Goal: Task Accomplishment & Management: Manage account settings

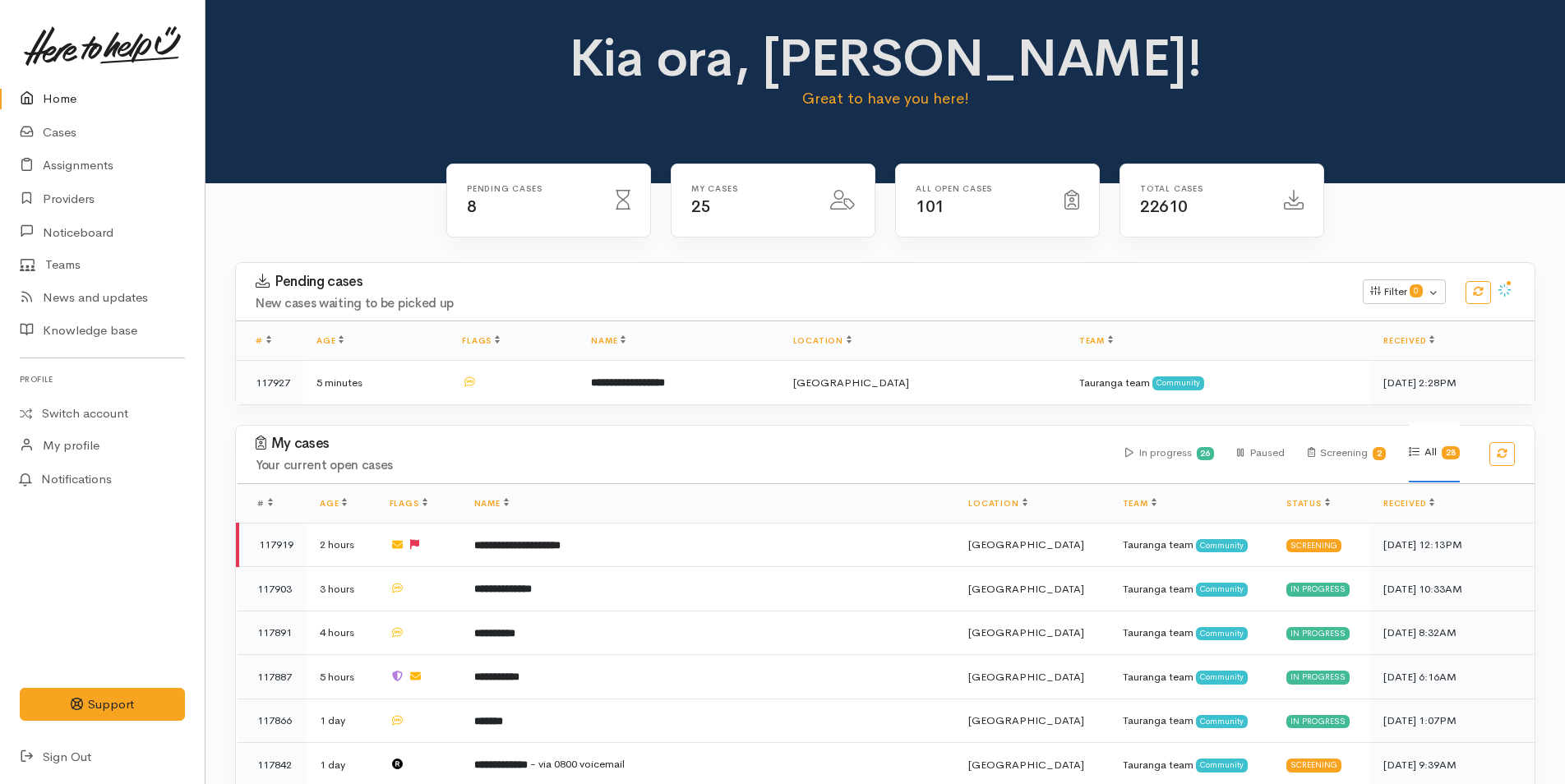
click at [71, 83] on div "KM Settings Sign out Home Cases Assignments Providers" at bounding box center [102, 392] width 165 height 764
click at [55, 96] on link "Home" at bounding box center [102, 99] width 205 height 33
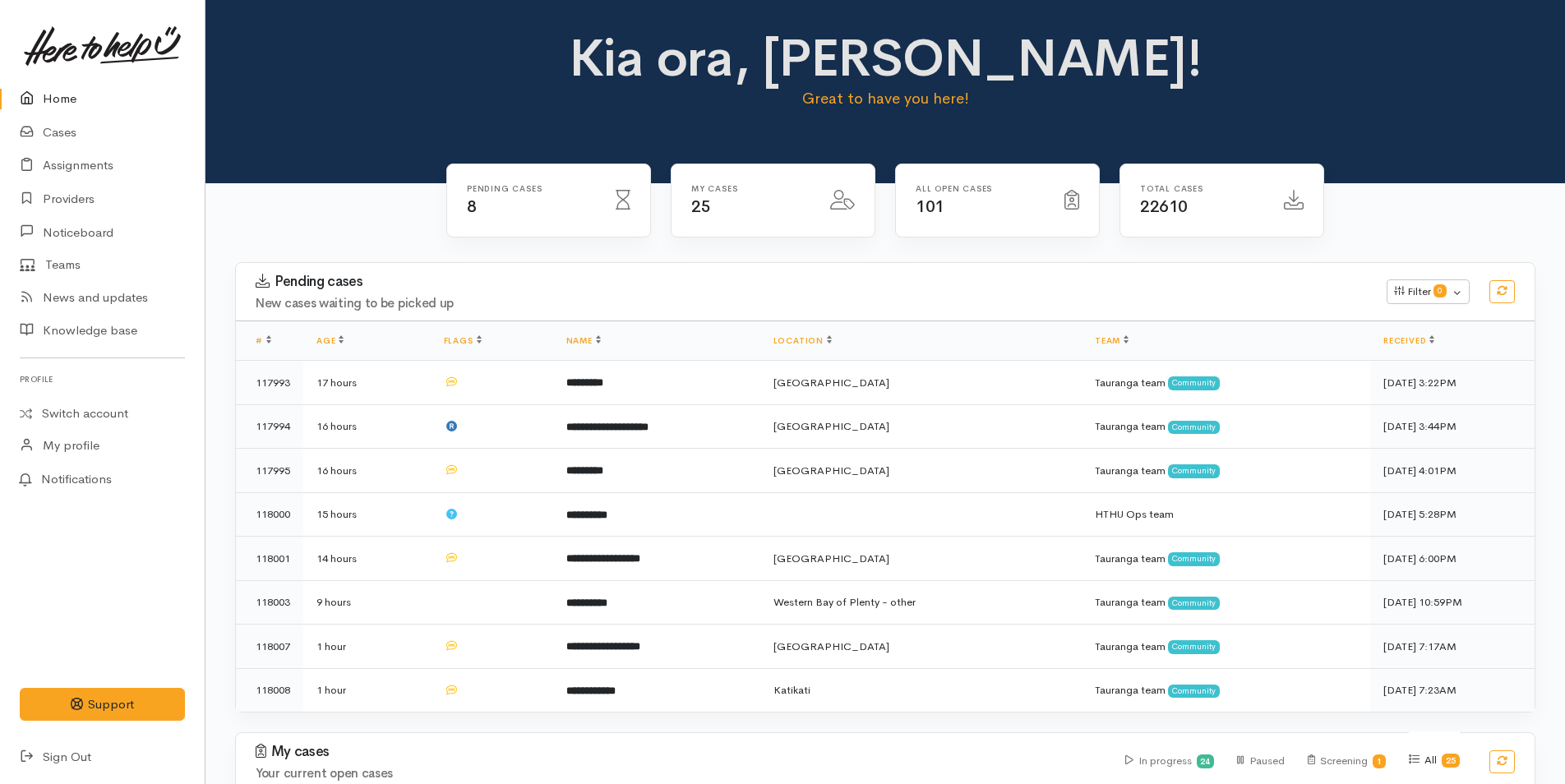
click at [63, 87] on link "Home" at bounding box center [102, 99] width 205 height 33
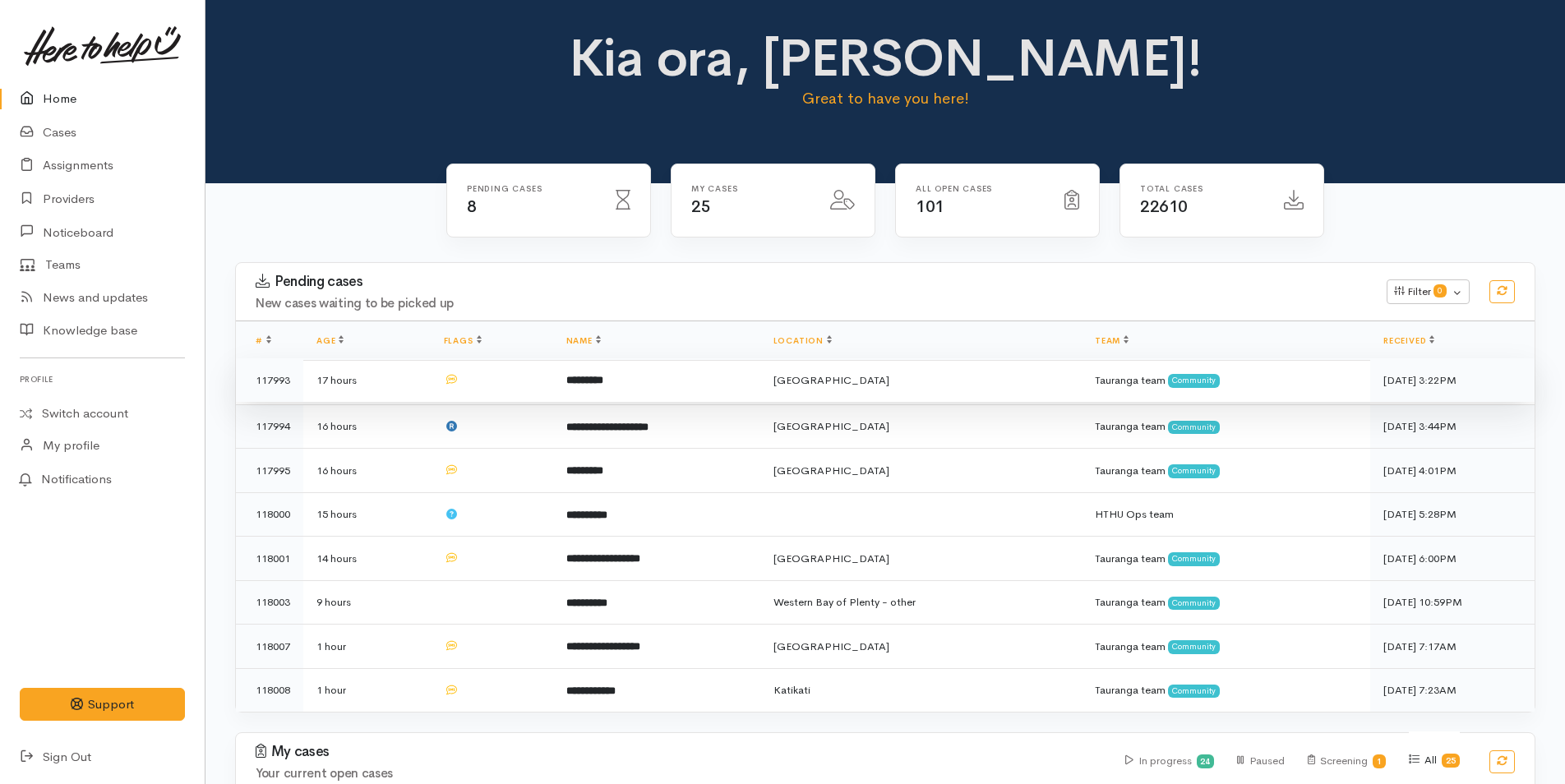
click at [654, 385] on td "*********" at bounding box center [657, 380] width 207 height 45
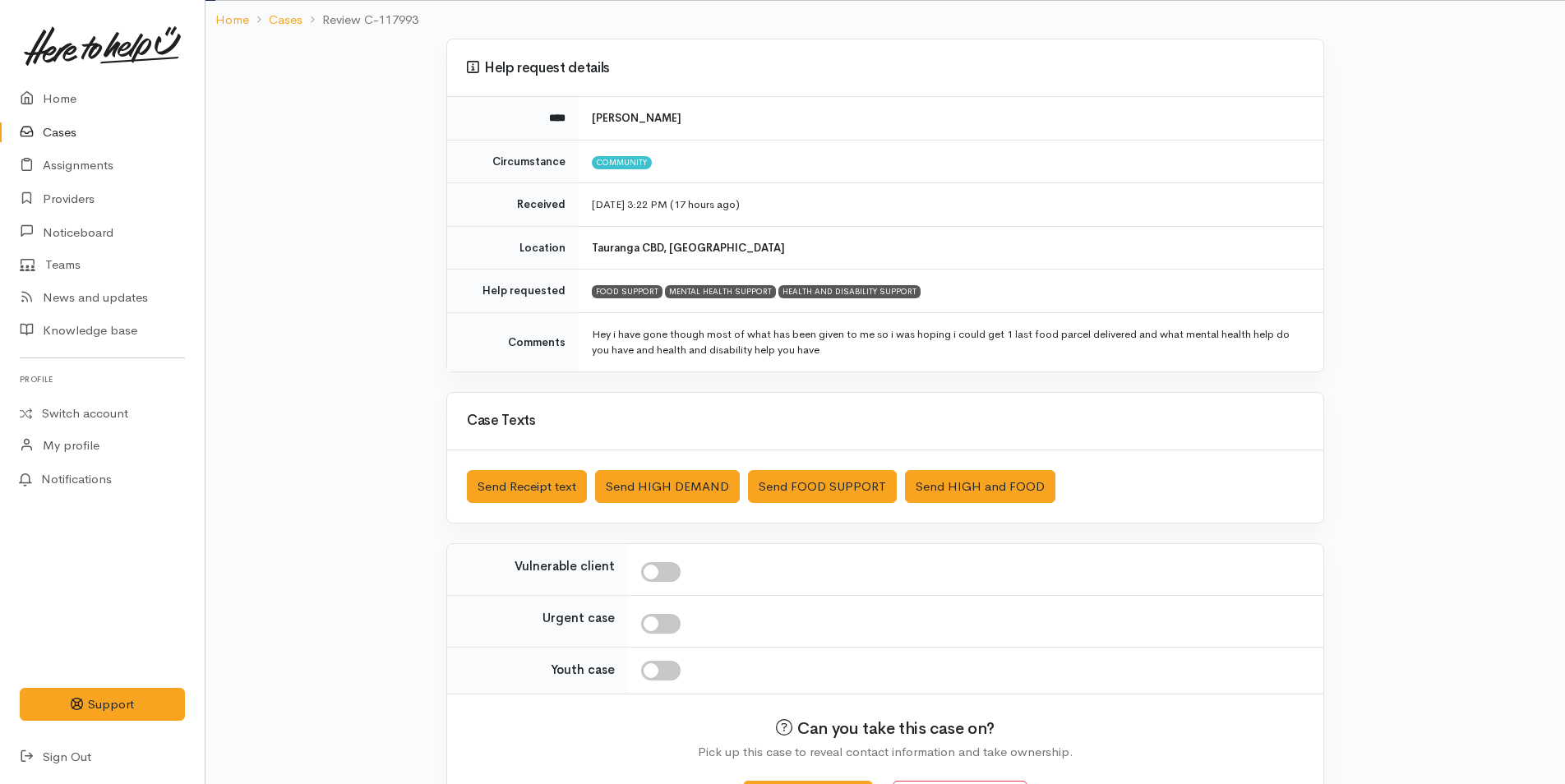
scroll to position [166, 0]
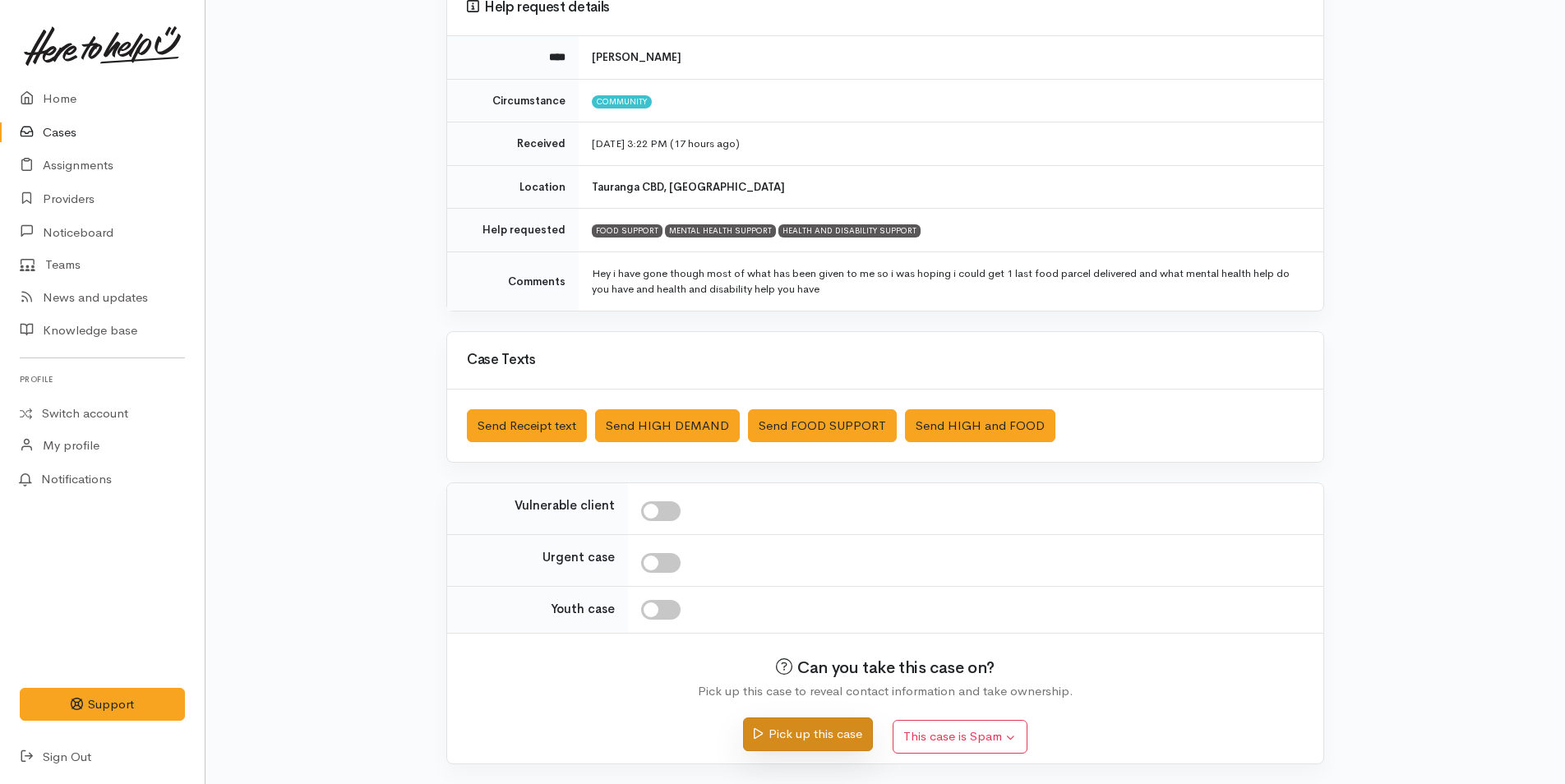
drag, startPoint x: 797, startPoint y: 734, endPoint x: 752, endPoint y: 698, distance: 57.6
click at [797, 734] on button "Pick up this case" at bounding box center [807, 734] width 129 height 33
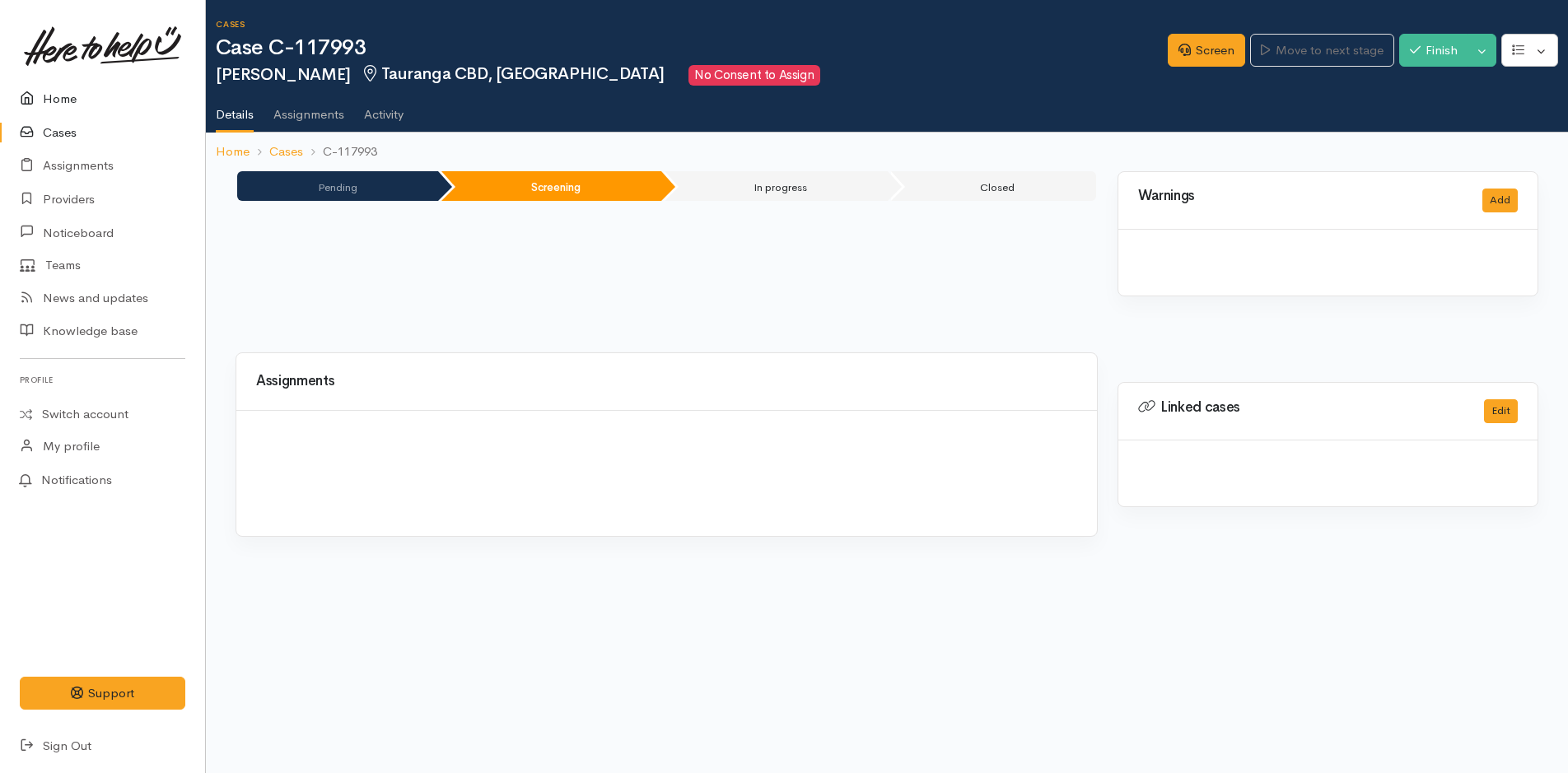
drag, startPoint x: 0, startPoint y: 0, endPoint x: 42, endPoint y: 91, distance: 100.2
click at [42, 91] on icon at bounding box center [31, 98] width 23 height 20
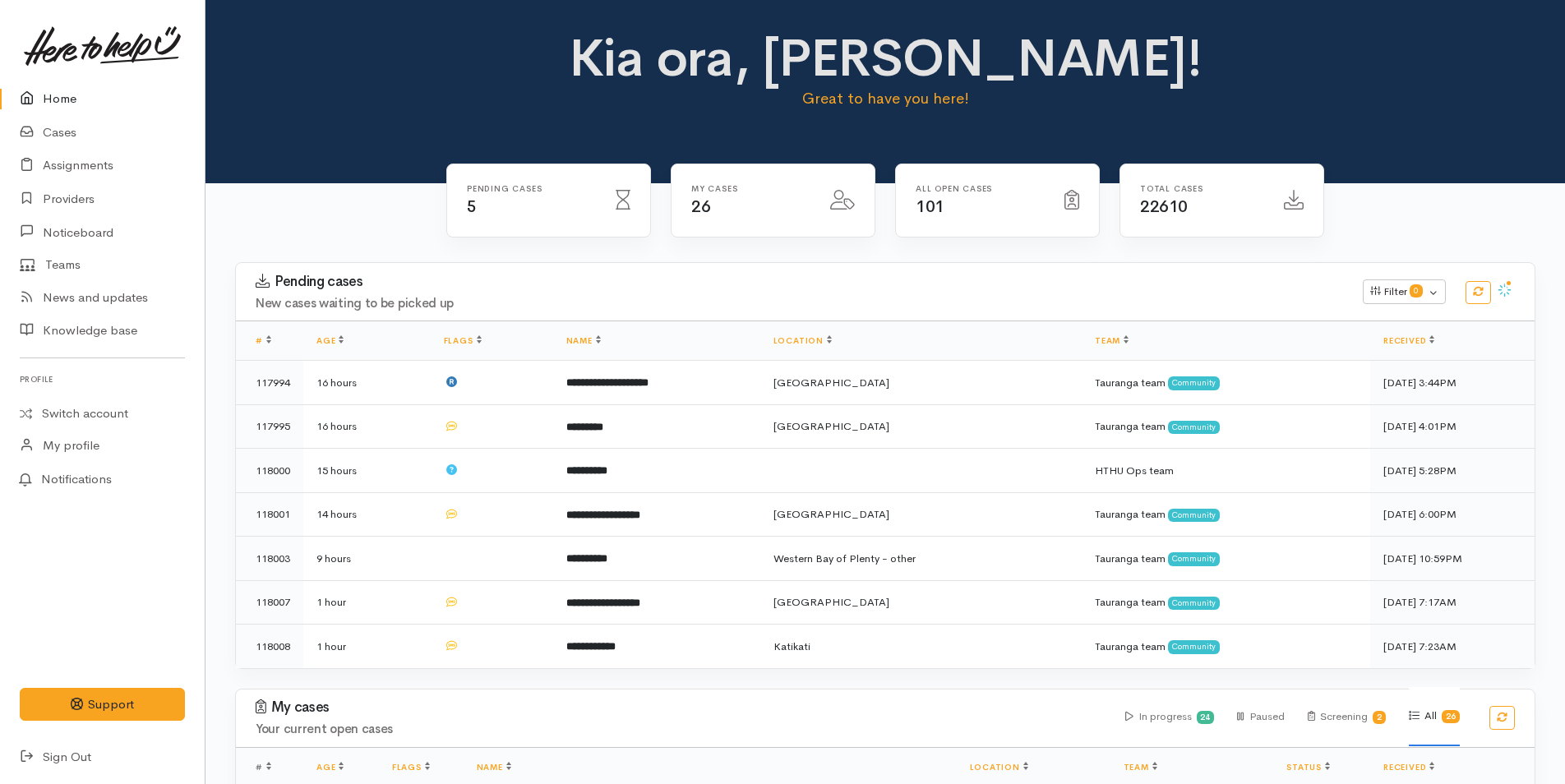
click at [50, 96] on link "Home" at bounding box center [102, 99] width 205 height 33
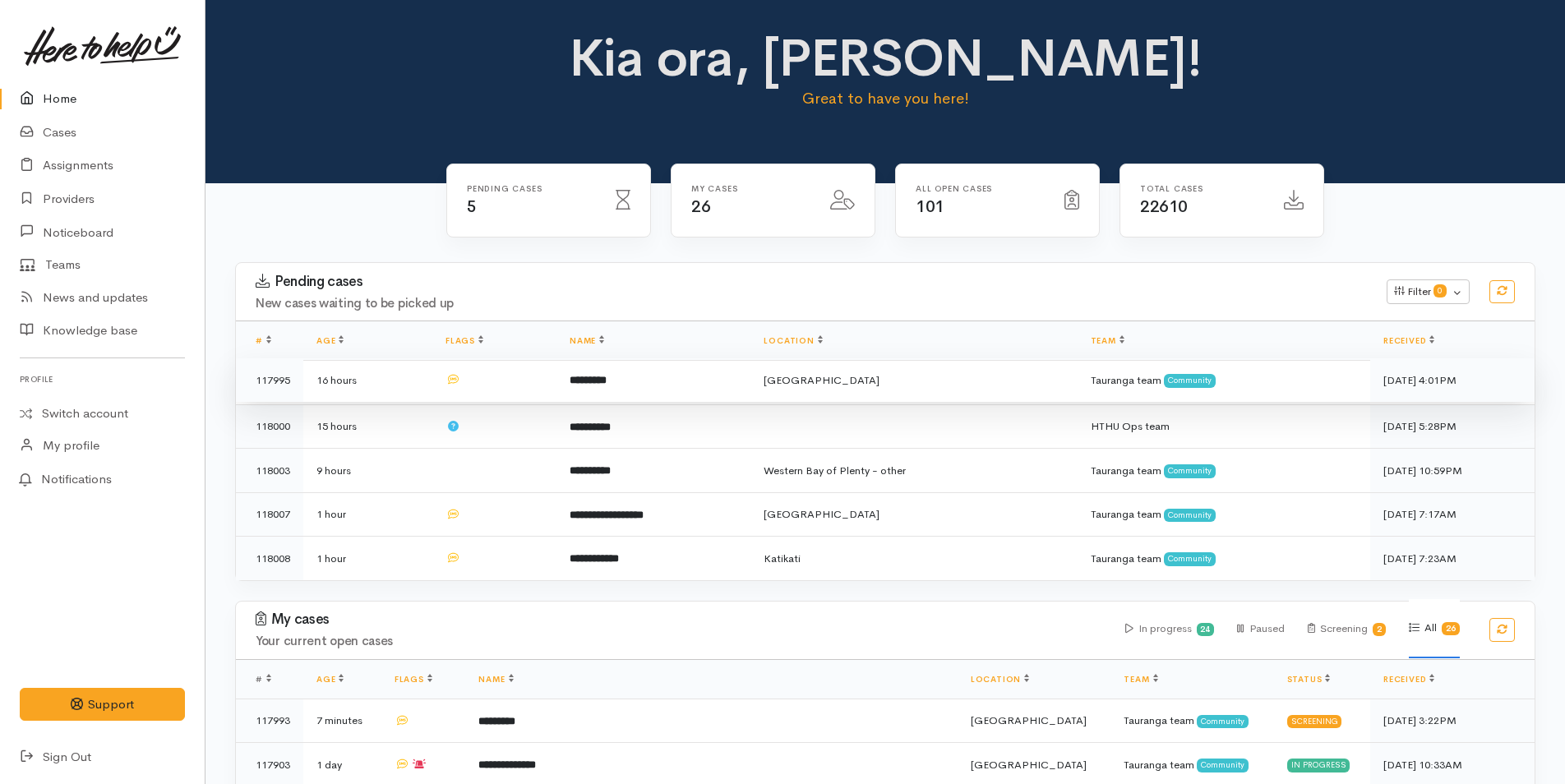
click at [602, 375] on b "*********" at bounding box center [588, 380] width 37 height 11
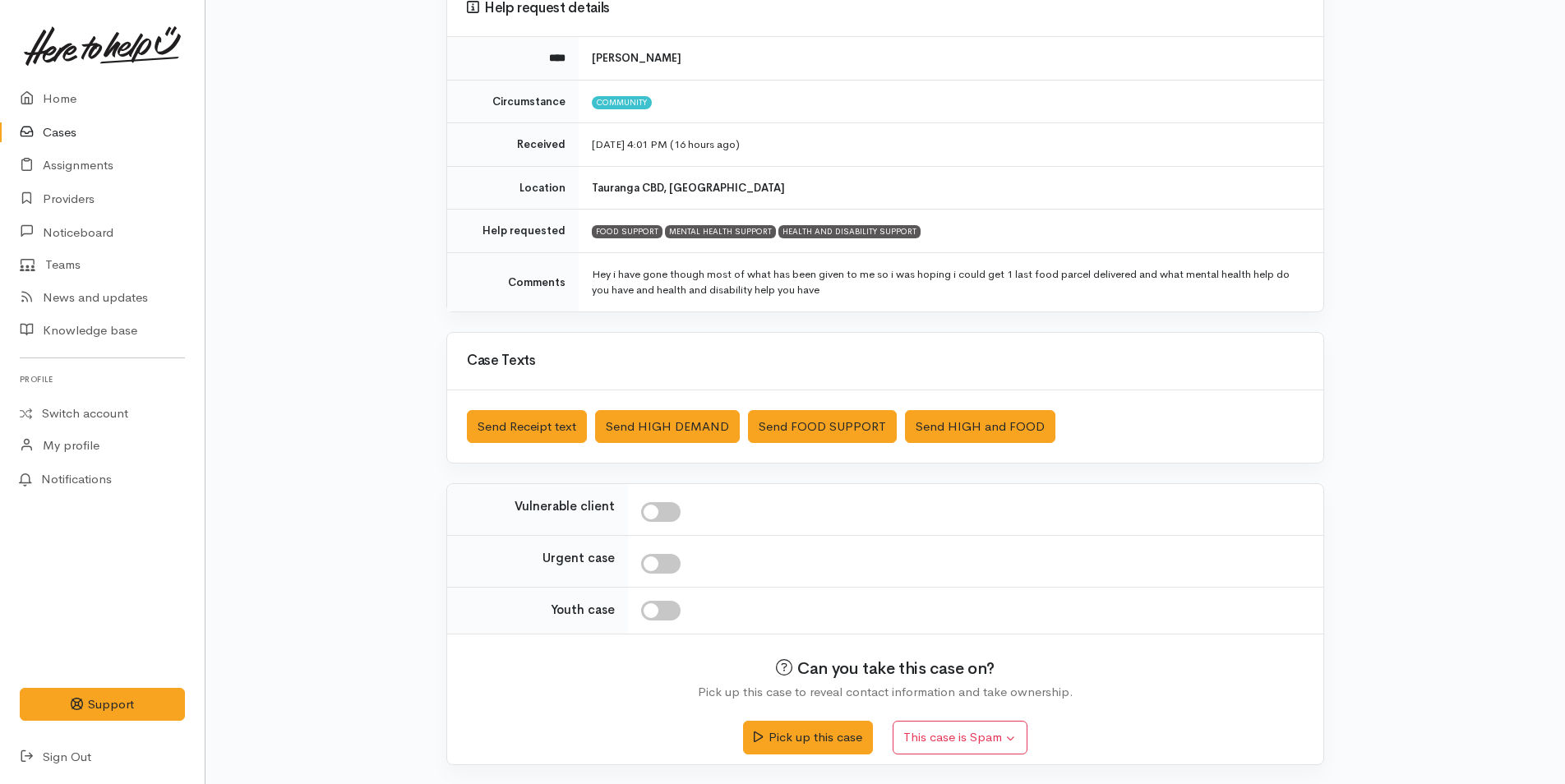
scroll to position [166, 0]
click at [775, 737] on button "Pick up this case" at bounding box center [807, 734] width 129 height 33
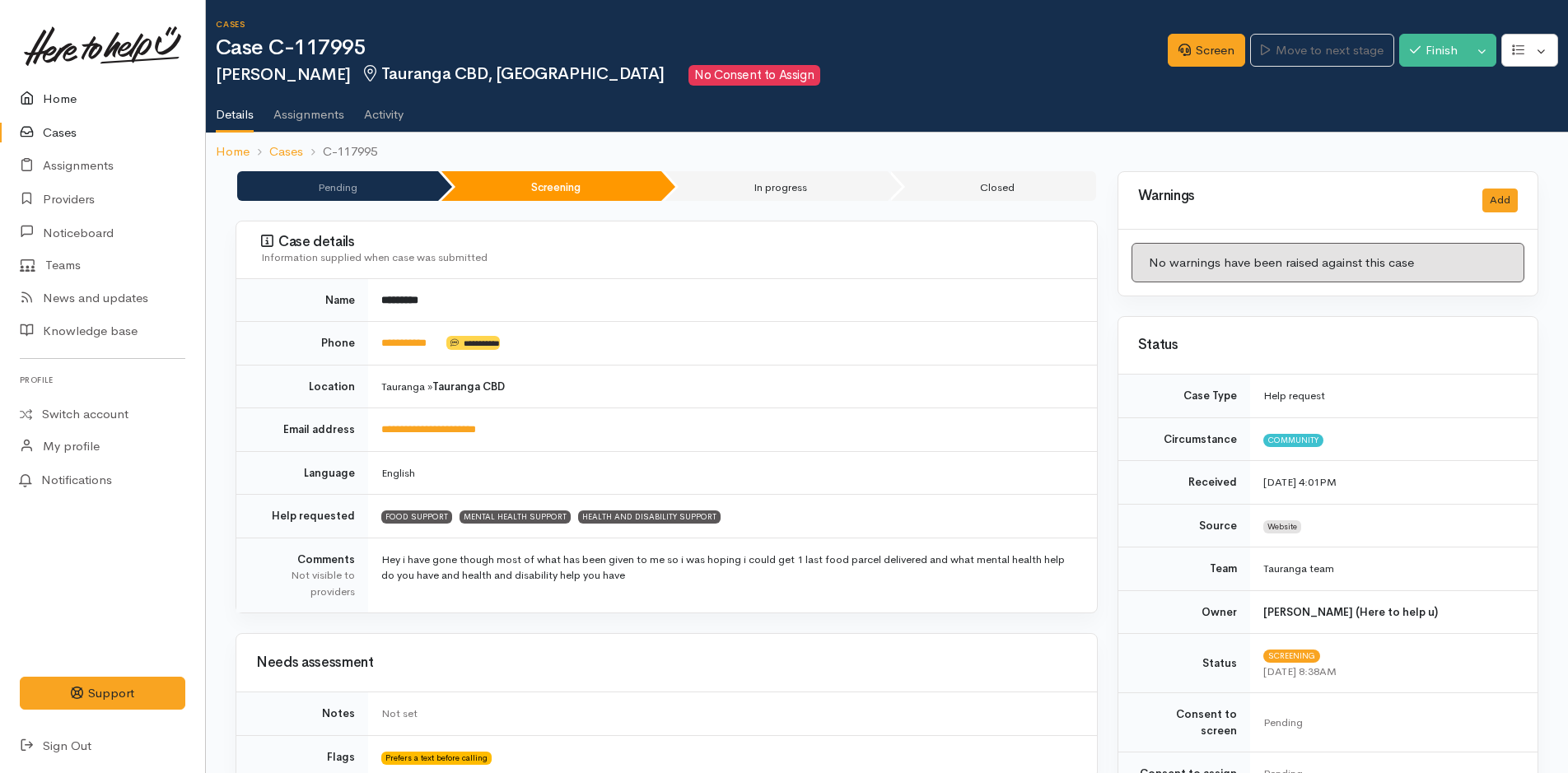
click at [76, 84] on link "Home" at bounding box center [102, 99] width 205 height 33
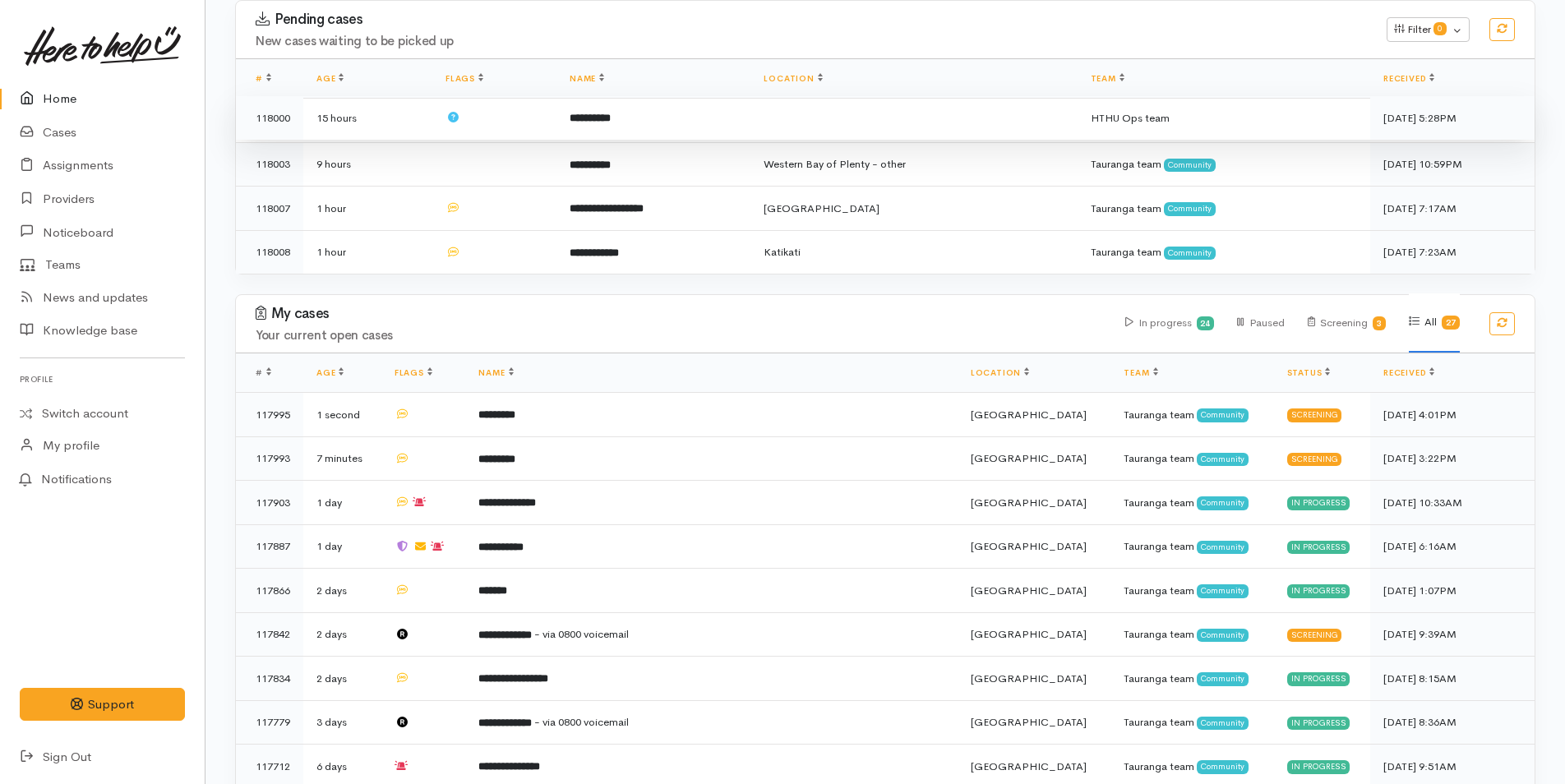
scroll to position [575, 0]
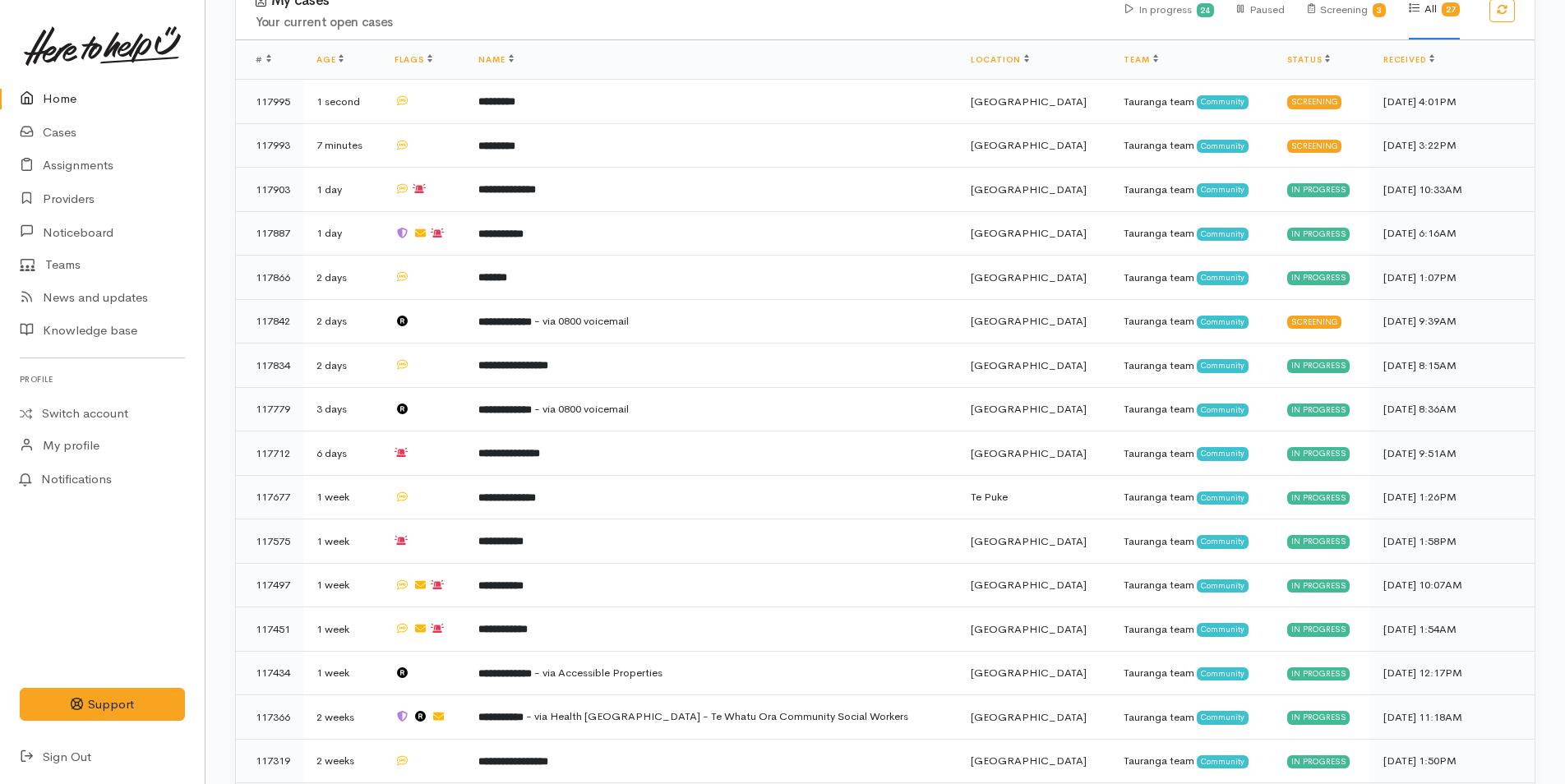
click at [40, 90] on icon at bounding box center [31, 98] width 23 height 20
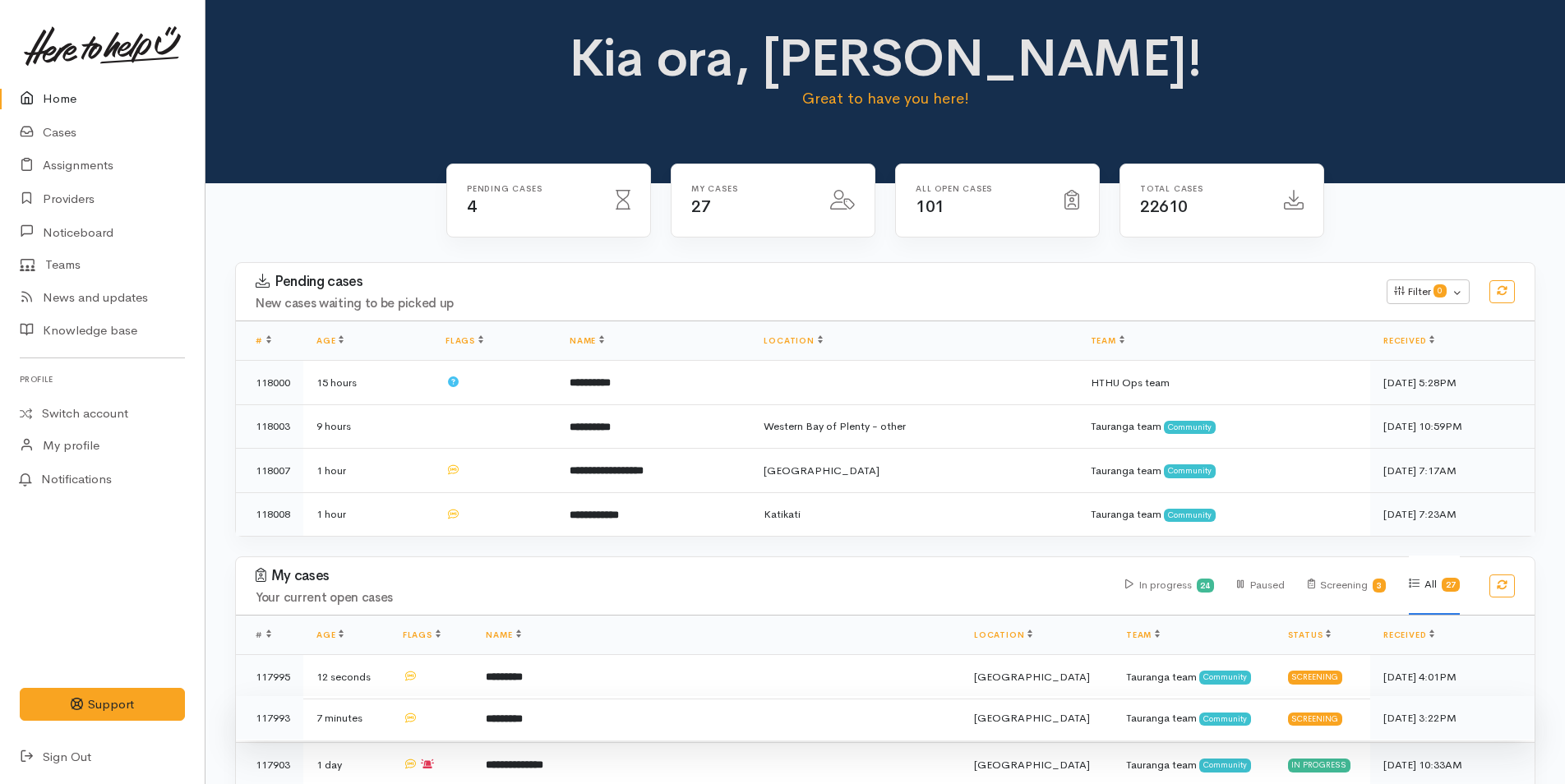
click at [610, 709] on td "*********" at bounding box center [717, 718] width 488 height 45
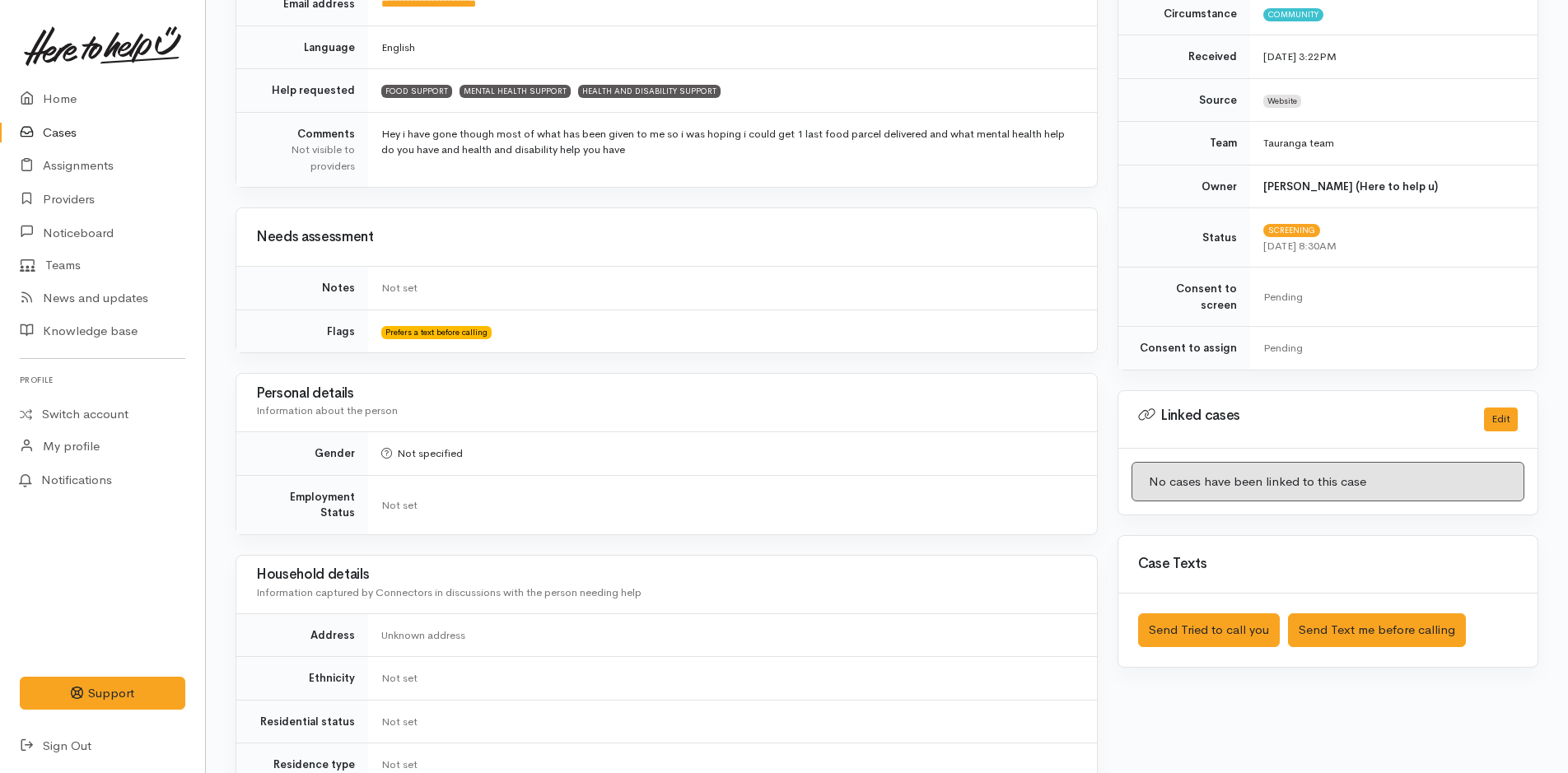
scroll to position [659, 0]
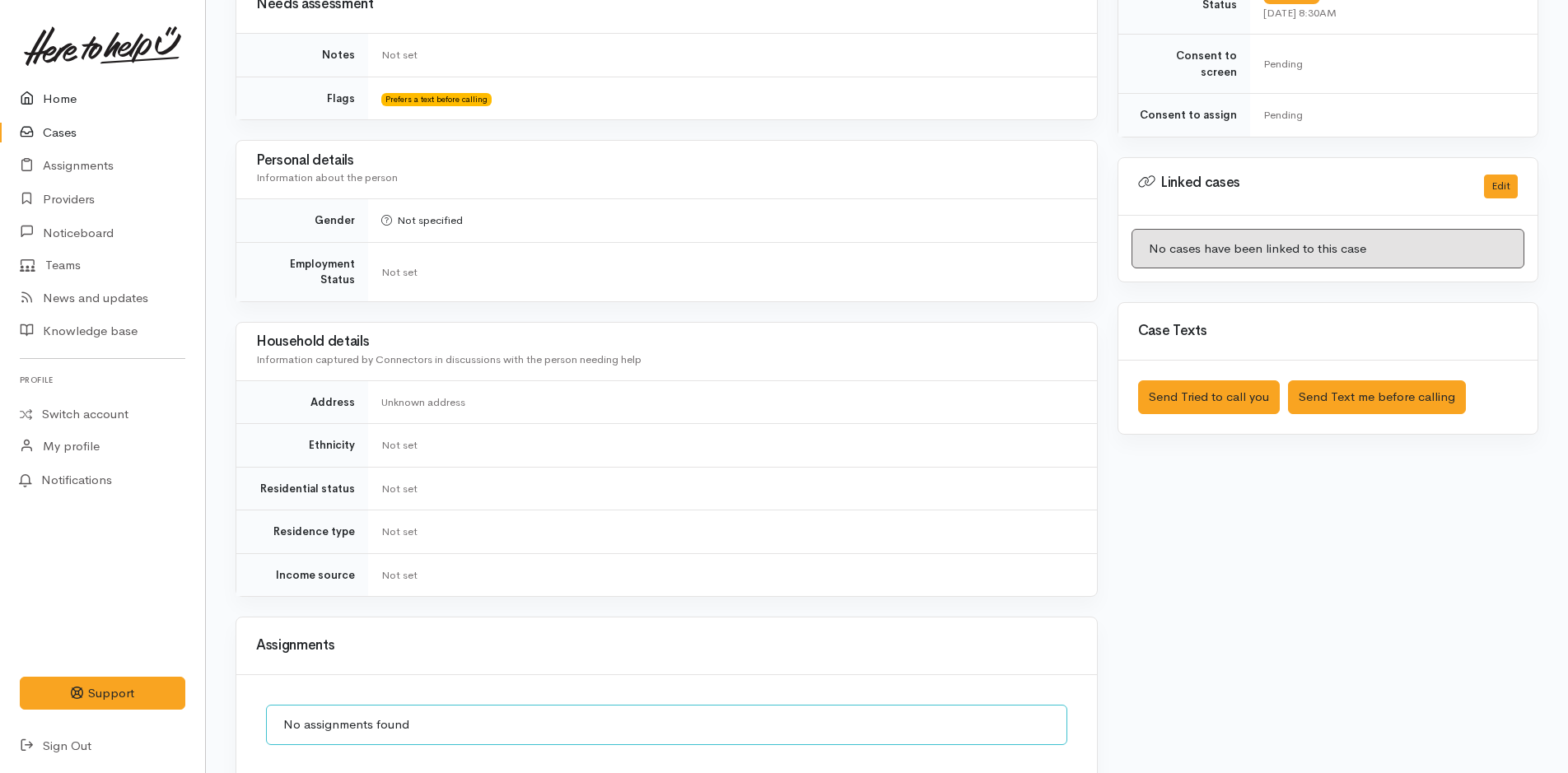
click at [81, 91] on link "Home" at bounding box center [102, 99] width 205 height 33
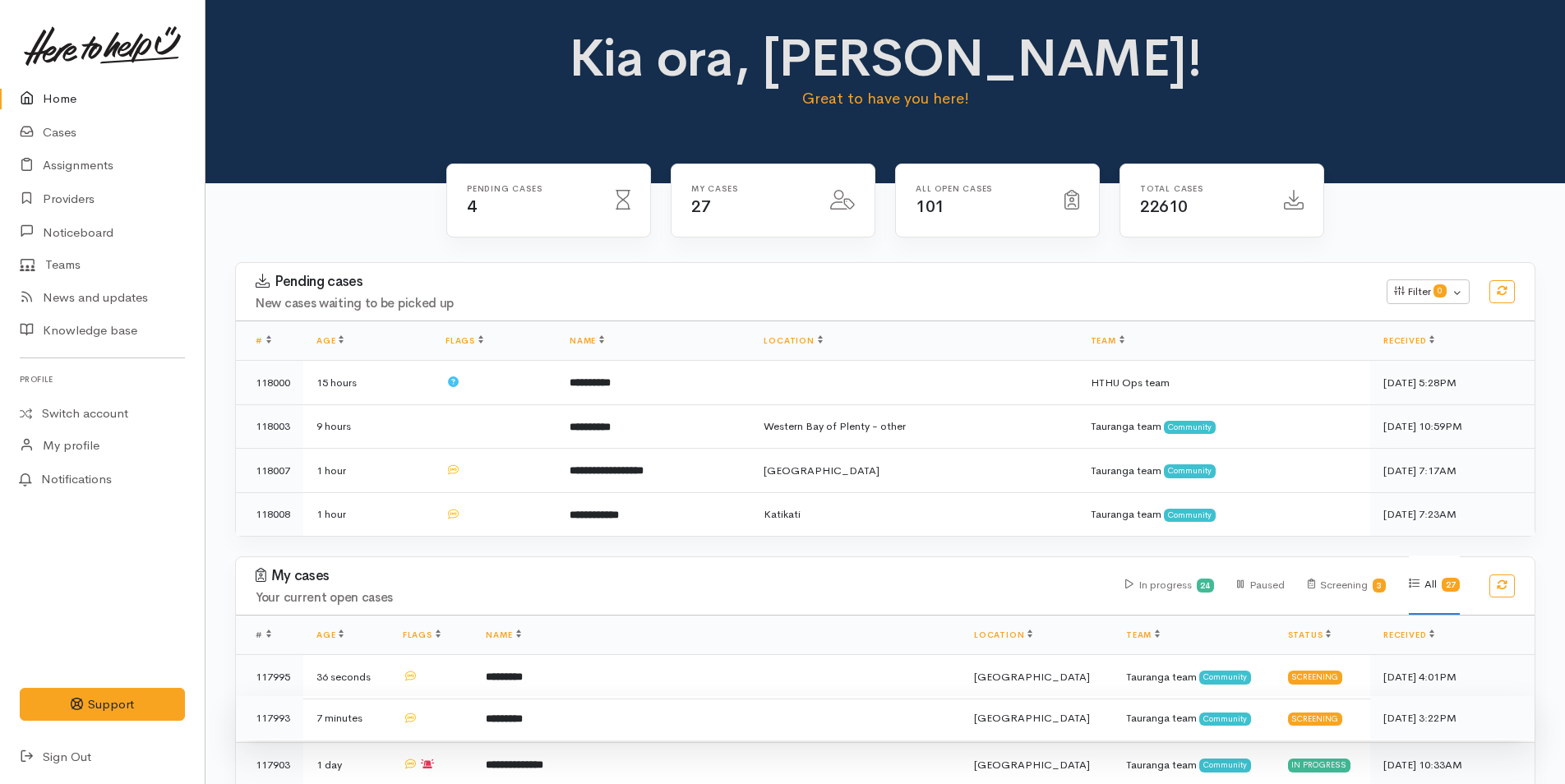
click at [580, 708] on td "*********" at bounding box center [717, 718] width 488 height 45
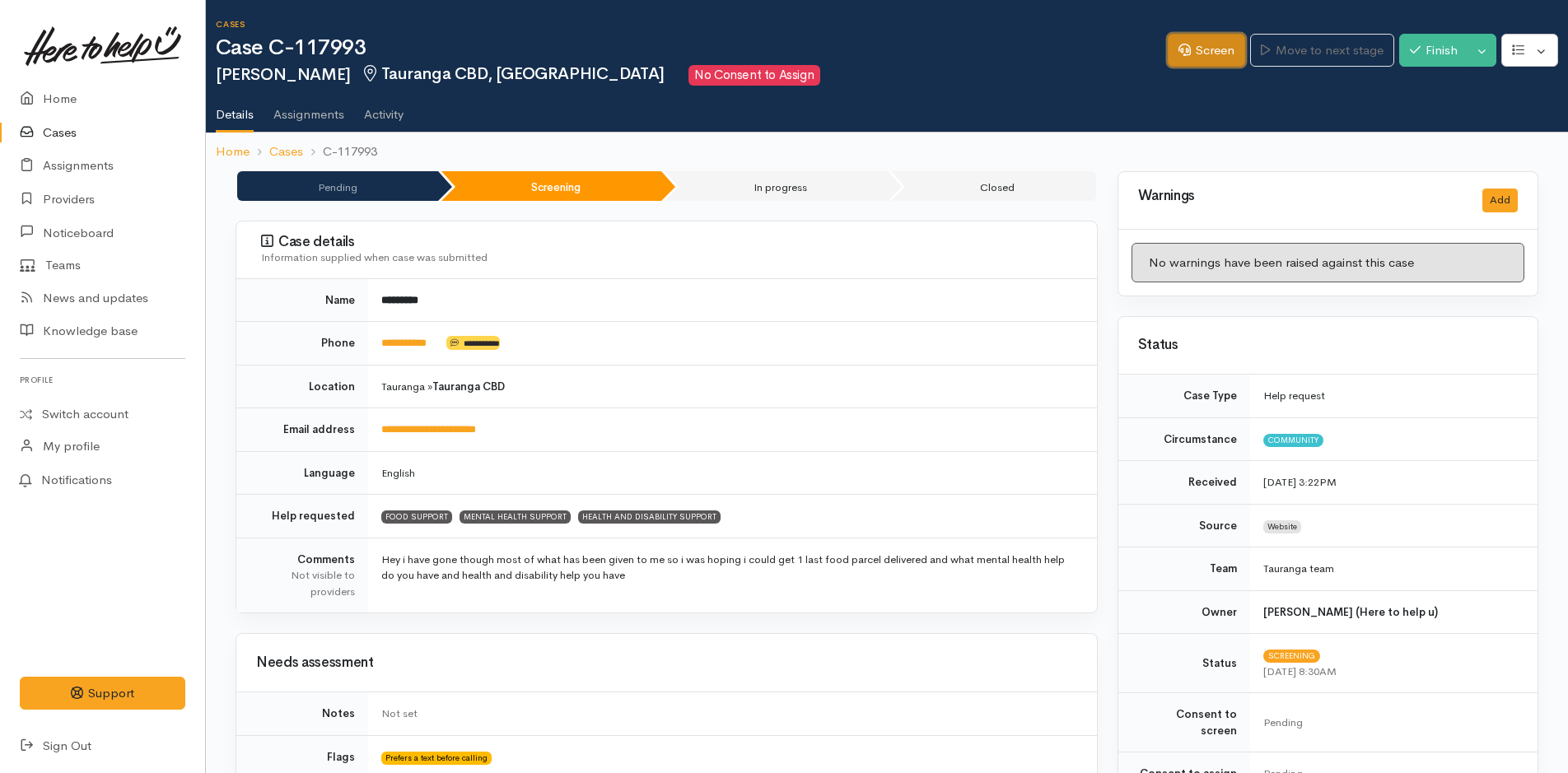
click at [1206, 41] on link "Screen" at bounding box center [1206, 50] width 77 height 33
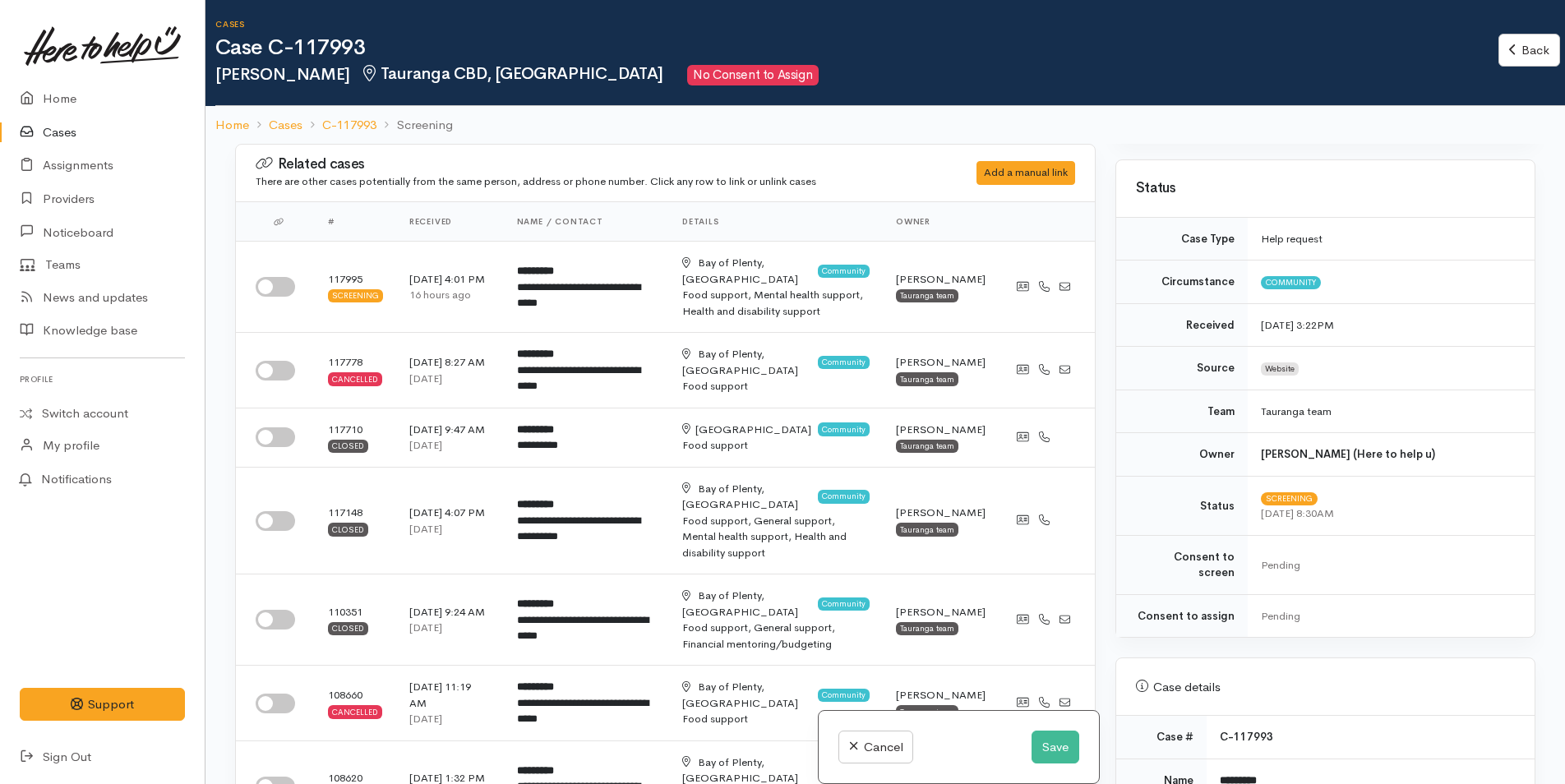
scroll to position [411, 0]
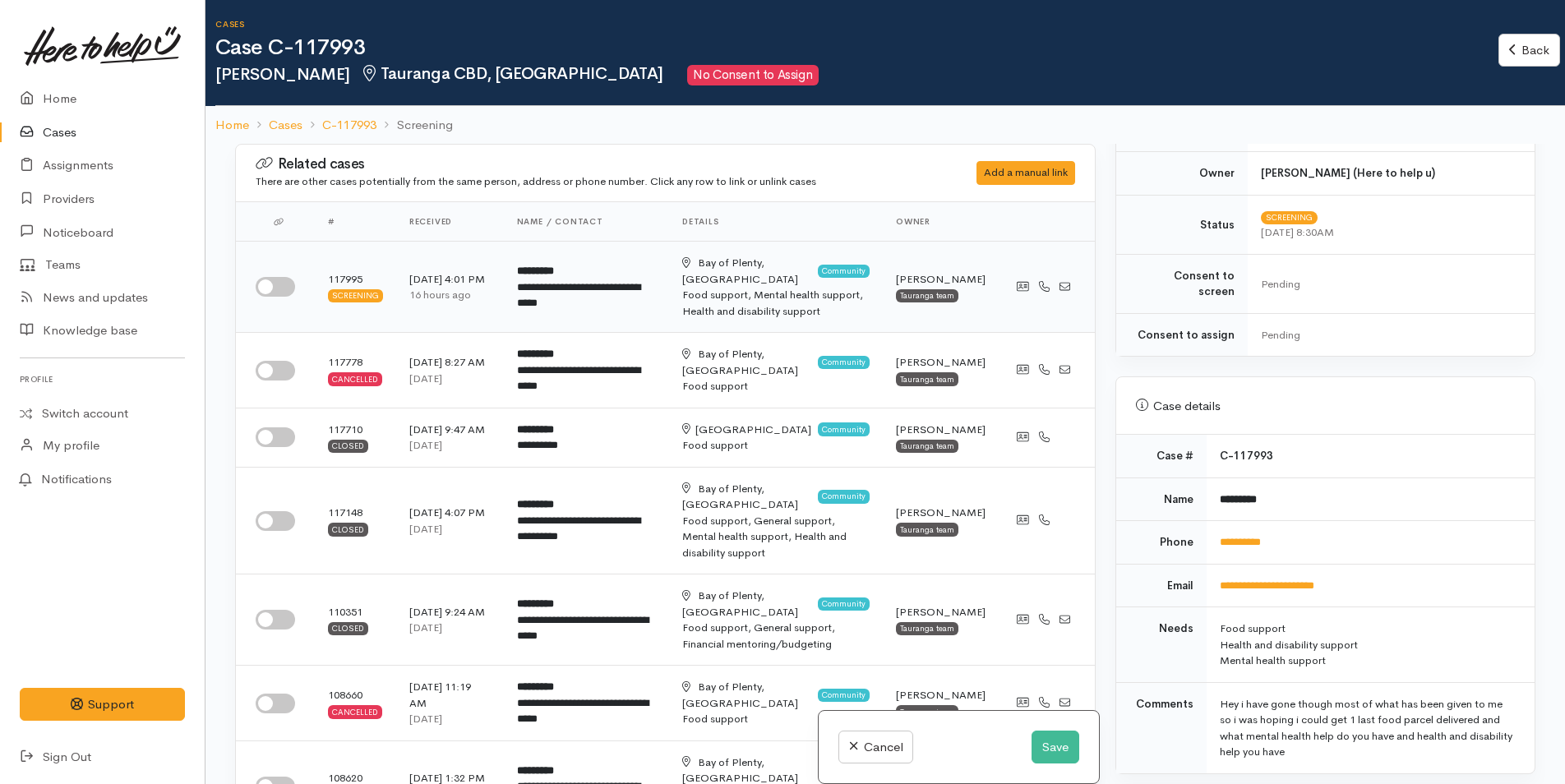
click at [279, 277] on input "checkbox" at bounding box center [275, 286] width 40 height 19
checkbox input "true"
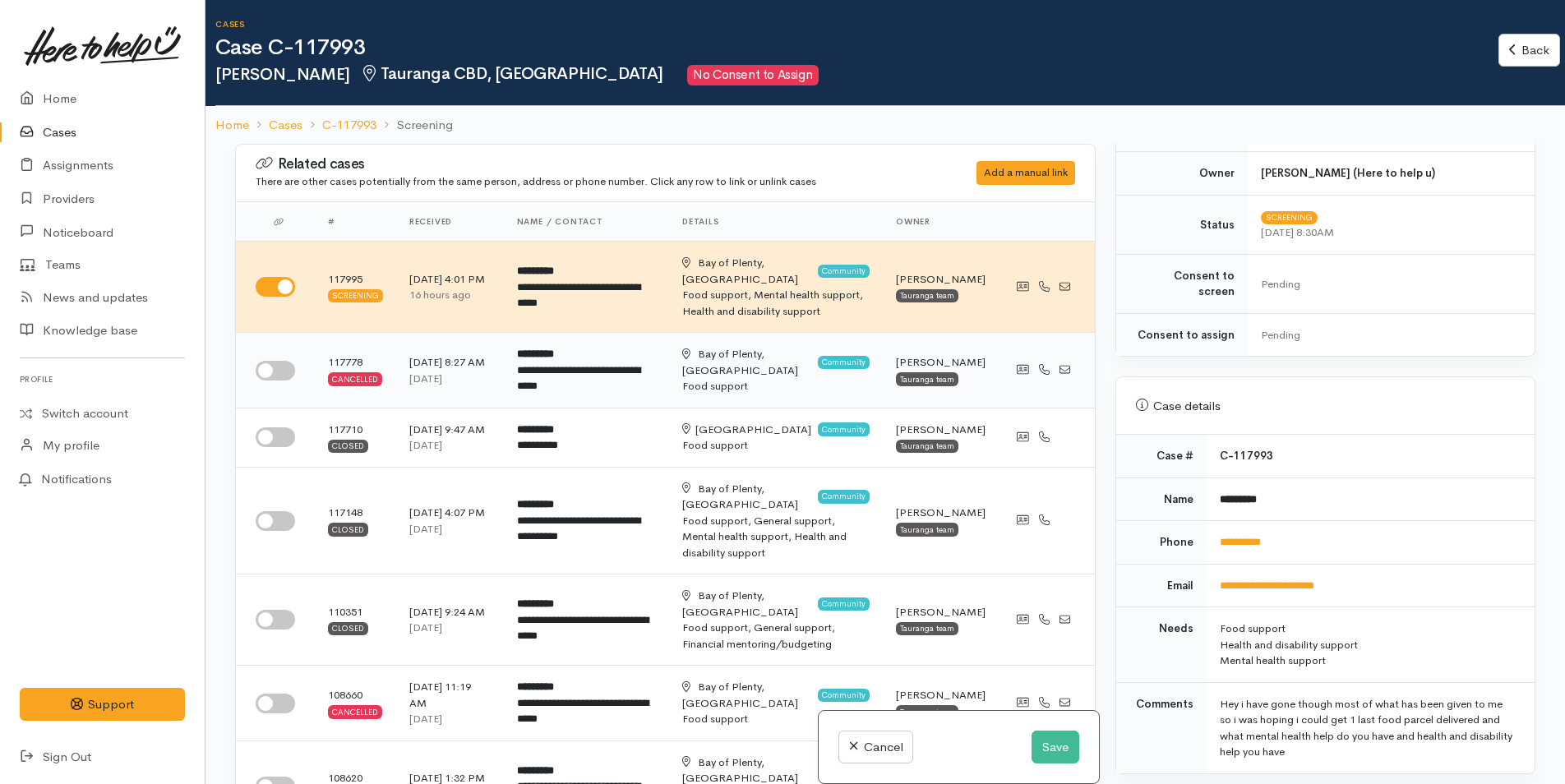
click at [272, 361] on input "checkbox" at bounding box center [275, 370] width 40 height 19
checkbox input "true"
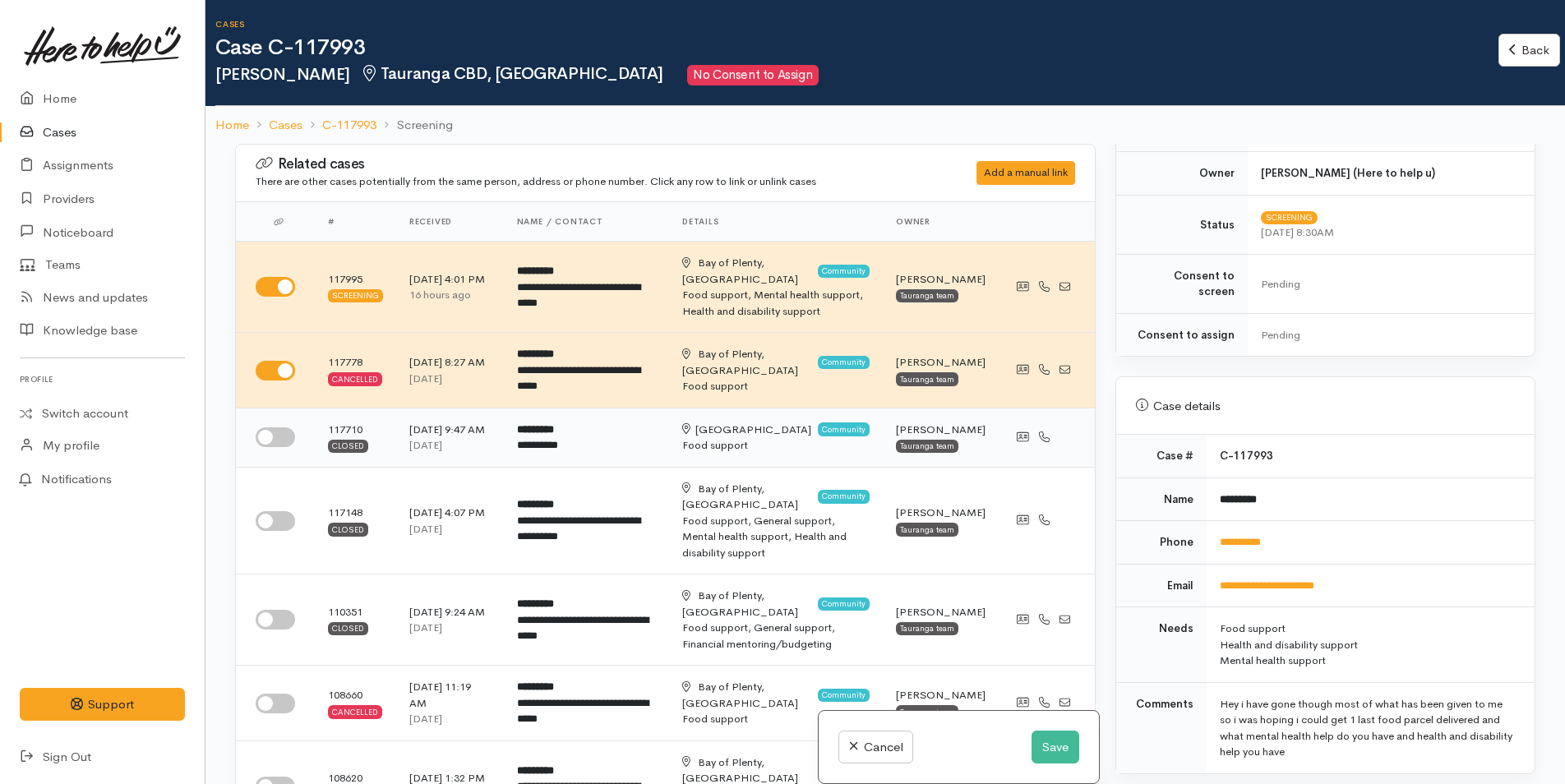
click at [271, 428] on input "checkbox" at bounding box center [275, 437] width 40 height 19
checkbox input "true"
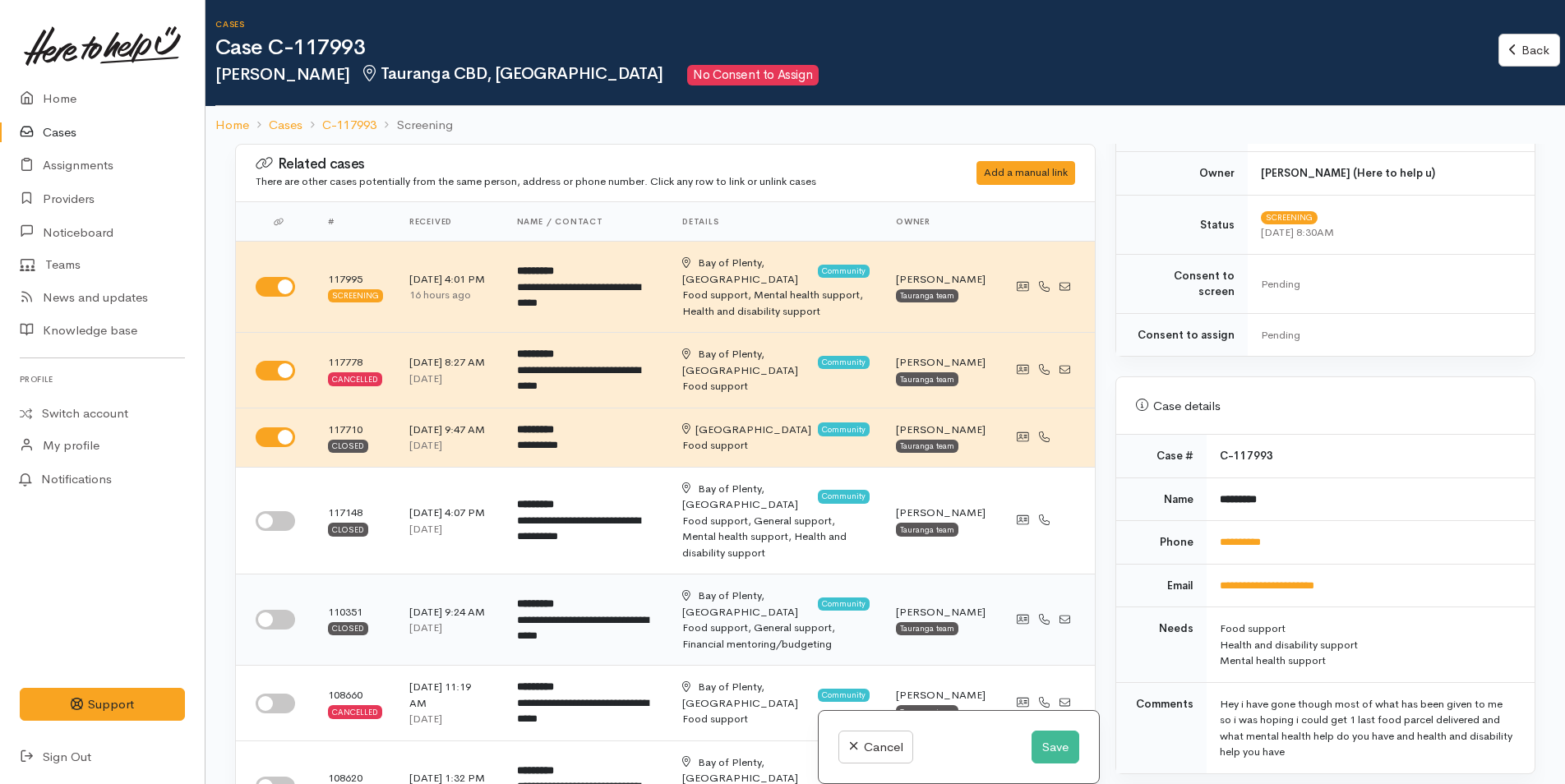
drag, startPoint x: 275, startPoint y: 495, endPoint x: 277, endPoint y: 579, distance: 84.0
click at [275, 511] on input "checkbox" at bounding box center [275, 521] width 40 height 19
checkbox input "true"
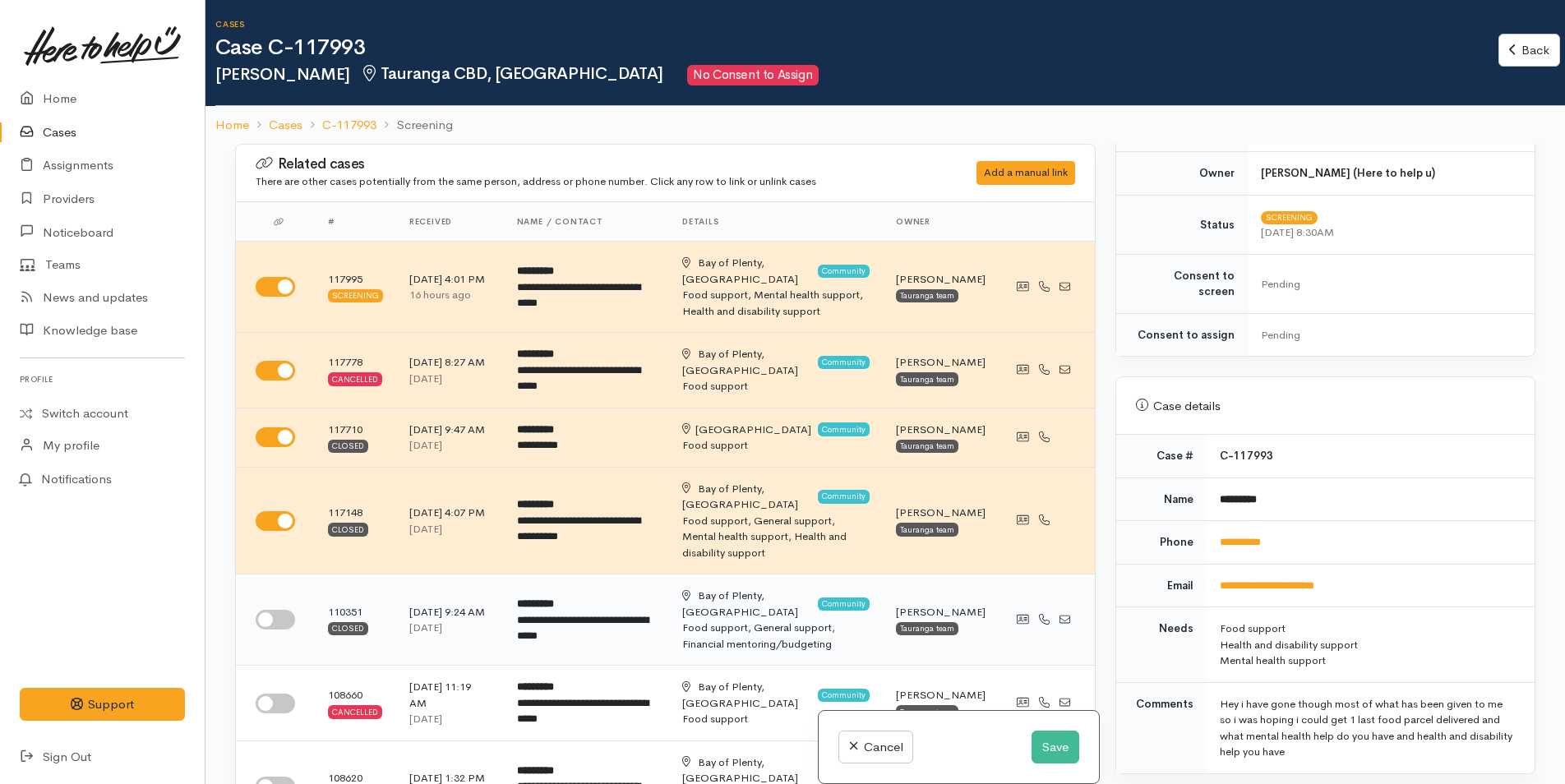
click at [276, 609] on input "checkbox" at bounding box center [275, 619] width 40 height 19
checkbox input "true"
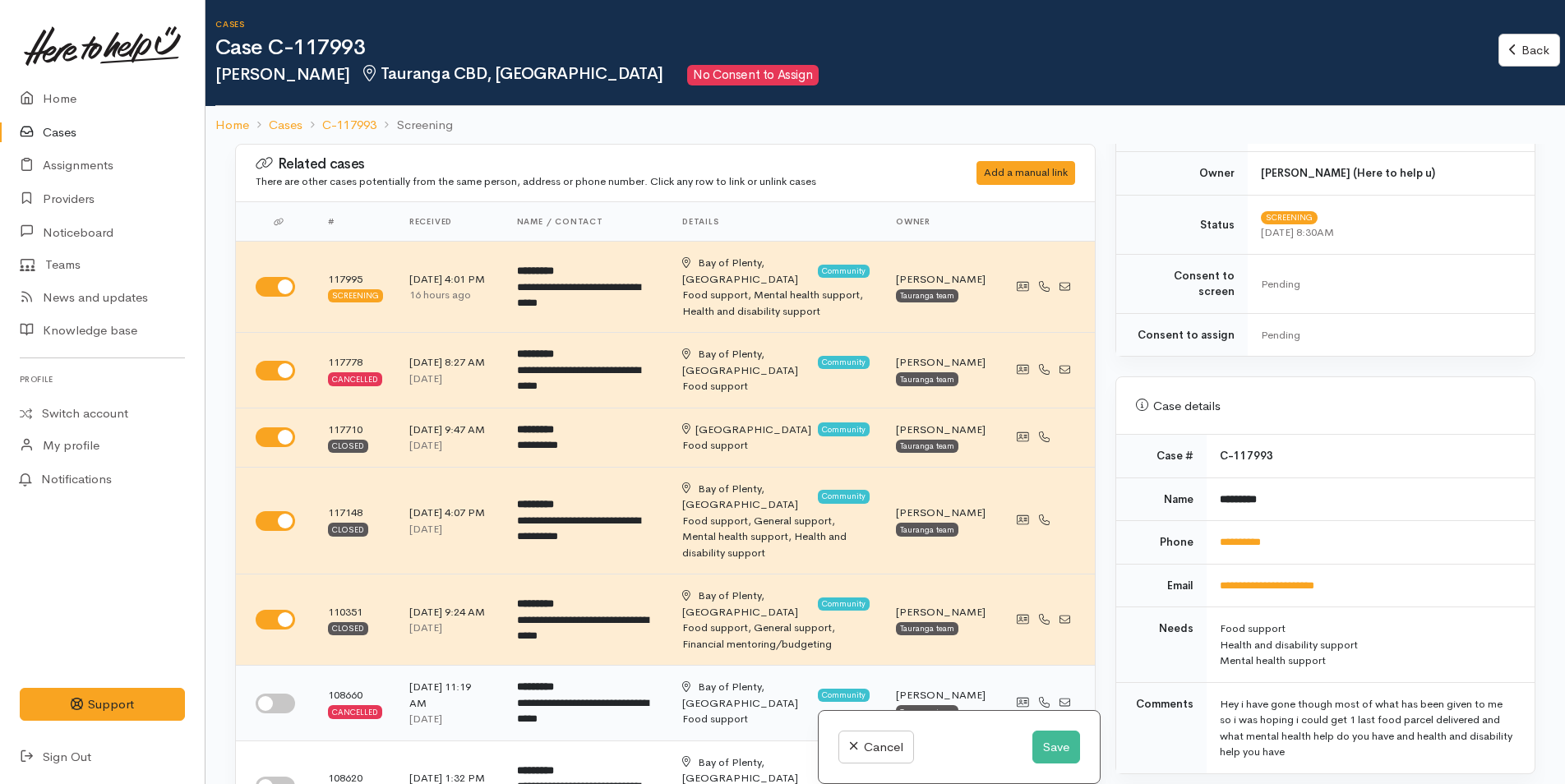
click at [266, 694] on input "checkbox" at bounding box center [275, 703] width 40 height 19
checkbox input "true"
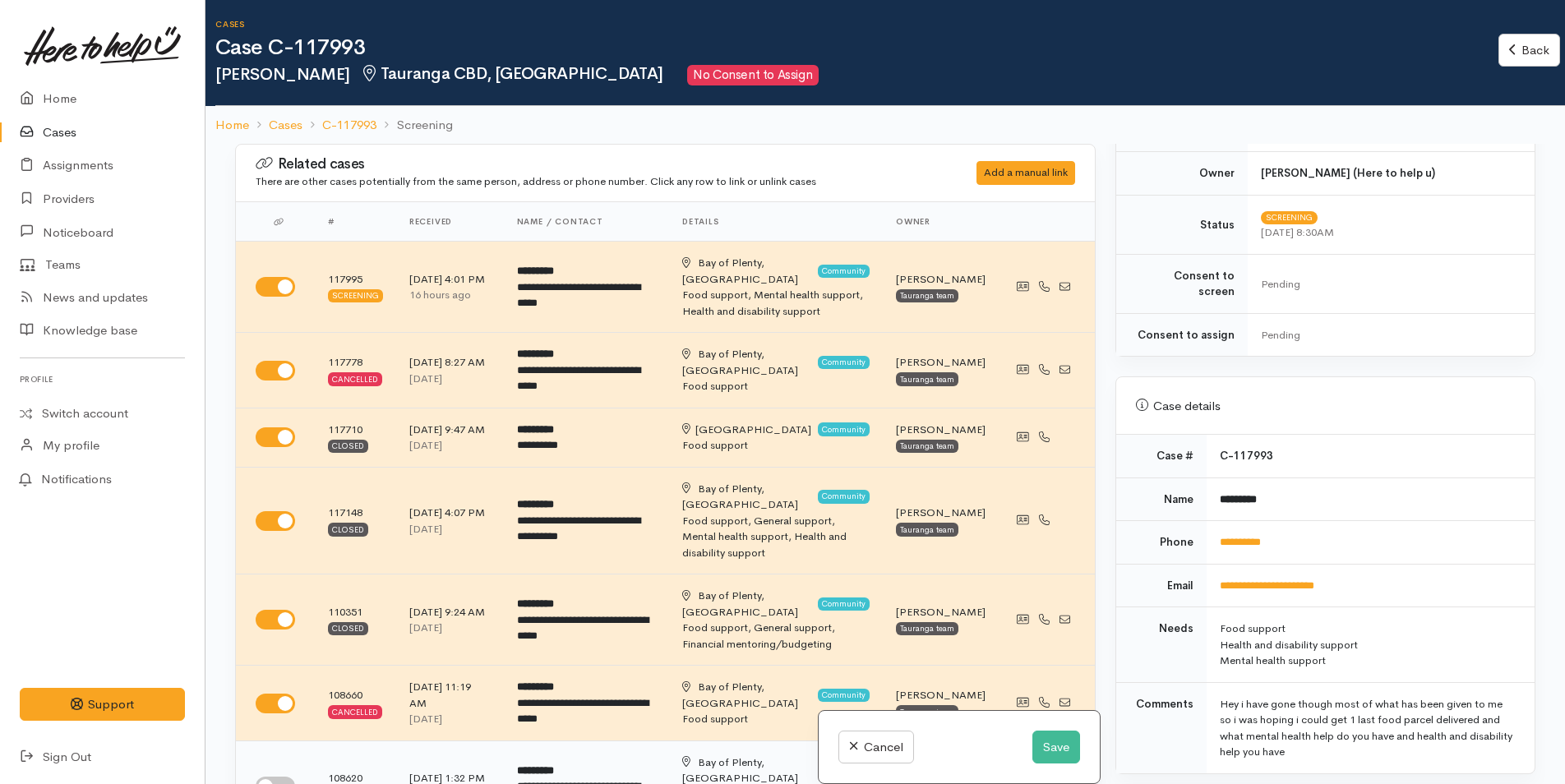
click at [265, 776] on input "checkbox" at bounding box center [275, 786] width 40 height 19
checkbox input "true"
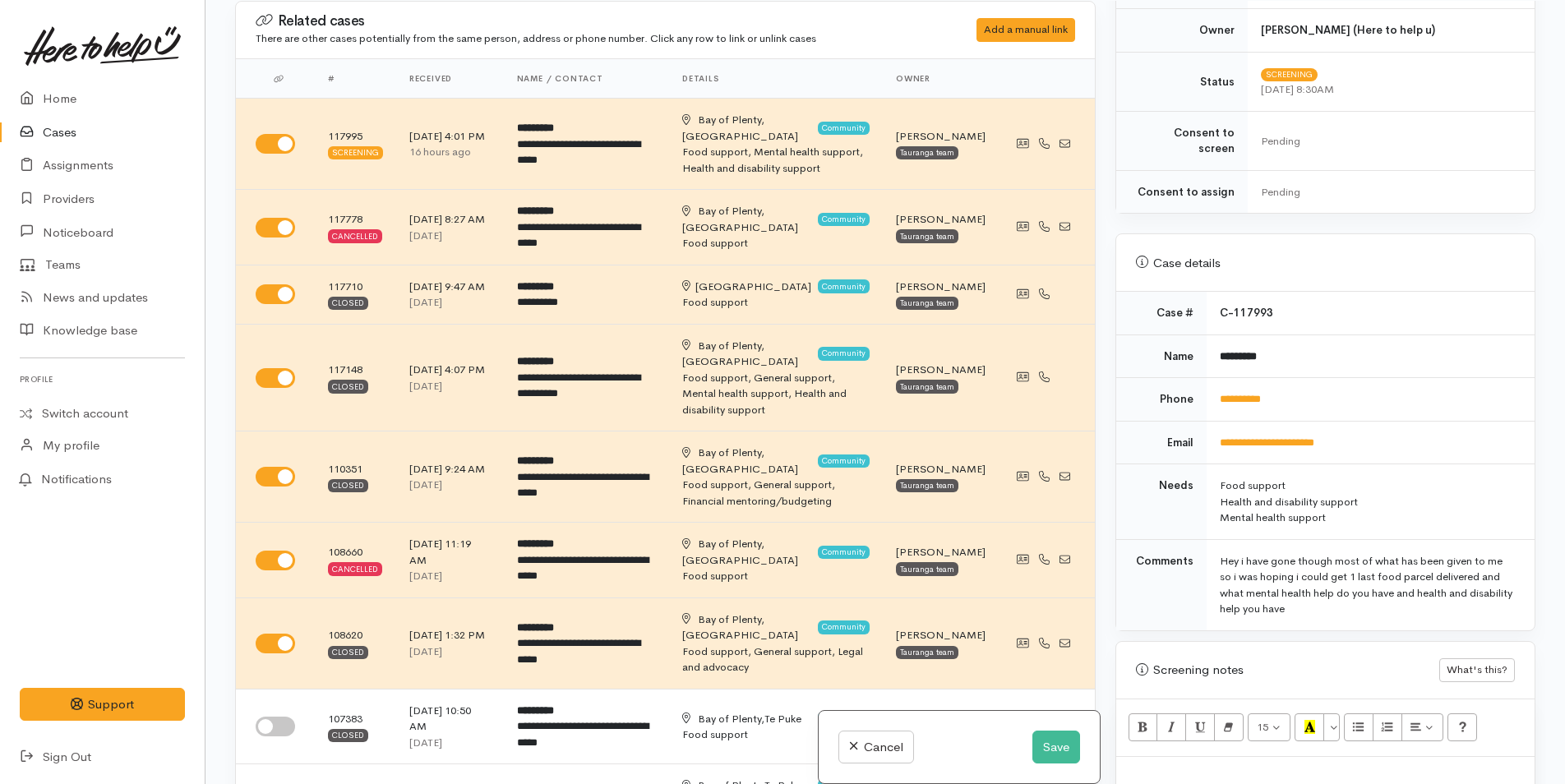
scroll to position [144, 0]
click at [285, 716] on input "checkbox" at bounding box center [275, 725] width 40 height 19
checkbox input "true"
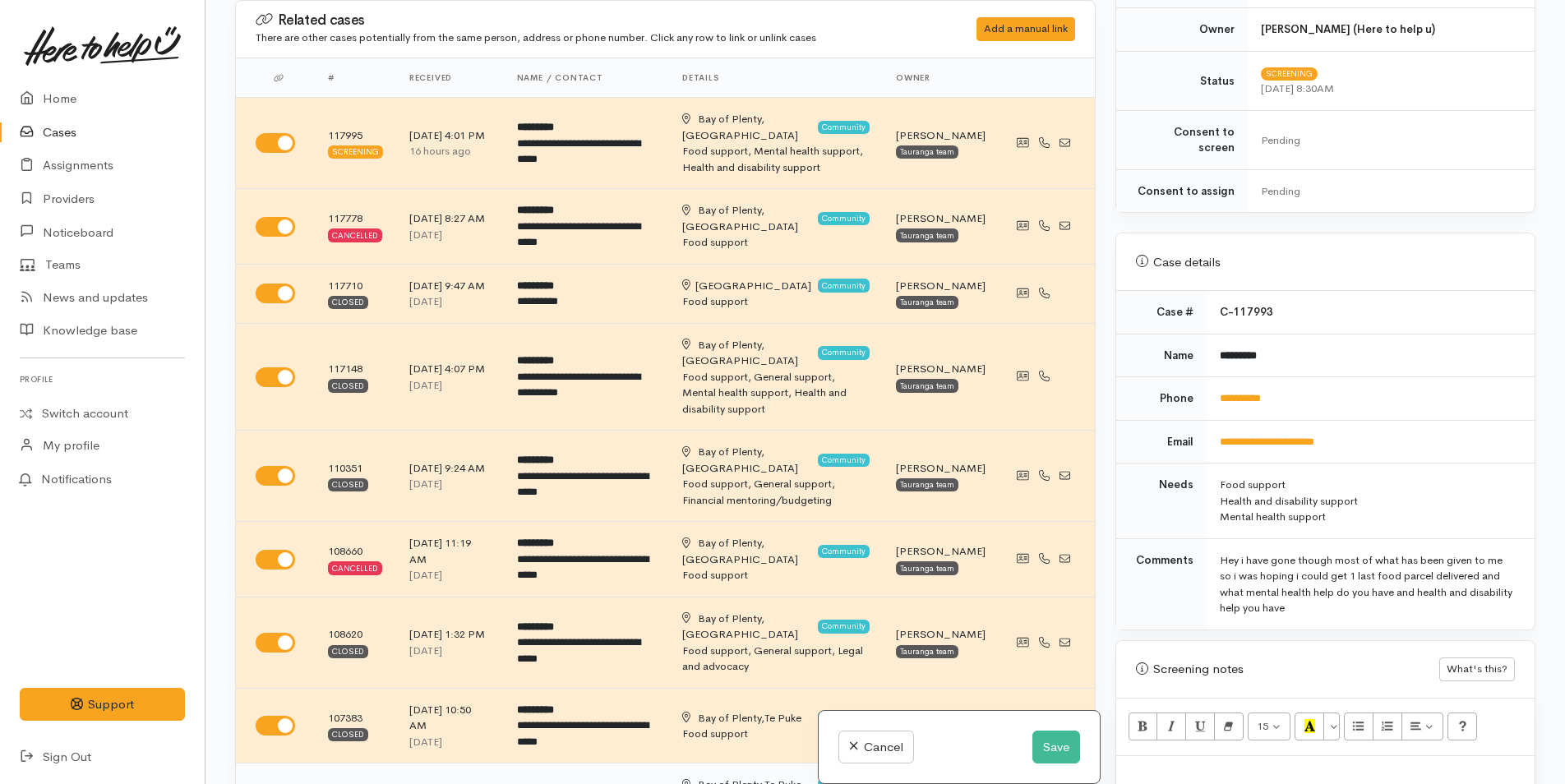
checkbox input "true"
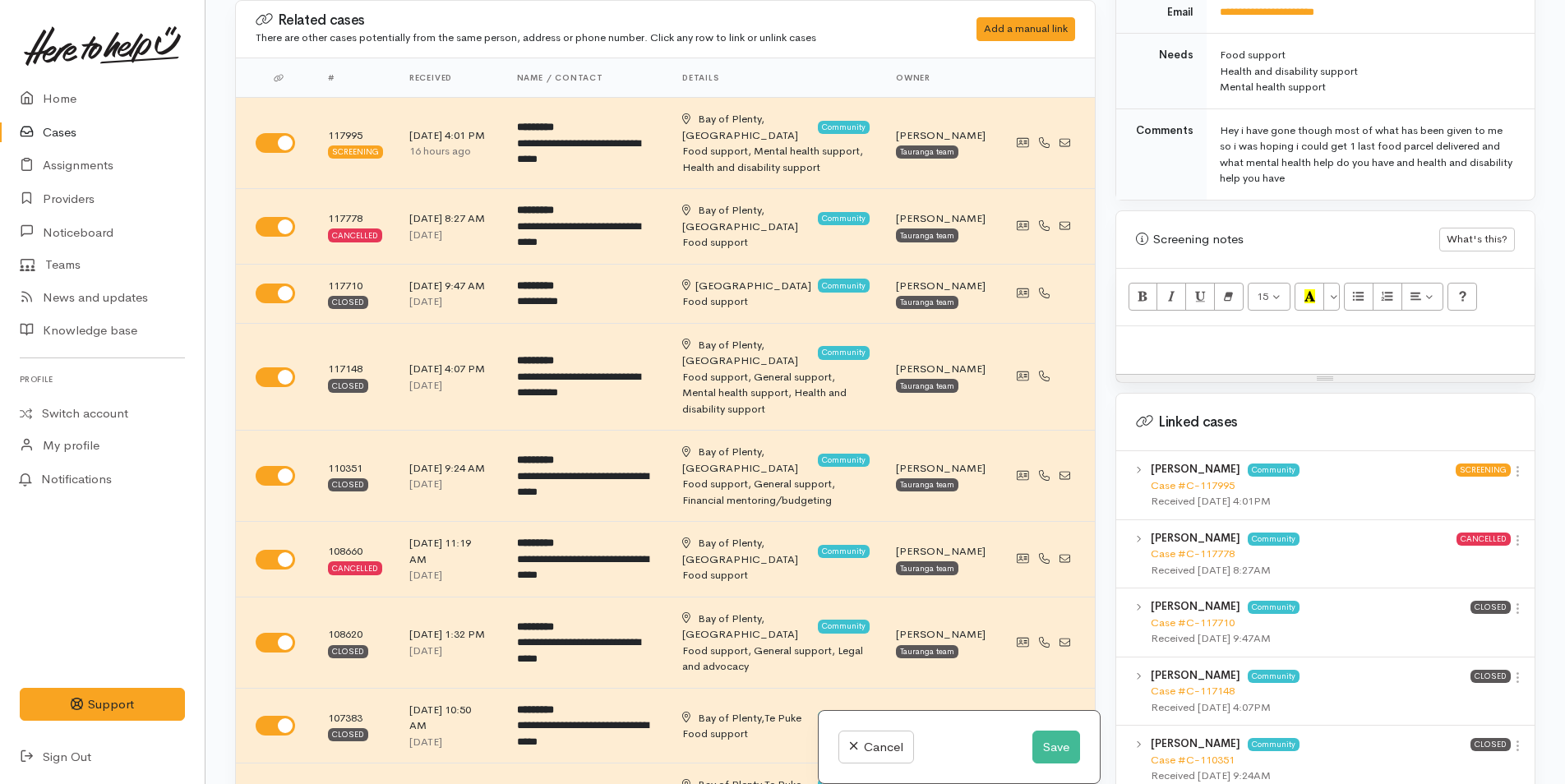
scroll to position [1068, 0]
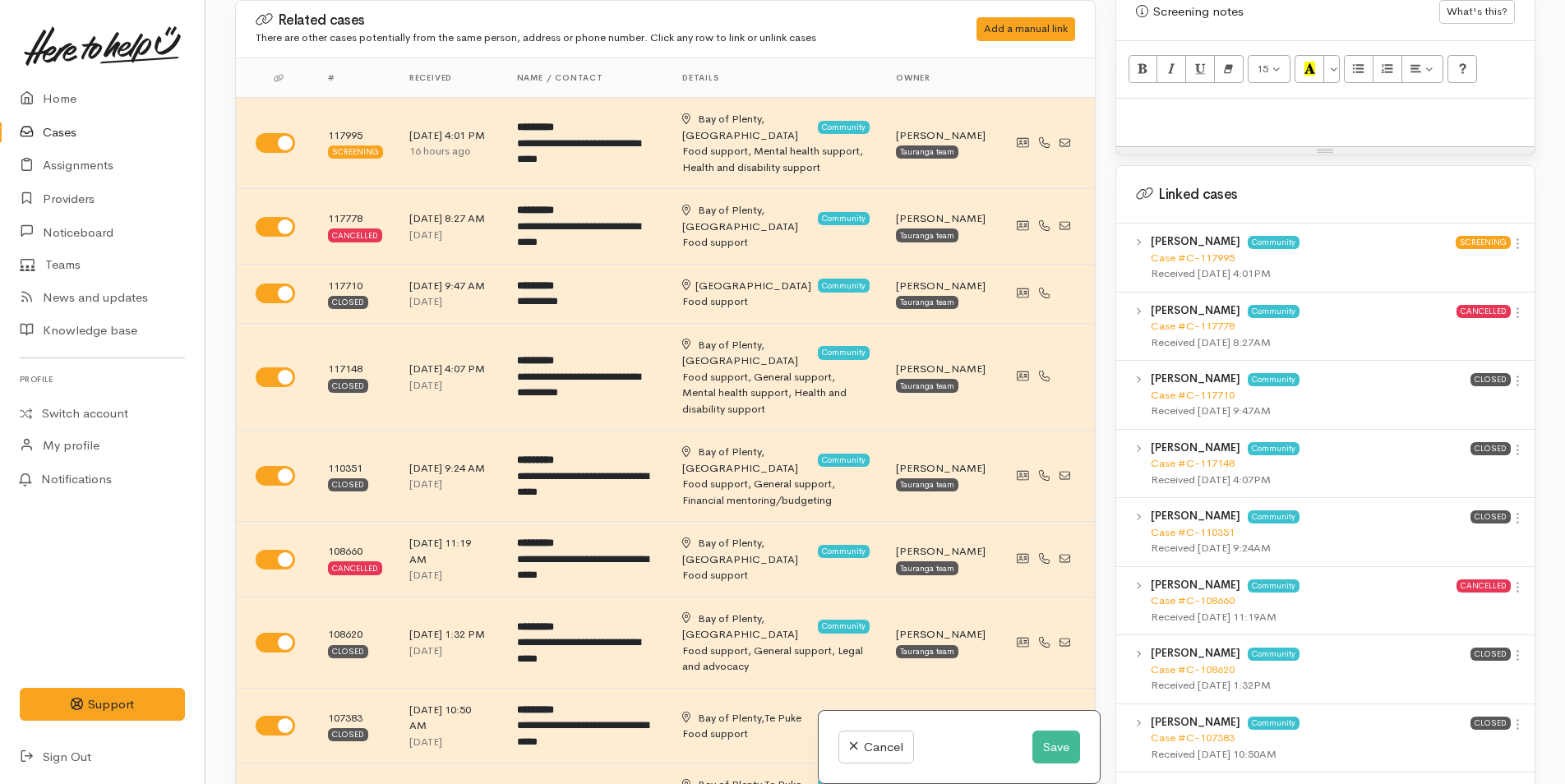
drag, startPoint x: 1508, startPoint y: 369, endPoint x: 1478, endPoint y: 378, distance: 31.3
click at [1511, 374] on icon at bounding box center [1518, 381] width 14 height 14
click at [1451, 400] on link "View case" at bounding box center [1459, 413] width 130 height 25
click at [78, 95] on link "Home" at bounding box center [102, 99] width 205 height 33
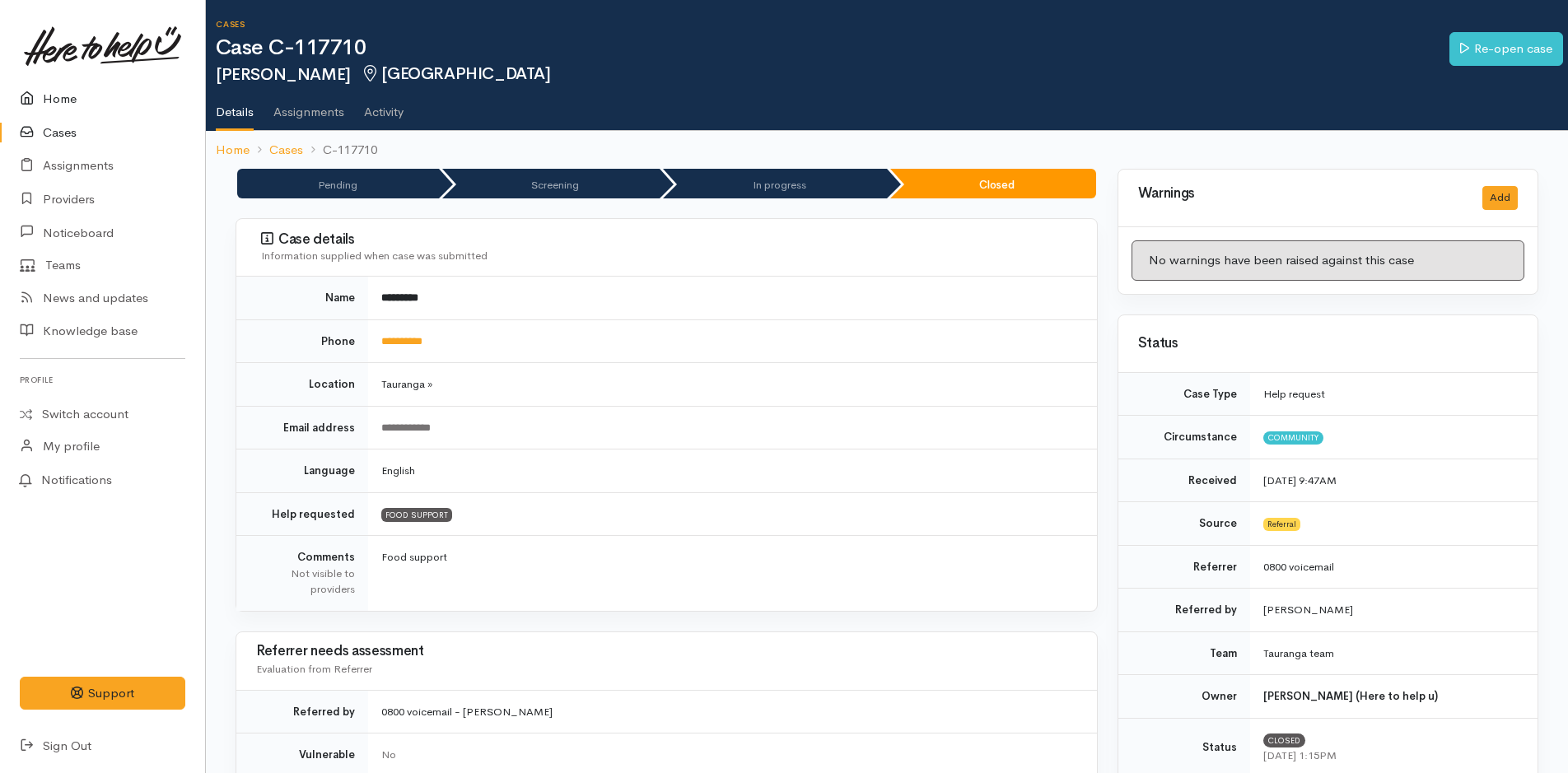
click at [84, 96] on link "Home" at bounding box center [102, 99] width 205 height 33
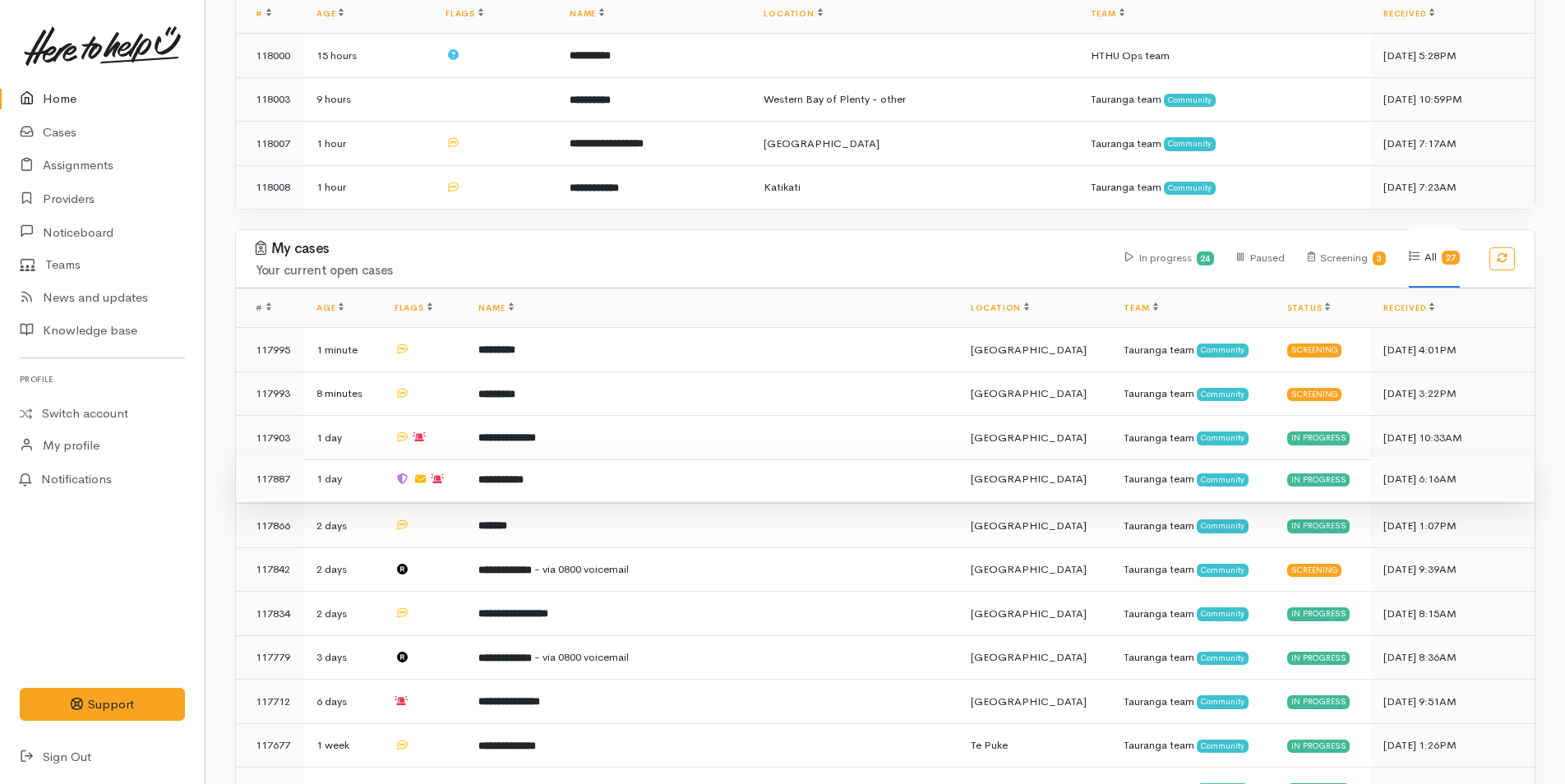
scroll to position [328, 0]
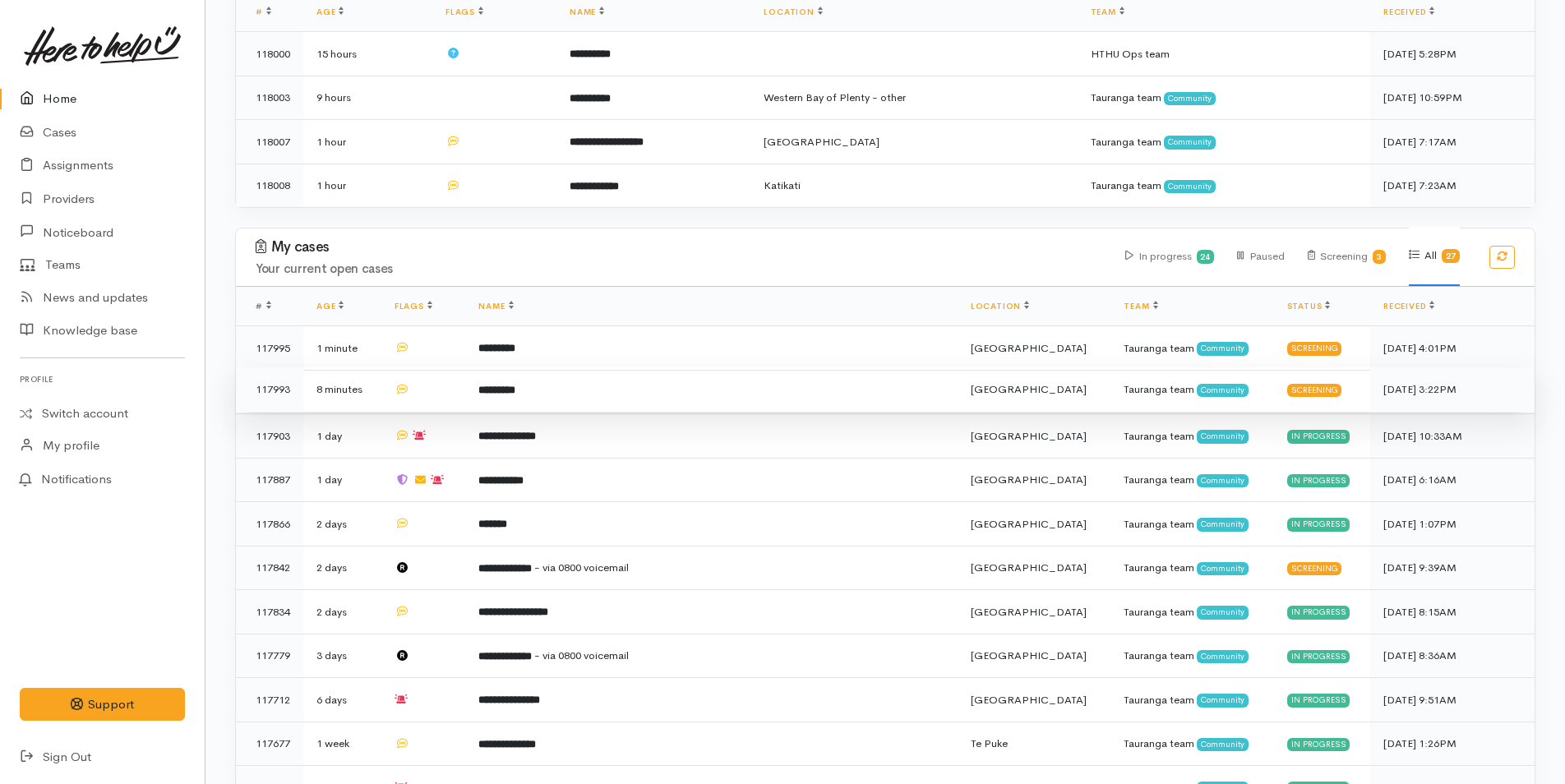
click at [590, 386] on td "*********" at bounding box center [711, 389] width 492 height 45
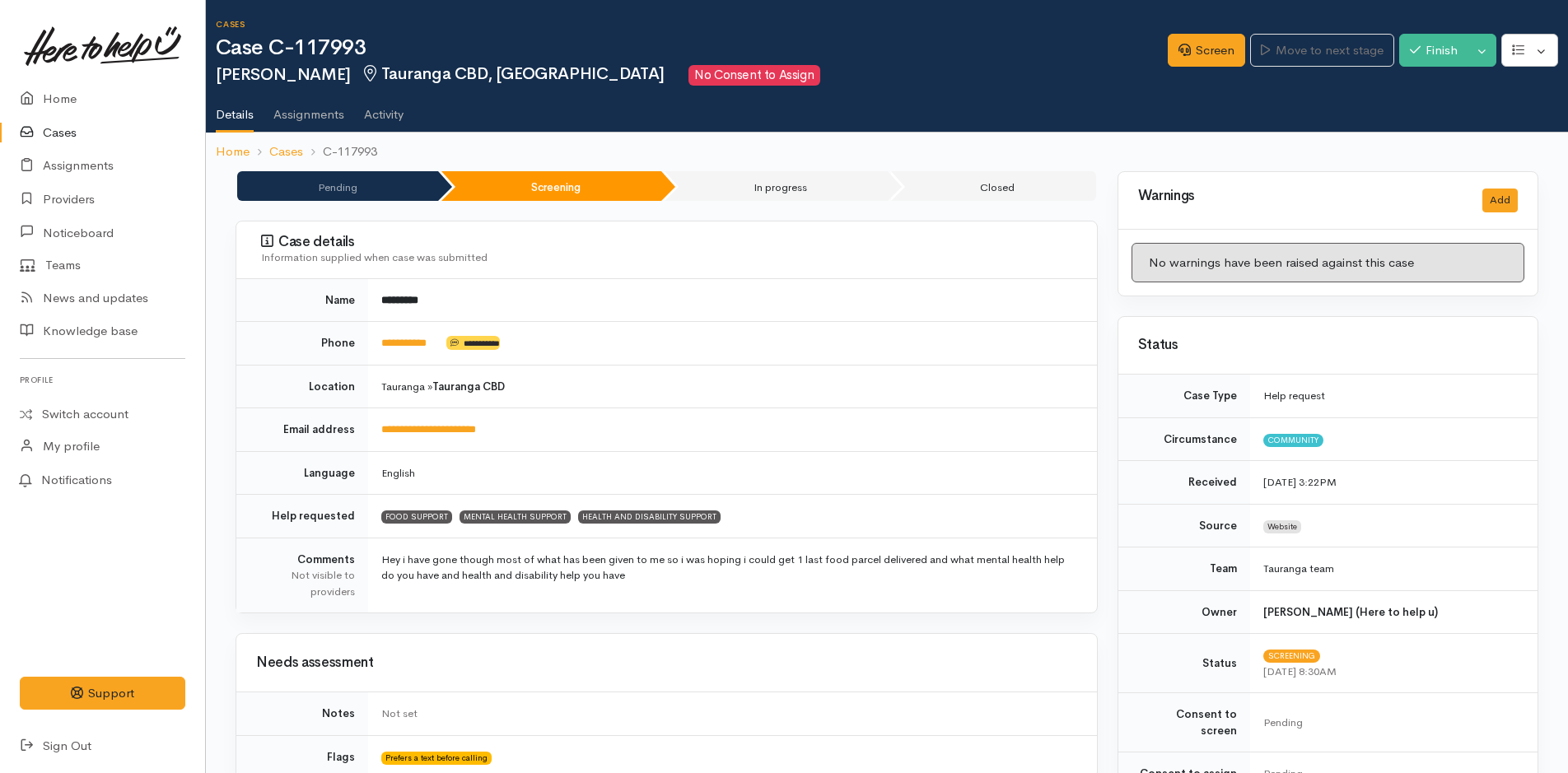
click at [1185, 70] on div "Screen Move to next stage Finish Toggle Dropdown Pause" at bounding box center [1367, 53] width 400 height 56
click at [1187, 62] on link "Screen" at bounding box center [1206, 50] width 77 height 33
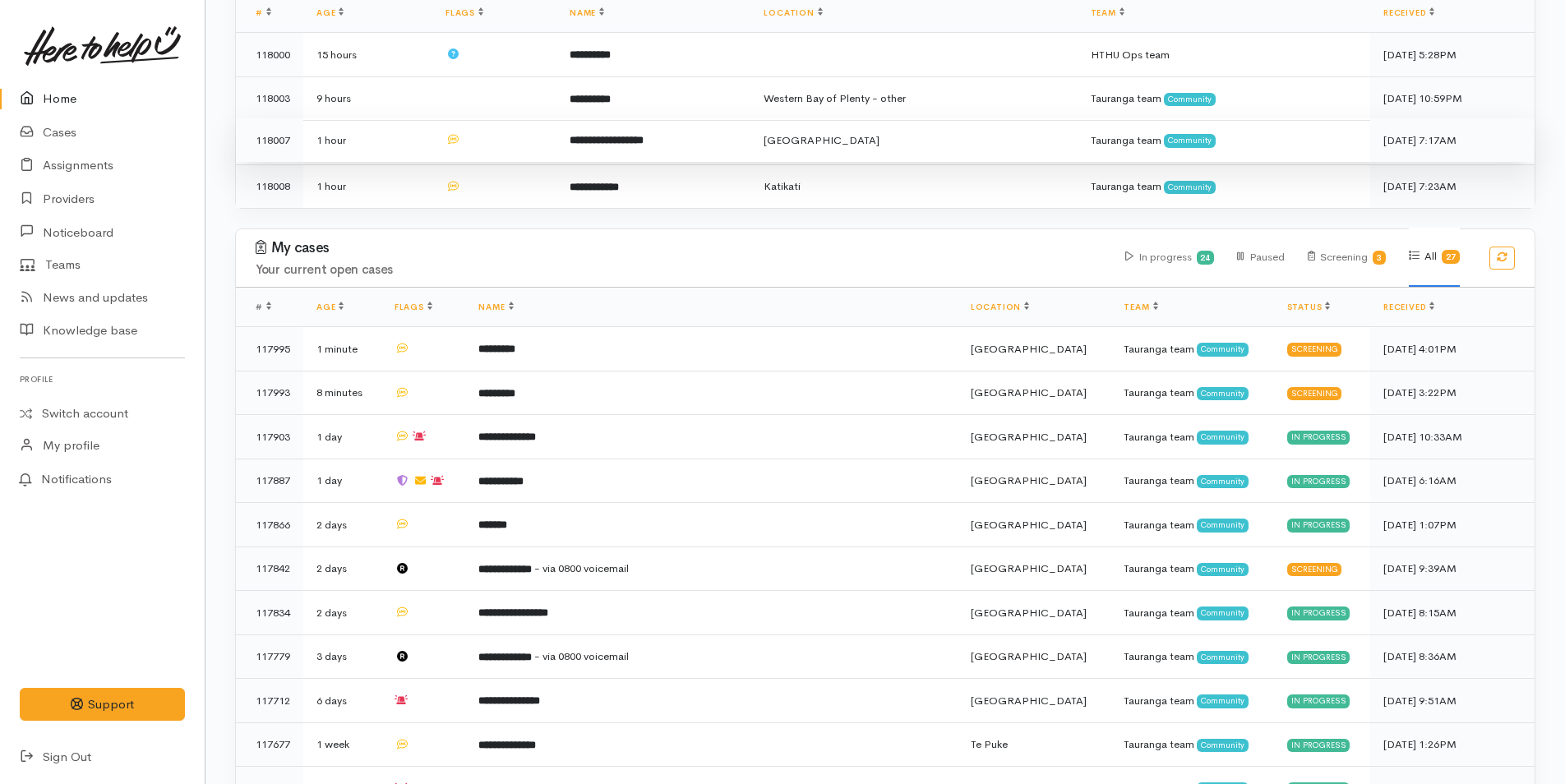
scroll to position [328, 0]
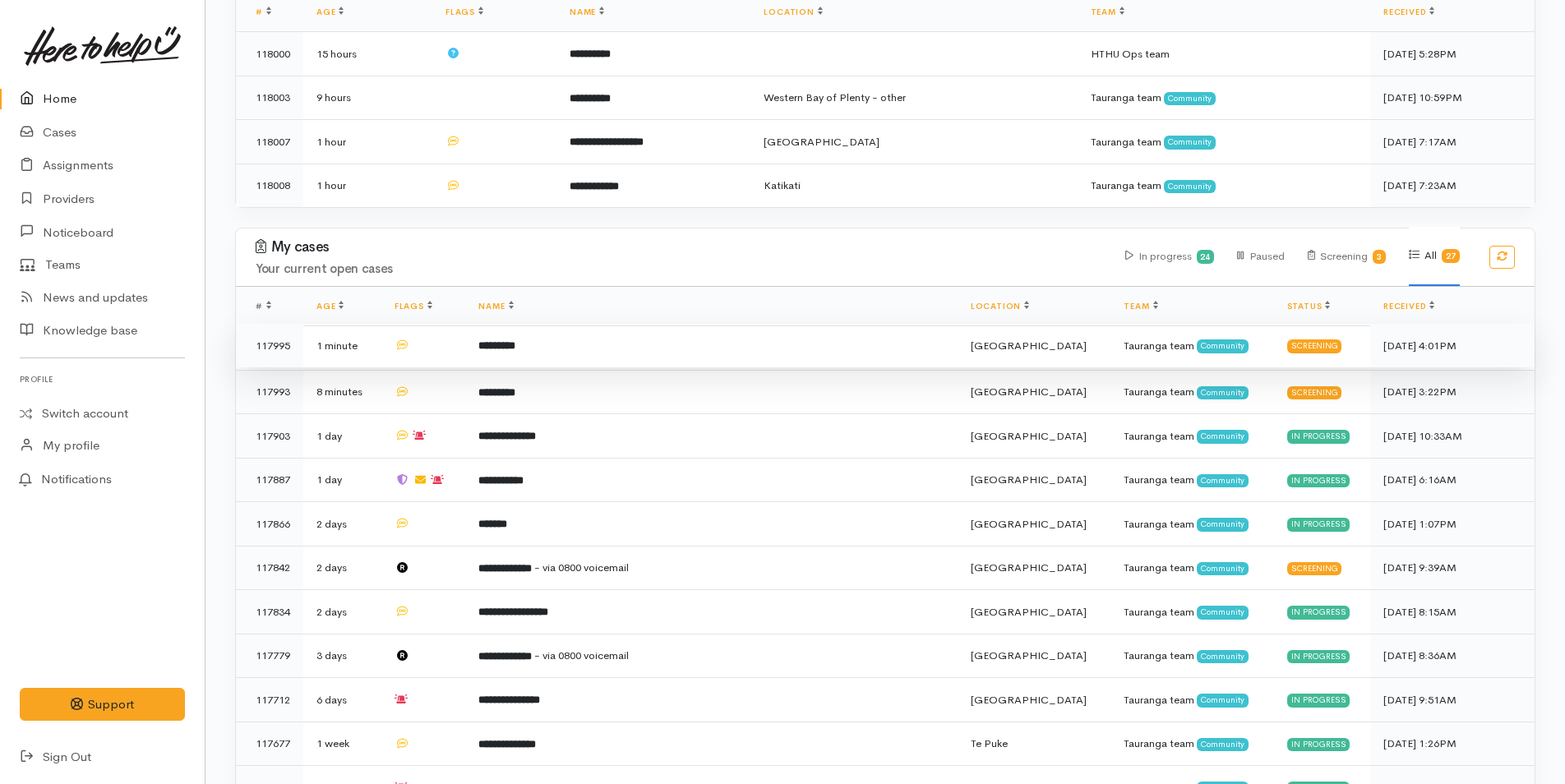
click at [516, 344] on b "*********" at bounding box center [497, 345] width 37 height 11
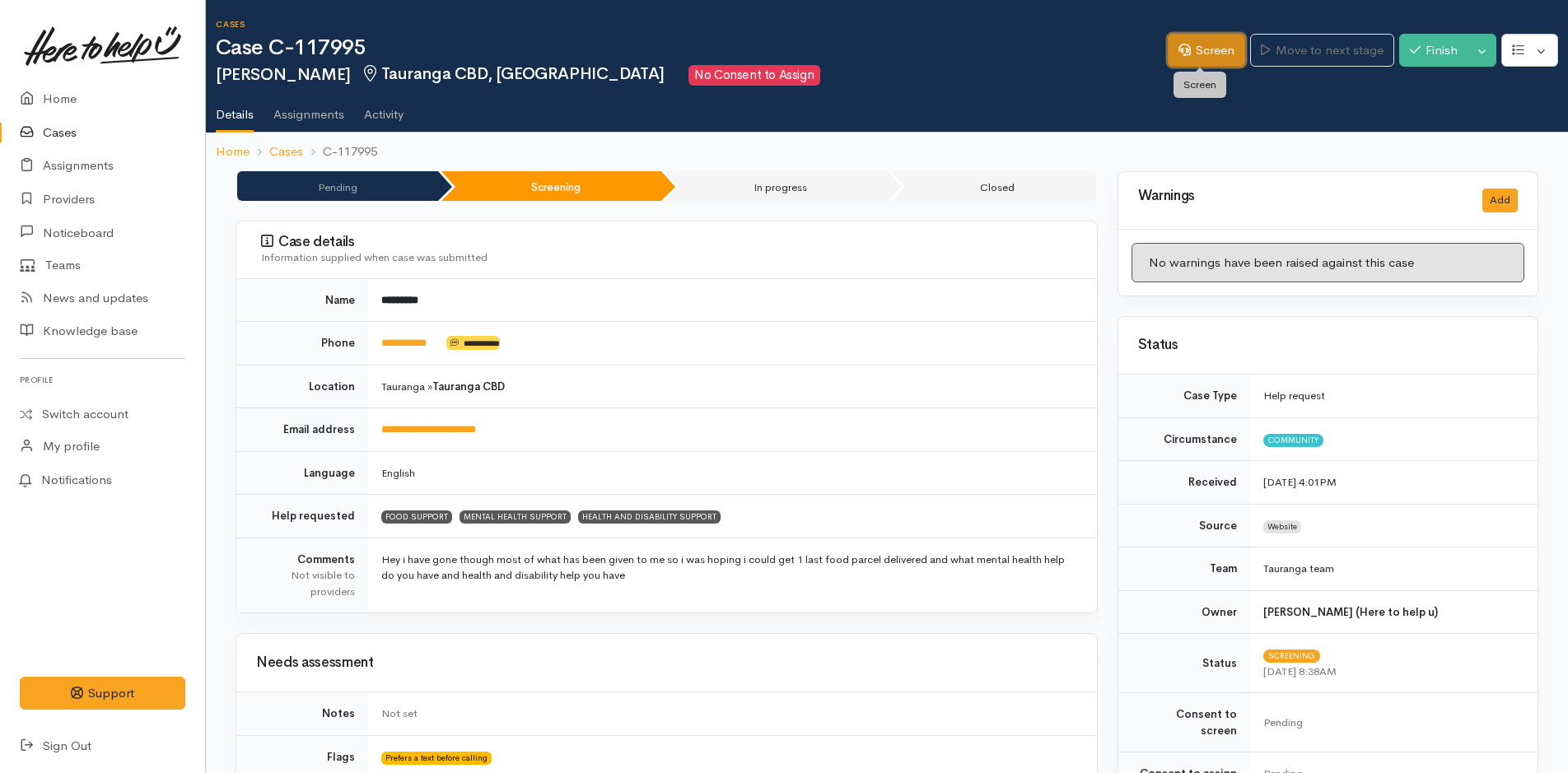
click at [1169, 55] on link "Screen" at bounding box center [1206, 50] width 77 height 33
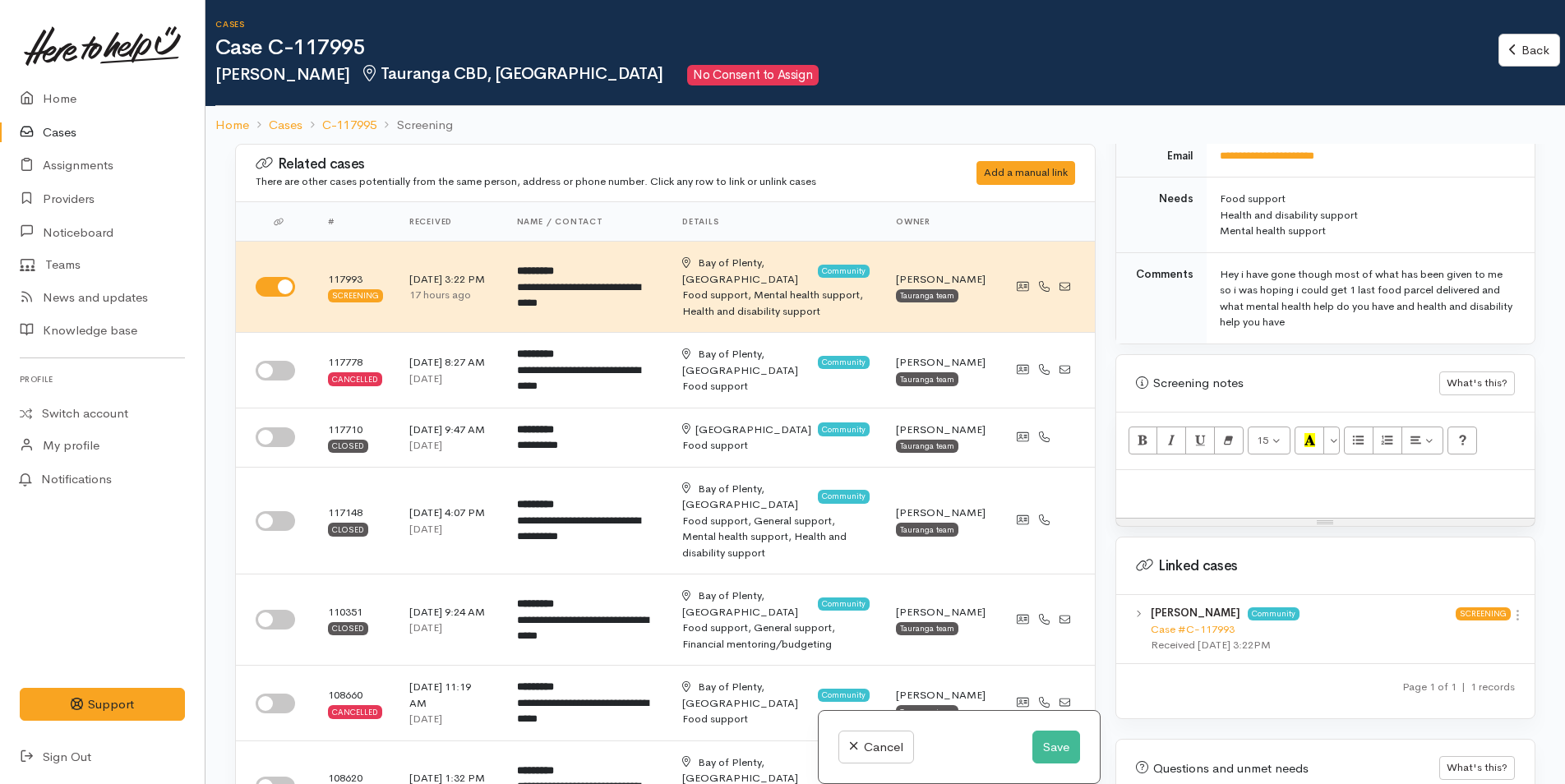
scroll to position [940, 0]
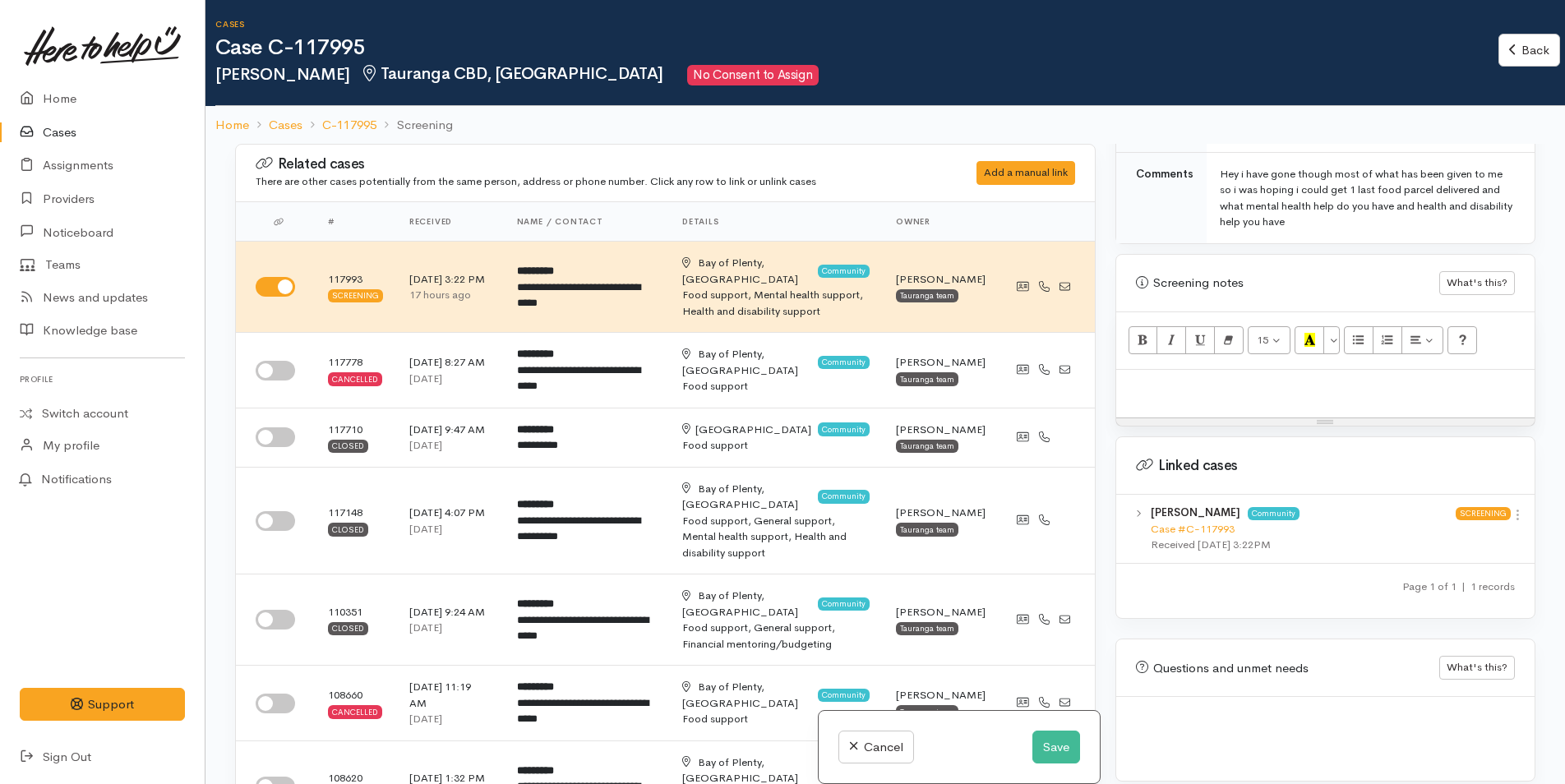
click at [1225, 378] on p at bounding box center [1325, 387] width 402 height 19
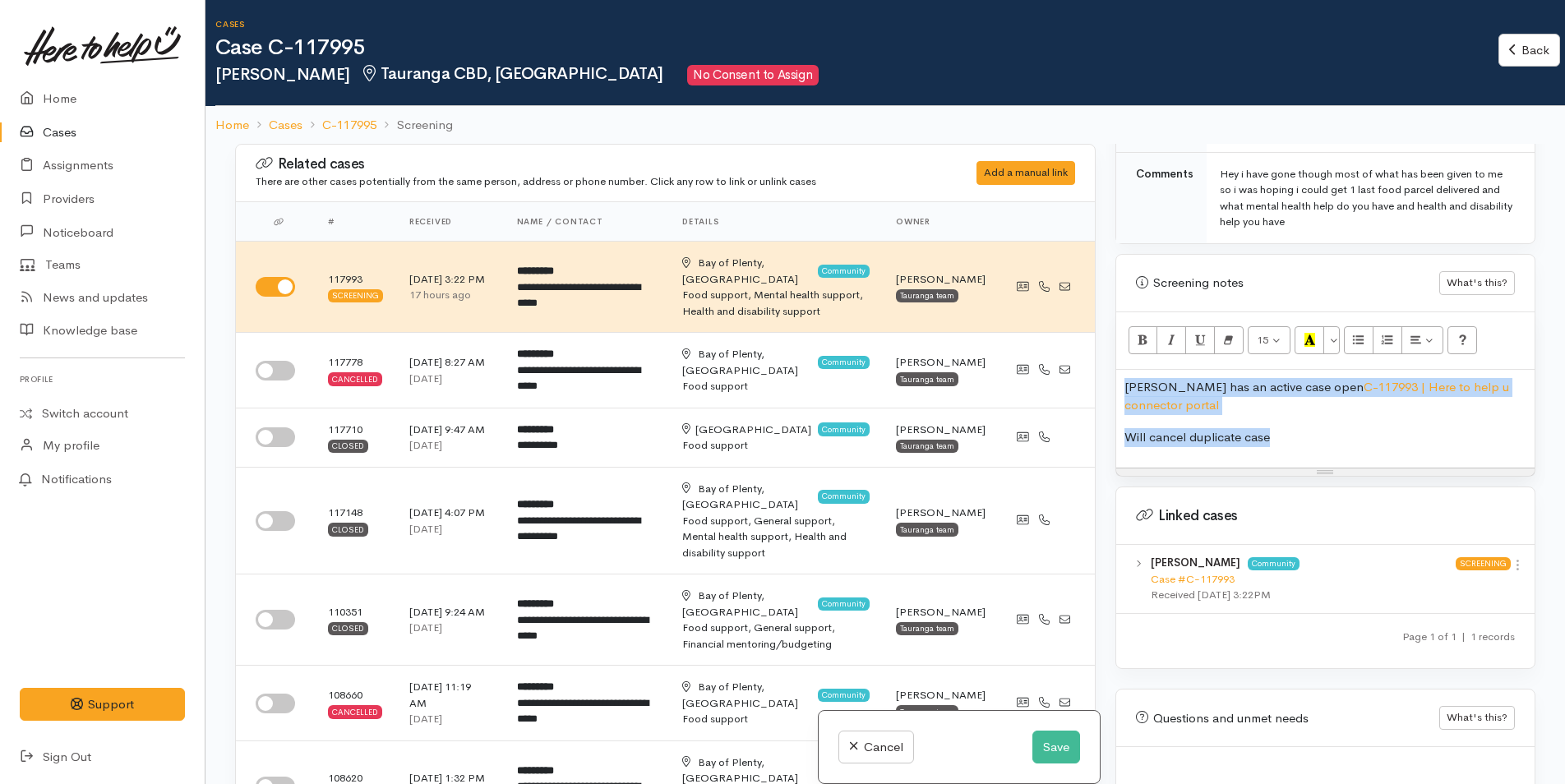
drag, startPoint x: 1295, startPoint y: 428, endPoint x: 1102, endPoint y: 349, distance: 208.5
click at [1102, 349] on div "Related cases There are other cases potentially from the same person, address o…" at bounding box center [884, 536] width 1320 height 784
copy div "[PERSON_NAME] has an active case open C-117993 | Here to help u connector porta…"
drag, startPoint x: 1057, startPoint y: 736, endPoint x: 1215, endPoint y: 540, distance: 251.8
click at [1057, 731] on button "Save" at bounding box center [1056, 747] width 47 height 33
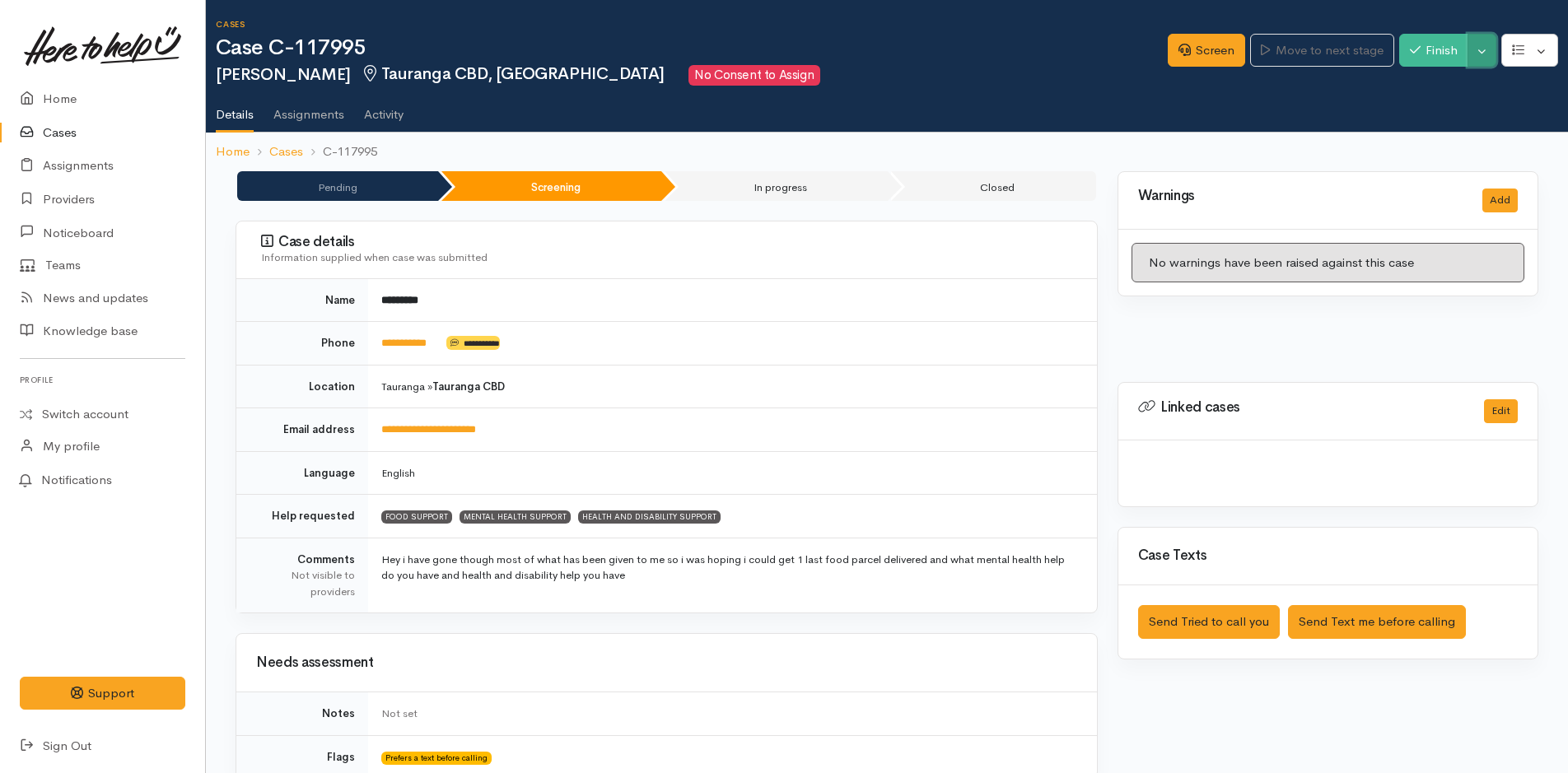
click at [1483, 47] on button "Toggle Dropdown" at bounding box center [1481, 50] width 29 height 33
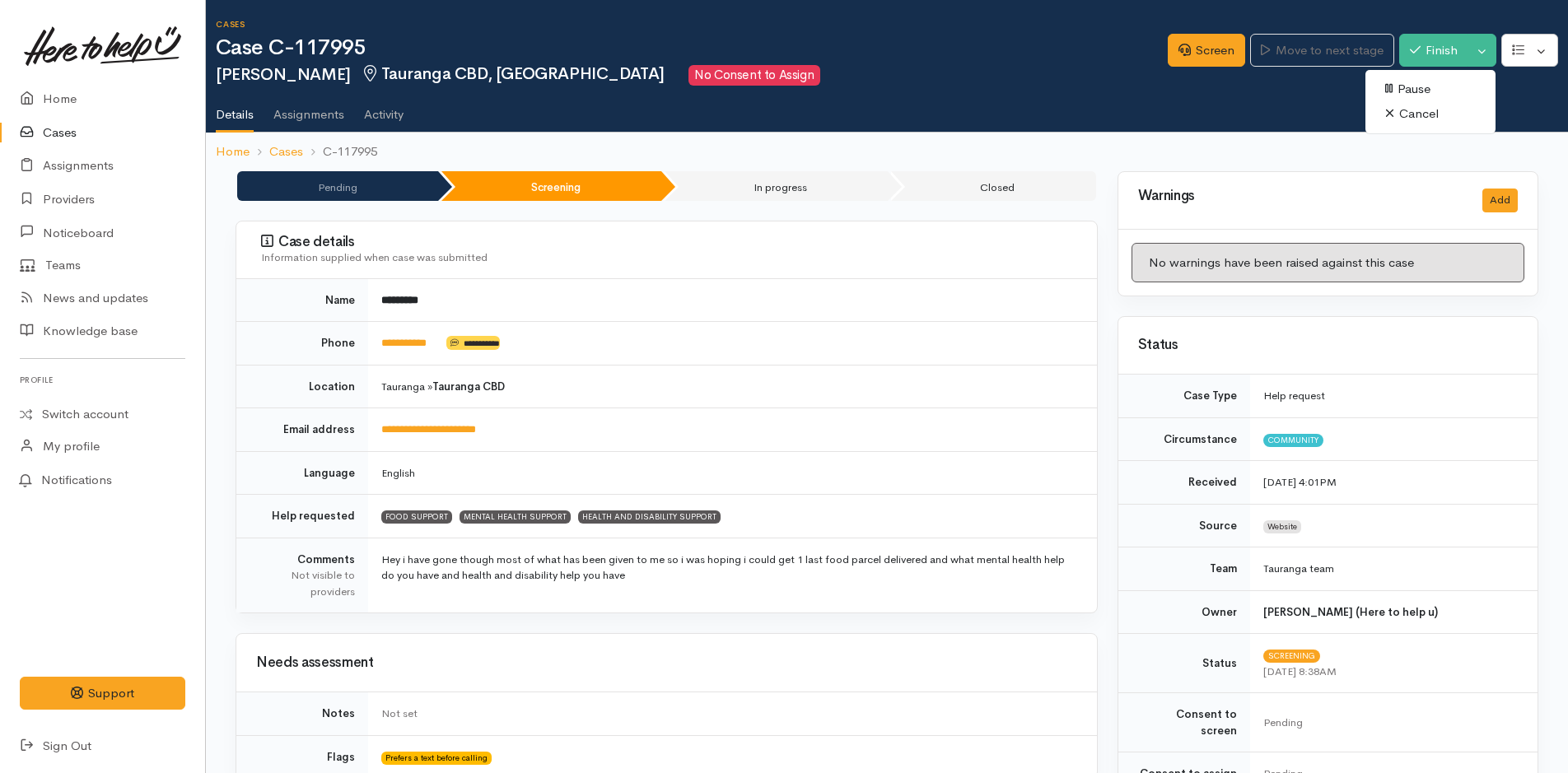
click at [1433, 113] on link "Cancel" at bounding box center [1430, 113] width 130 height 26
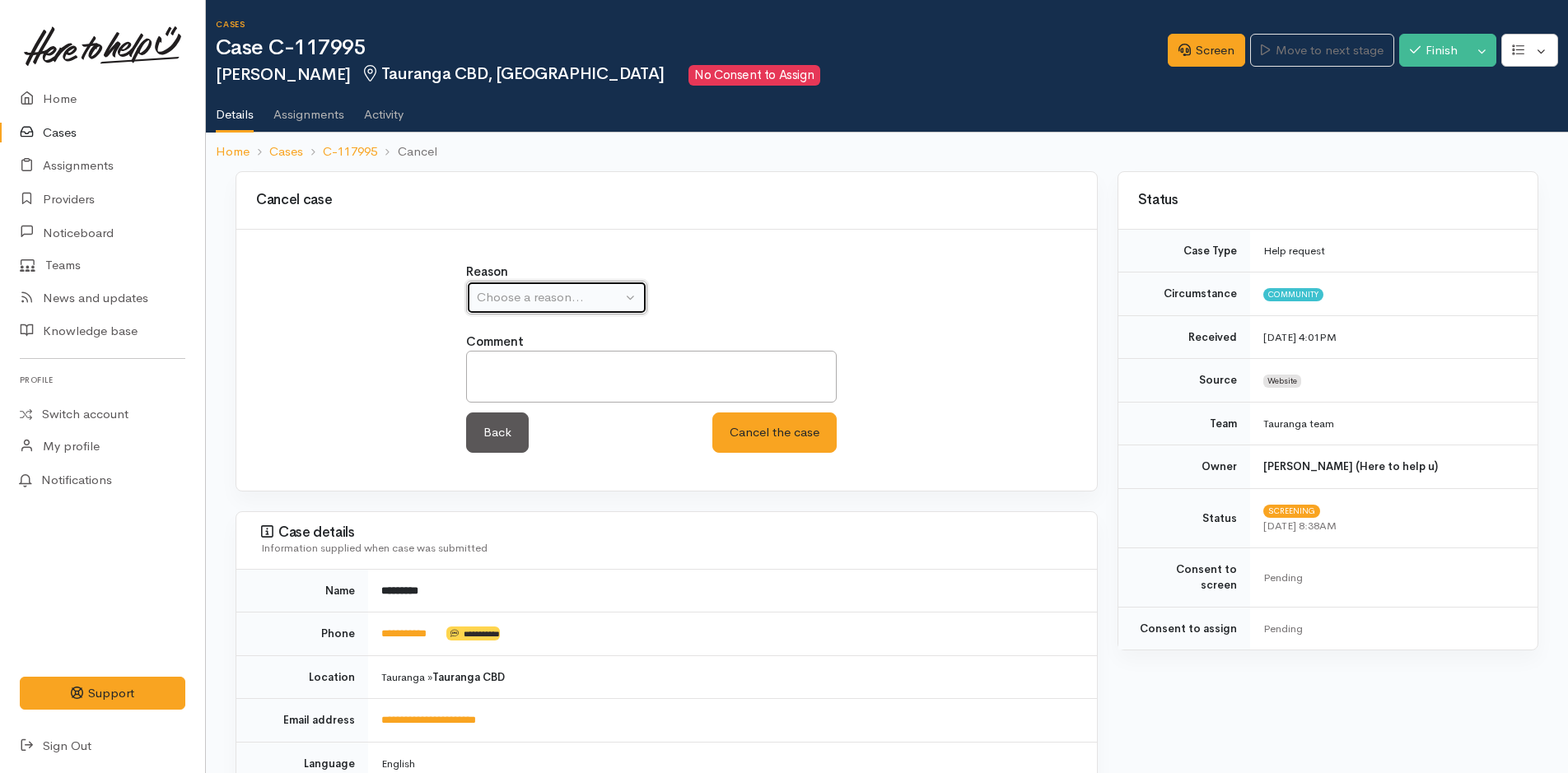
click at [562, 282] on button "Choose a reason..." at bounding box center [557, 297] width 181 height 33
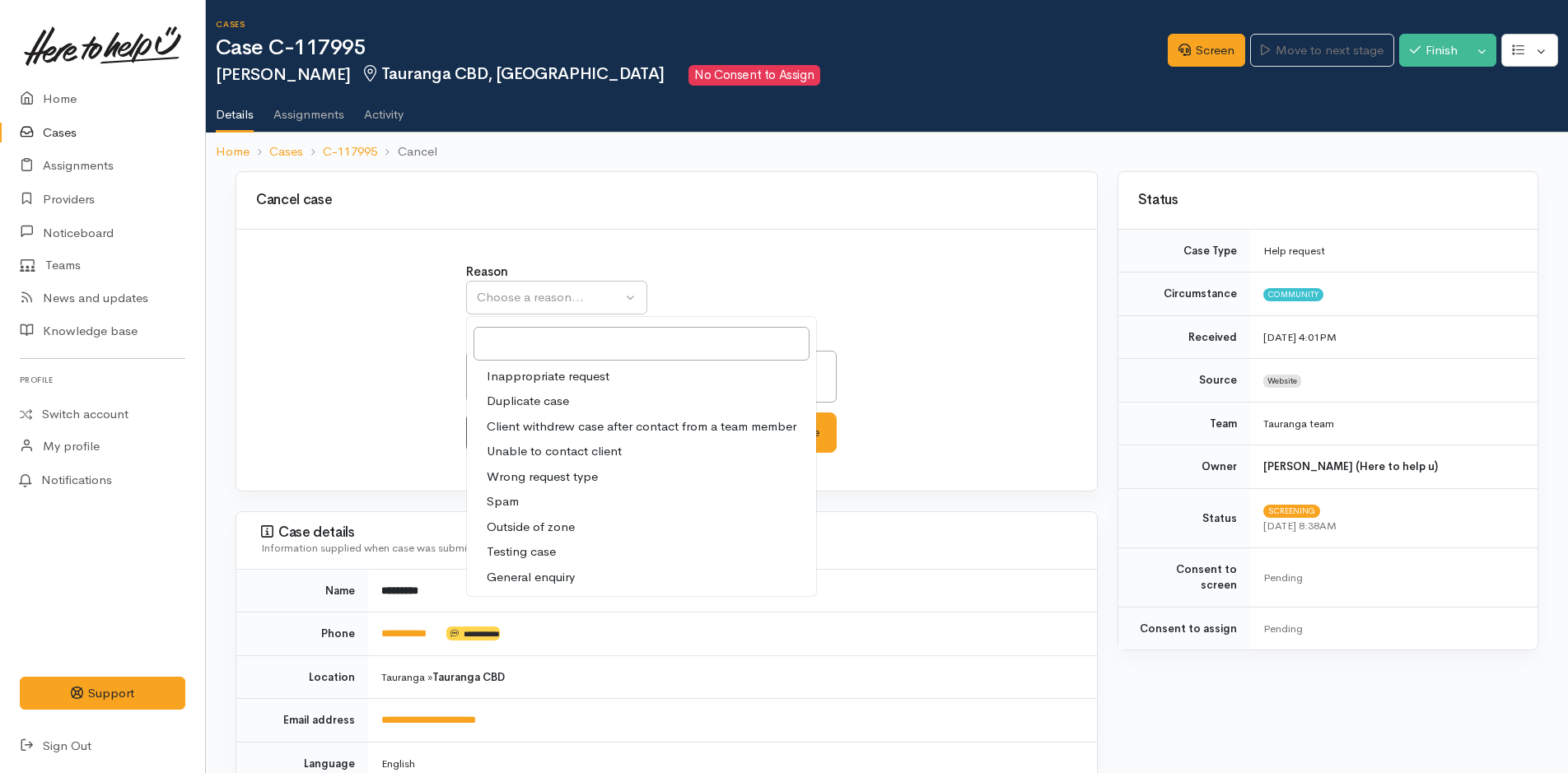
click at [508, 409] on span "Duplicate case" at bounding box center [528, 401] width 83 height 19
select select "2"
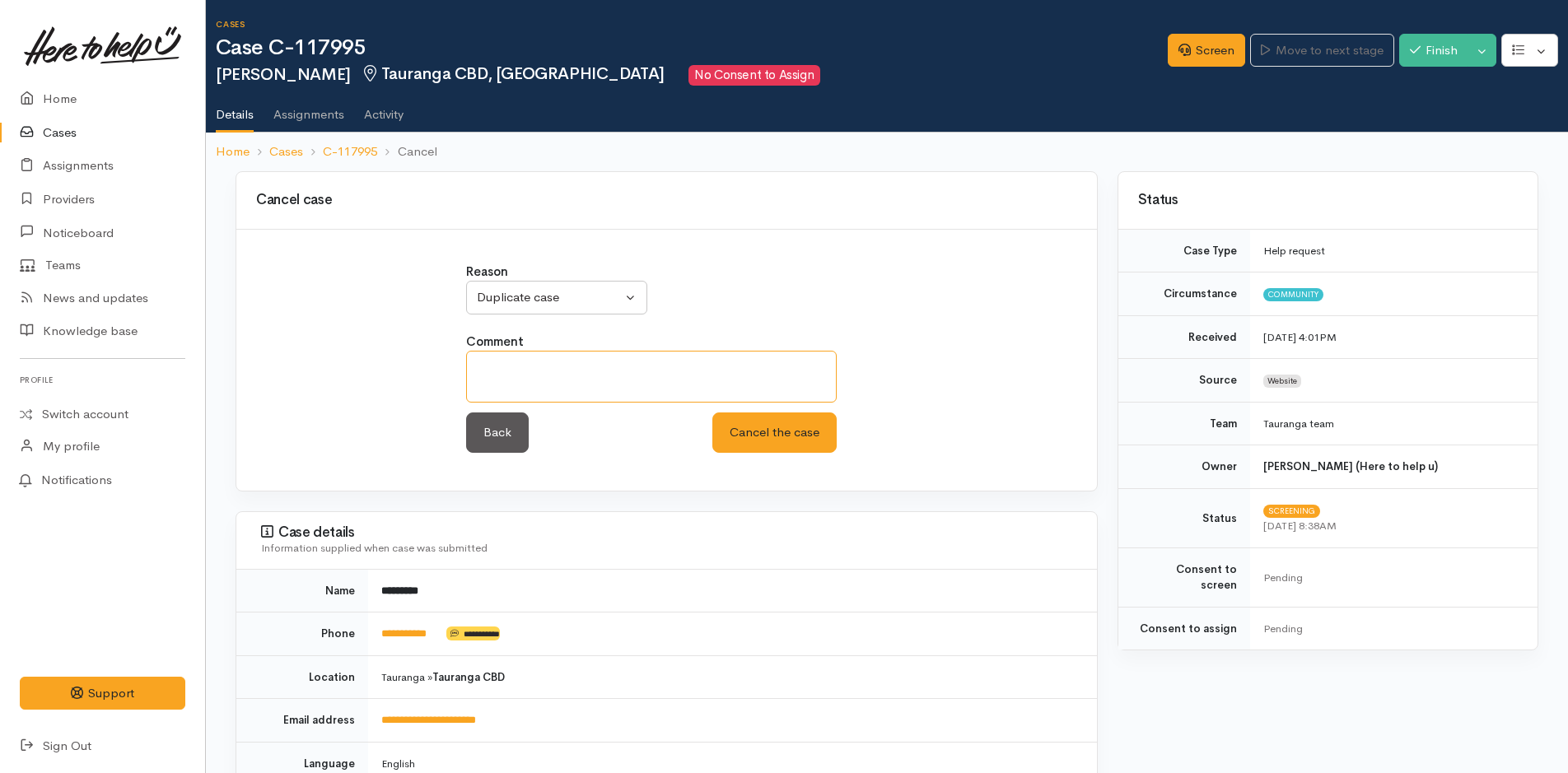
click at [521, 393] on textarea at bounding box center [651, 376] width 370 height 52
paste textarea "Susan has an active case open C-117993 | Here to help u connector portal Will c…"
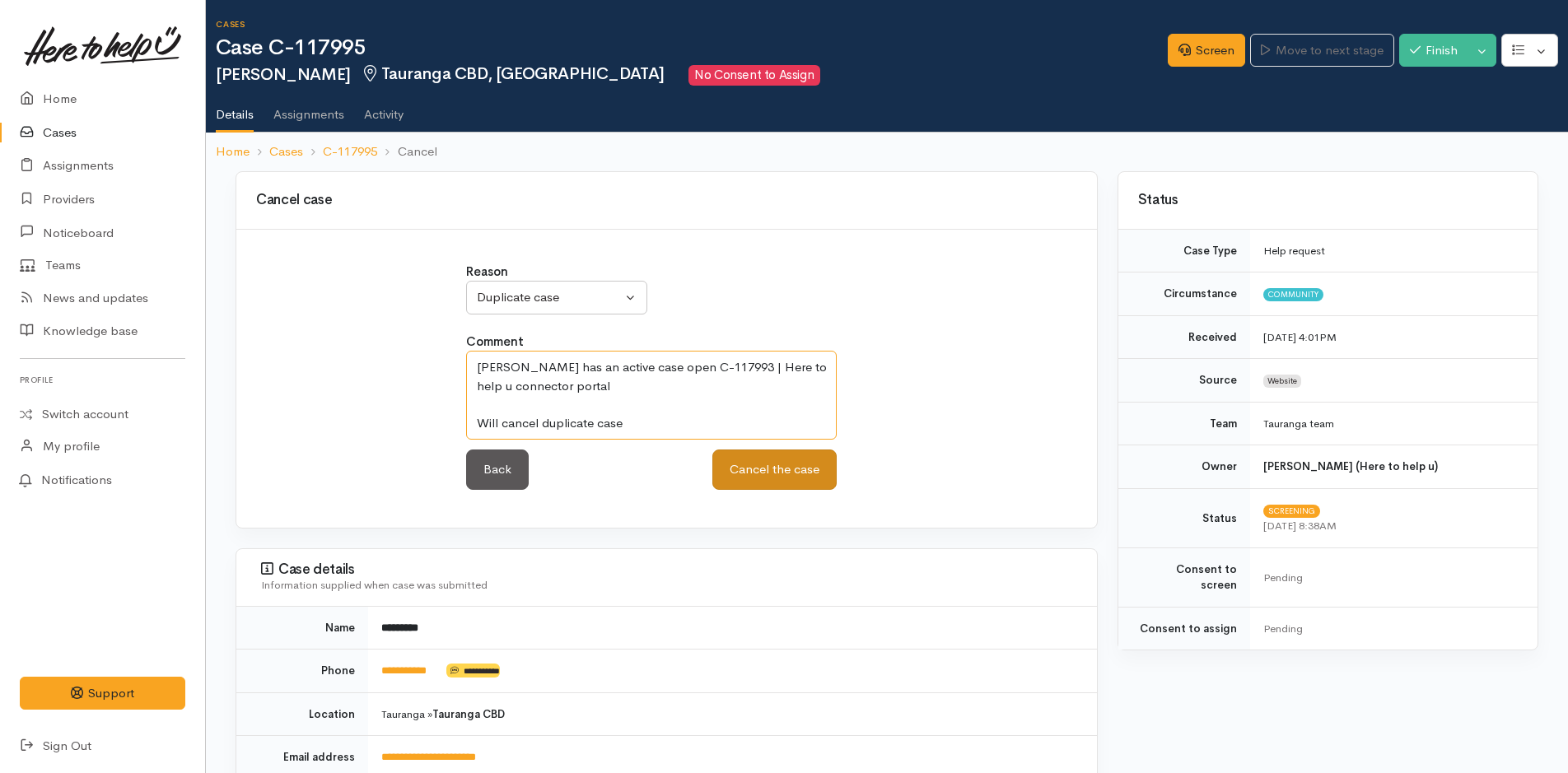
type textarea "Susan has an active case open C-117993 | Here to help u connector portal Will c…"
click at [775, 488] on button "Cancel the case" at bounding box center [773, 470] width 124 height 40
click at [778, 475] on button "Cancel the case" at bounding box center [773, 470] width 124 height 40
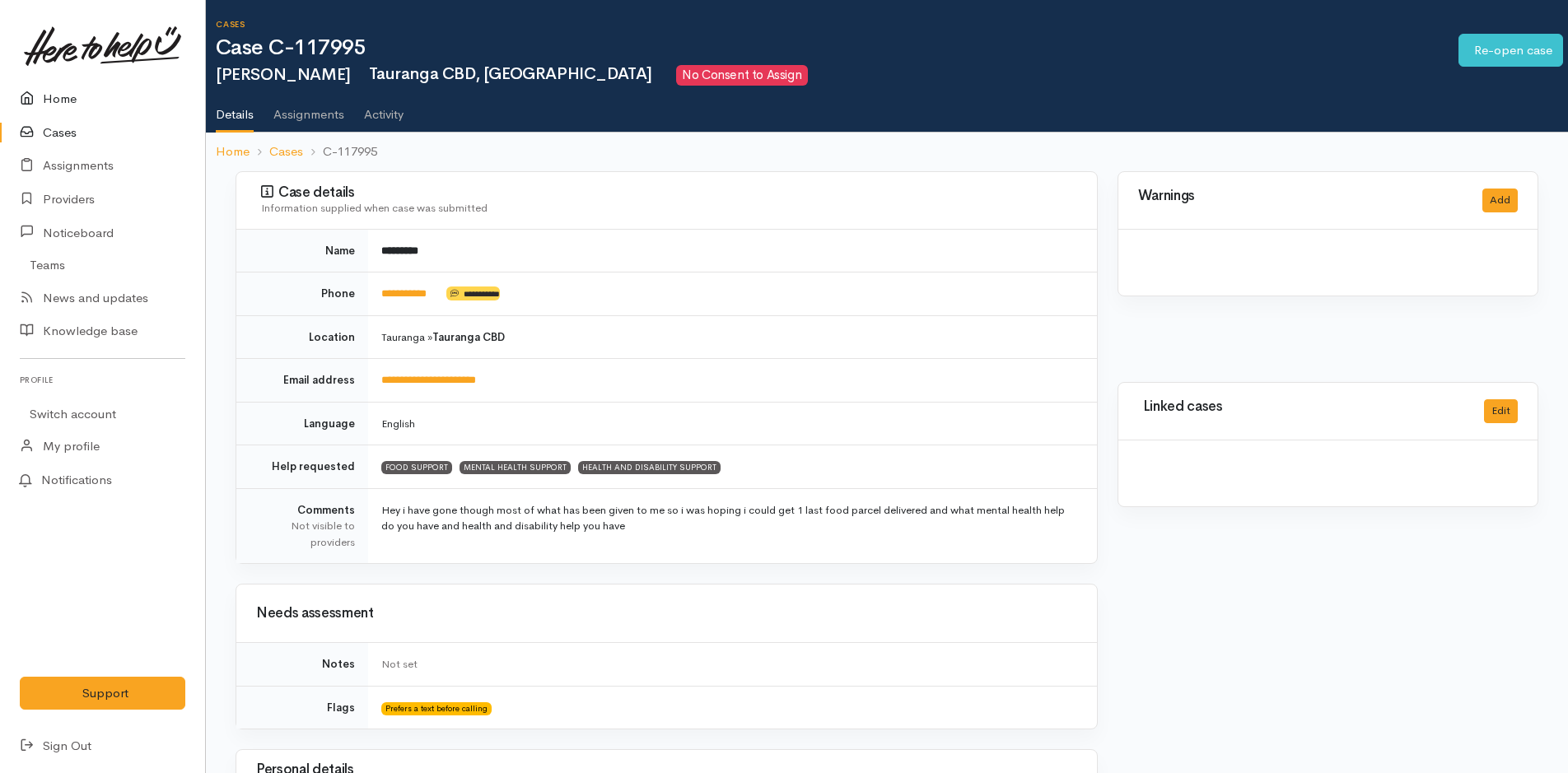
click at [43, 98] on link "Home" at bounding box center [102, 99] width 205 height 33
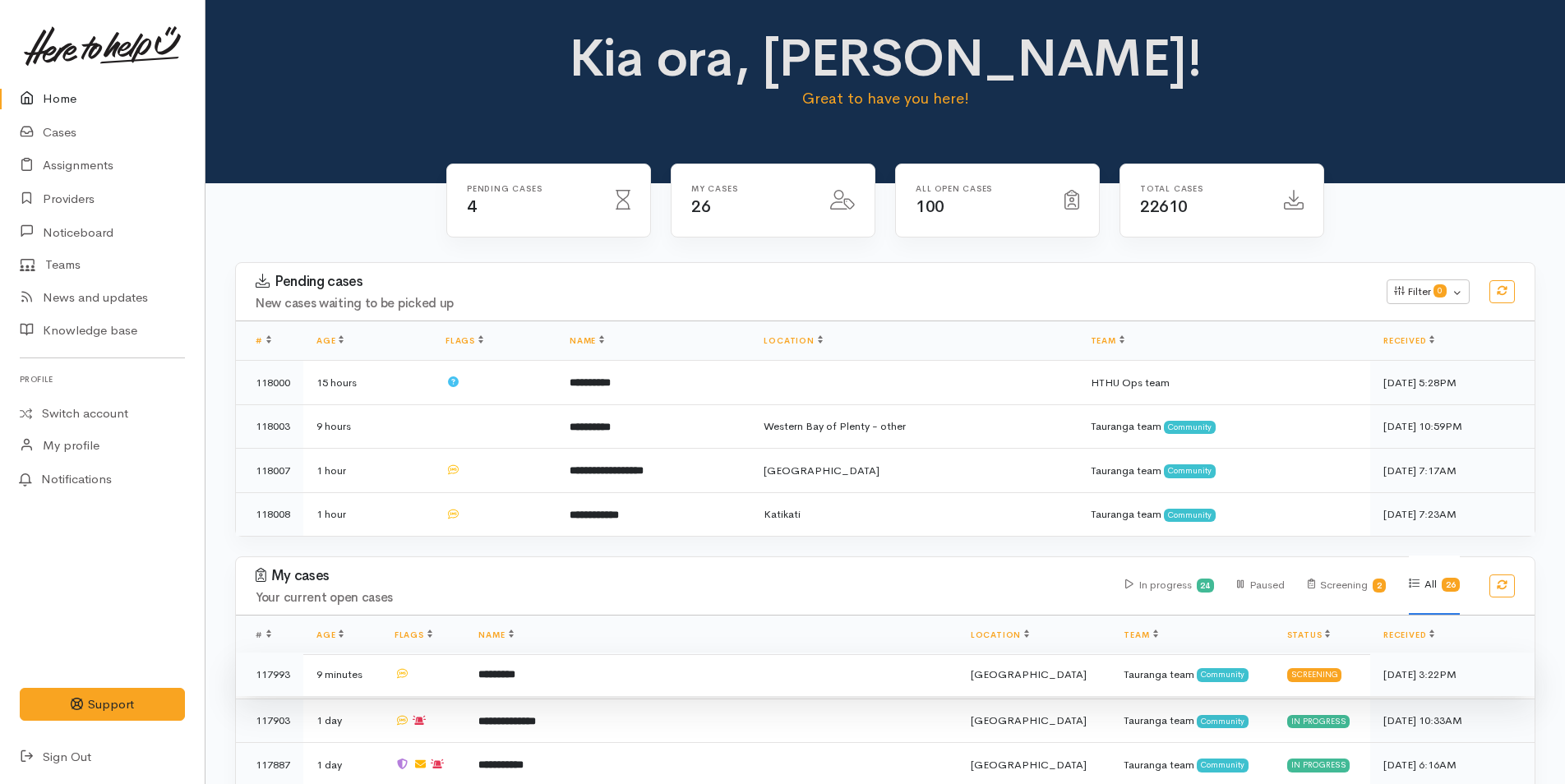
click at [581, 678] on td "*********" at bounding box center [711, 674] width 492 height 45
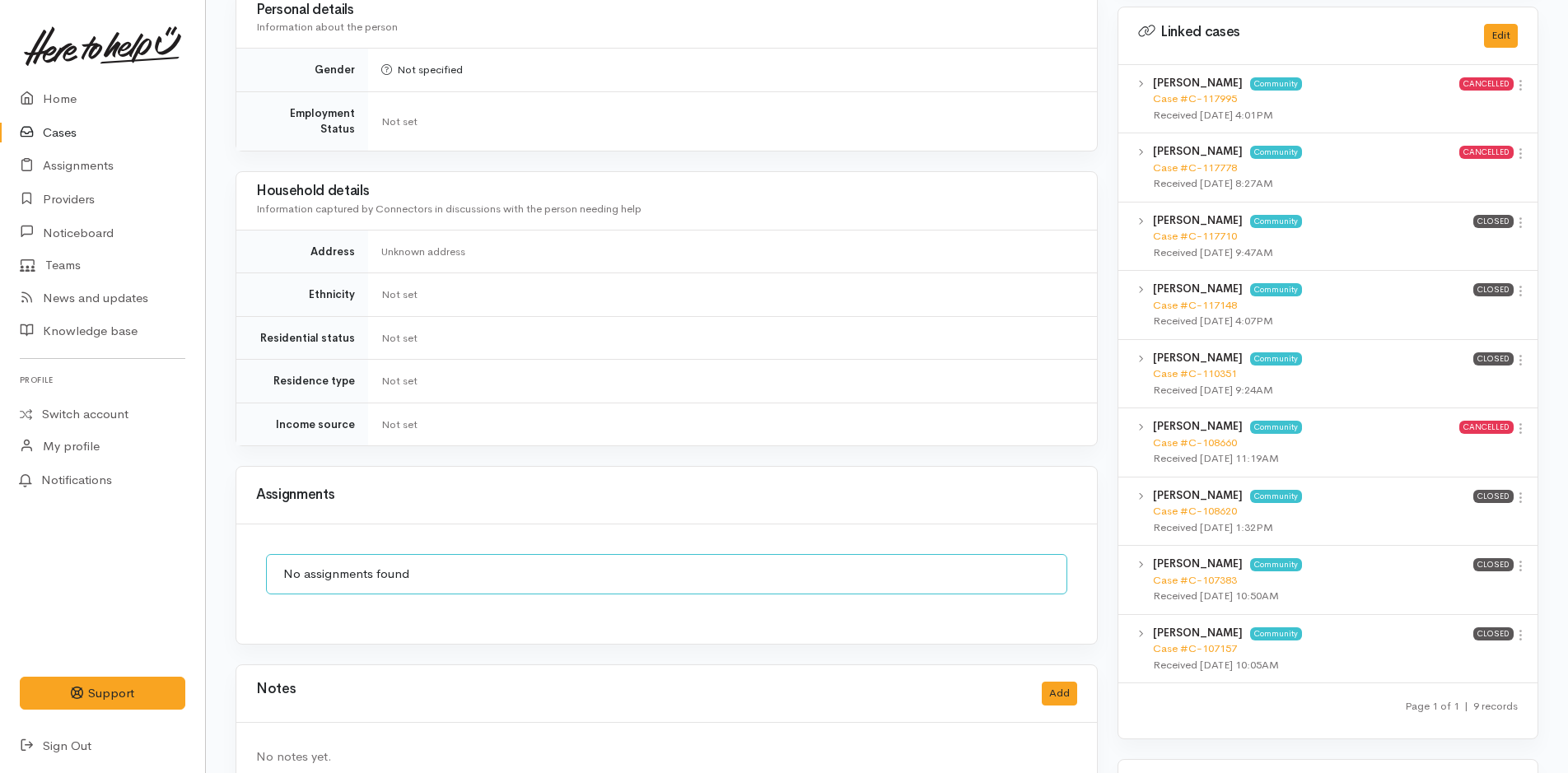
scroll to position [602, 0]
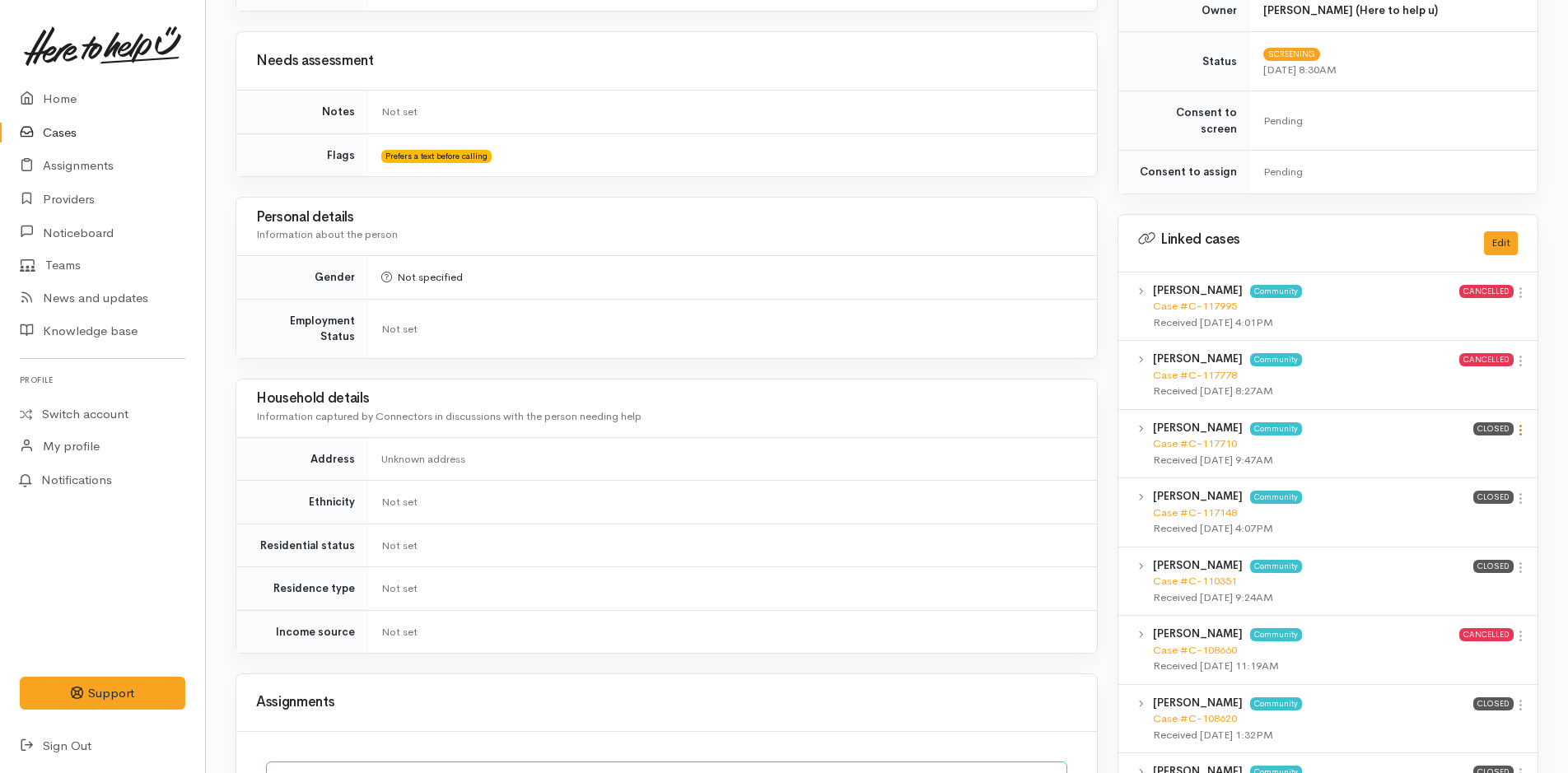
click at [1525, 423] on icon at bounding box center [1520, 430] width 14 height 14
click at [1478, 449] on link "View case" at bounding box center [1462, 462] width 130 height 26
drag, startPoint x: 1521, startPoint y: 486, endPoint x: 1504, endPoint y: 496, distance: 19.7
click at [1521, 492] on icon at bounding box center [1520, 499] width 14 height 14
click at [1474, 518] on link "View case" at bounding box center [1462, 530] width 130 height 26
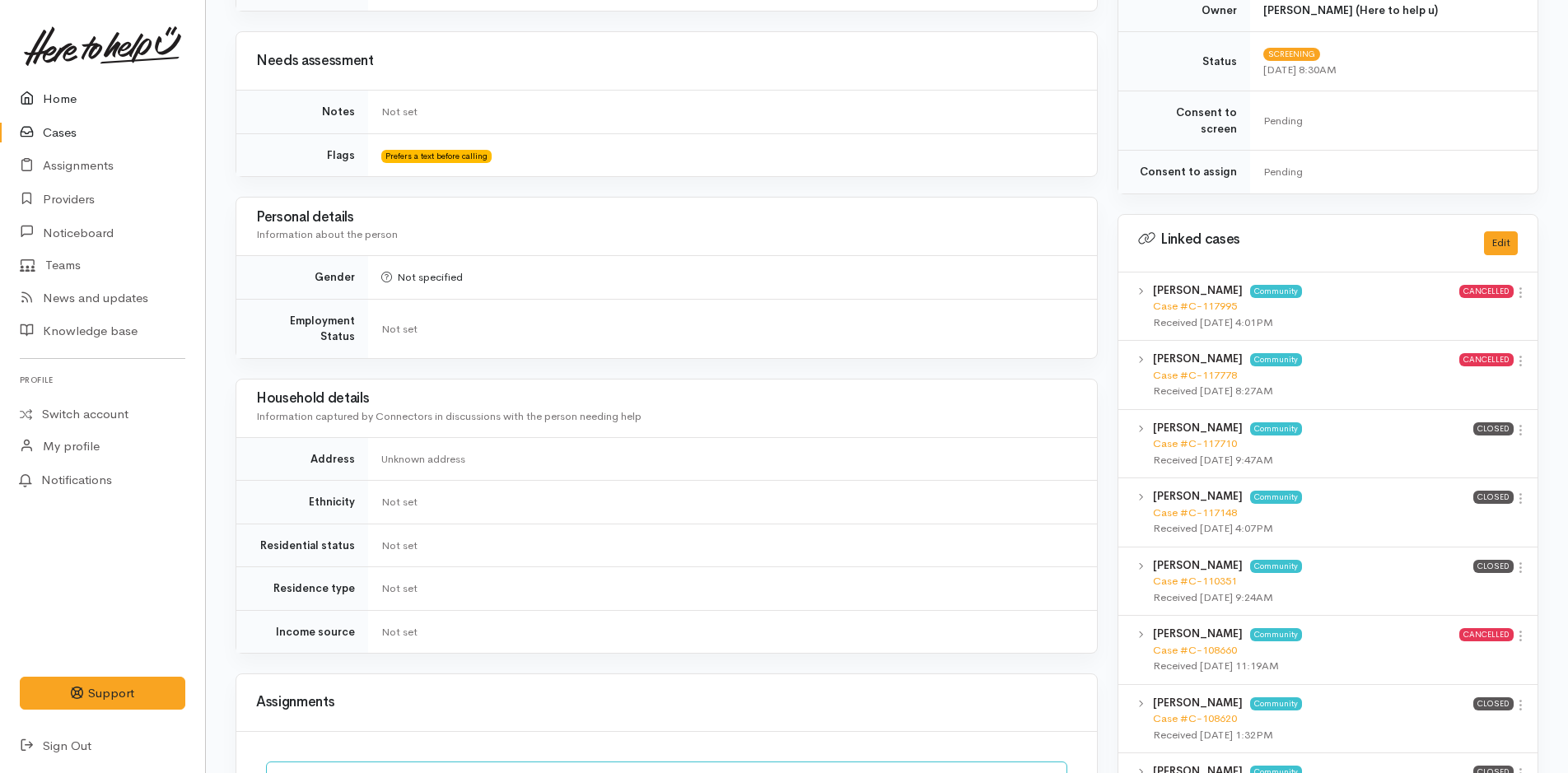
click at [60, 106] on link "Home" at bounding box center [102, 99] width 205 height 33
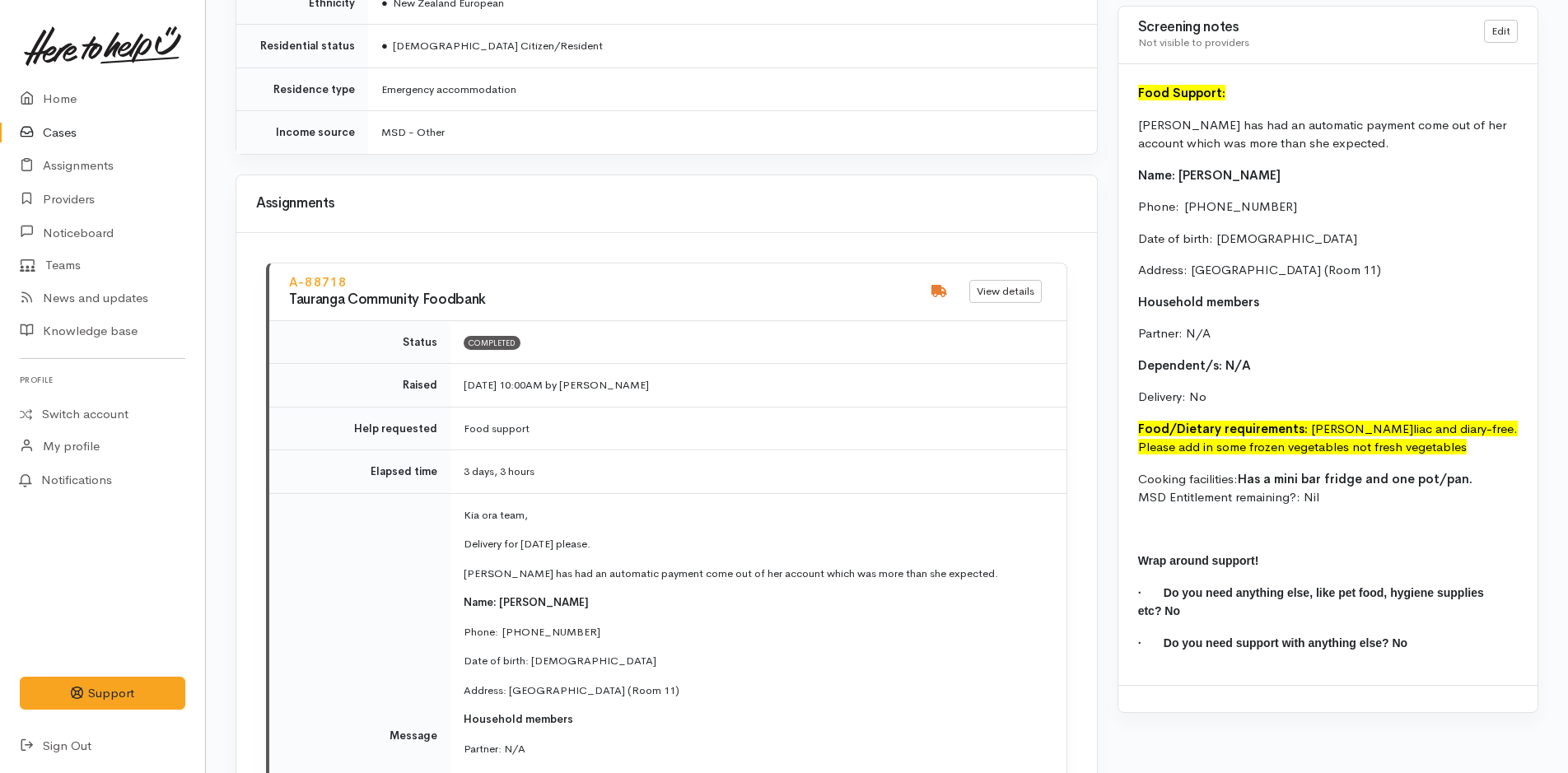
scroll to position [2315, 0]
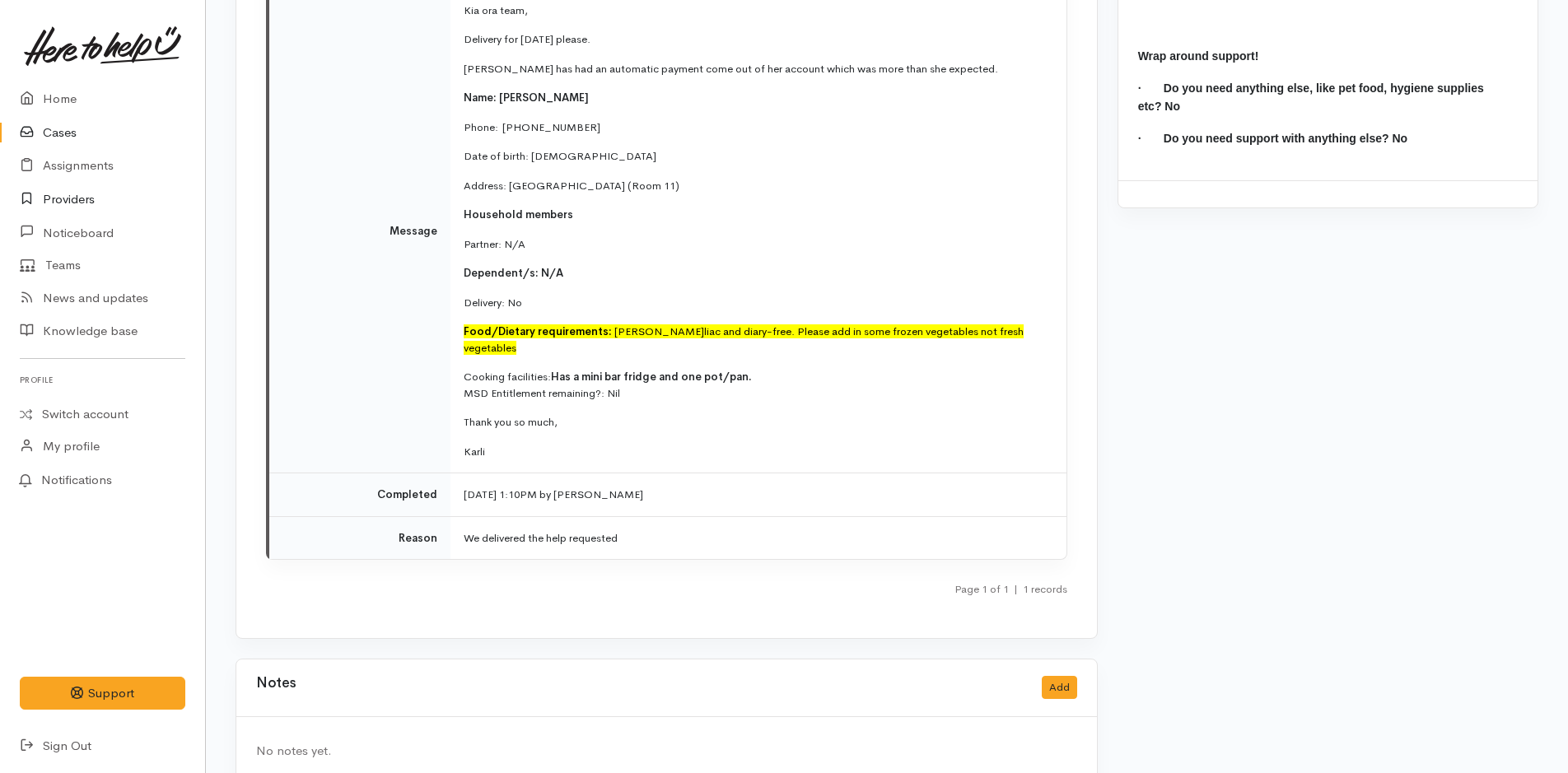
click at [69, 189] on link "Providers" at bounding box center [102, 200] width 205 height 33
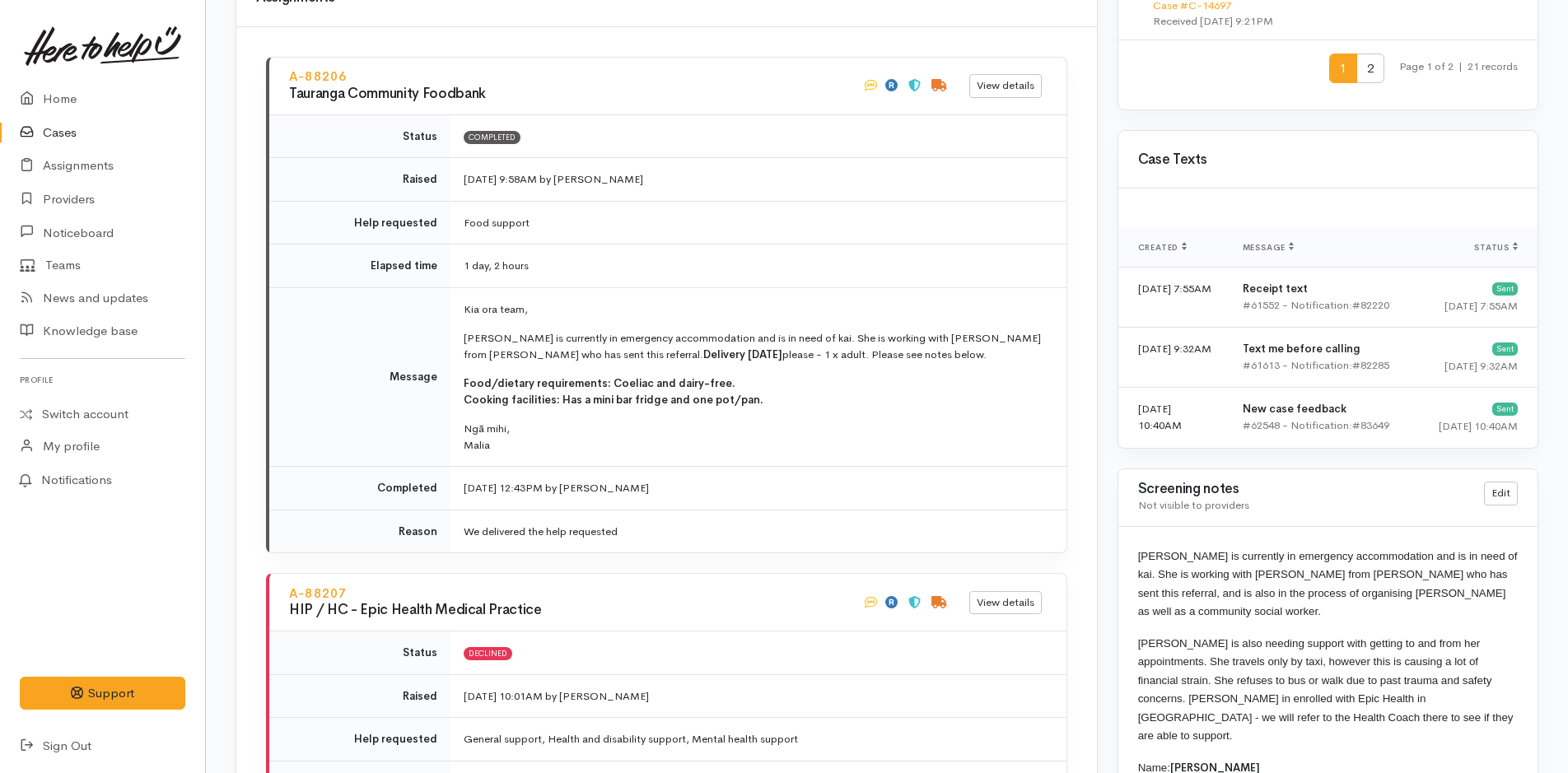
scroll to position [2797, 0]
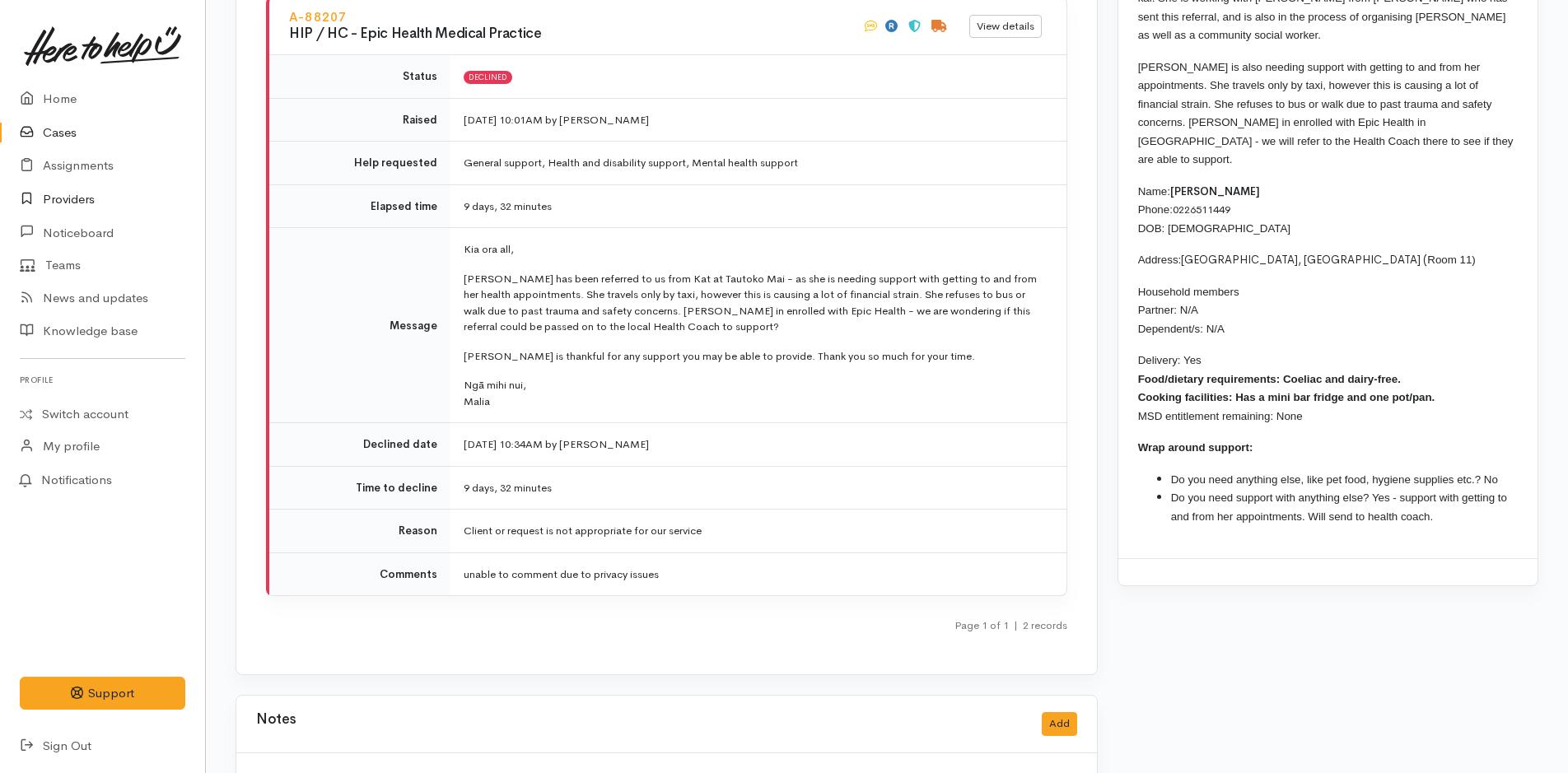
click at [98, 205] on link "Providers" at bounding box center [102, 200] width 205 height 33
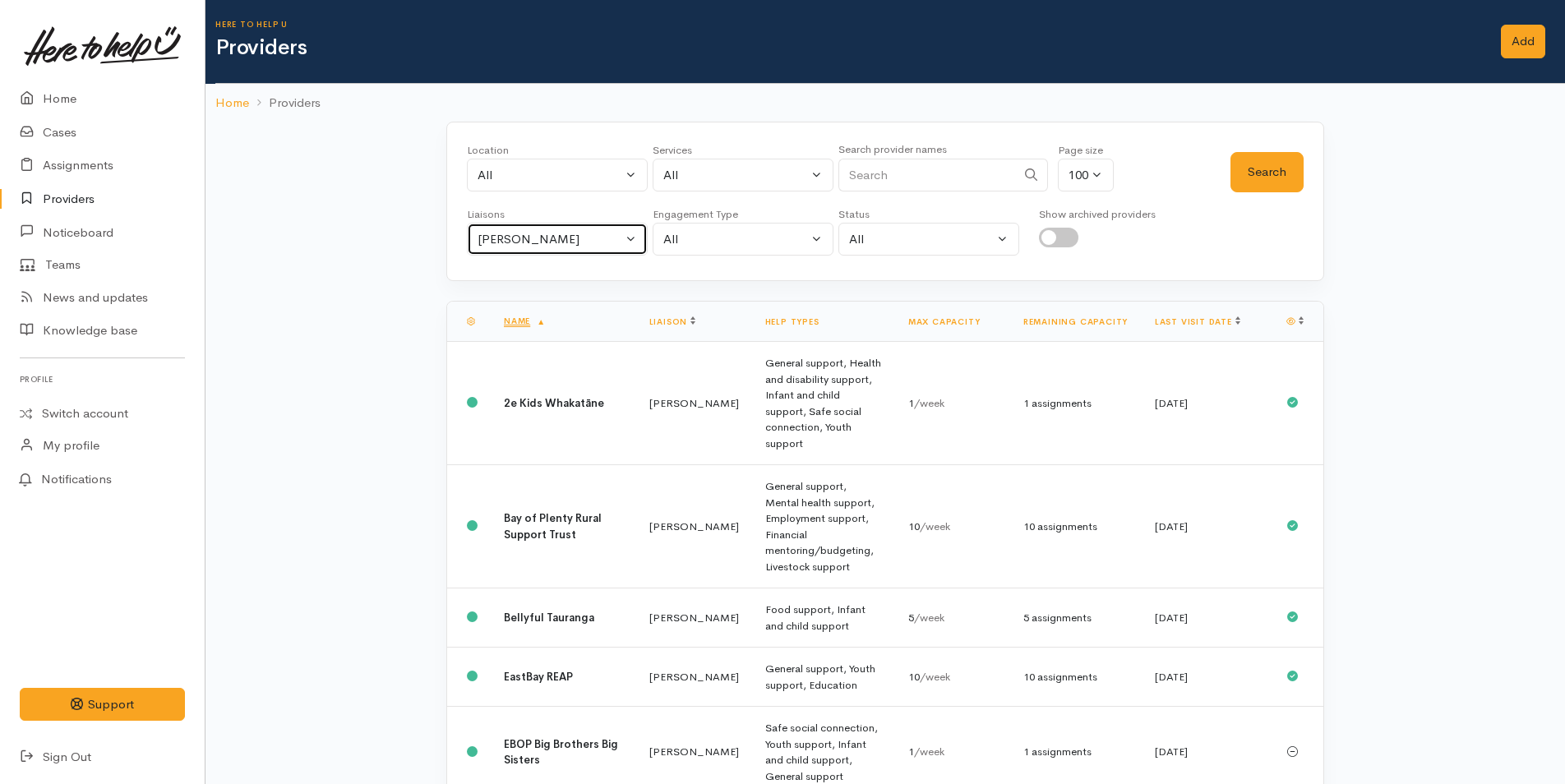
click at [585, 249] on button "[PERSON_NAME]" at bounding box center [557, 240] width 181 height 33
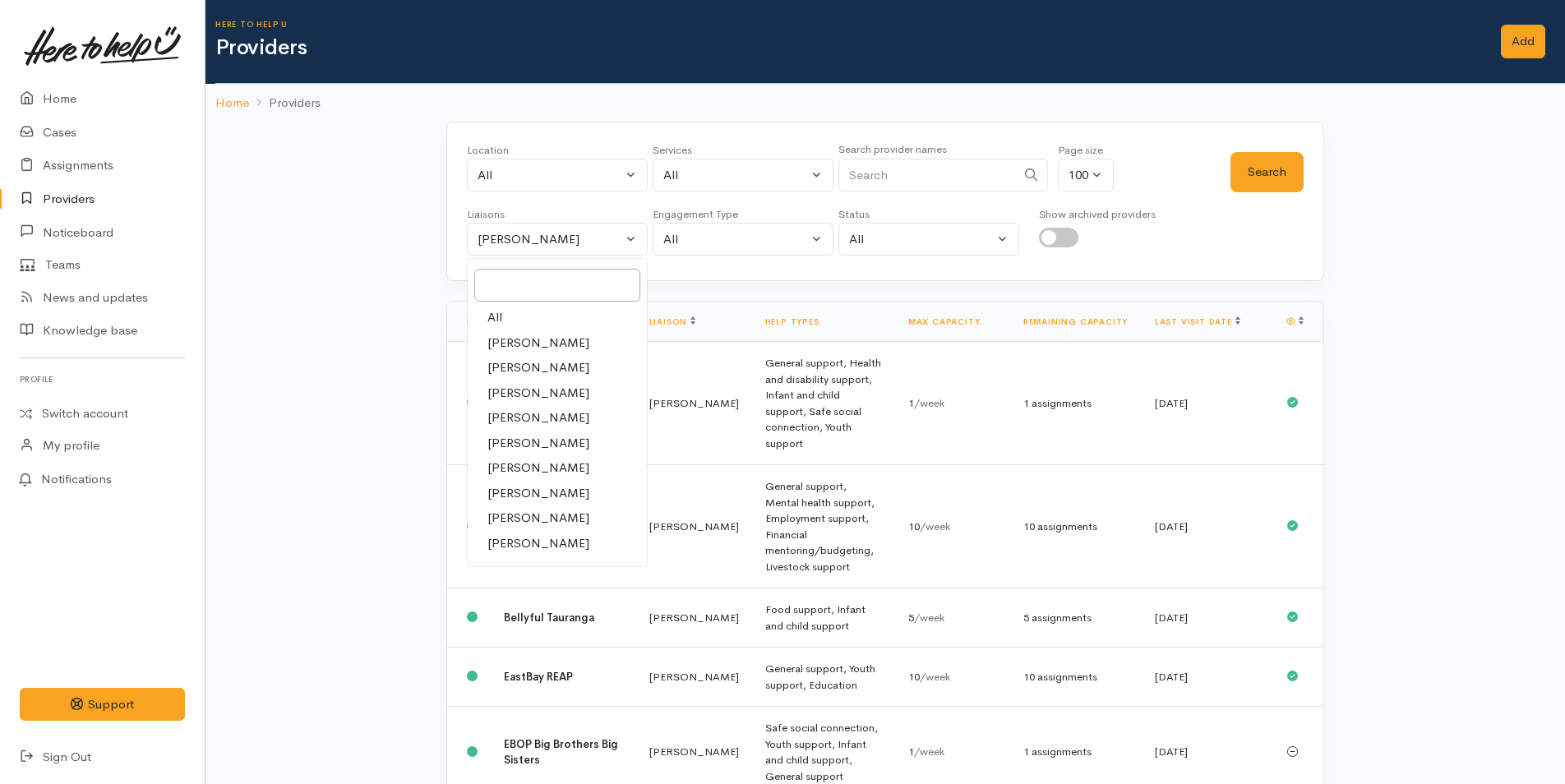
click at [522, 311] on link "All" at bounding box center [557, 317] width 179 height 25
select select "null"
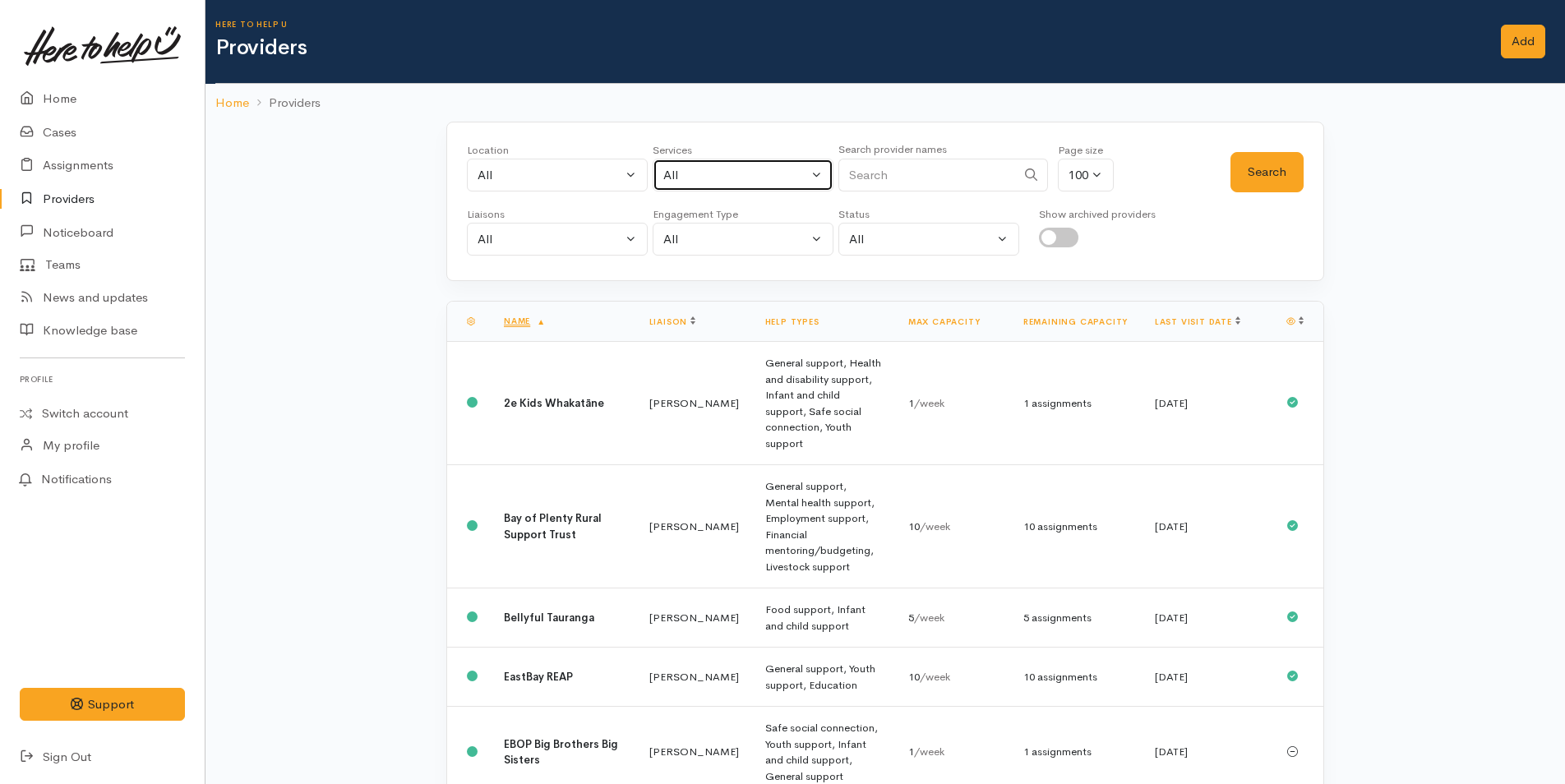
click at [693, 173] on div "All" at bounding box center [735, 176] width 145 height 19
click at [709, 181] on div "All" at bounding box center [735, 176] width 145 height 19
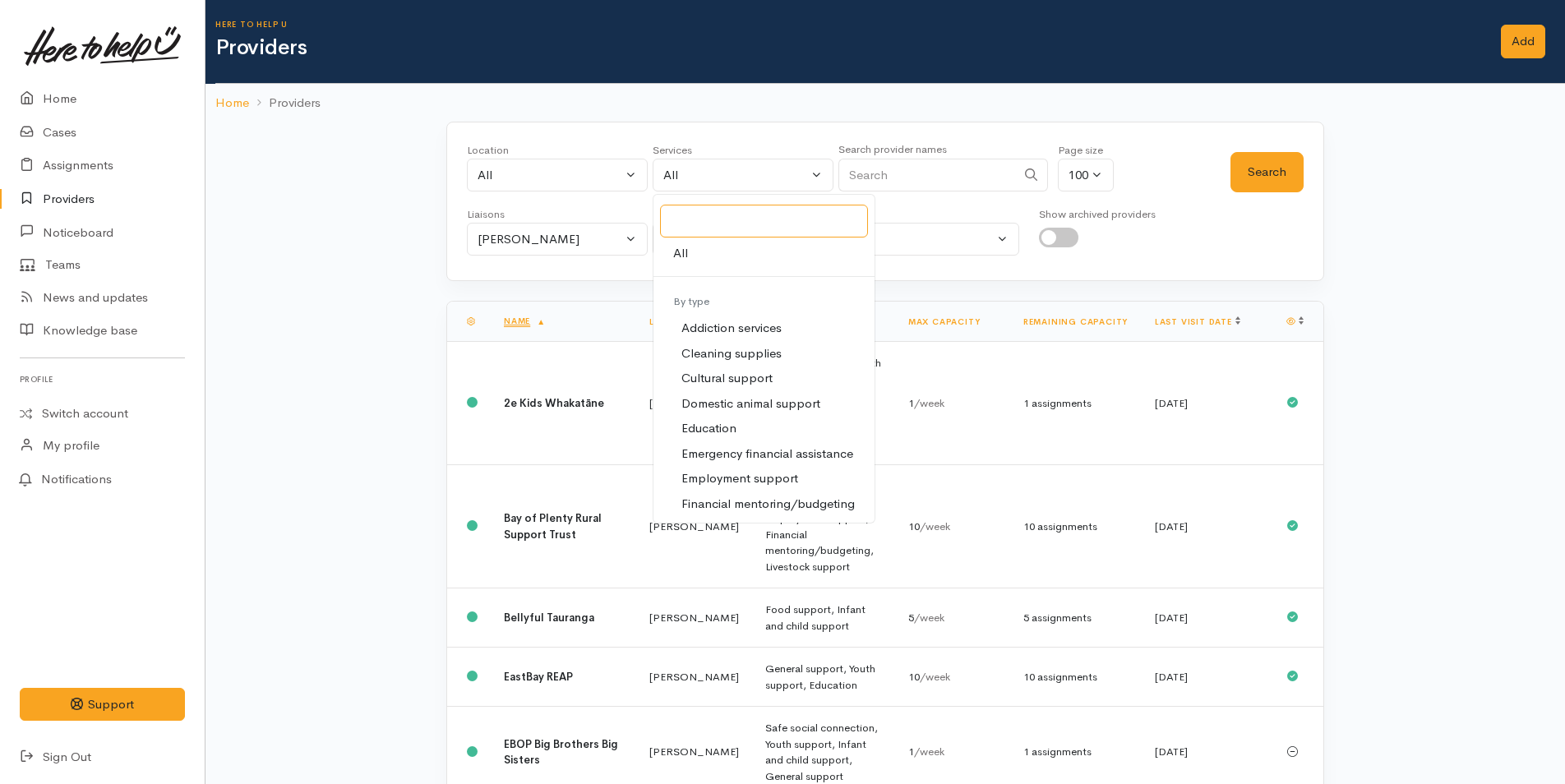
scroll to position [328, 0]
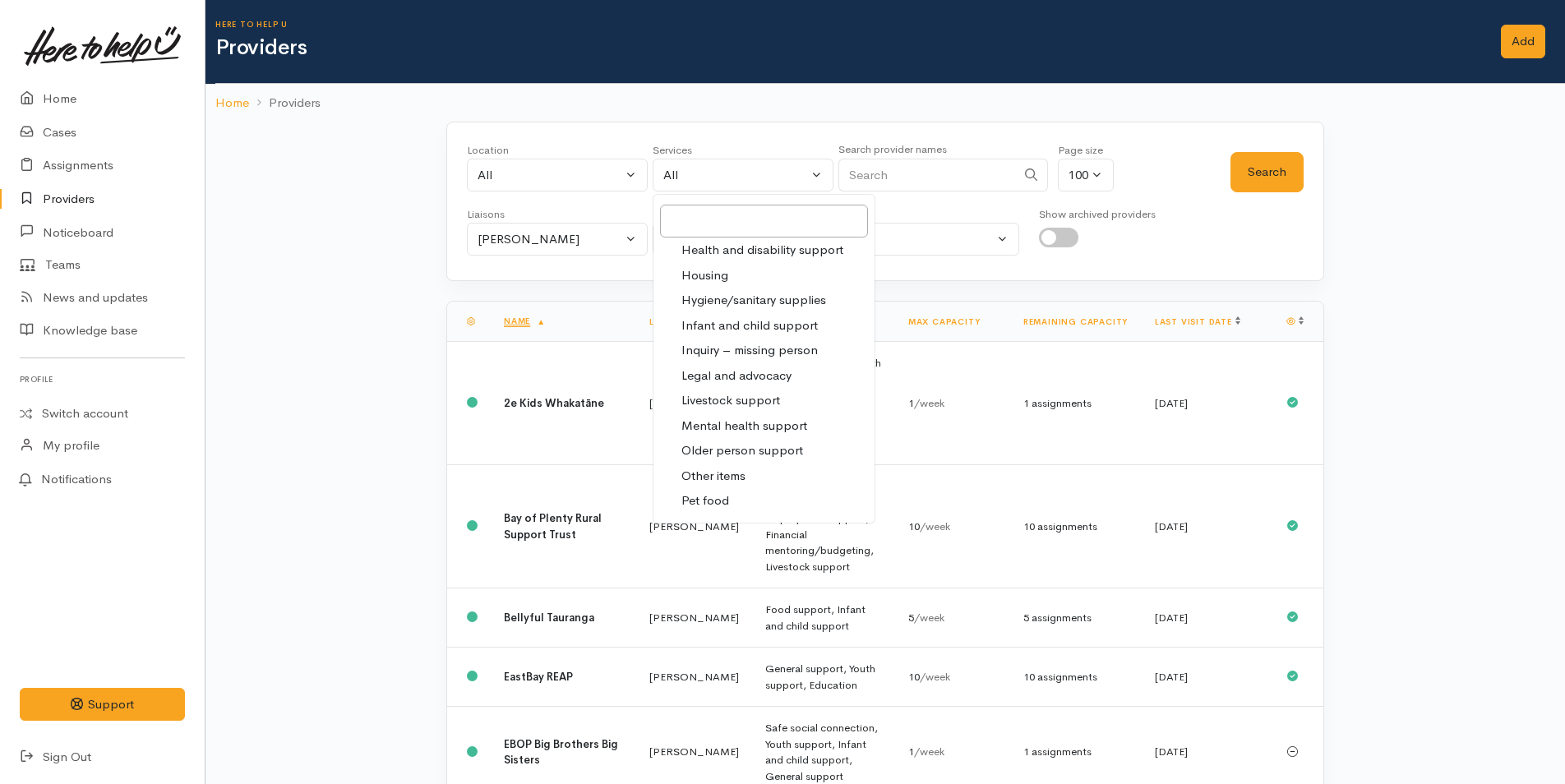
click at [725, 420] on span "Mental health support" at bounding box center [744, 426] width 126 height 19
select select "5"
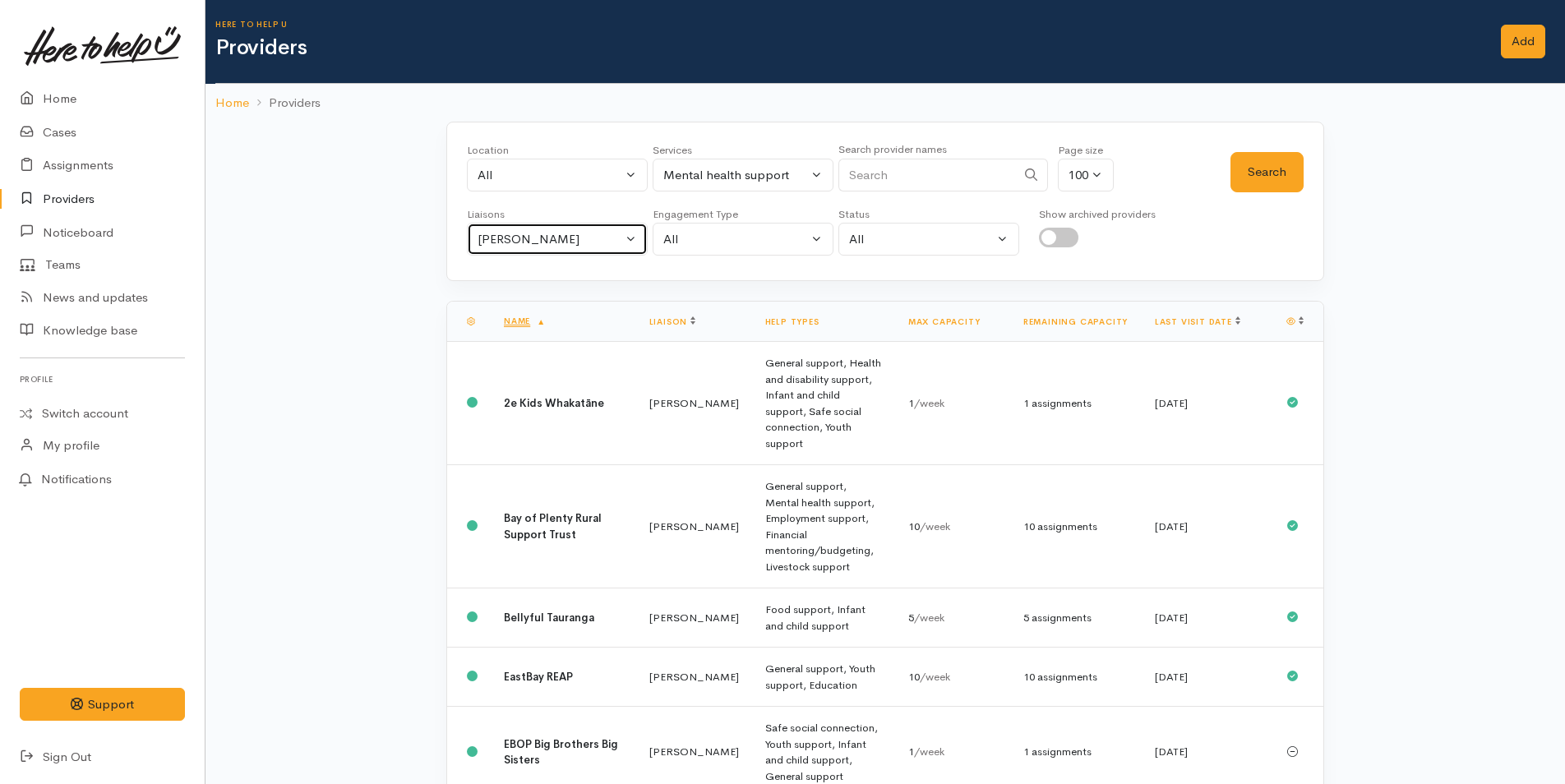
click at [557, 241] on div "[PERSON_NAME]" at bounding box center [550, 240] width 145 height 19
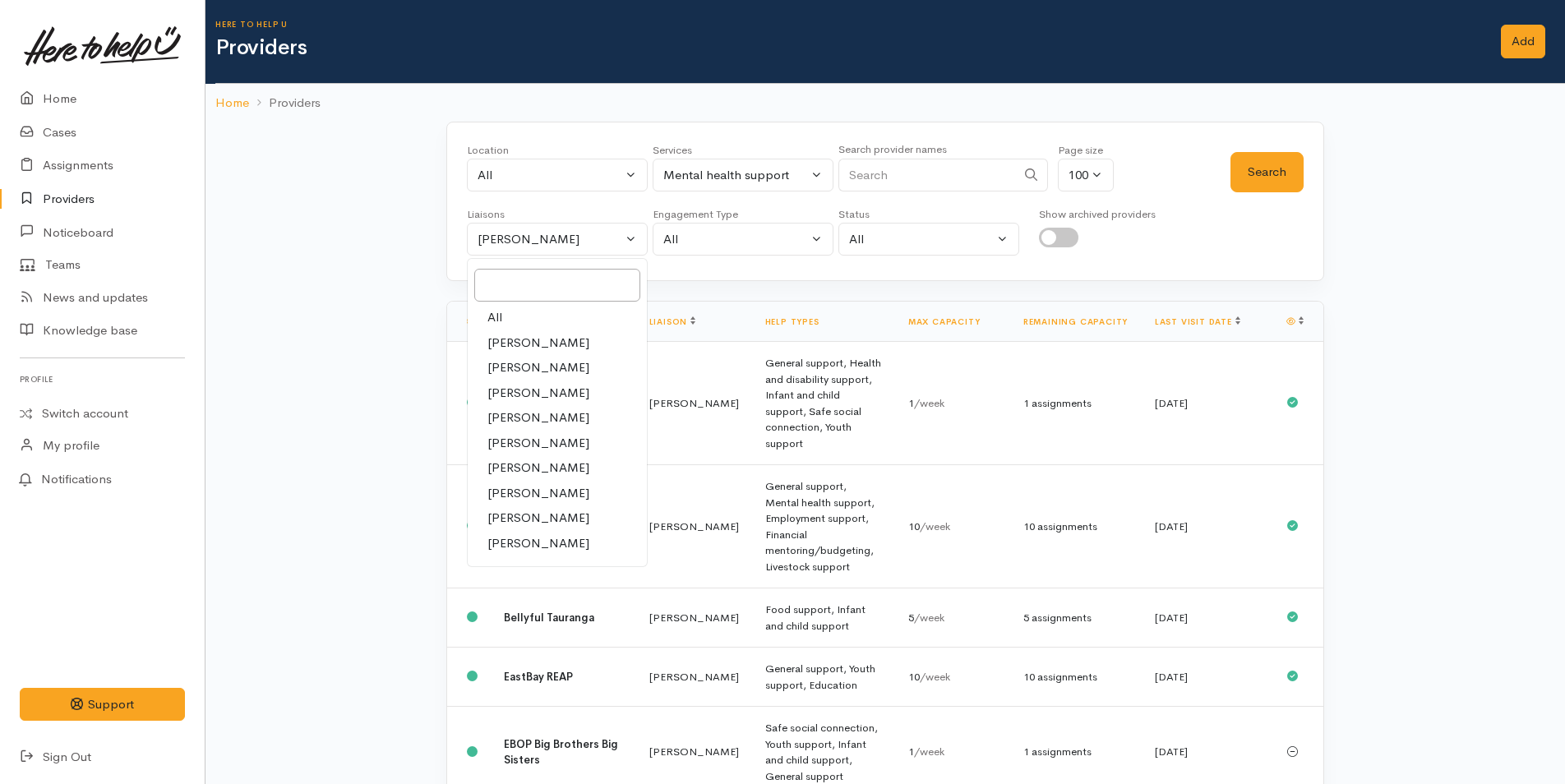
click at [519, 311] on link "All" at bounding box center [557, 317] width 179 height 25
select select "null"
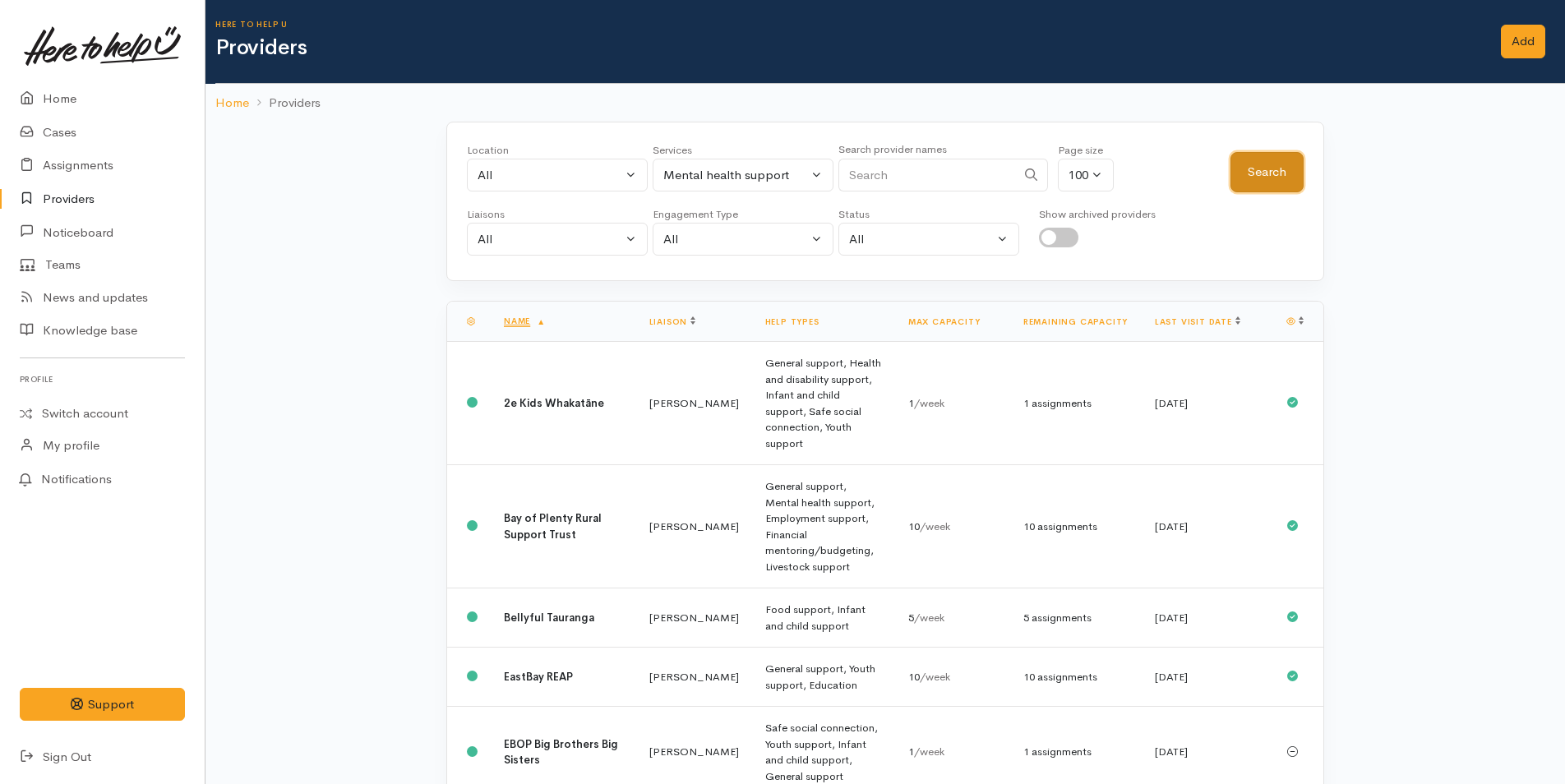
click at [1246, 162] on button "Search" at bounding box center [1266, 172] width 73 height 40
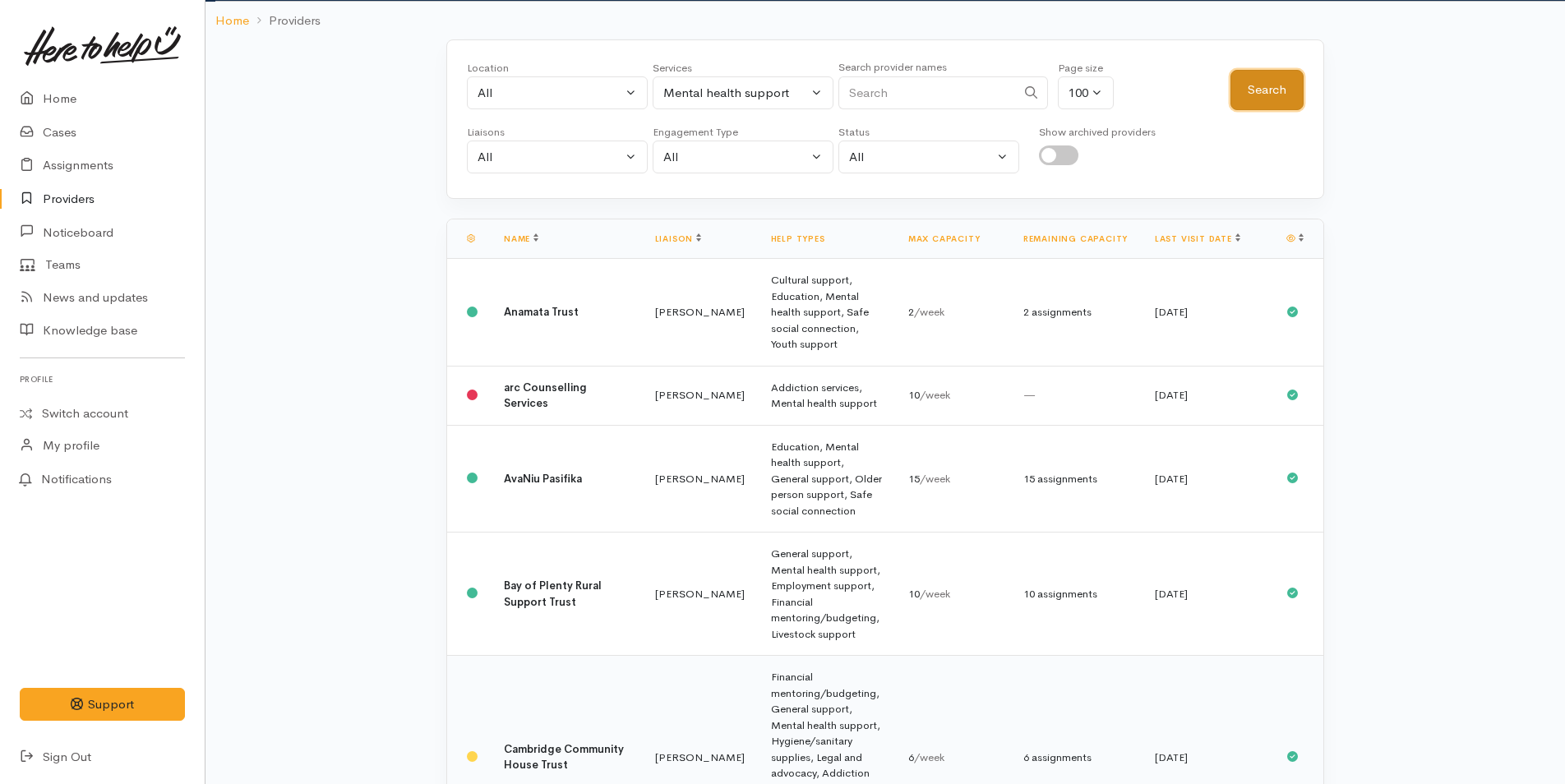
scroll to position [0, 0]
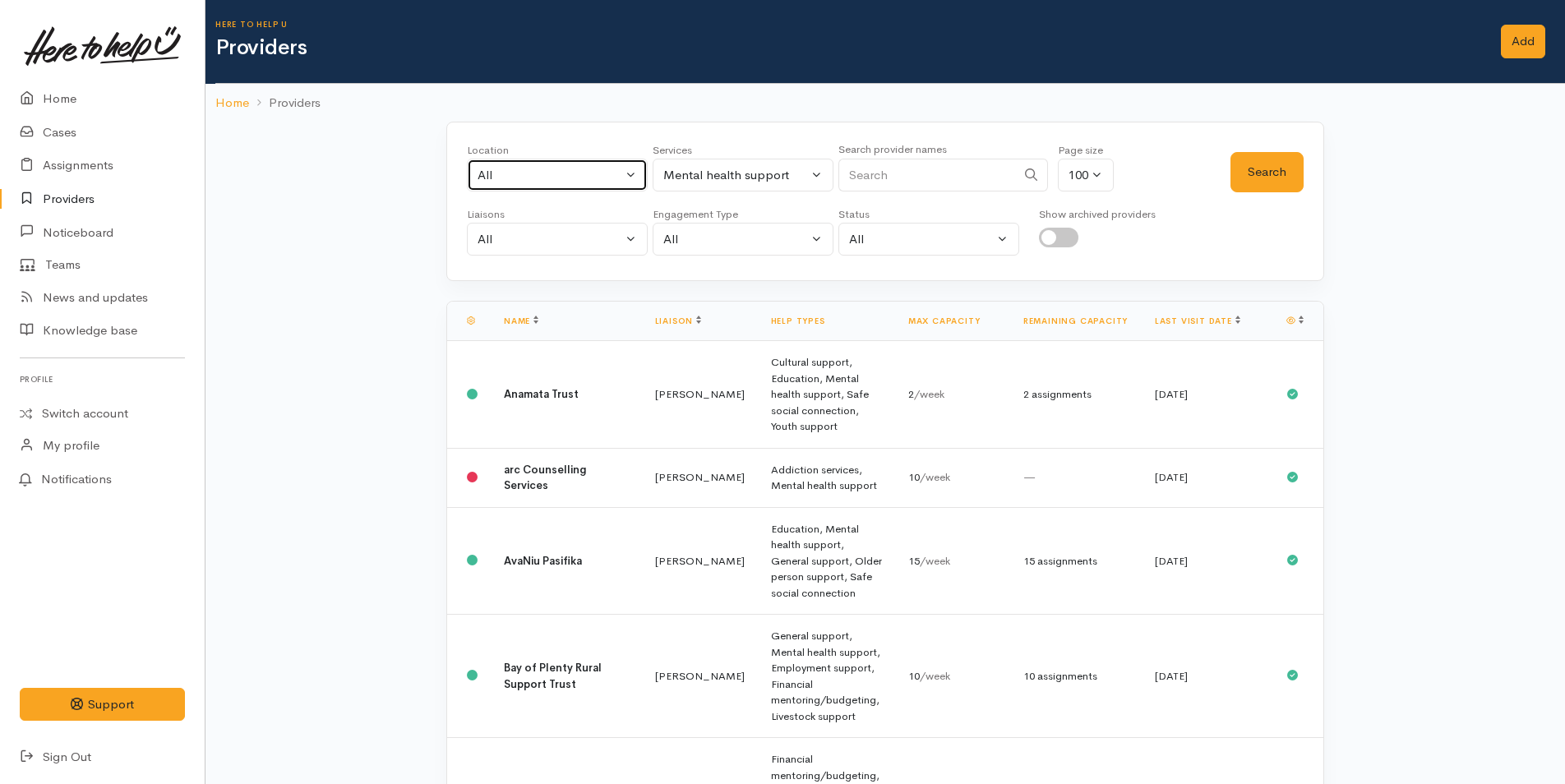
click at [530, 184] on button "All" at bounding box center [557, 176] width 181 height 33
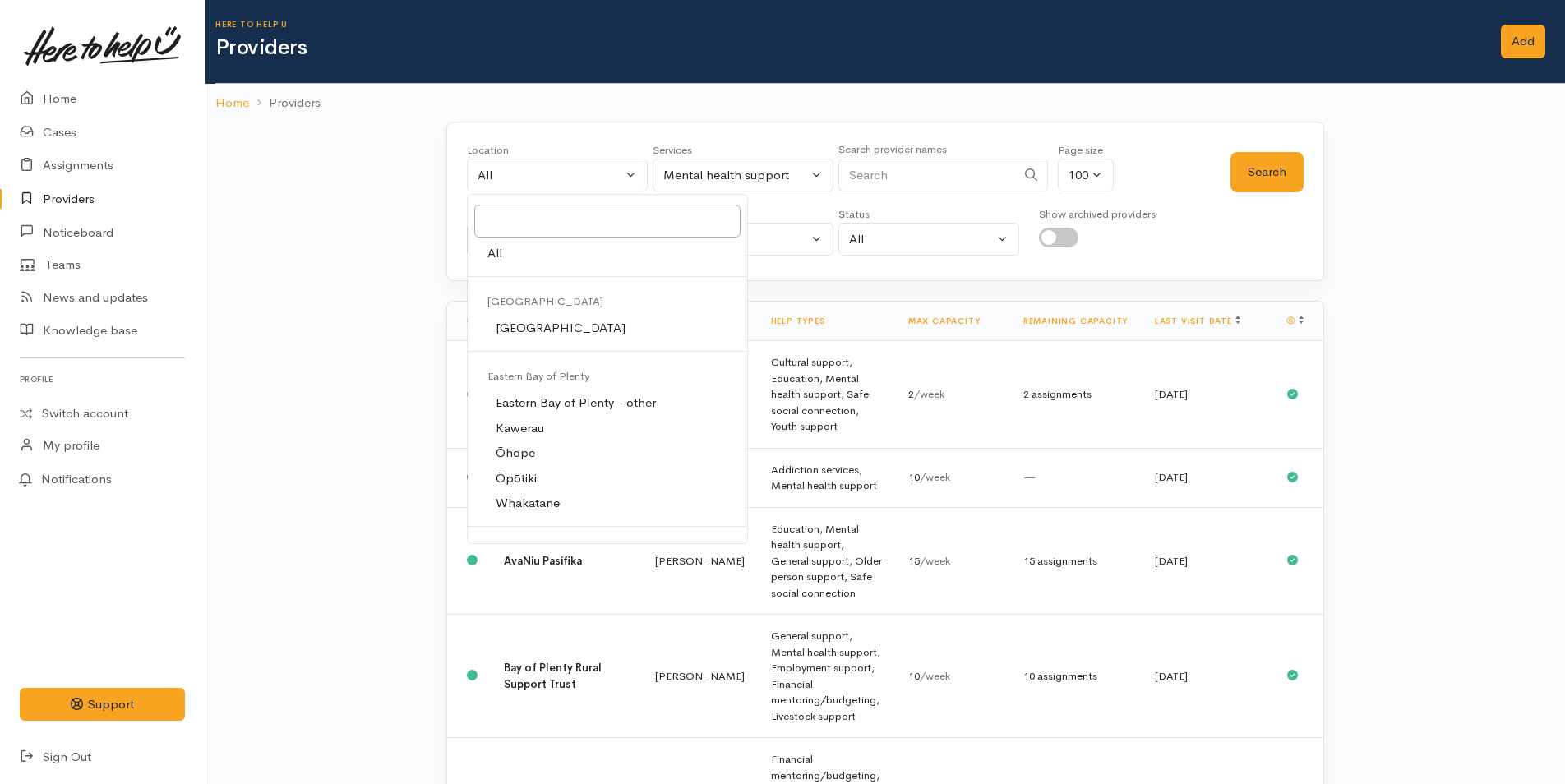
click at [525, 324] on span "[GEOGRAPHIC_DATA]" at bounding box center [560, 328] width 130 height 19
select select "4"
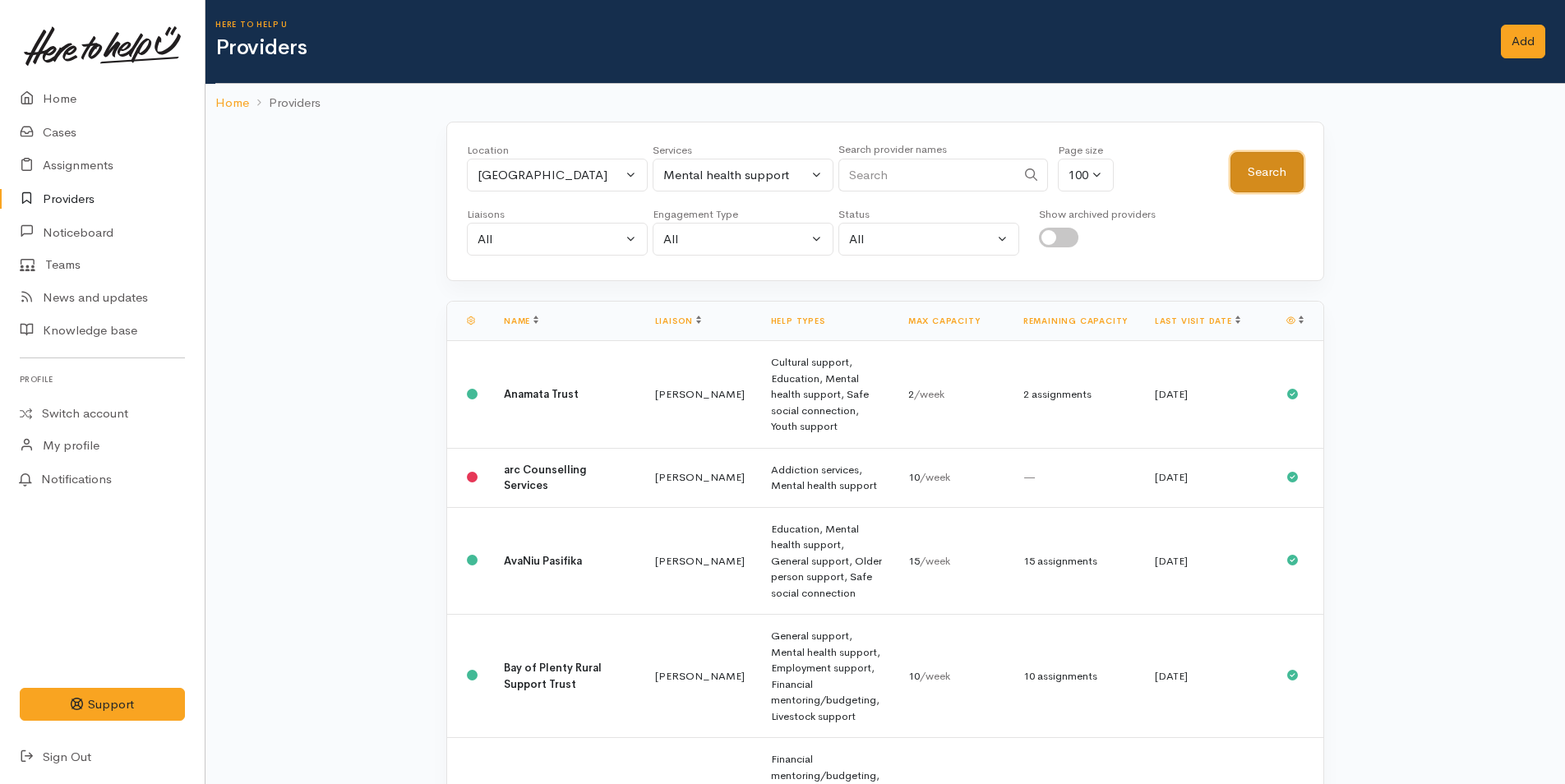
click at [1256, 176] on button "Search" at bounding box center [1266, 172] width 73 height 40
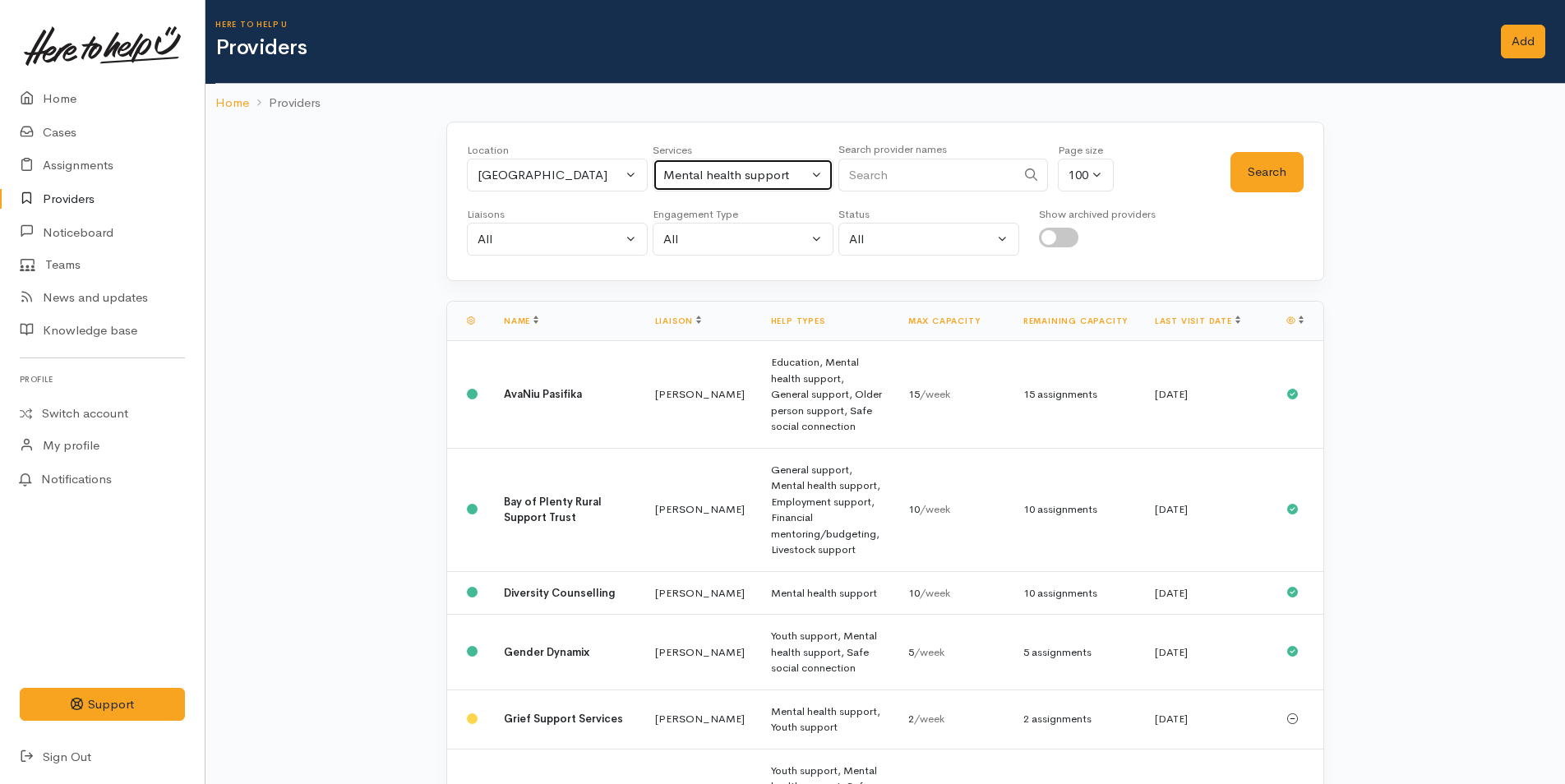
click at [725, 176] on div "Mental health support" at bounding box center [735, 176] width 145 height 19
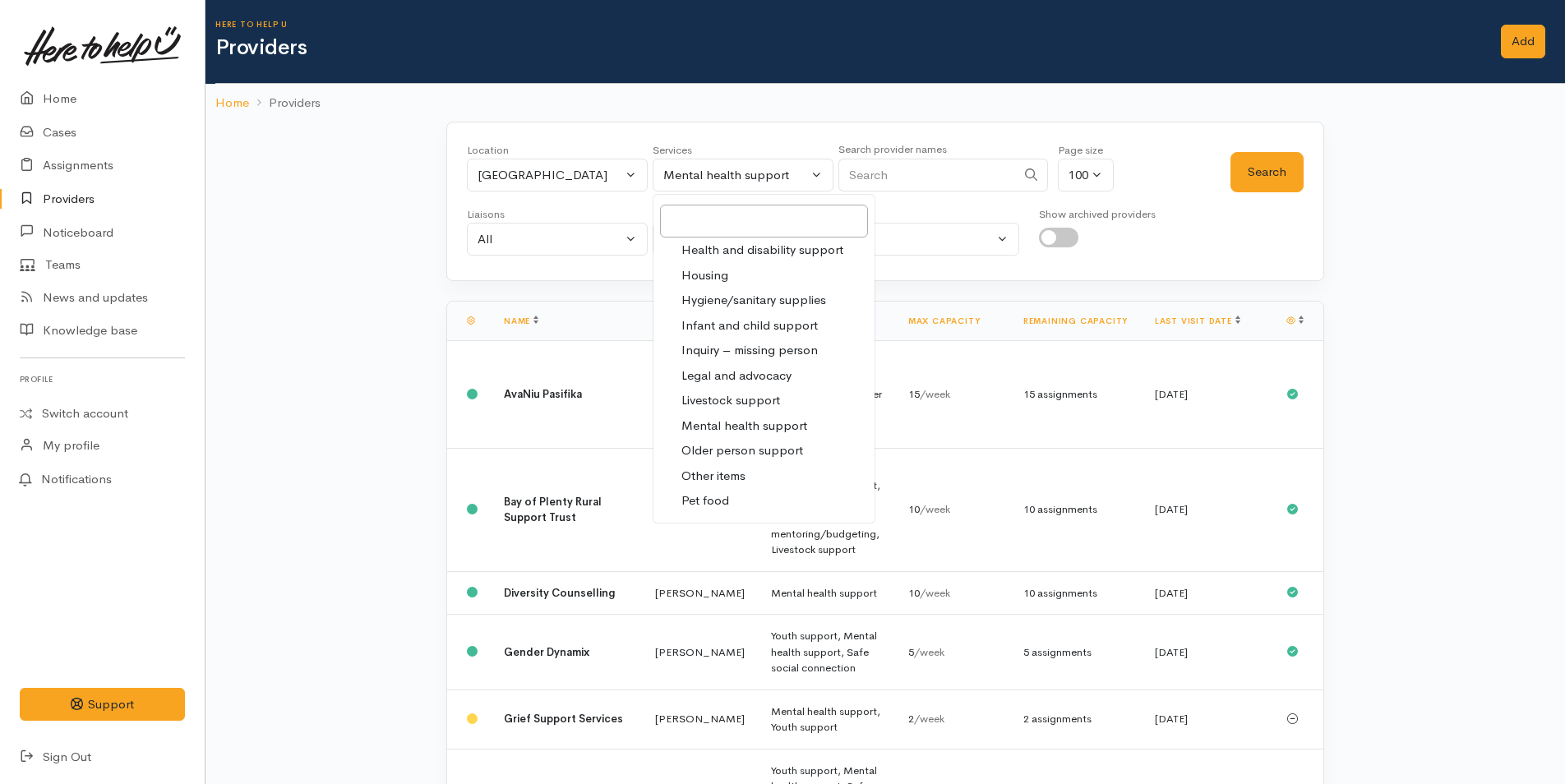
click at [725, 256] on span "Health and disability support" at bounding box center [762, 250] width 162 height 19
select select "26"
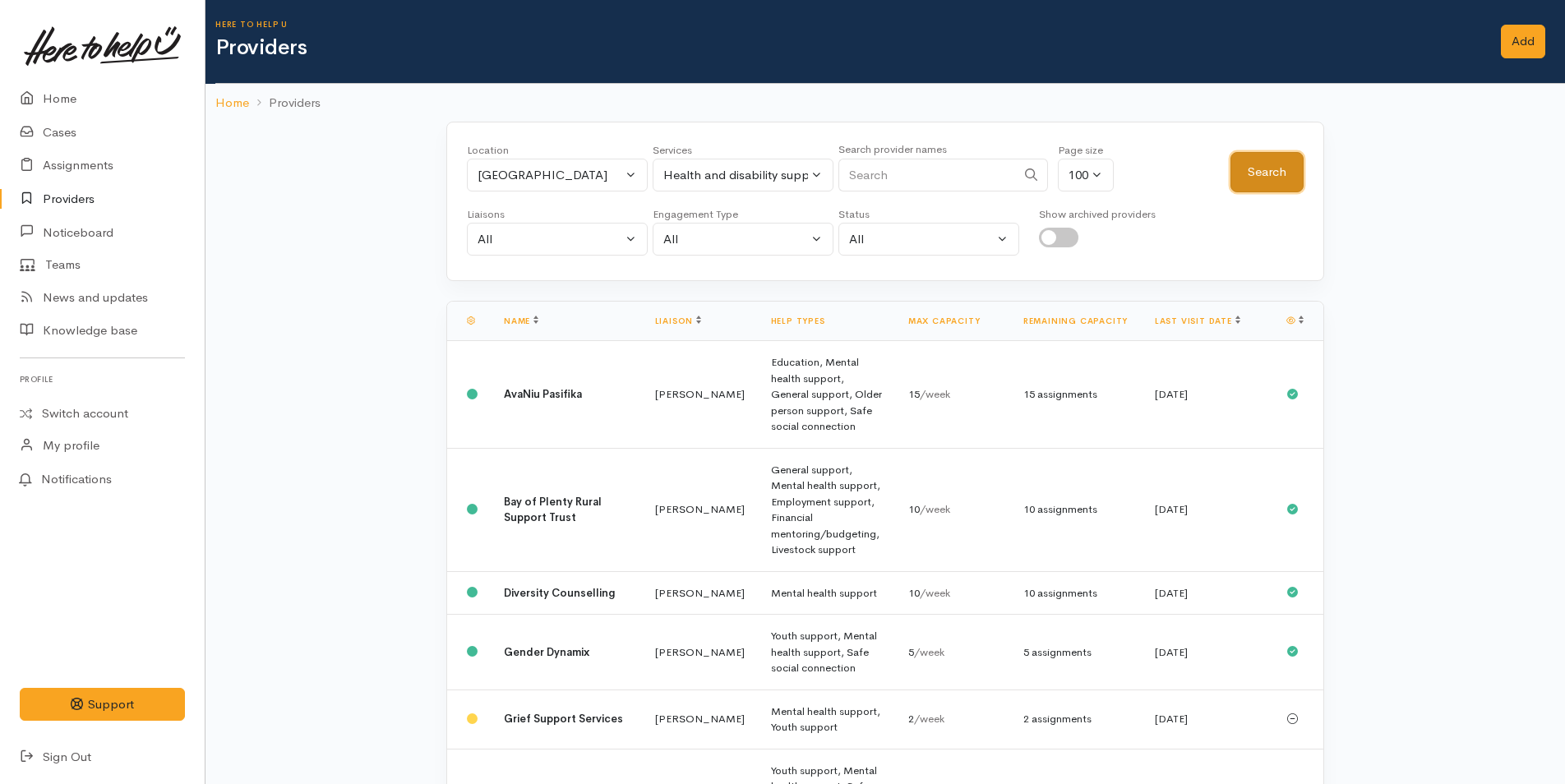
click at [1247, 180] on button "Search" at bounding box center [1266, 172] width 73 height 40
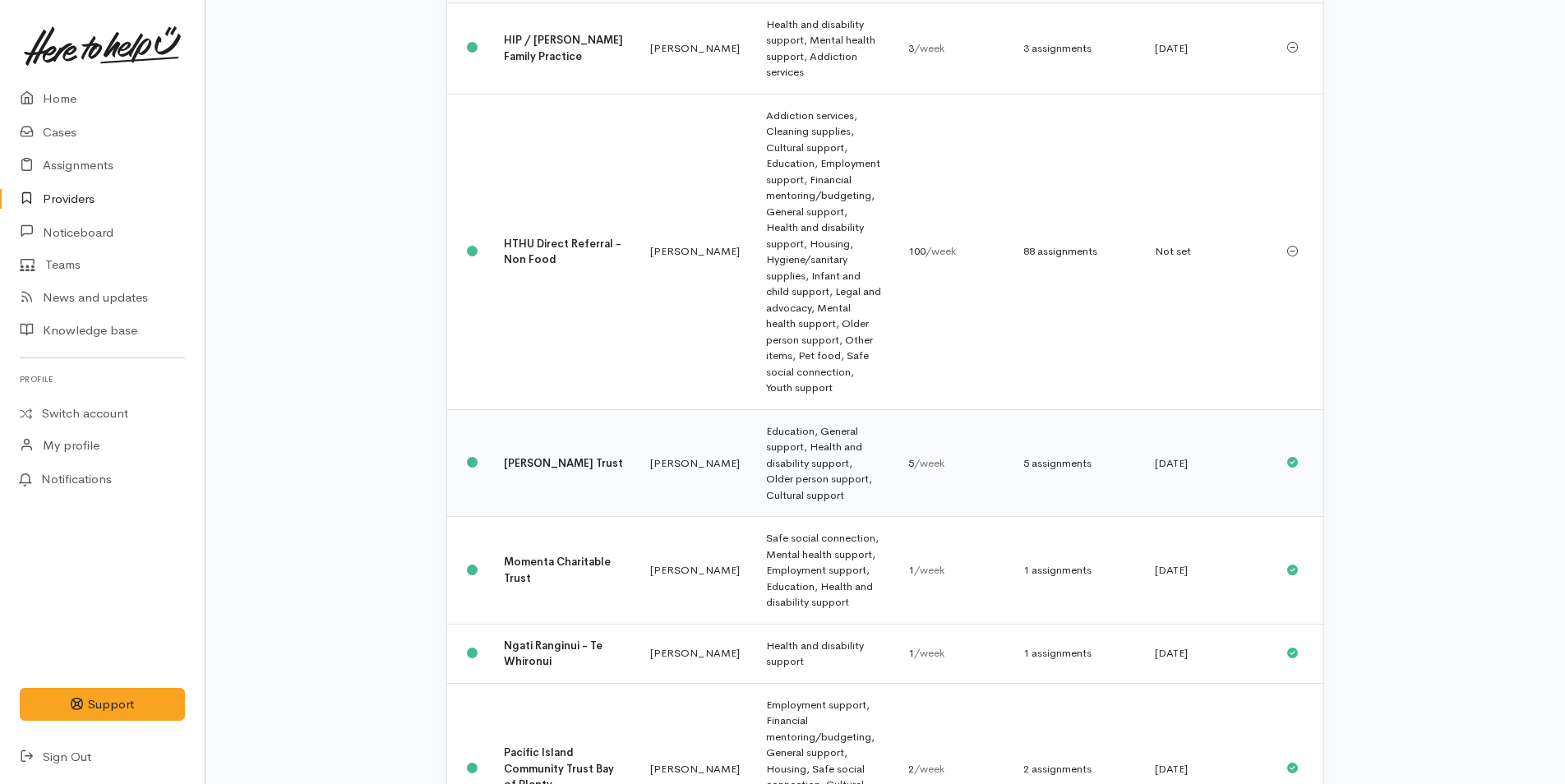
scroll to position [3564, 0]
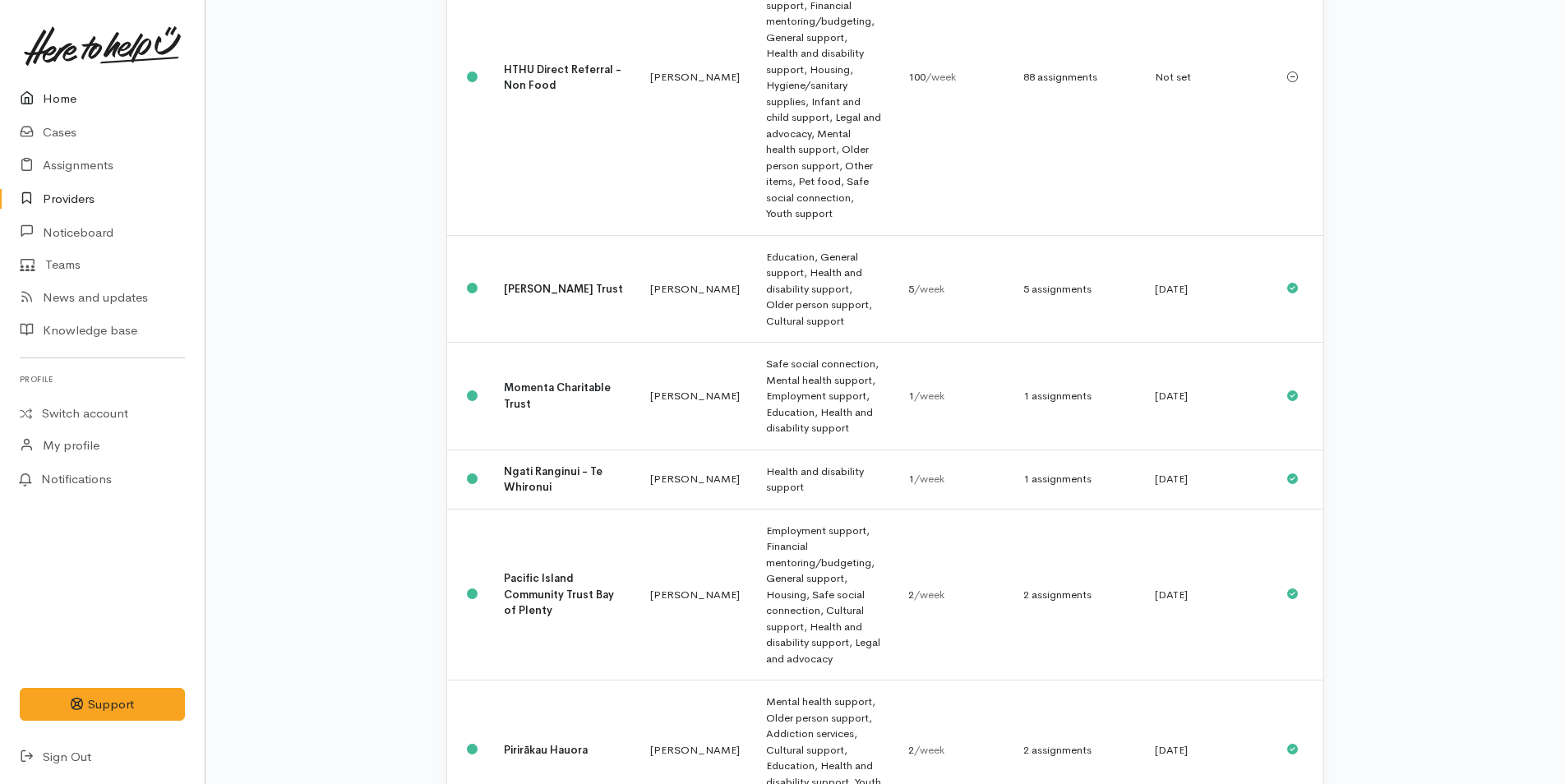
click at [65, 98] on link "Home" at bounding box center [102, 99] width 205 height 33
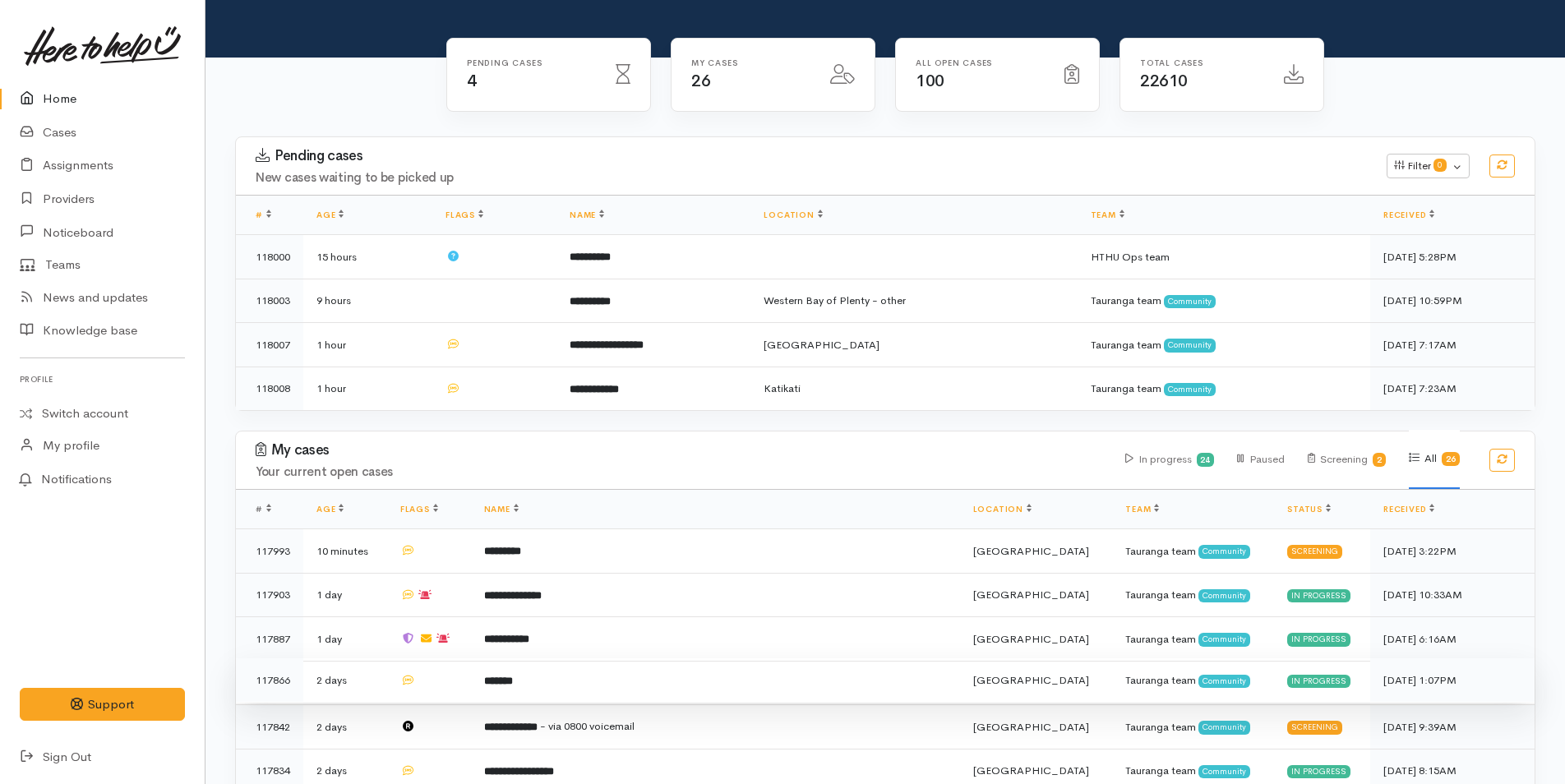
scroll to position [328, 0]
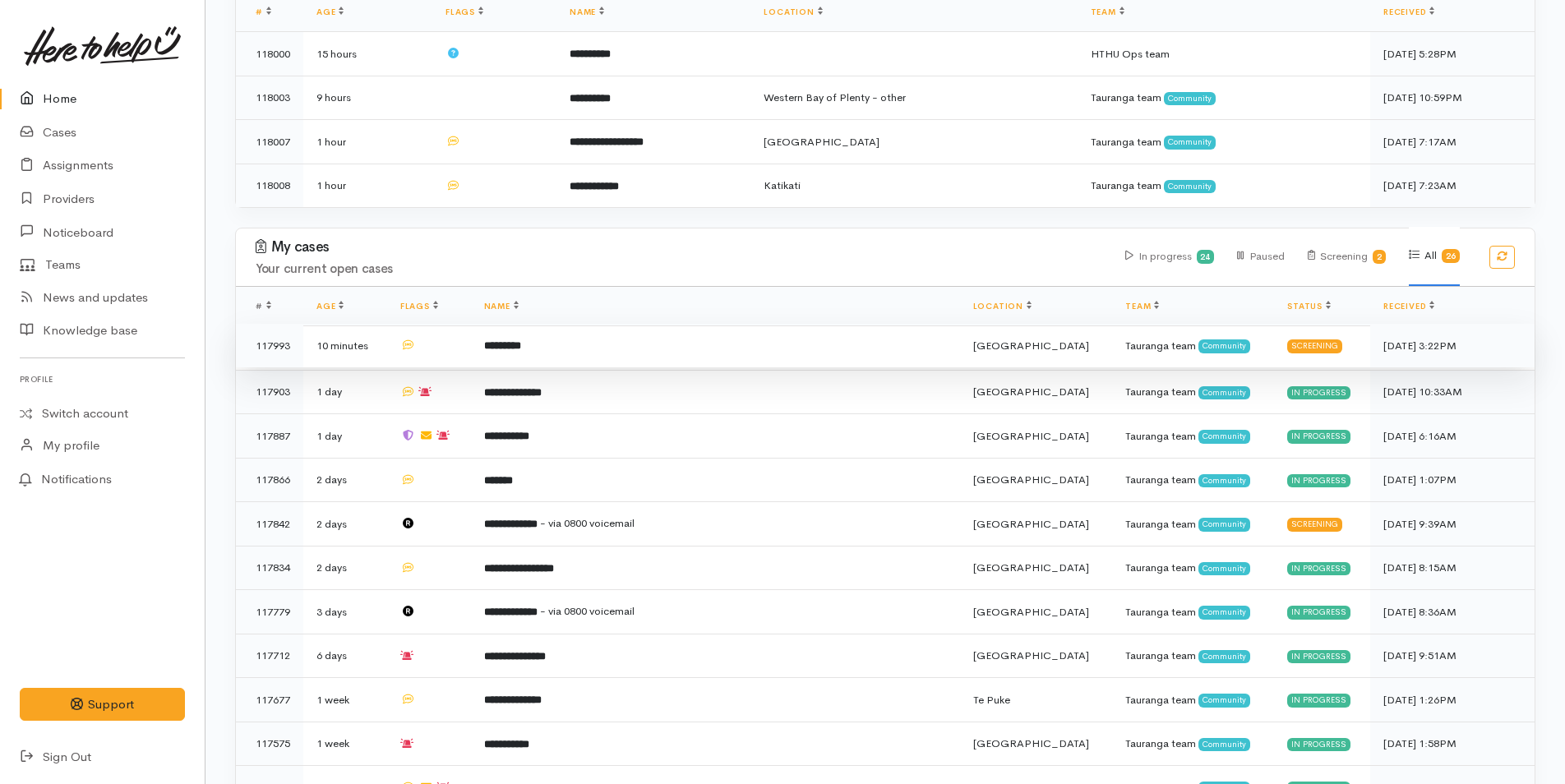
click at [583, 341] on td "*********" at bounding box center [715, 346] width 489 height 45
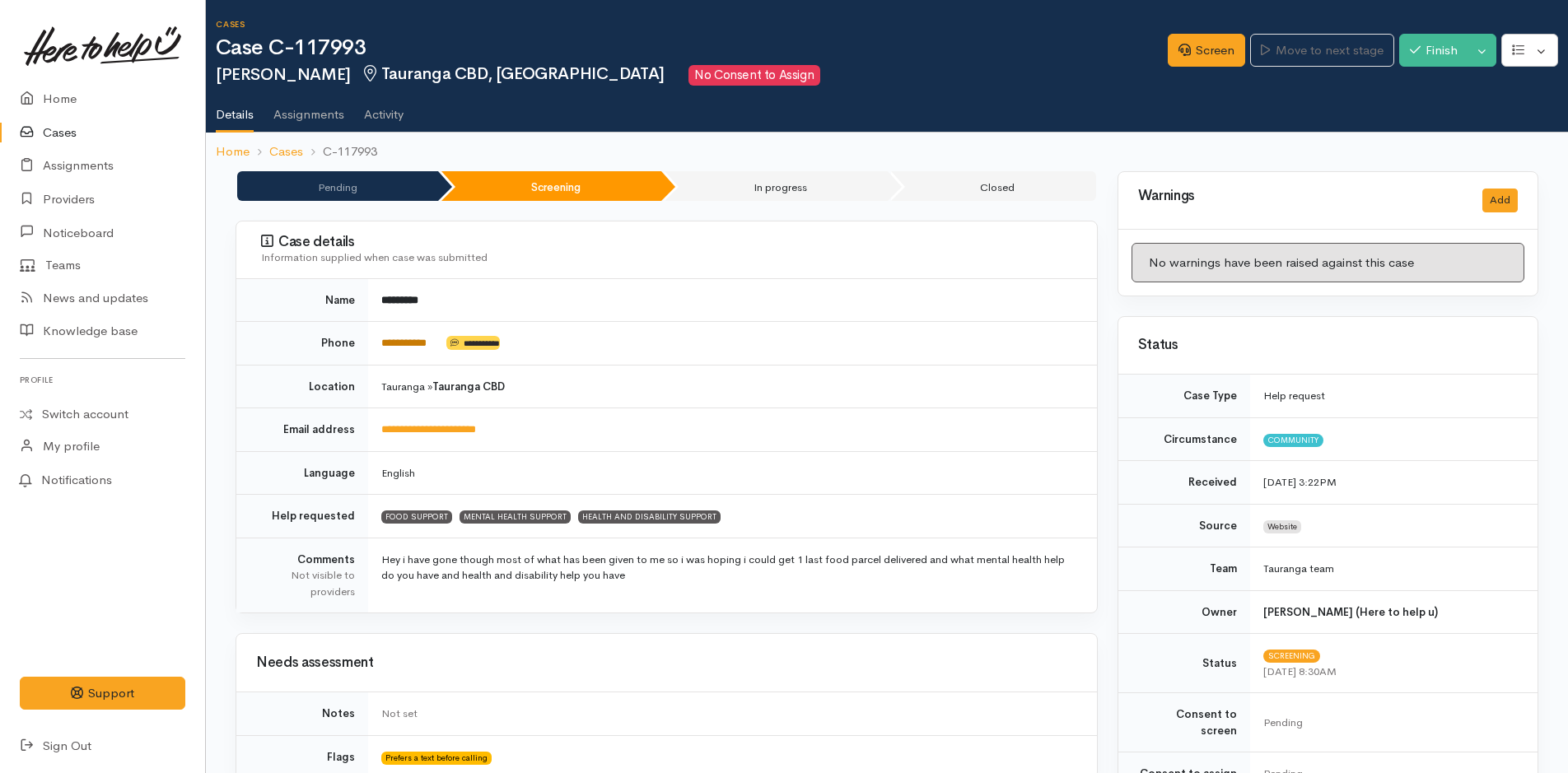
click at [418, 348] on link "**********" at bounding box center [403, 343] width 45 height 11
click at [1198, 58] on link "Screen" at bounding box center [1206, 50] width 77 height 33
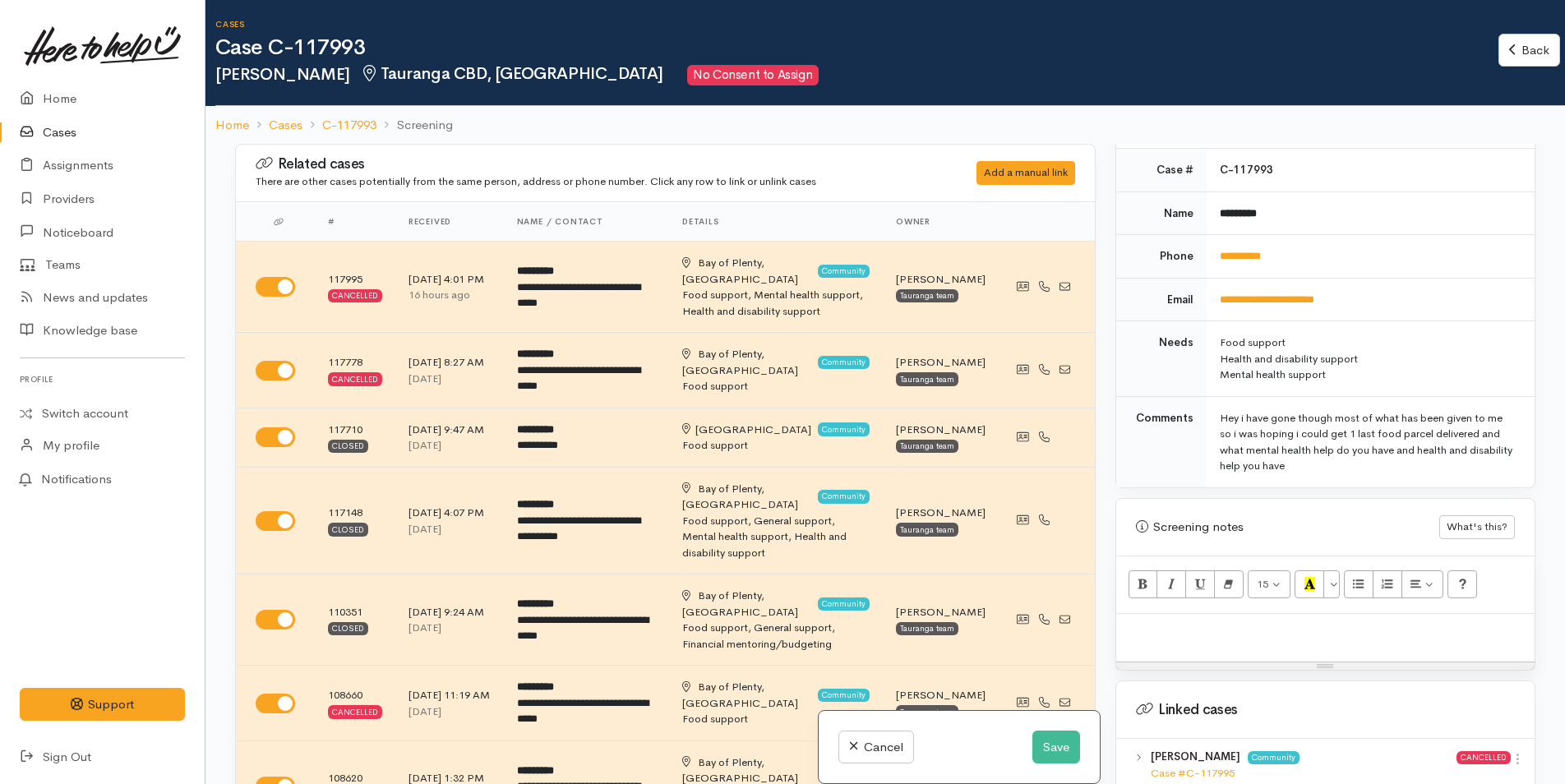
scroll to position [822, 0]
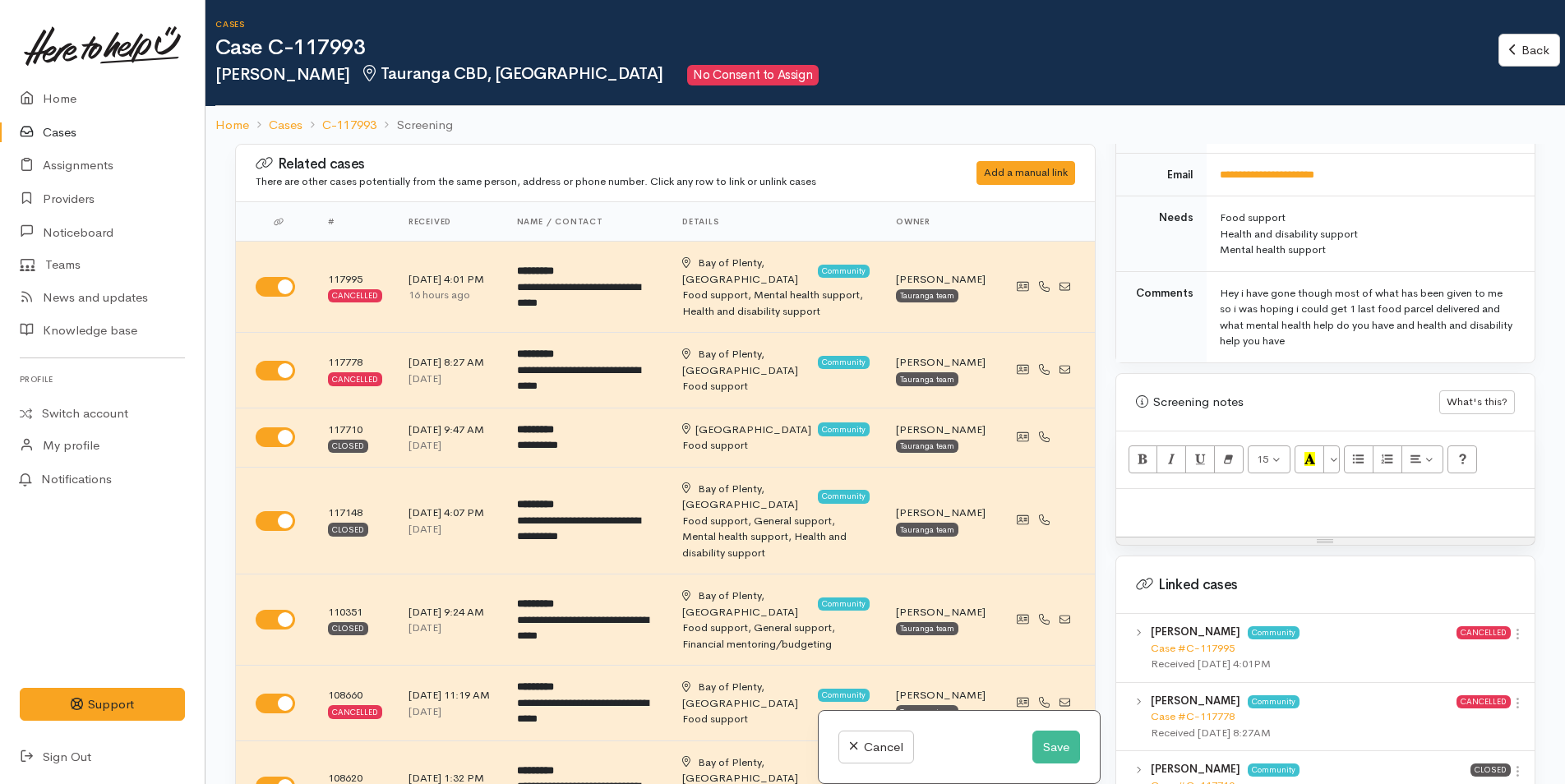
click at [1222, 501] on div at bounding box center [1325, 513] width 418 height 48
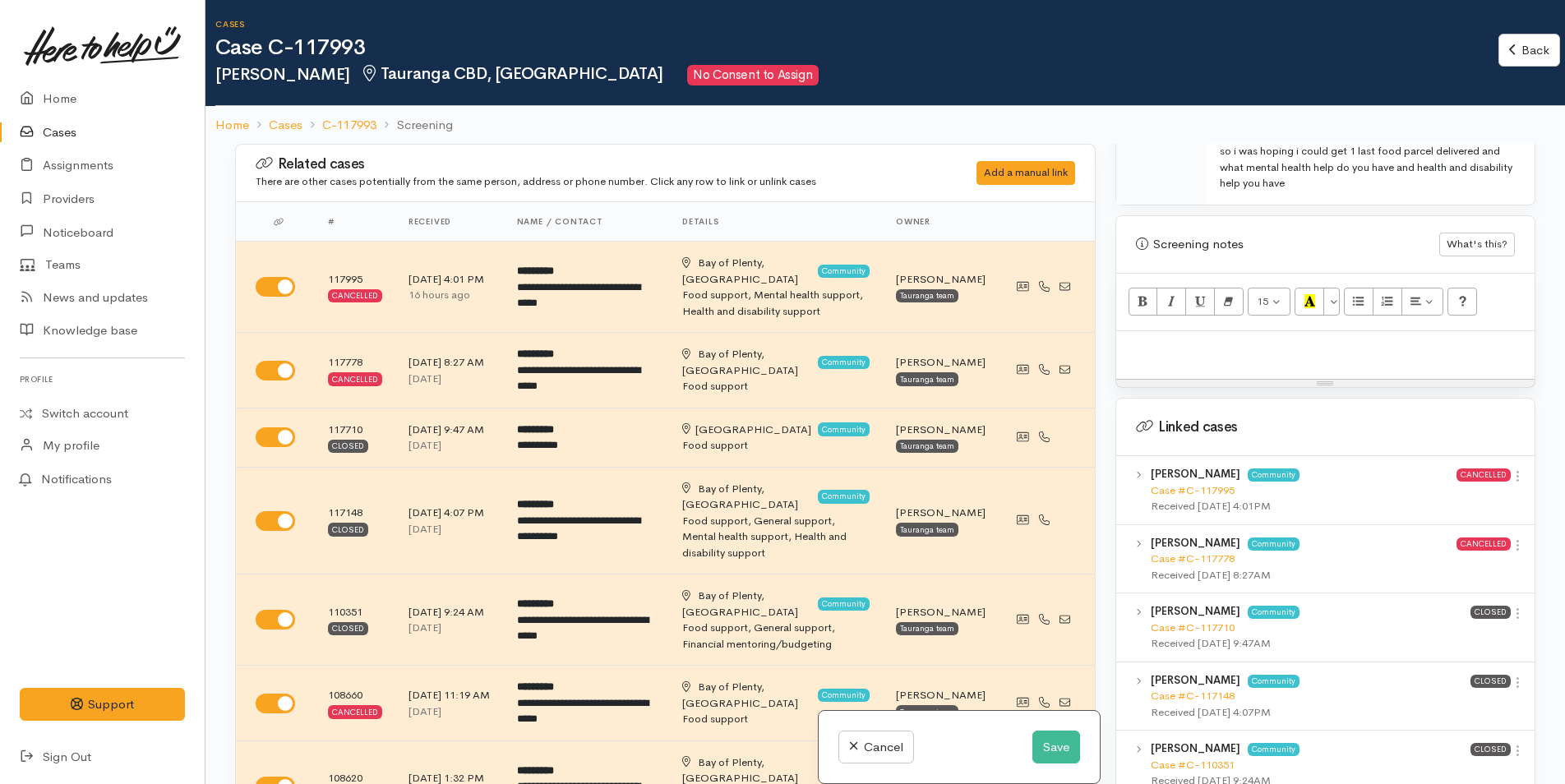
scroll to position [986, 0]
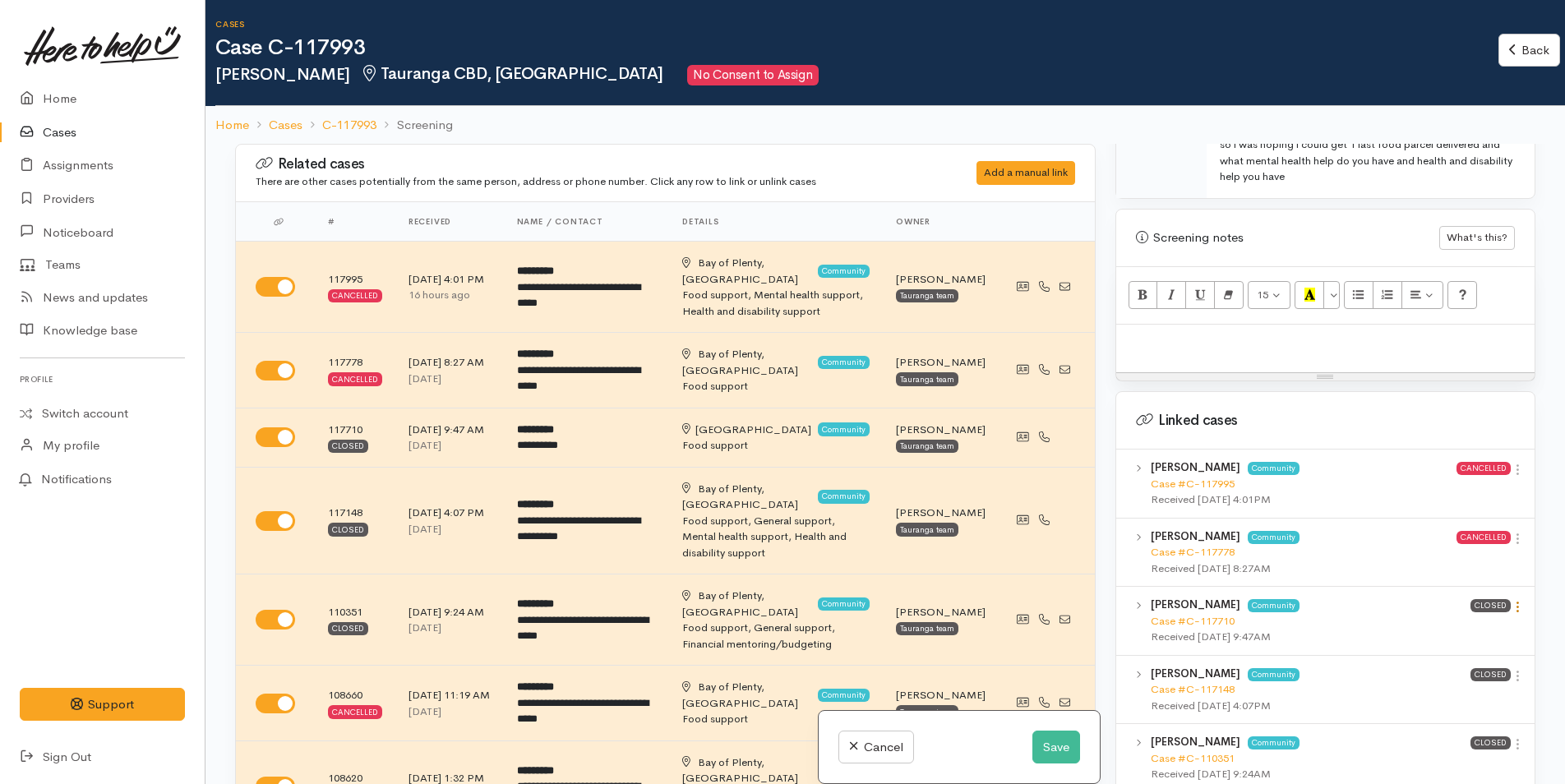
click at [1512, 600] on icon at bounding box center [1518, 607] width 14 height 14
click at [1477, 626] on link "View case" at bounding box center [1459, 638] width 130 height 25
click at [1143, 333] on p at bounding box center [1325, 342] width 402 height 19
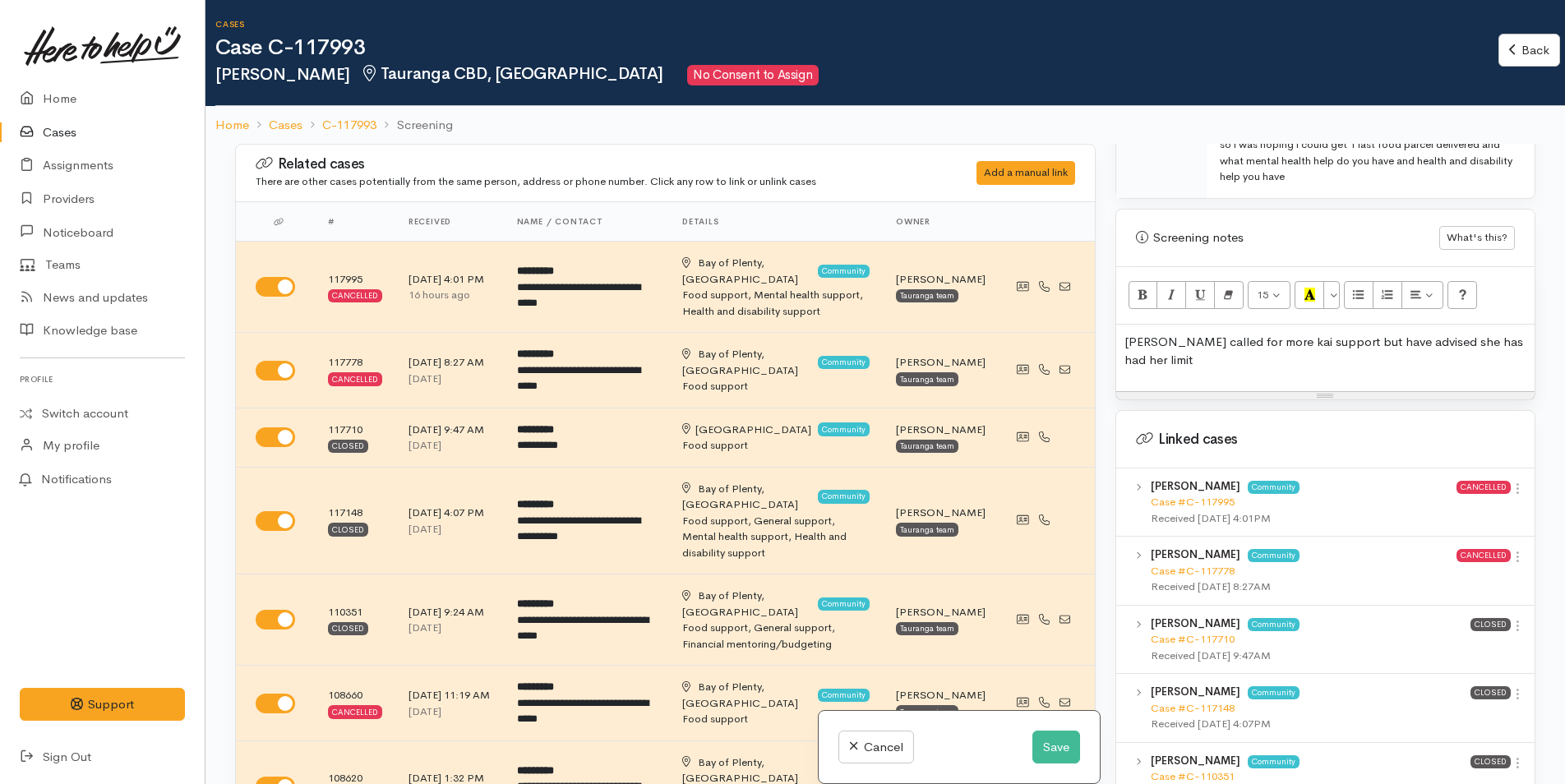
click at [1192, 341] on p "[PERSON_NAME] called for more kai support but have advised she has had her limit" at bounding box center [1325, 351] width 402 height 37
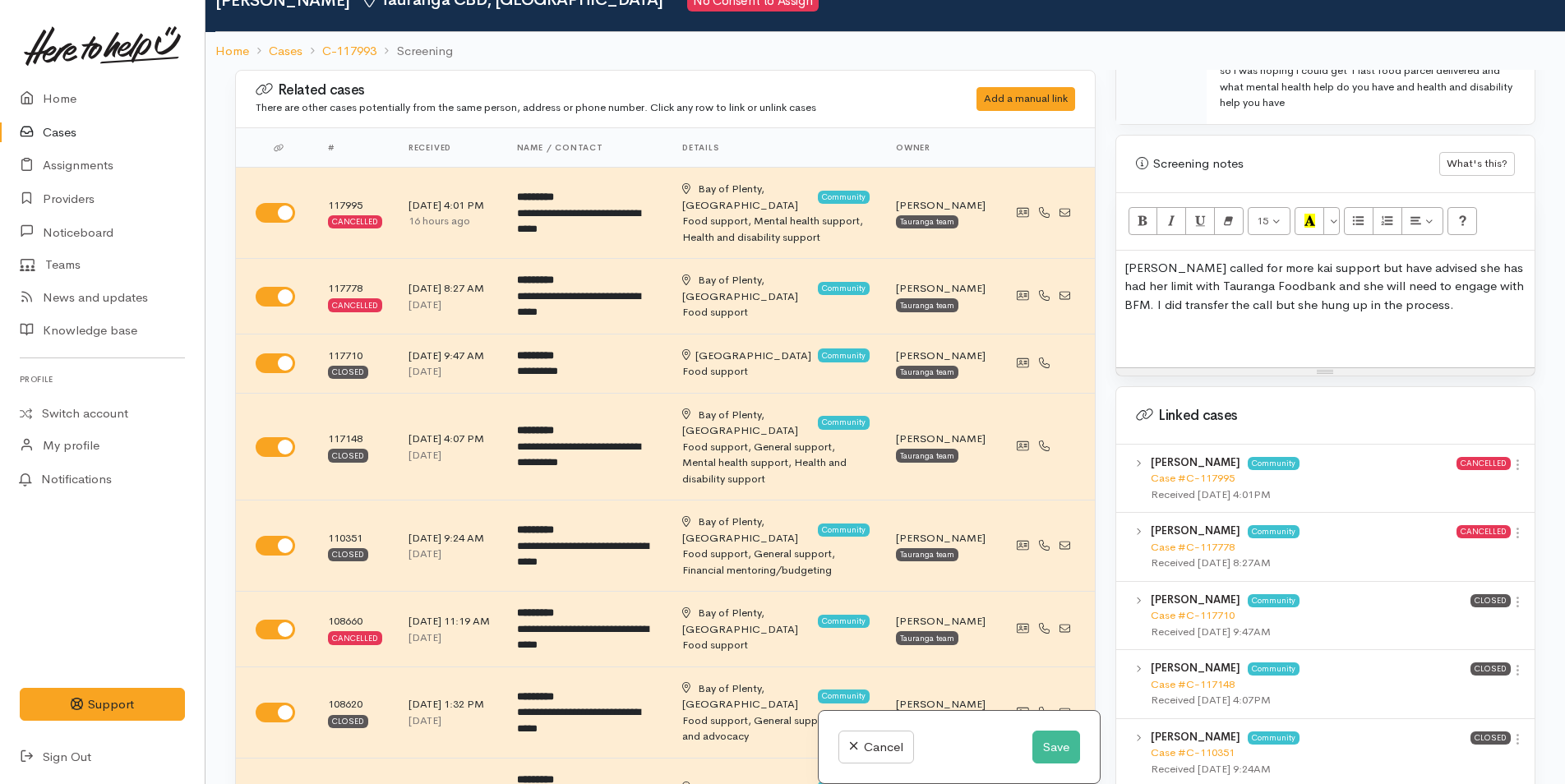
scroll to position [144, 0]
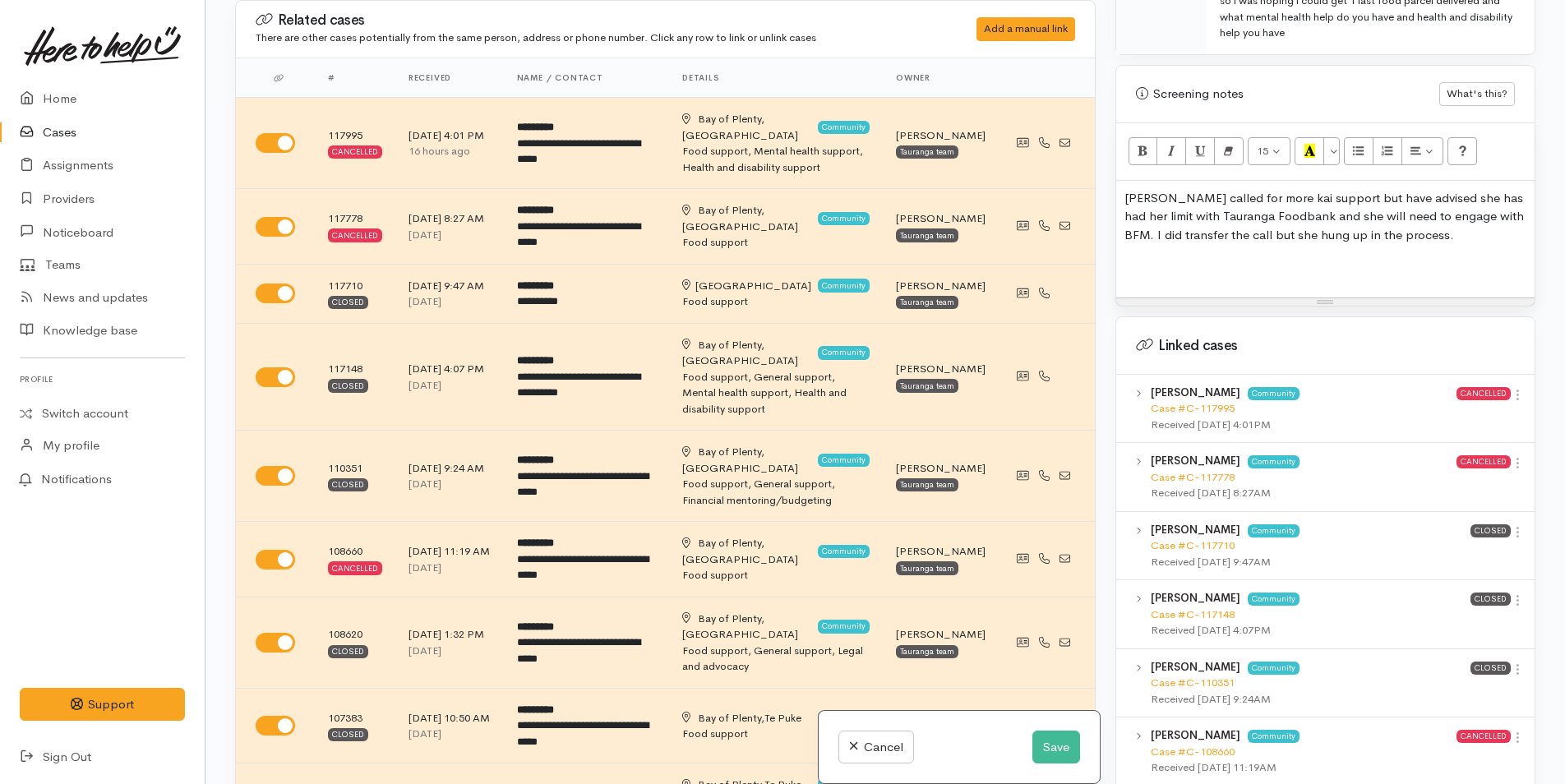
click at [1120, 181] on div "[PERSON_NAME] called for more kai support but have advised she has had her limi…" at bounding box center [1325, 239] width 418 height 117
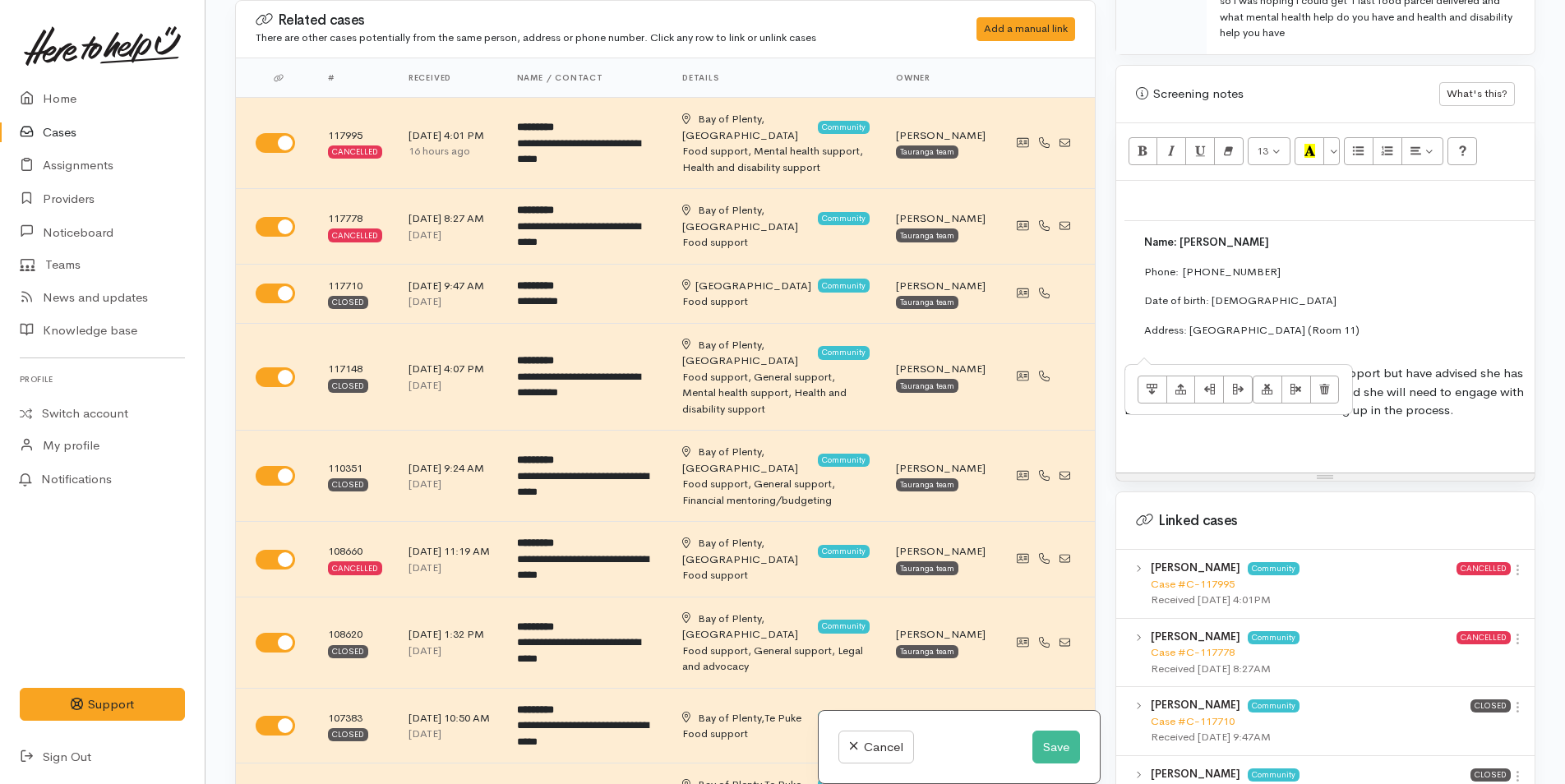
click at [1124, 221] on td "Name: [PERSON_NAME] Phone:  [PHONE_NUMBER] Date of birth: [DEMOGRAPHIC_DATA] Ad…" at bounding box center [1554, 293] width 859 height 144
drag, startPoint x: 1437, startPoint y: 317, endPoint x: 1179, endPoint y: 221, distance: 275.3
click at [1179, 221] on td "Name: [PERSON_NAME] Phone:  [PHONE_NUMBER] Date of birth: [DEMOGRAPHIC_DATA] Ad…" at bounding box center [1554, 293] width 859 height 144
copy td "[PERSON_NAME] Phone:  [PHONE_NUMBER] Date of birth: [DEMOGRAPHIC_DATA] Address:…"
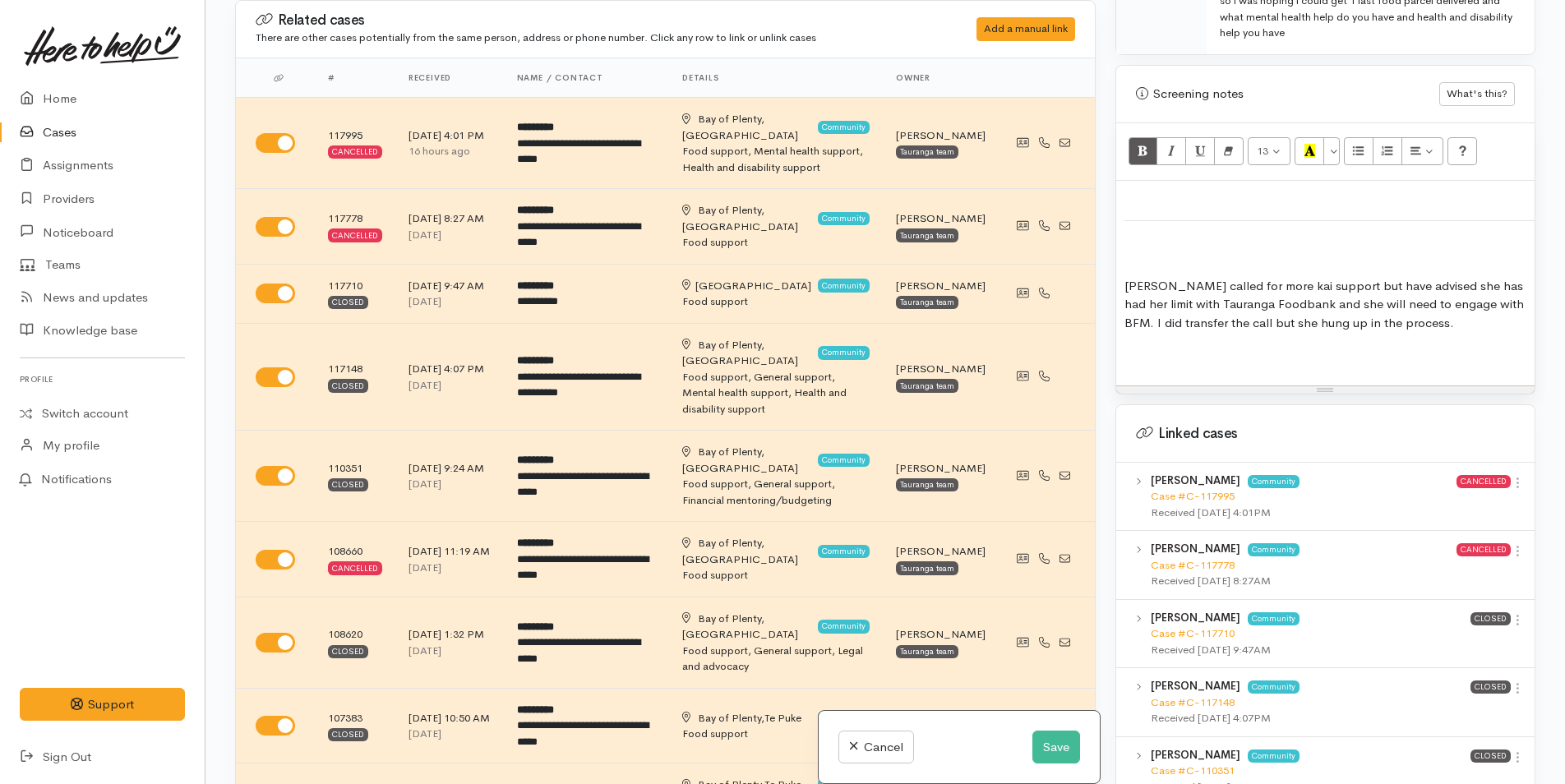
click at [1346, 198] on div "[PERSON_NAME] called for more kai support but have advised she has had her limi…" at bounding box center [1325, 283] width 418 height 205
click at [1347, 220] on table at bounding box center [1554, 248] width 859 height 57
click at [1285, 221] on td at bounding box center [1554, 249] width 859 height 56
click at [1324, 294] on icon "Delete table" at bounding box center [1324, 301] width 11 height 14
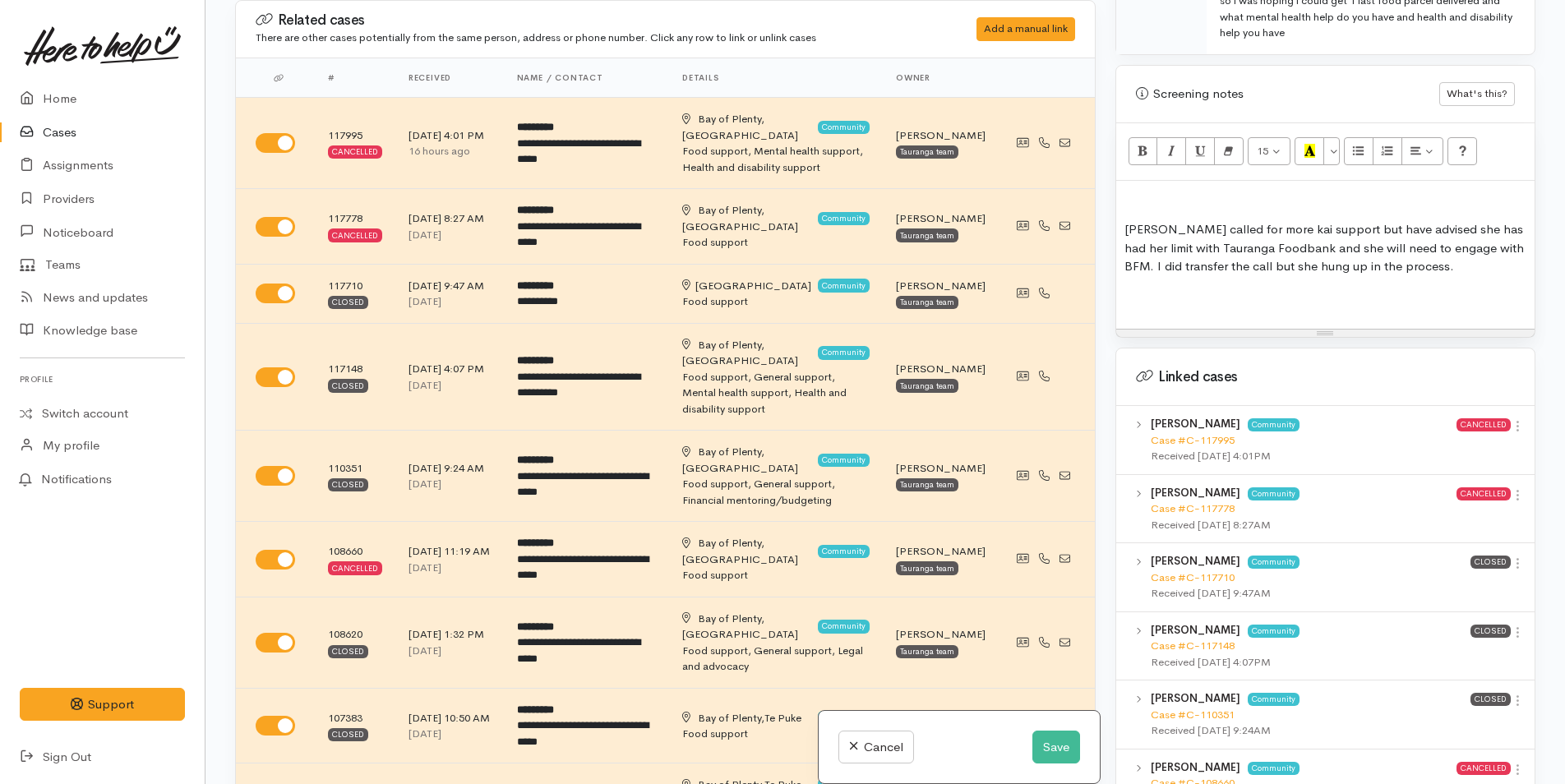
click at [1129, 189] on p at bounding box center [1325, 198] width 402 height 19
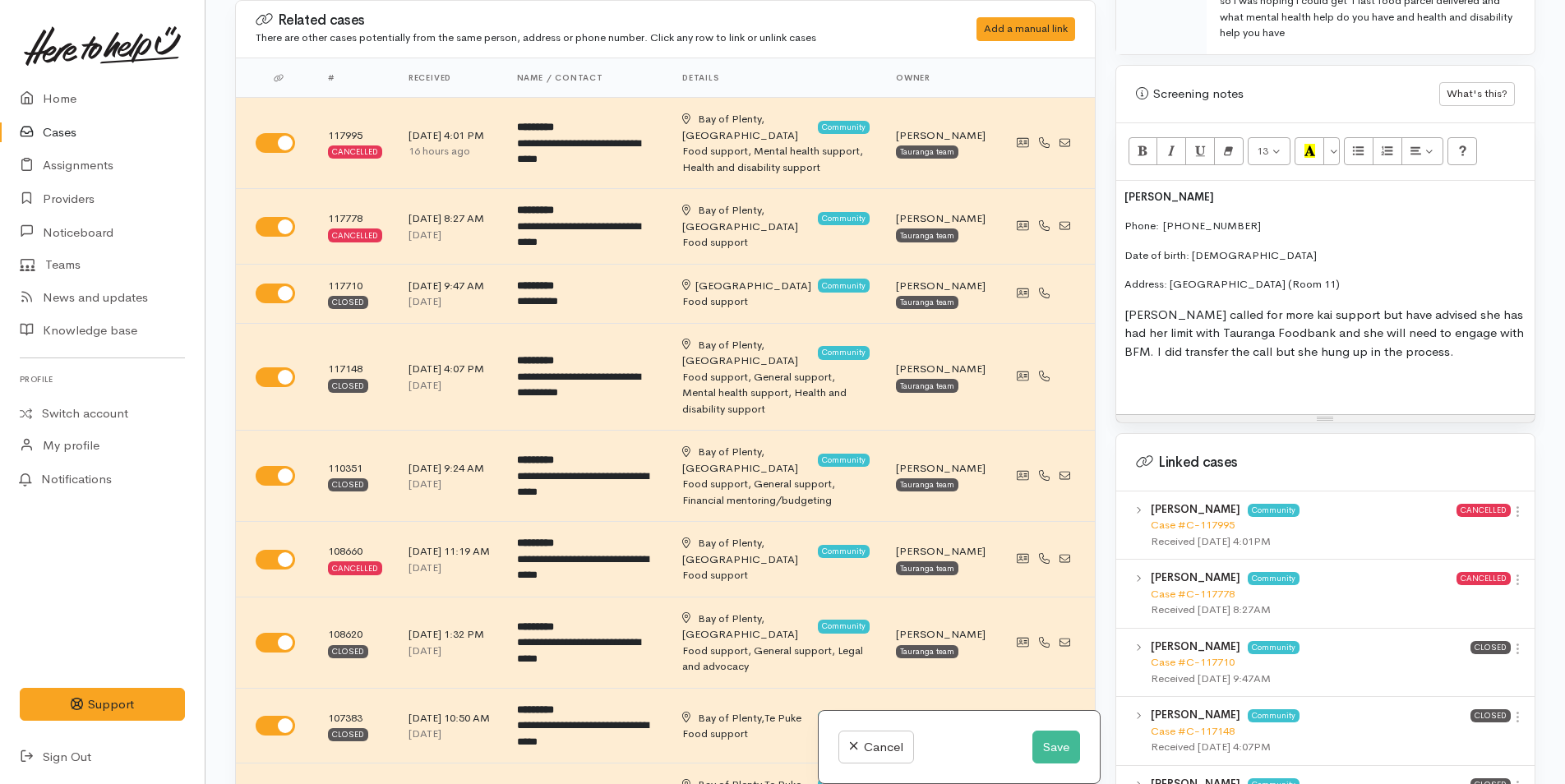
click at [1118, 181] on div "[PERSON_NAME] Phone:  [PHONE_NUMBER] Date of birth: [DEMOGRAPHIC_DATA] Address:…" at bounding box center [1325, 298] width 418 height 234
drag, startPoint x: 1433, startPoint y: 271, endPoint x: 1209, endPoint y: 155, distance: 252.3
click at [1121, 156] on div "13 8 9 10 11 12 14 18 24 36 Background Color Transparent Select #ffff00 Text Co…" at bounding box center [1325, 272] width 418 height 299
click at [1331, 137] on button "More Color" at bounding box center [1331, 151] width 17 height 28
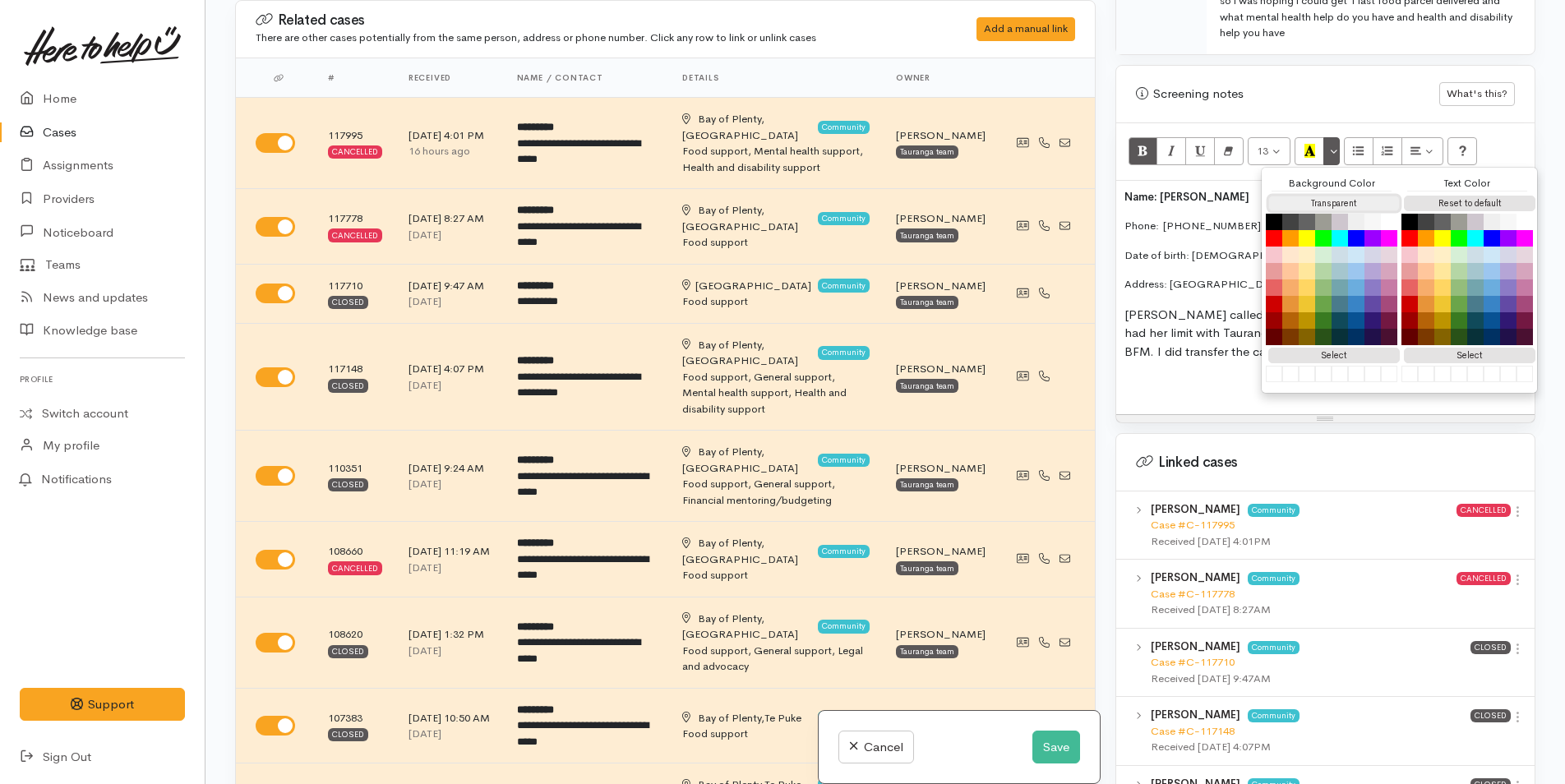
click at [1345, 196] on button "Transparent" at bounding box center [1334, 204] width 132 height 16
click at [1453, 196] on button "Reset to default" at bounding box center [1469, 204] width 132 height 16
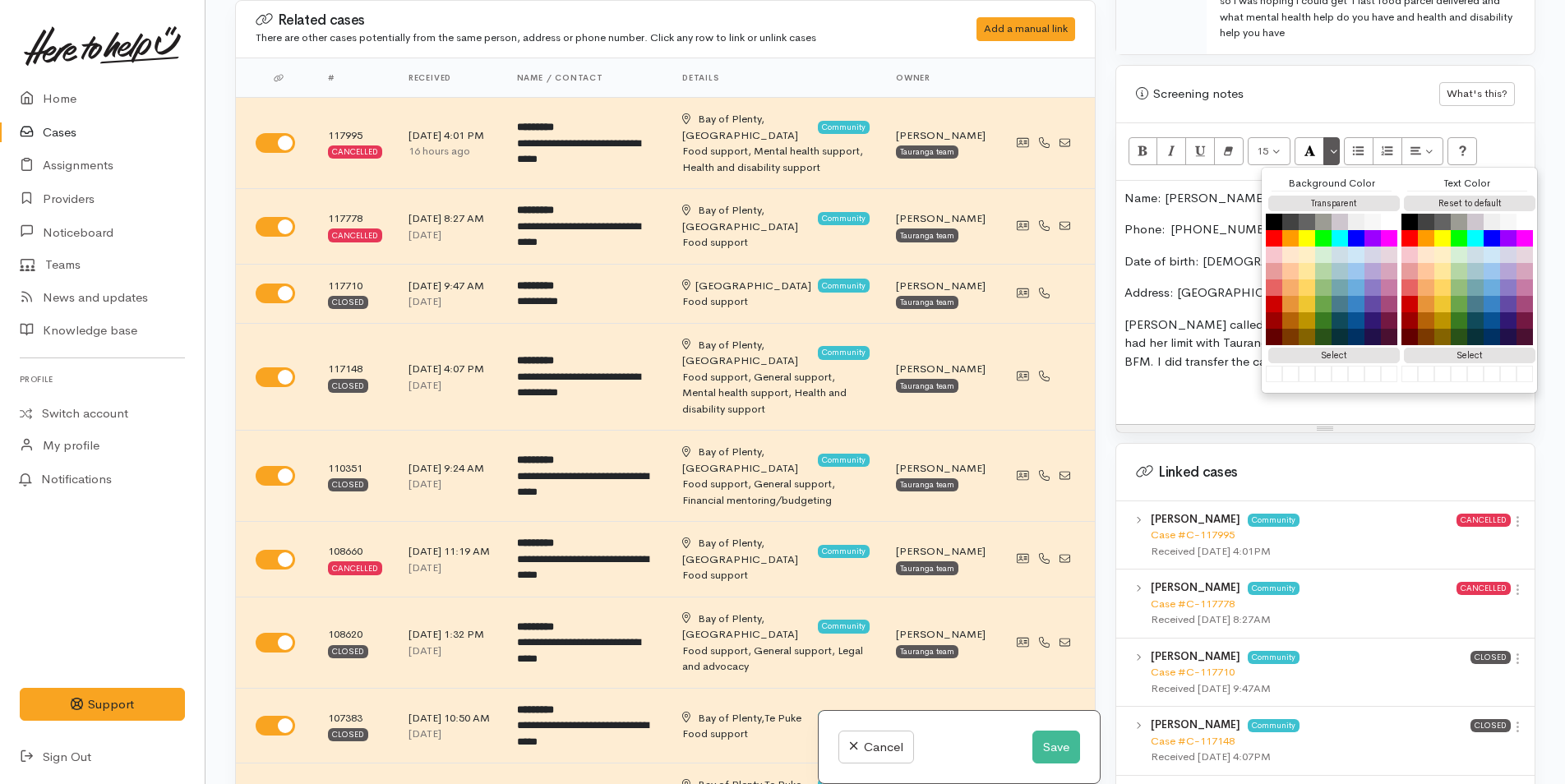
click at [1164, 189] on p "Name: [PERSON_NAME]" at bounding box center [1325, 198] width 402 height 19
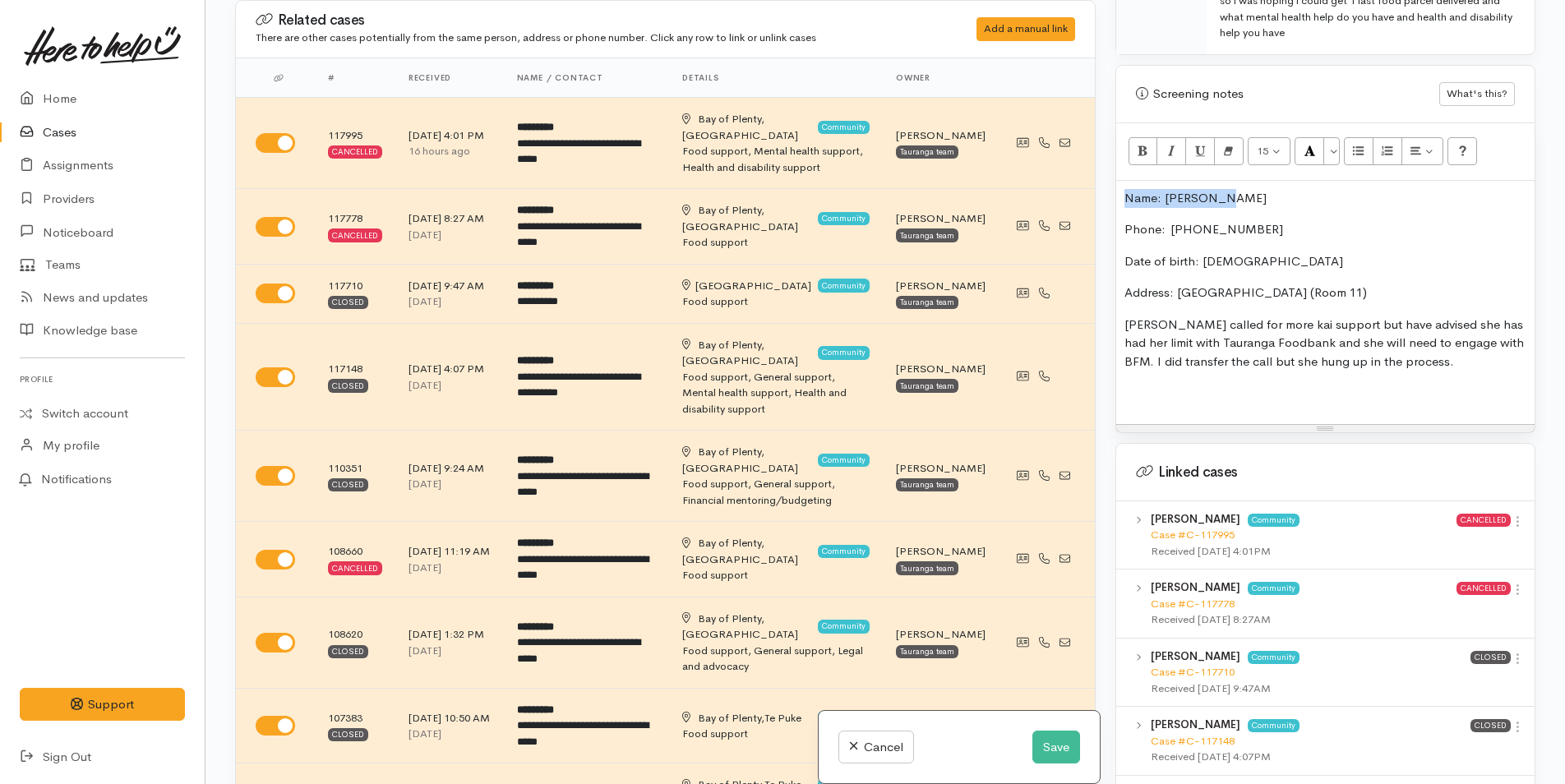
drag, startPoint x: 1248, startPoint y: 184, endPoint x: 1148, endPoint y: 134, distance: 111.8
click at [1117, 181] on div "Name: [PERSON_NAME] Phone:  [PHONE_NUMBER] Date of birth: [DEMOGRAPHIC_DATA] Ad…" at bounding box center [1325, 302] width 418 height 243
click at [1148, 144] on icon "Bold (CTRL+B)" at bounding box center [1143, 151] width 11 height 14
click at [1149, 199] on div "Name: [PERSON_NAME] Phone:  [PHONE_NUMBER] Date of birth: [DEMOGRAPHIC_DATA] Ad…" at bounding box center [1325, 302] width 418 height 243
click at [1120, 181] on div "Name: [PERSON_NAME] Phone:  [PHONE_NUMBER] Date of birth: [DEMOGRAPHIC_DATA] Ad…" at bounding box center [1325, 302] width 418 height 243
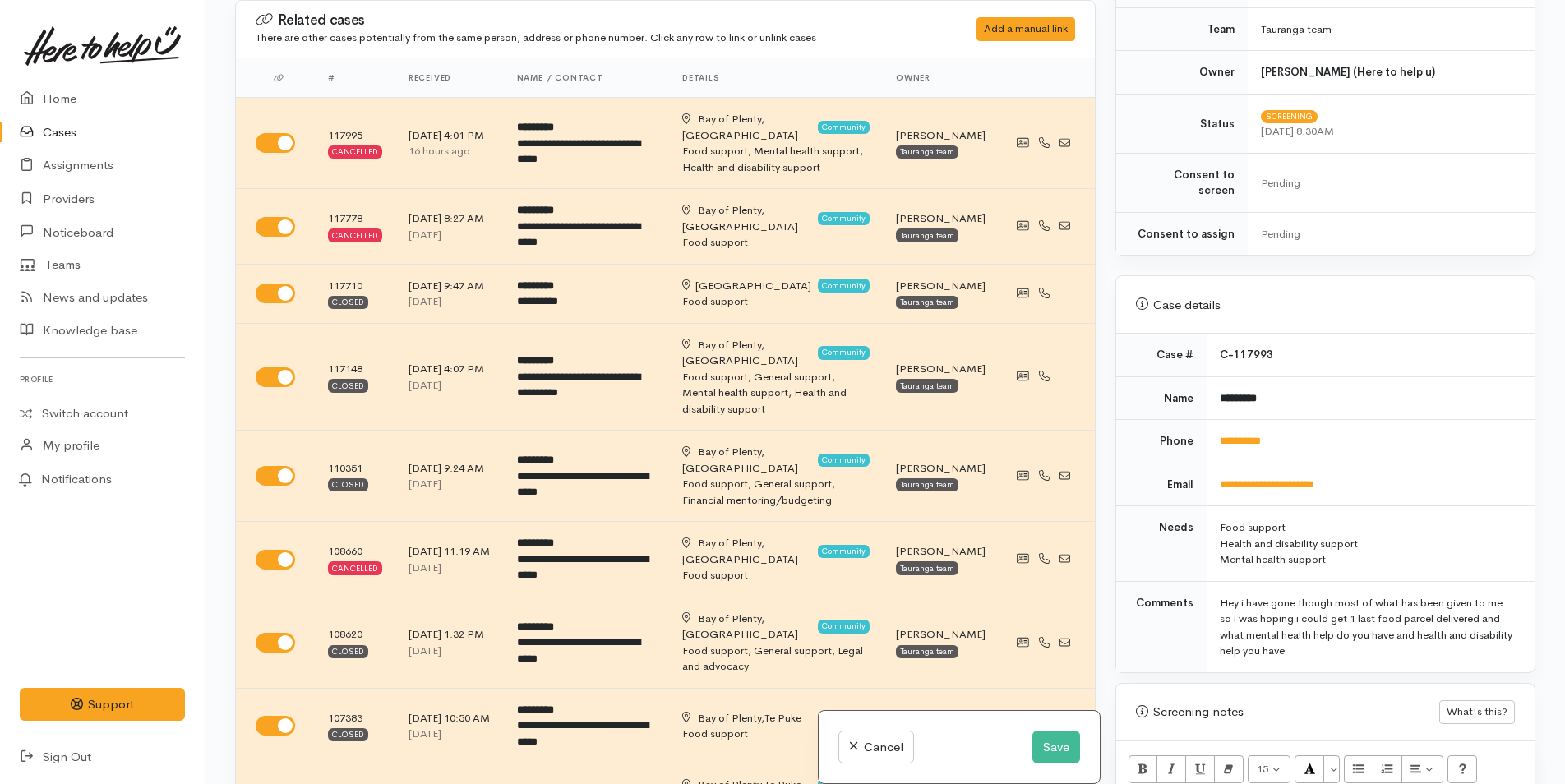
scroll to position [575, 0]
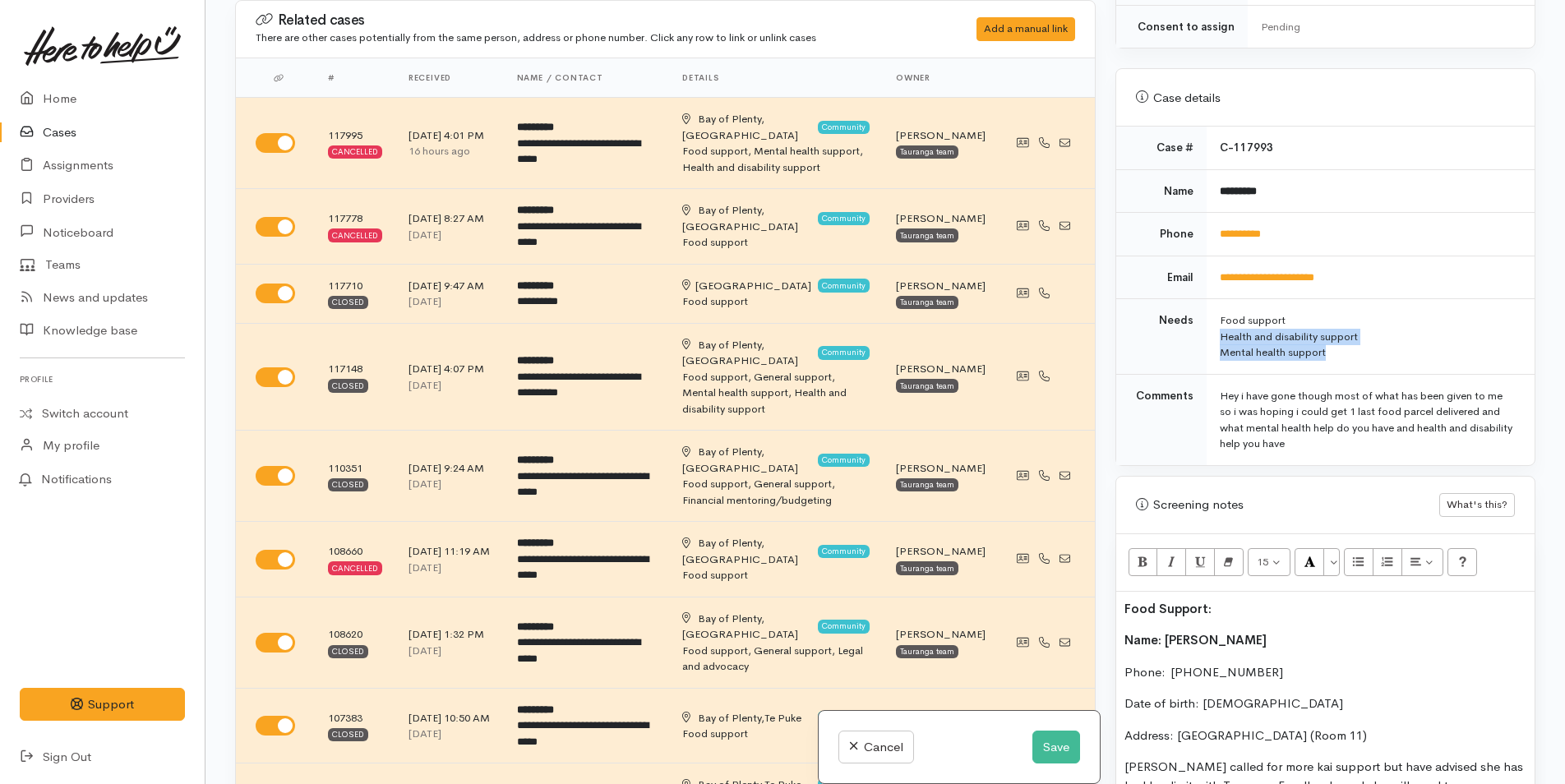
drag, startPoint x: 1329, startPoint y: 342, endPoint x: 1212, endPoint y: 321, distance: 118.9
click at [1212, 321] on td "Food support Health and disability support Mental health support" at bounding box center [1370, 337] width 328 height 76
copy td "Health and disability support Mental health support"
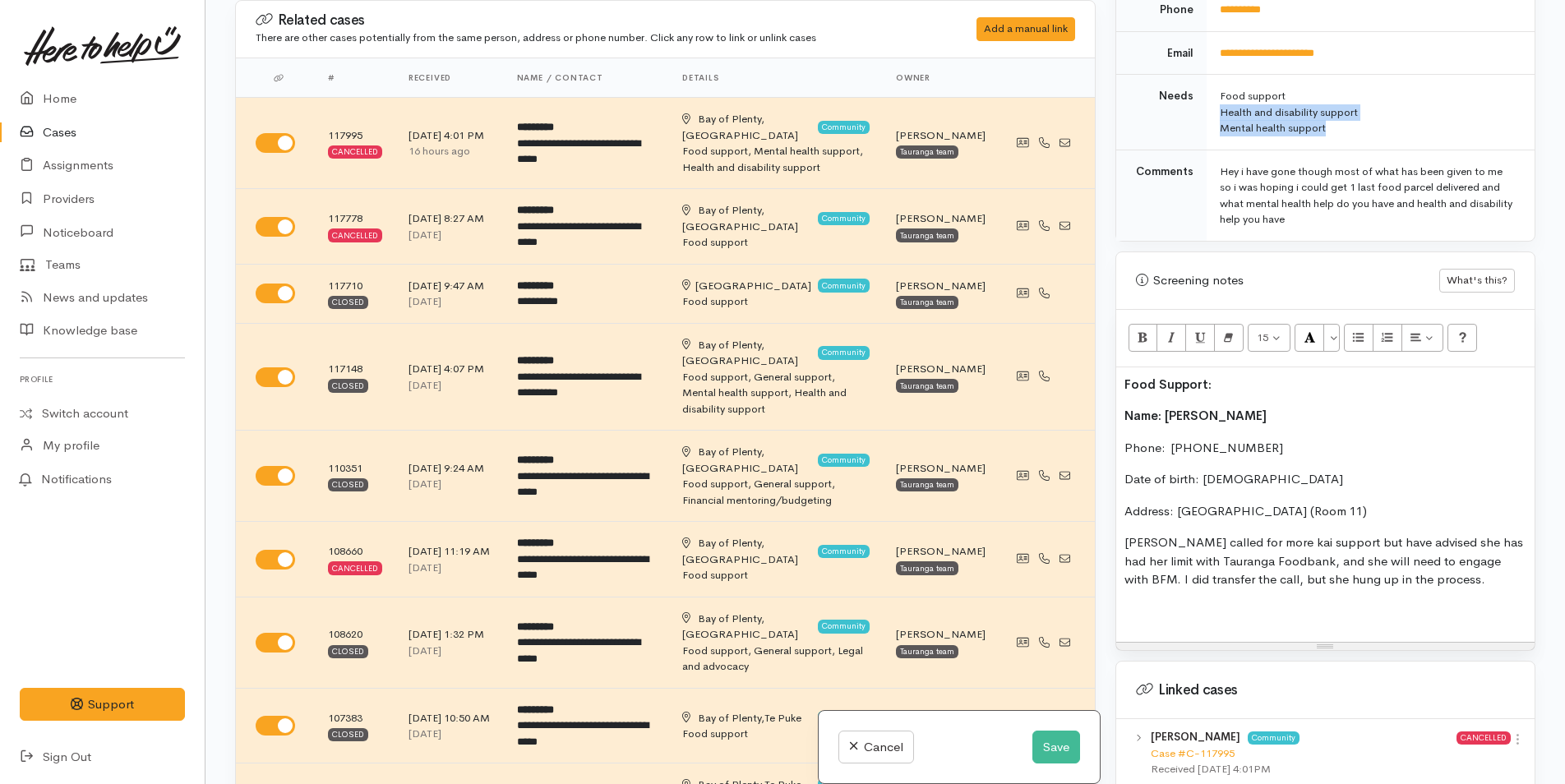
scroll to position [822, 0]
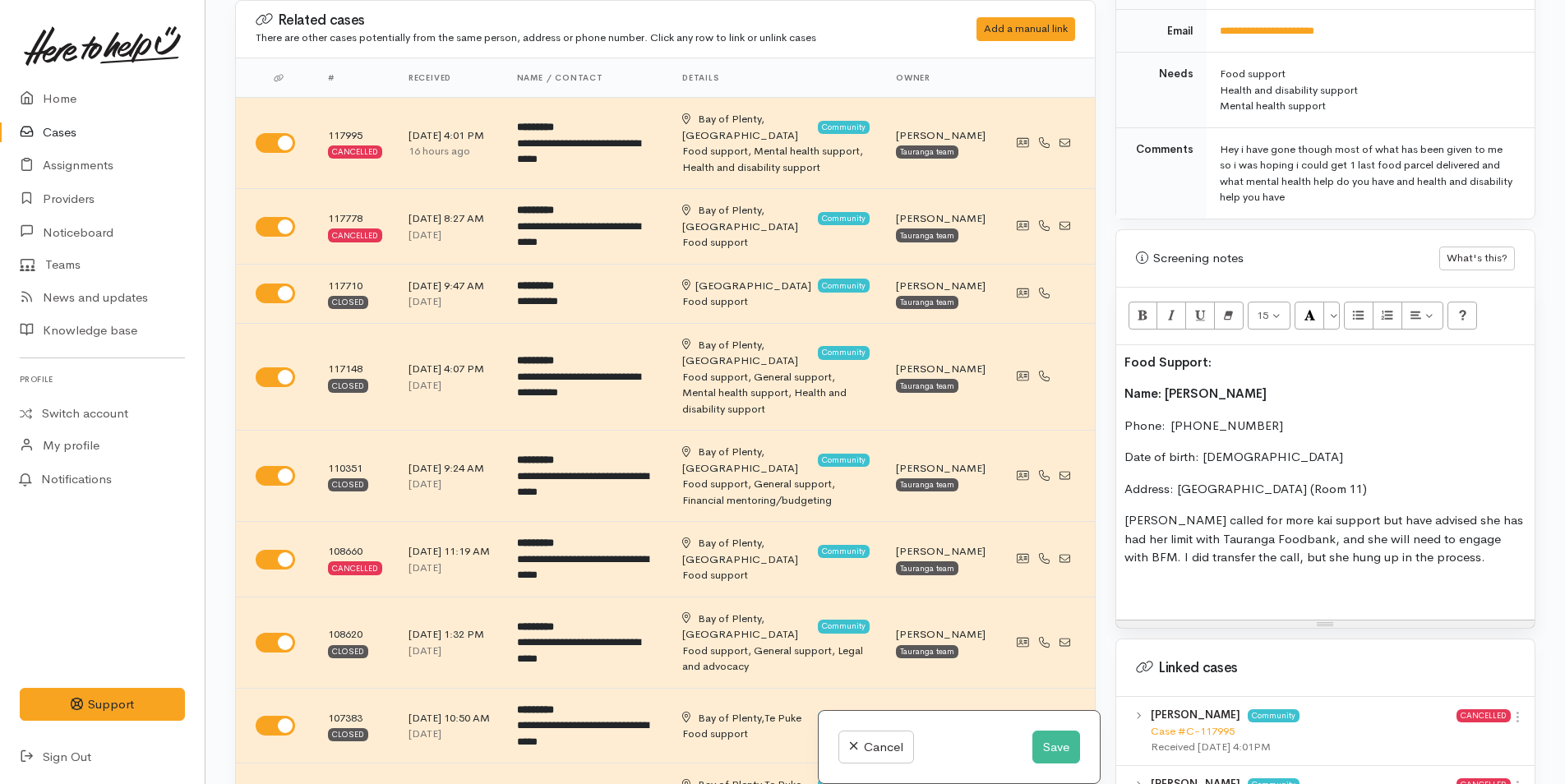
click at [1151, 580] on p at bounding box center [1325, 590] width 402 height 19
drag, startPoint x: 1211, startPoint y: 345, endPoint x: 1119, endPoint y: 346, distance: 92.0
click at [1119, 346] on div "Food Support: Name: [PERSON_NAME] Phone:  [PHONE_NUMBER] Date of birth: [DEMOGR…" at bounding box center [1325, 482] width 418 height 275
click at [1336, 301] on button "More Color" at bounding box center [1331, 315] width 17 height 28
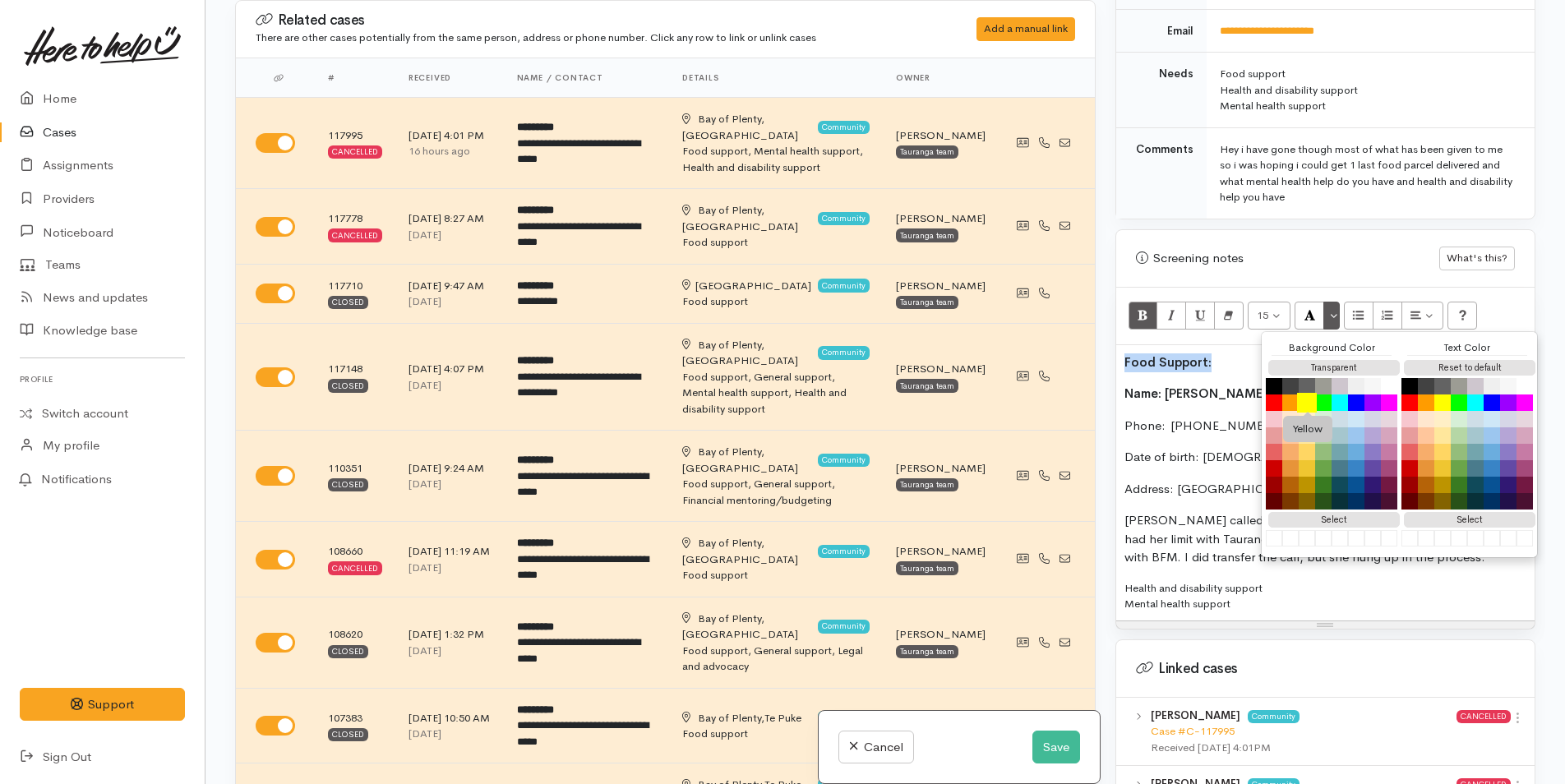
click at [1307, 392] on button "Yellow" at bounding box center [1307, 402] width 19 height 19
click at [1217, 354] on p "Food Support:" at bounding box center [1325, 363] width 402 height 19
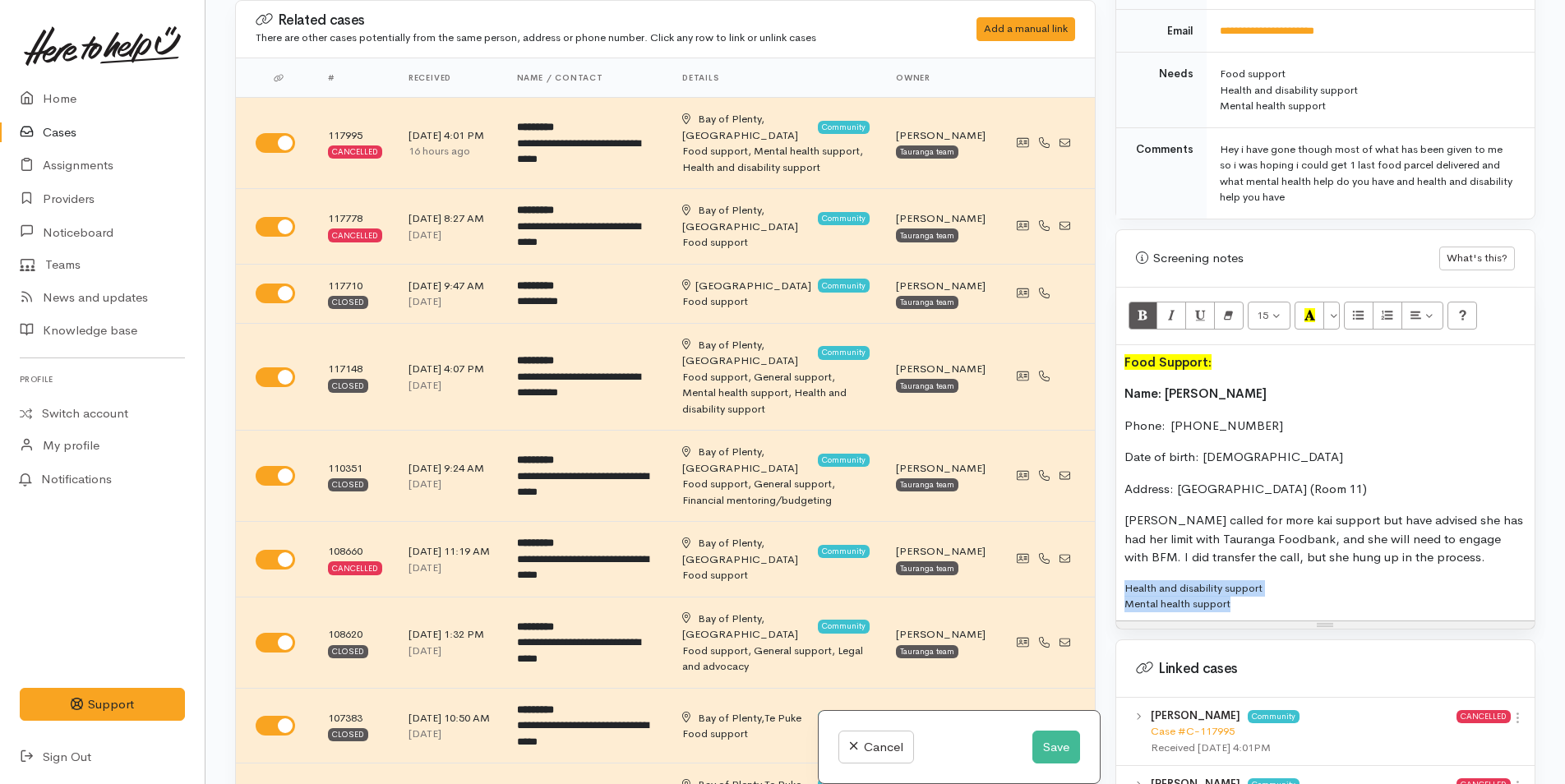
drag, startPoint x: 1172, startPoint y: 578, endPoint x: 1100, endPoint y: 551, distance: 76.9
click at [1100, 551] on div "Related cases There are other cases potentially from the same person, address o…" at bounding box center [884, 392] width 1320 height 784
click at [1141, 308] on icon "Bold (CTRL+B)" at bounding box center [1143, 315] width 11 height 14
click at [1331, 301] on button "More Color" at bounding box center [1331, 315] width 17 height 28
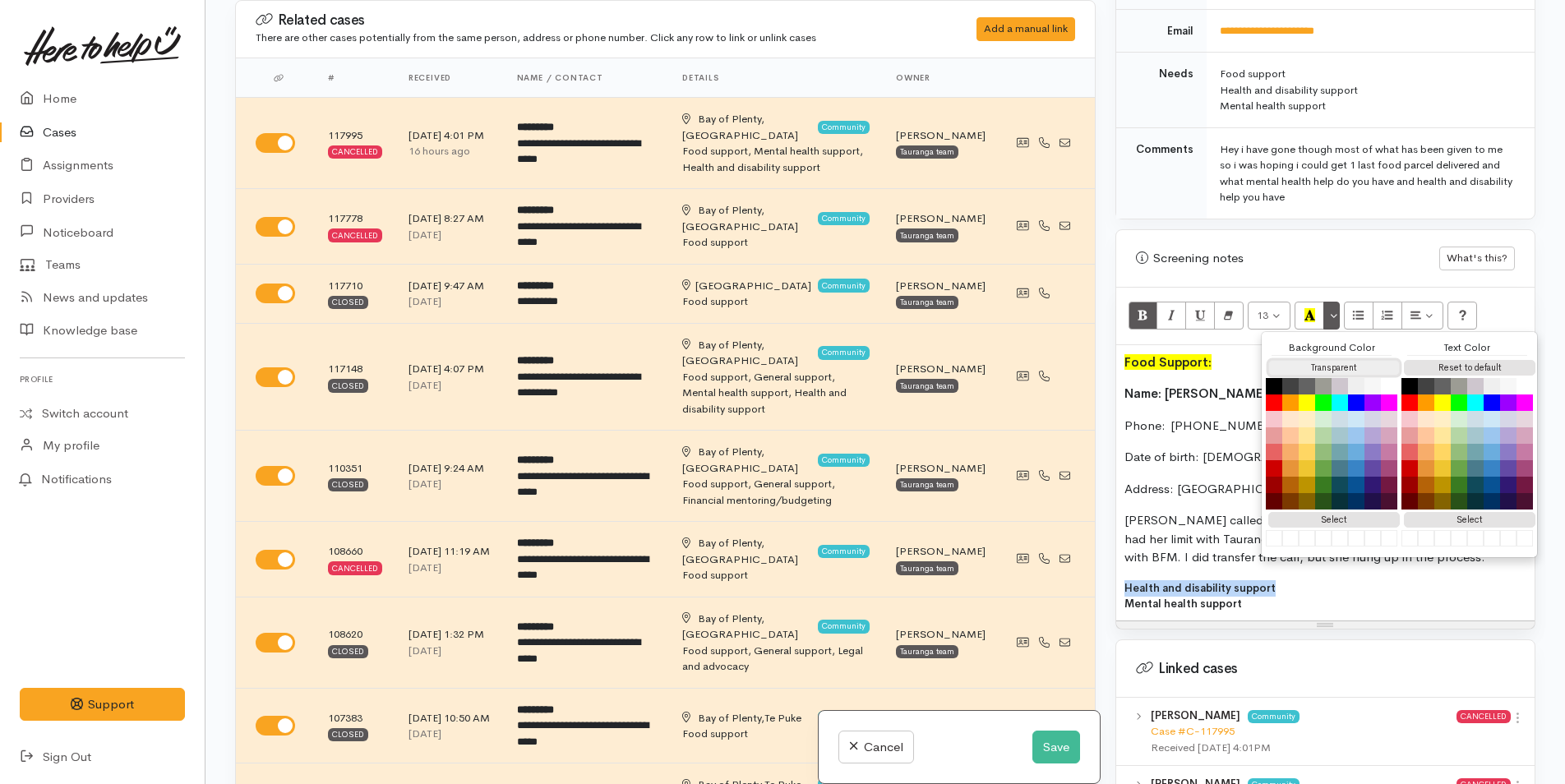
click at [1321, 360] on button "Transparent" at bounding box center [1334, 368] width 132 height 16
click at [1419, 360] on button "Reset to default" at bounding box center [1469, 368] width 132 height 16
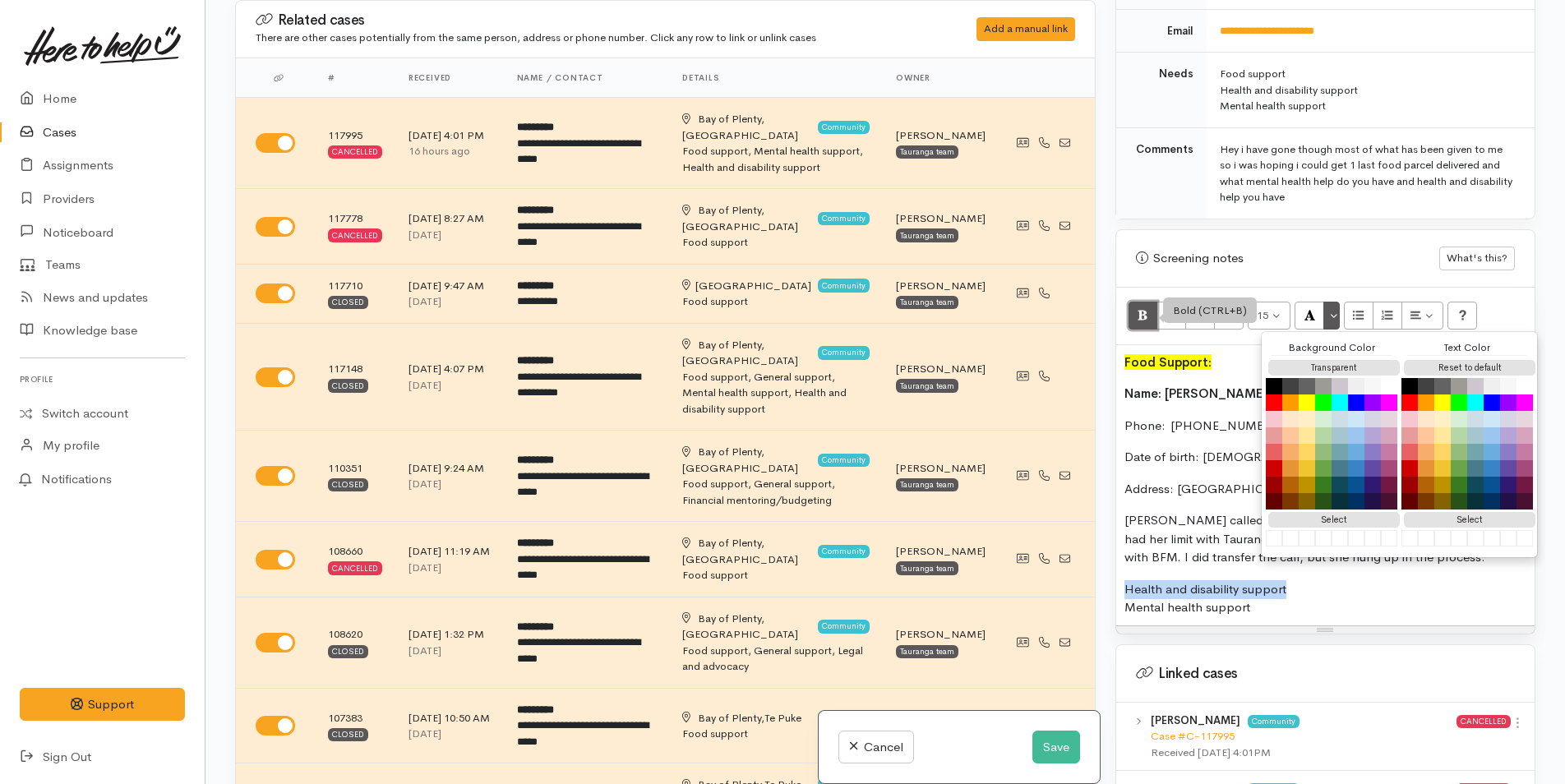
click at [1139, 308] on icon "Bold (CTRL+B)" at bounding box center [1143, 315] width 11 height 14
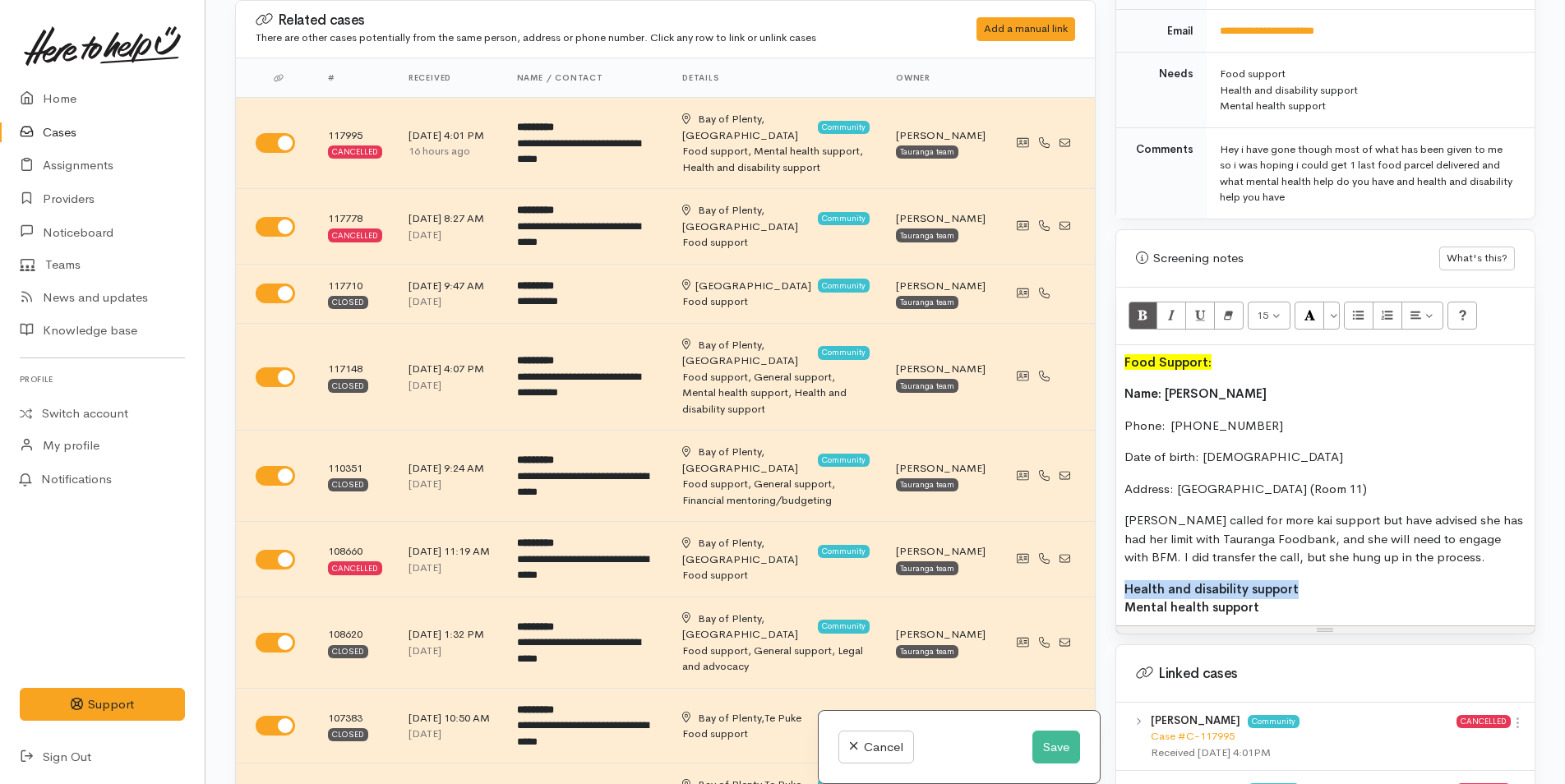
click at [1124, 599] on b "Mental health support" at bounding box center [1191, 607] width 134 height 16
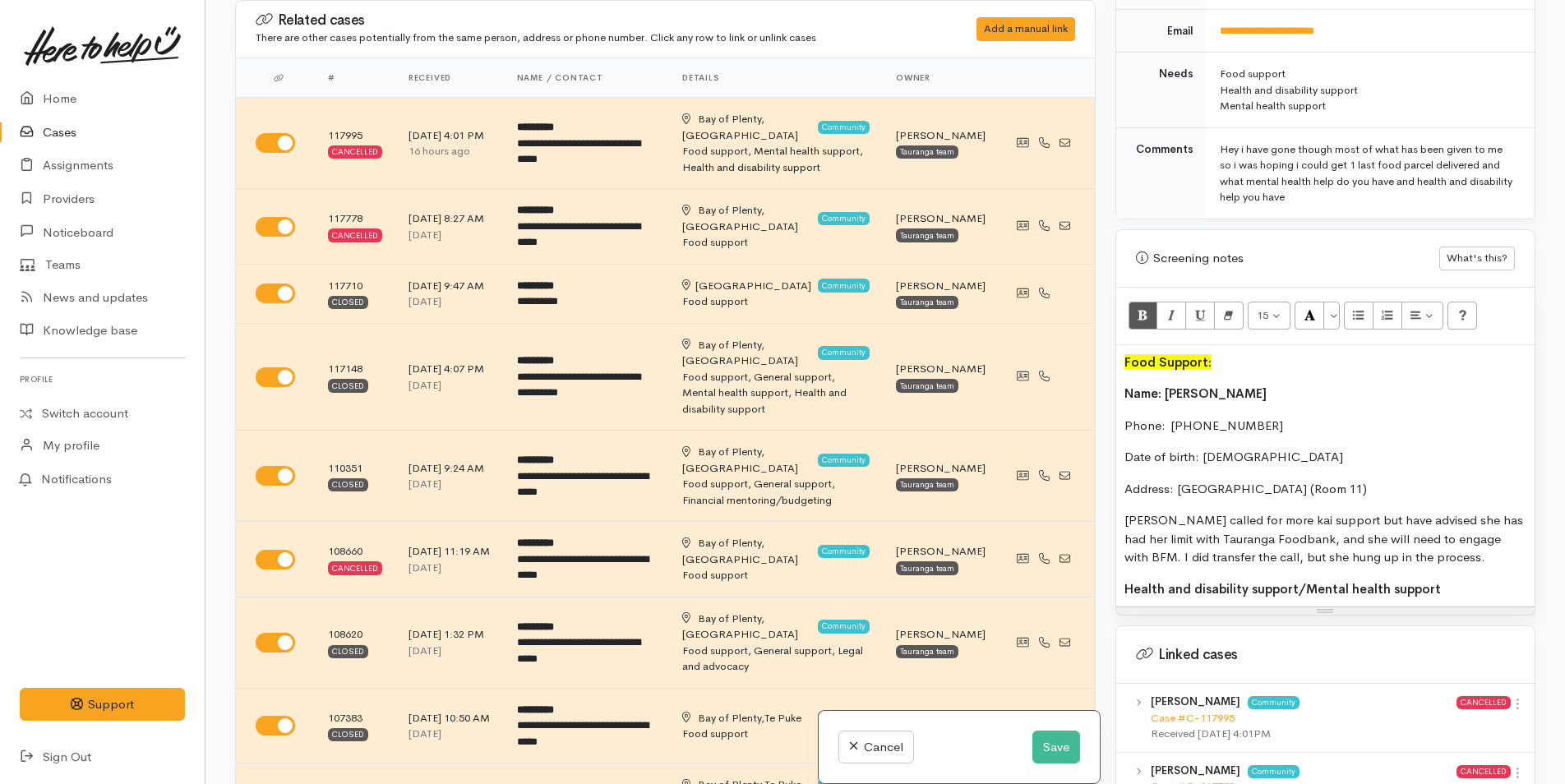
click at [1261, 581] on b "Health and disability support/" at bounding box center [1215, 589] width 182 height 16
click at [1443, 580] on div "Health and disability support/ Mental health support" at bounding box center [1325, 590] width 402 height 19
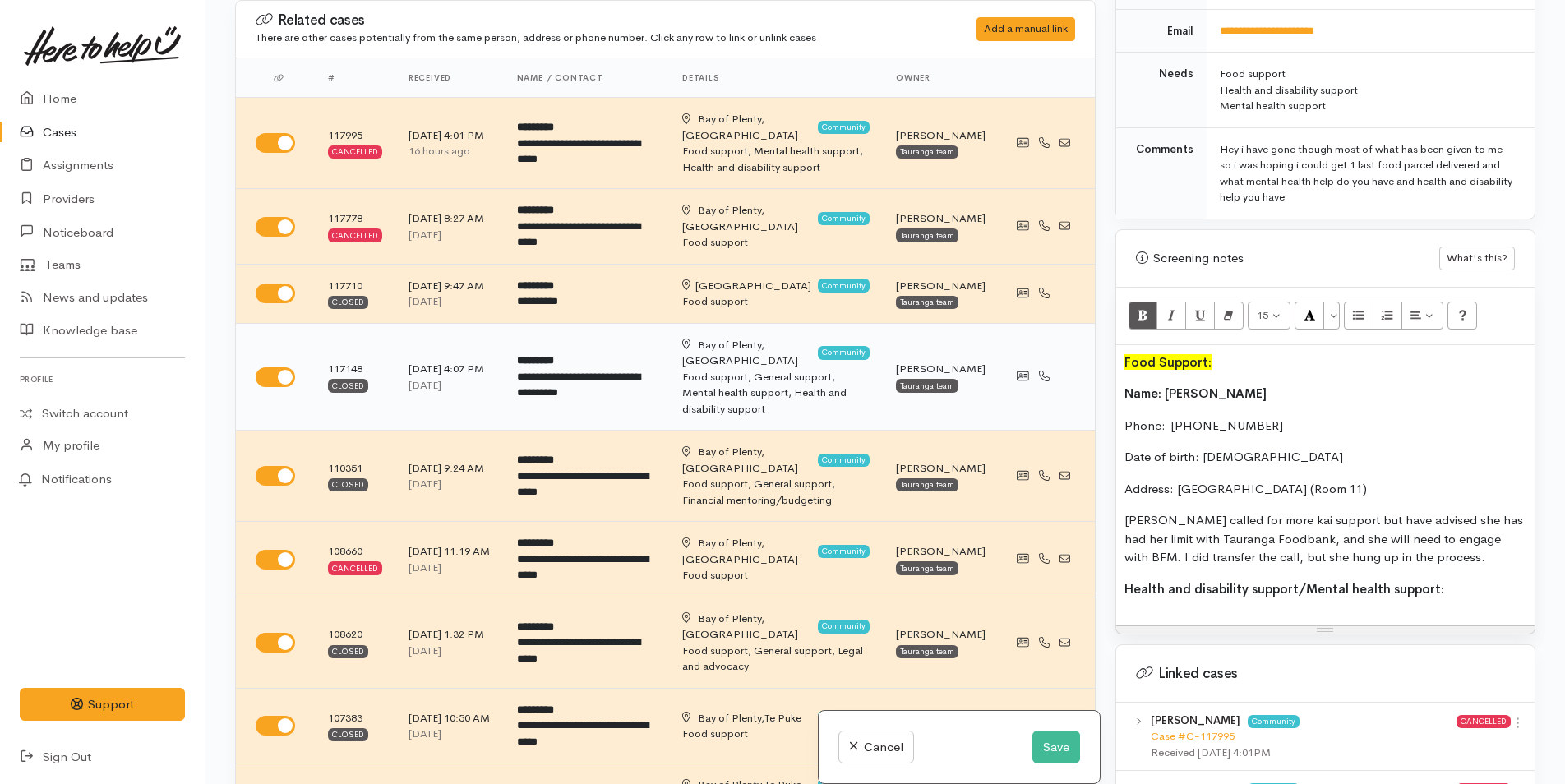
drag, startPoint x: 1462, startPoint y: 464, endPoint x: 1081, endPoint y: 370, distance: 392.4
click at [1081, 370] on div "Related cases There are other cases potentially from the same person, address o…" at bounding box center [884, 392] width 1320 height 784
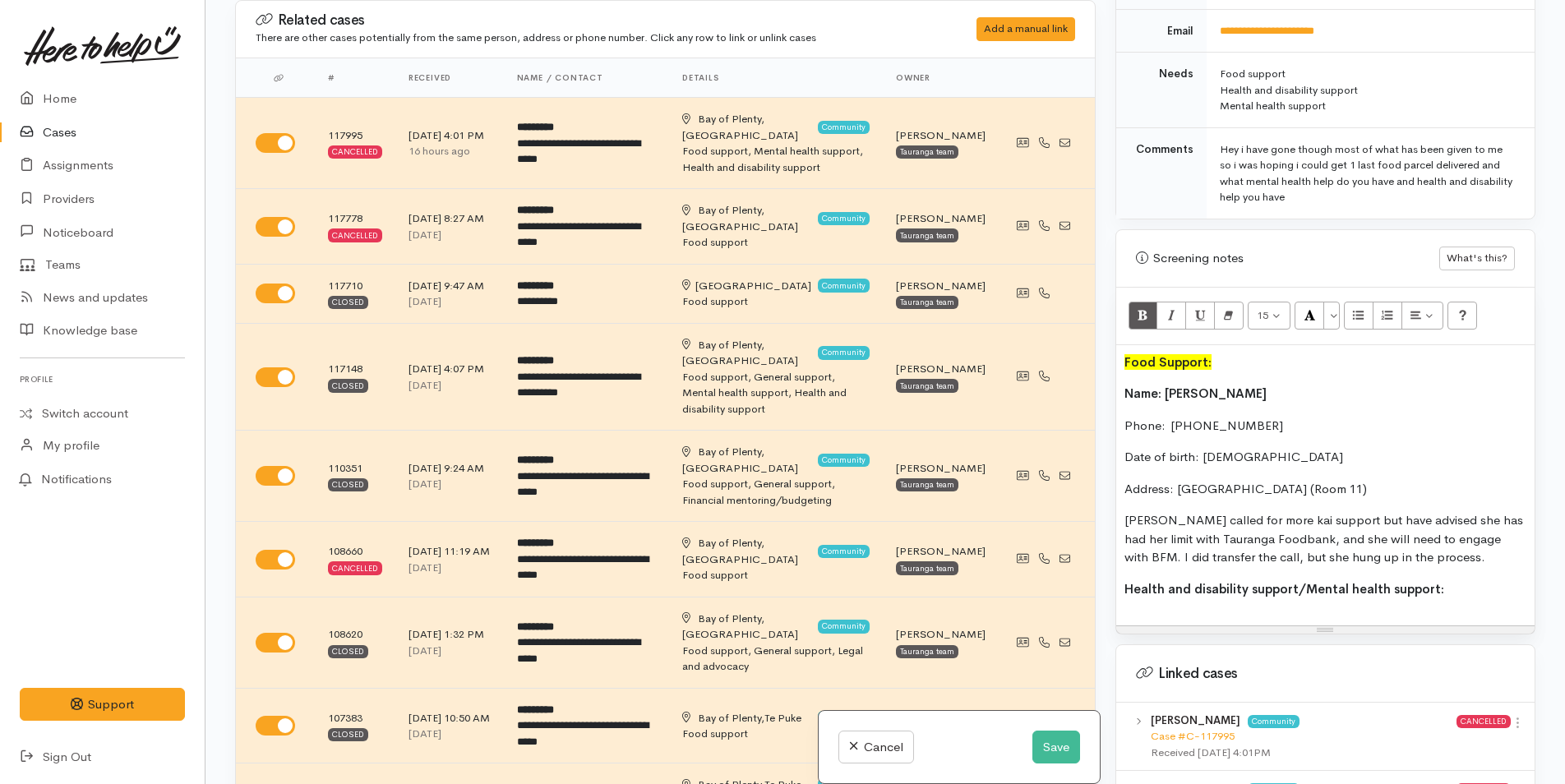
copy div "Name: [PERSON_NAME] Phone:  [PHONE_NUMBER] Date of birth: [DEMOGRAPHIC_DATA] Ad…"
click at [1125, 598] on div at bounding box center [1325, 608] width 402 height 19
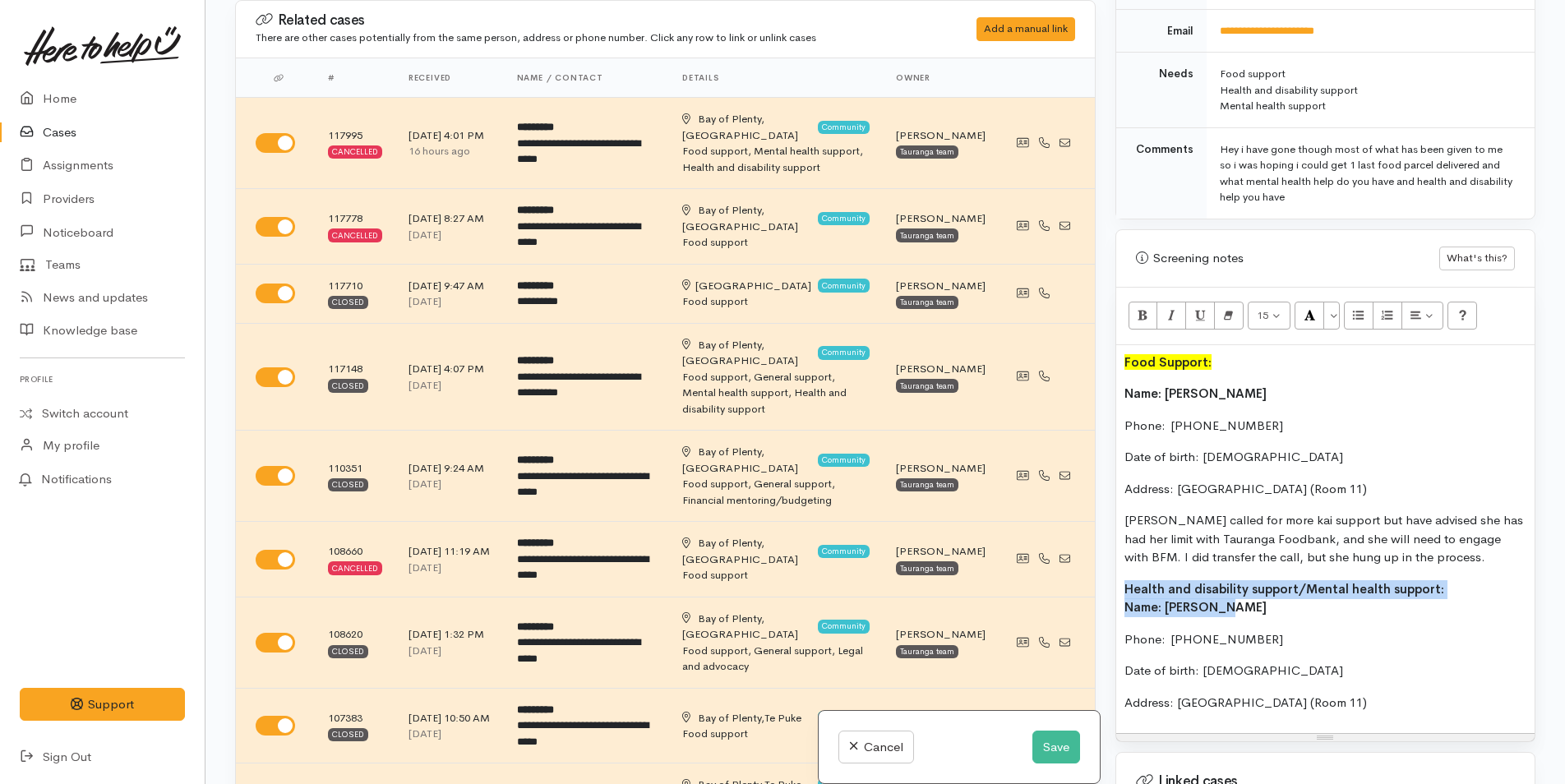
drag, startPoint x: 1272, startPoint y: 591, endPoint x: 1110, endPoint y: 569, distance: 163.5
click at [1110, 569] on div "Warnings Add No warnings have been raised against this case Add Warning Title ●…" at bounding box center [1325, 392] width 440 height 784
click at [1339, 301] on button "More Color" at bounding box center [1331, 315] width 17 height 28
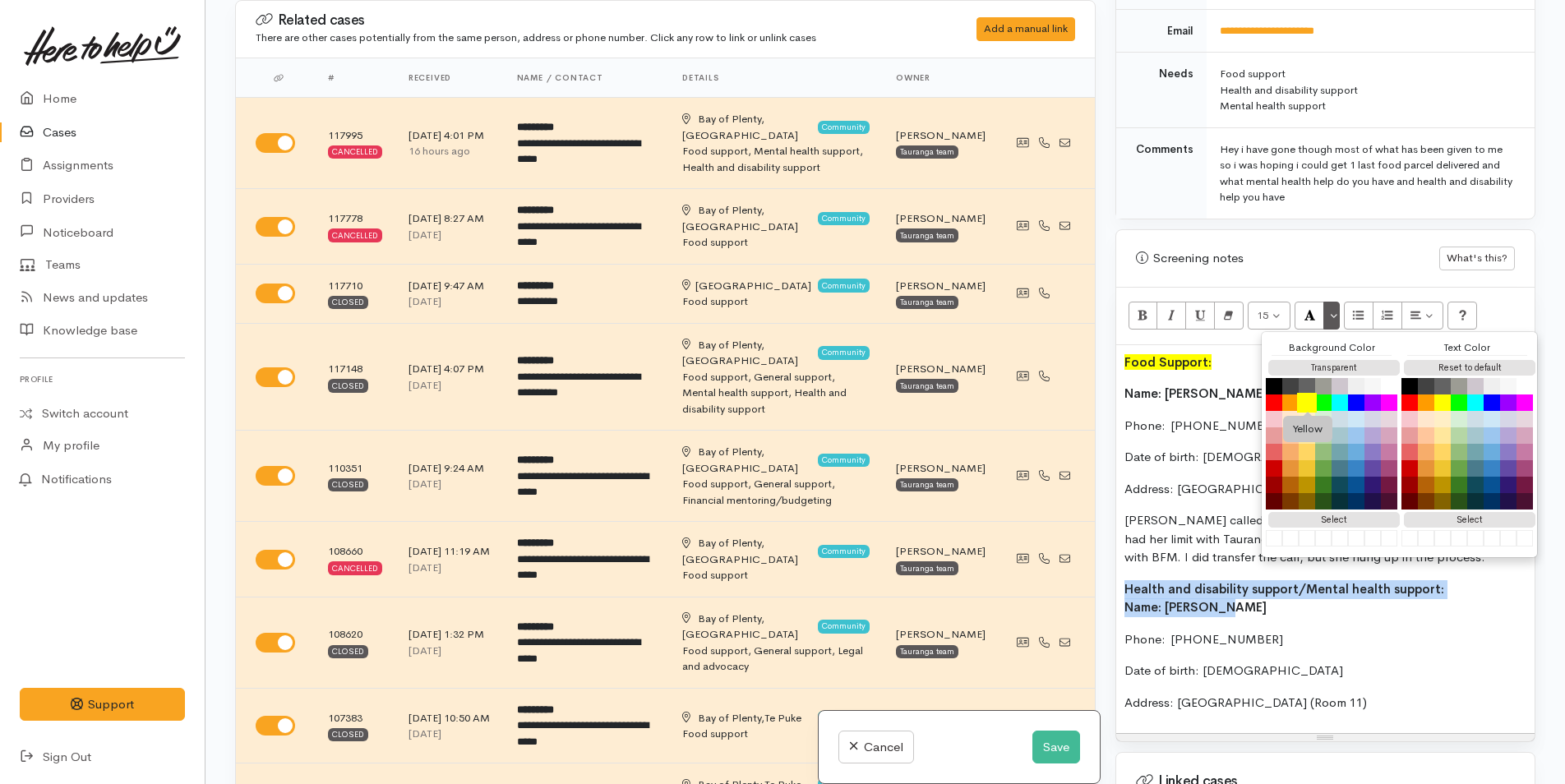
click at [1309, 392] on button "Yellow" at bounding box center [1307, 402] width 19 height 19
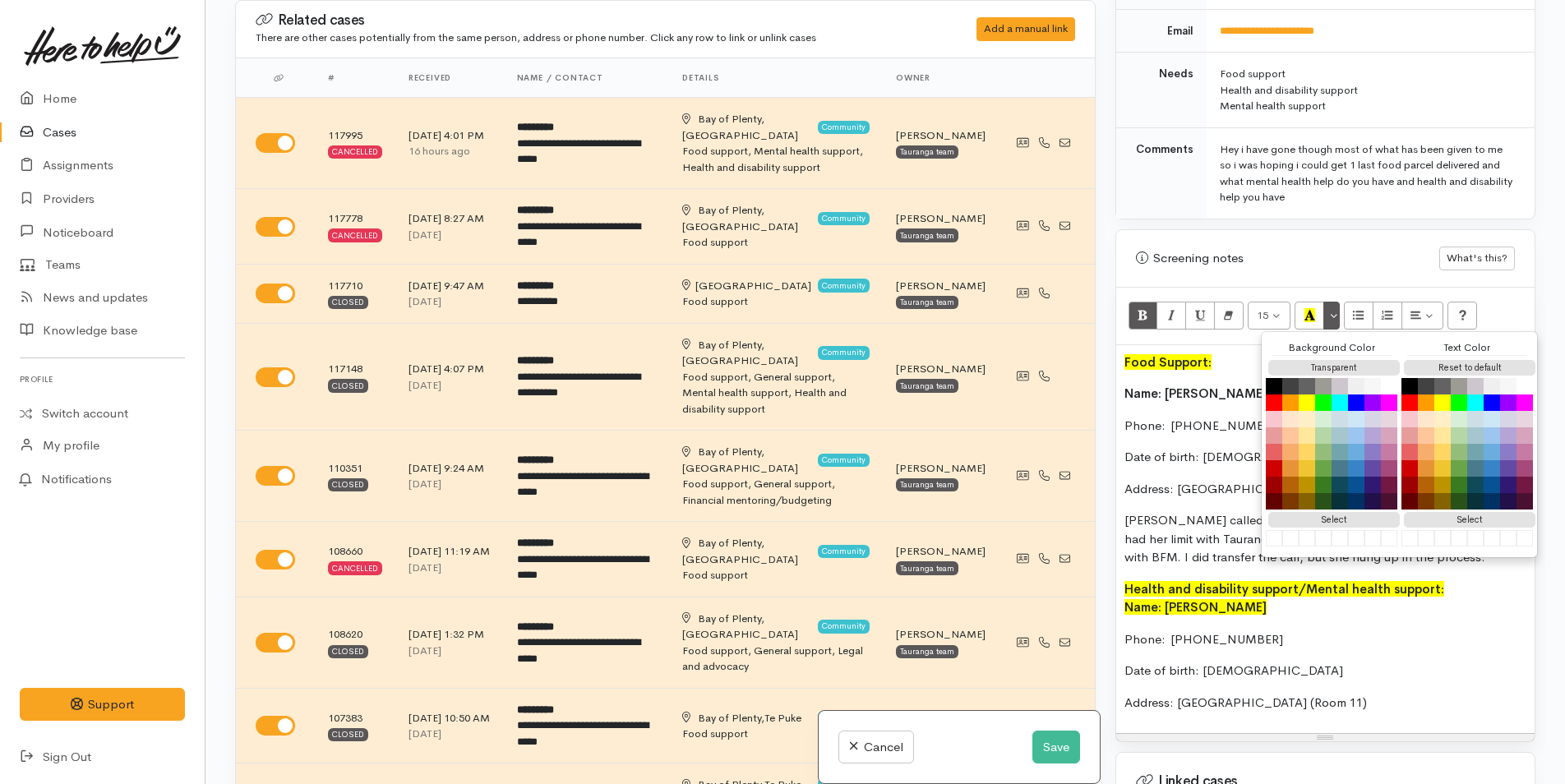
click at [1151, 606] on div "Name: [PERSON_NAME] Phone:  [PHONE_NUMBER] Date of birth: [DEMOGRAPHIC_DATA] Ad…" at bounding box center [1325, 654] width 402 height 113
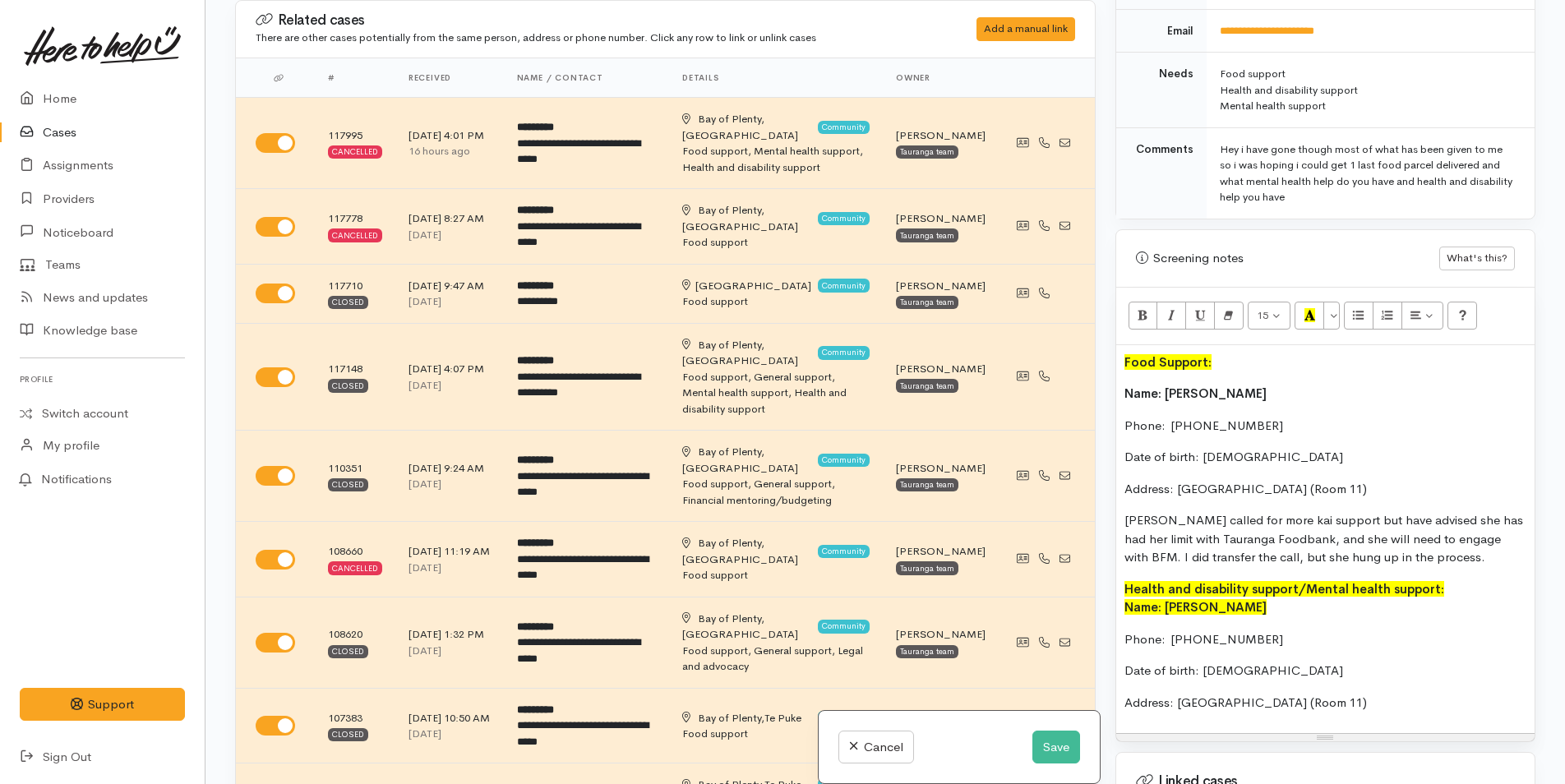
click at [1120, 622] on div "Food Support: Name: [PERSON_NAME] Phone:  [PHONE_NUMBER] Date of birth: [DEMOGR…" at bounding box center [1325, 539] width 418 height 389
drag, startPoint x: 1238, startPoint y: 376, endPoint x: 1100, endPoint y: 386, distance: 138.4
click at [1100, 386] on div "Related cases There are other cases potentially from the same person, address o…" at bounding box center [884, 392] width 1320 height 784
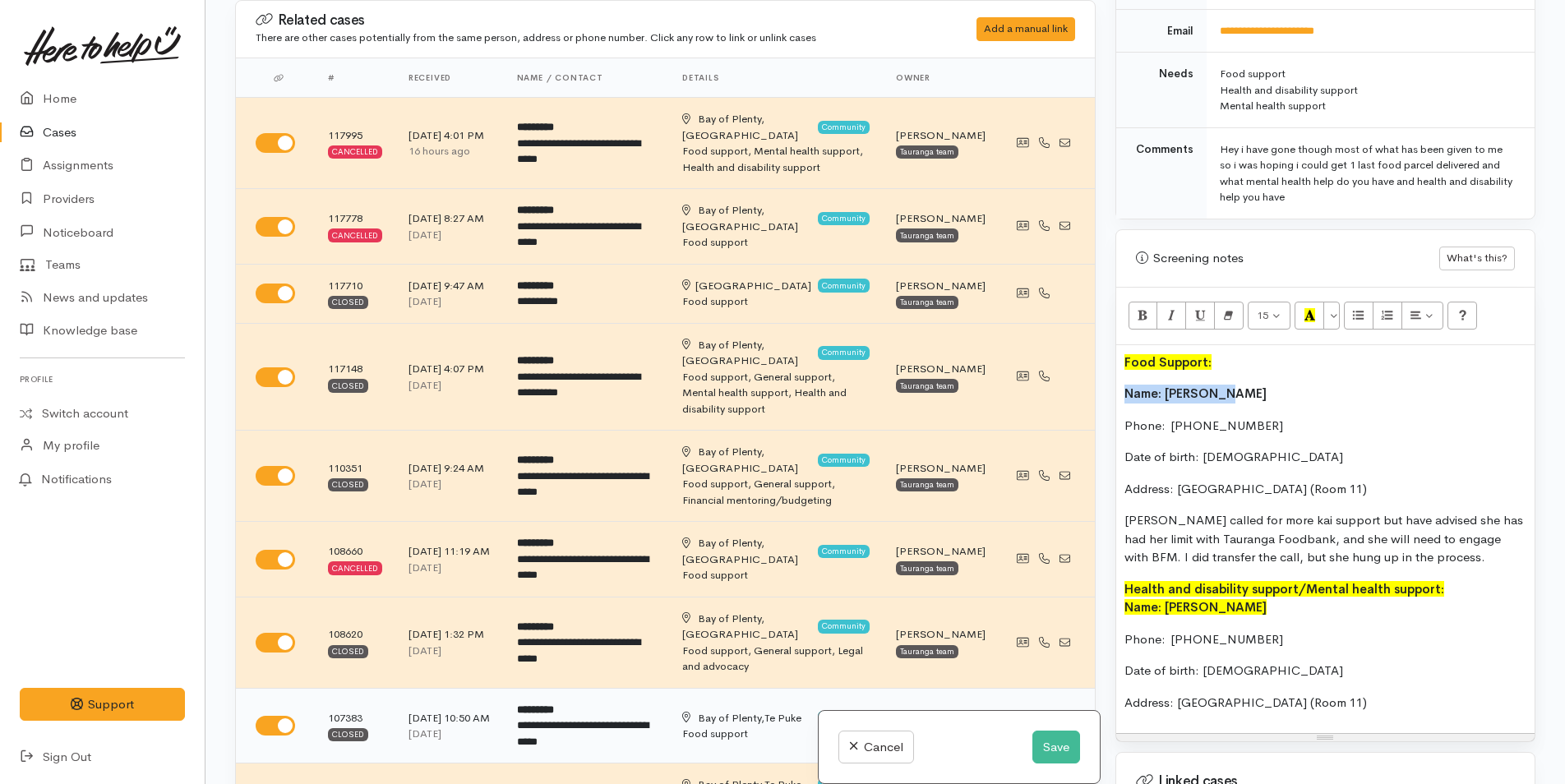
copy b "Name: [PERSON_NAME]"
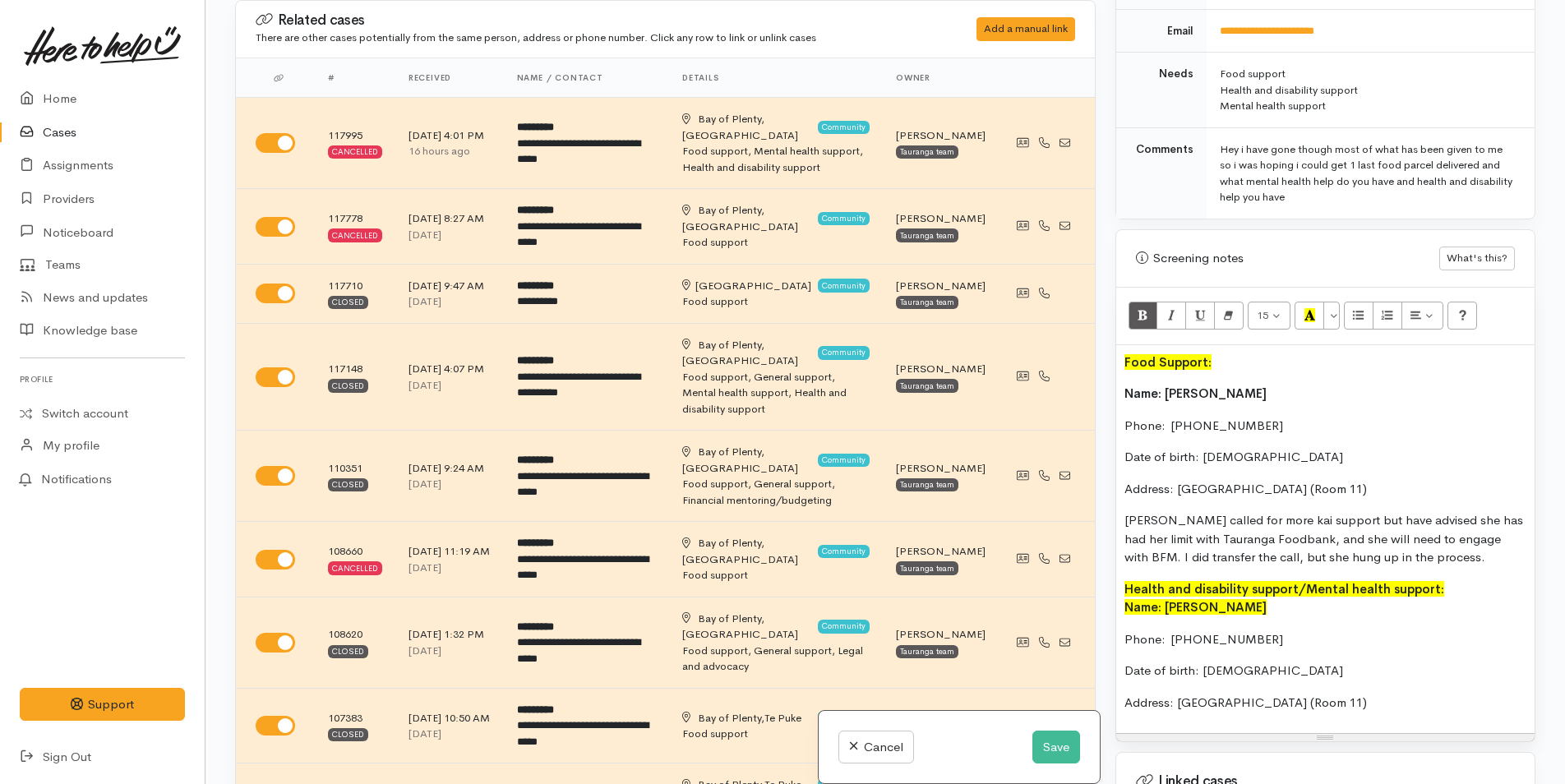
click at [1125, 630] on p "Phone:  [PHONE_NUMBER]" at bounding box center [1325, 640] width 402 height 19
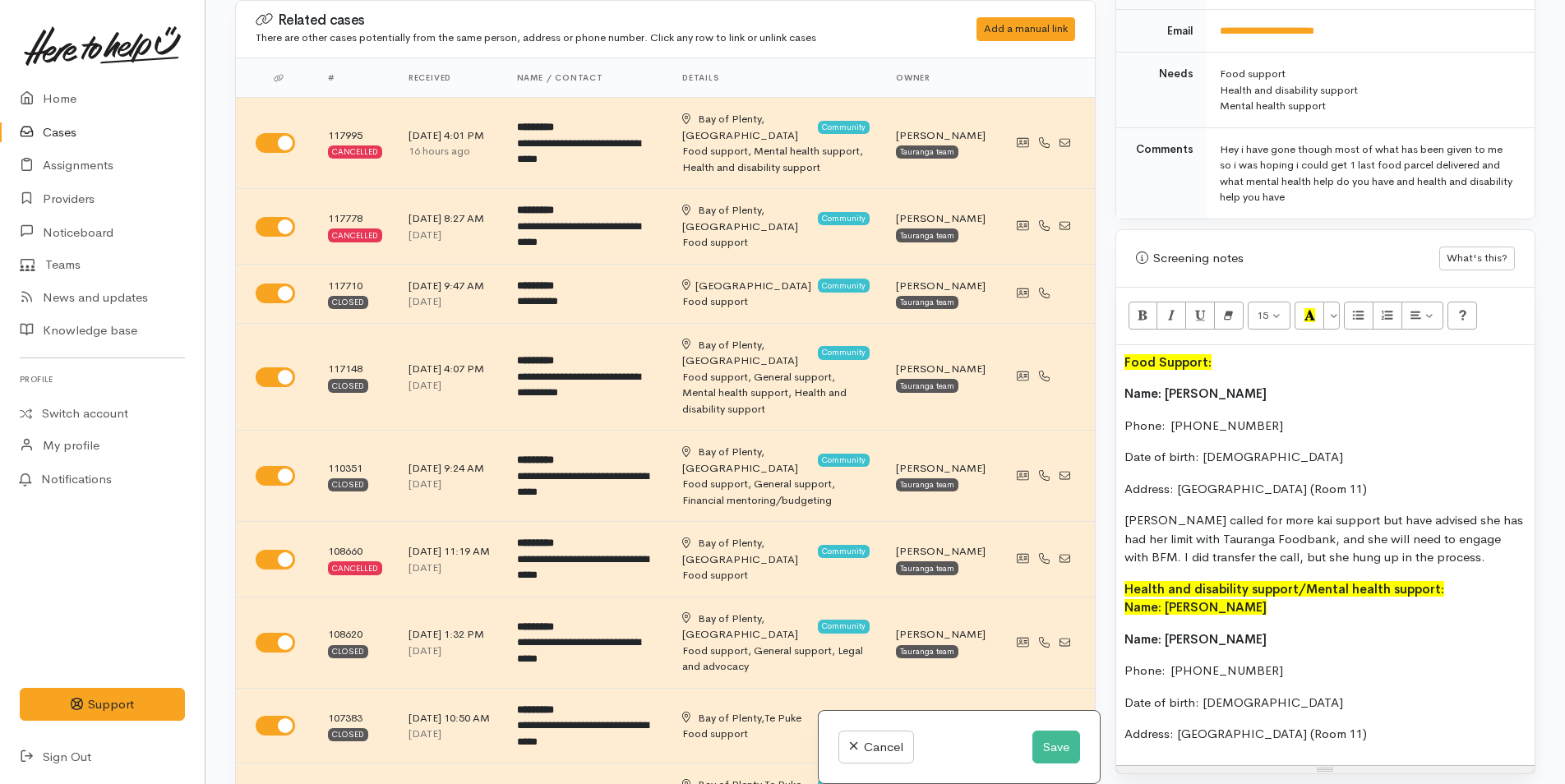
click at [1524, 715] on div "Food Support: Name: [PERSON_NAME] Phone:  [PHONE_NUMBER] Date of birth: [DEMOGR…" at bounding box center [1325, 555] width 418 height 420
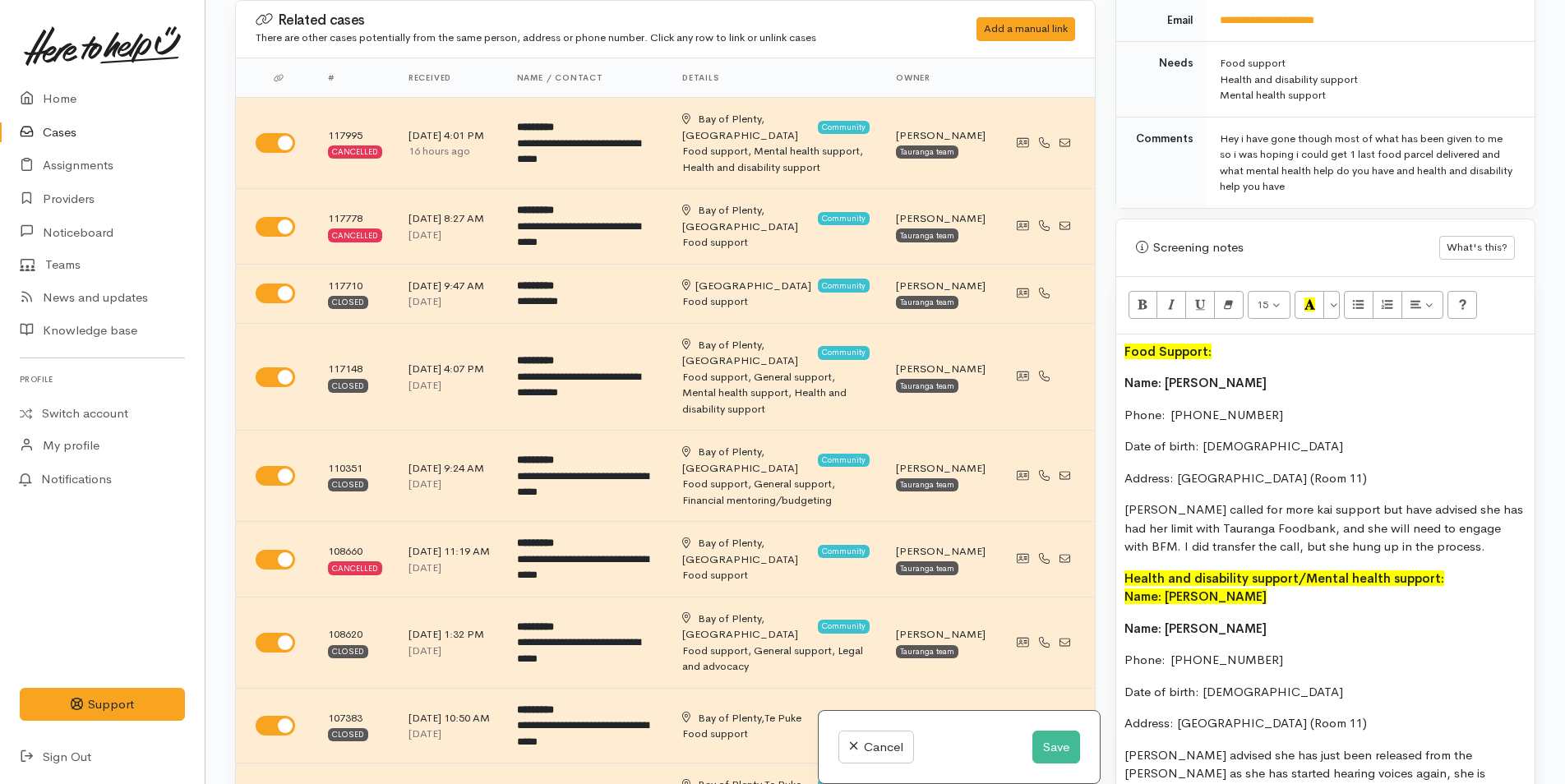
click at [1367, 773] on p "Susan advised she has just been released from the ward as she has started heari…" at bounding box center [1325, 783] width 402 height 74
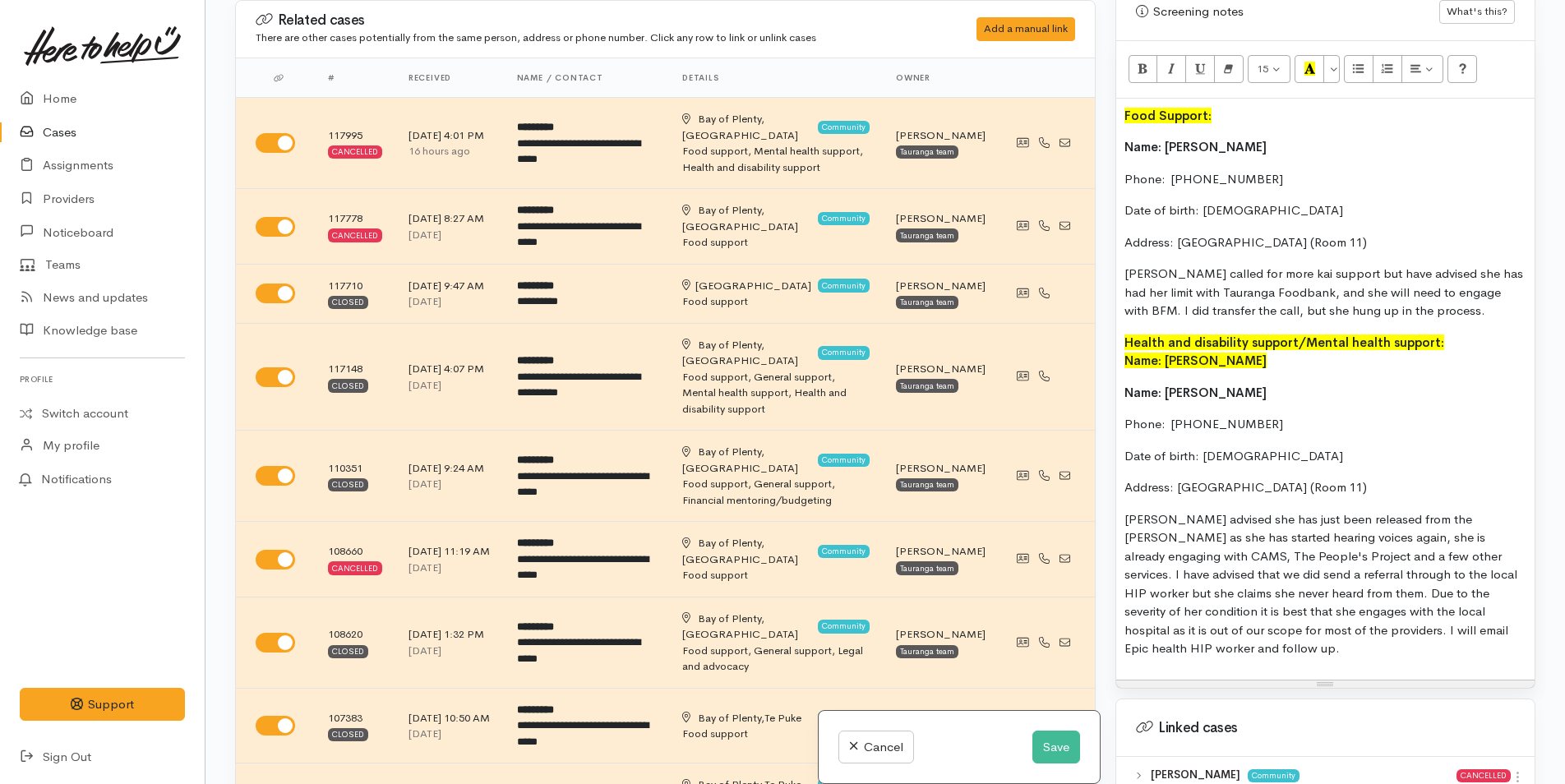
scroll to position [1070, 0]
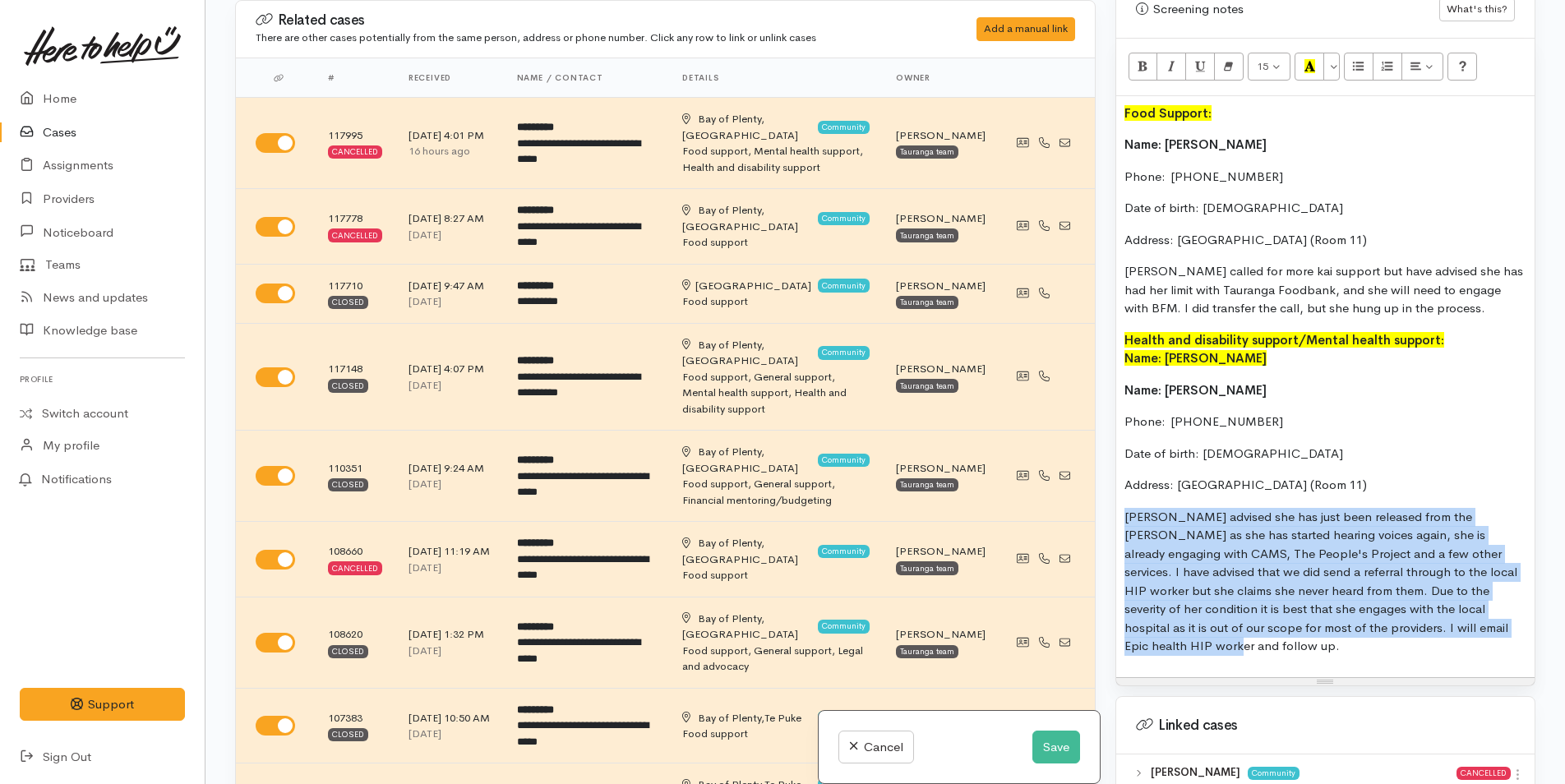
drag, startPoint x: 1475, startPoint y: 620, endPoint x: 1099, endPoint y: 493, distance: 396.9
click at [1099, 493] on div "Related cases There are other cases potentially from the same person, address o…" at bounding box center [884, 392] width 1320 height 784
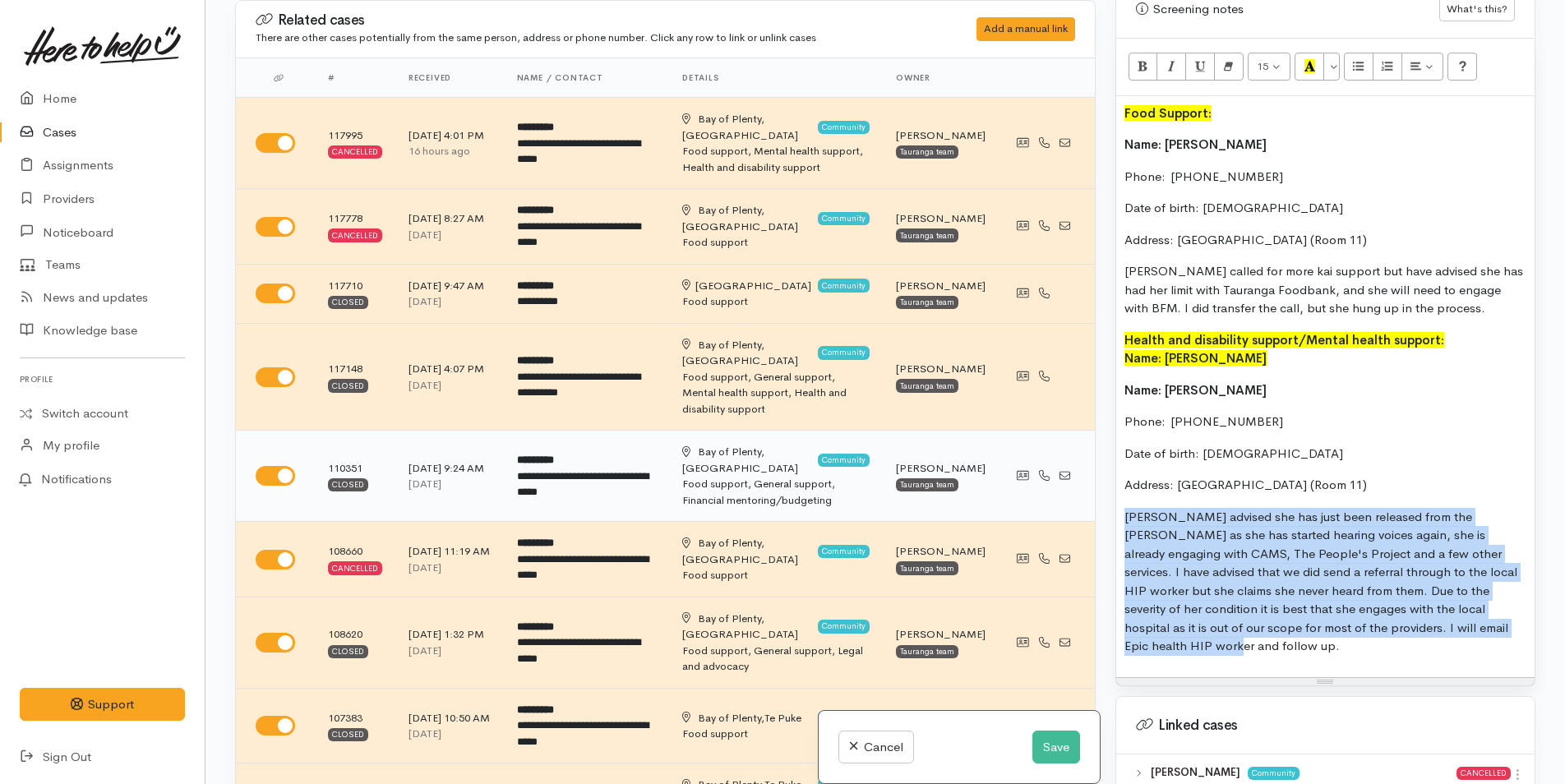
copy p "Susan advised she has just been released from the ward as she has started heari…"
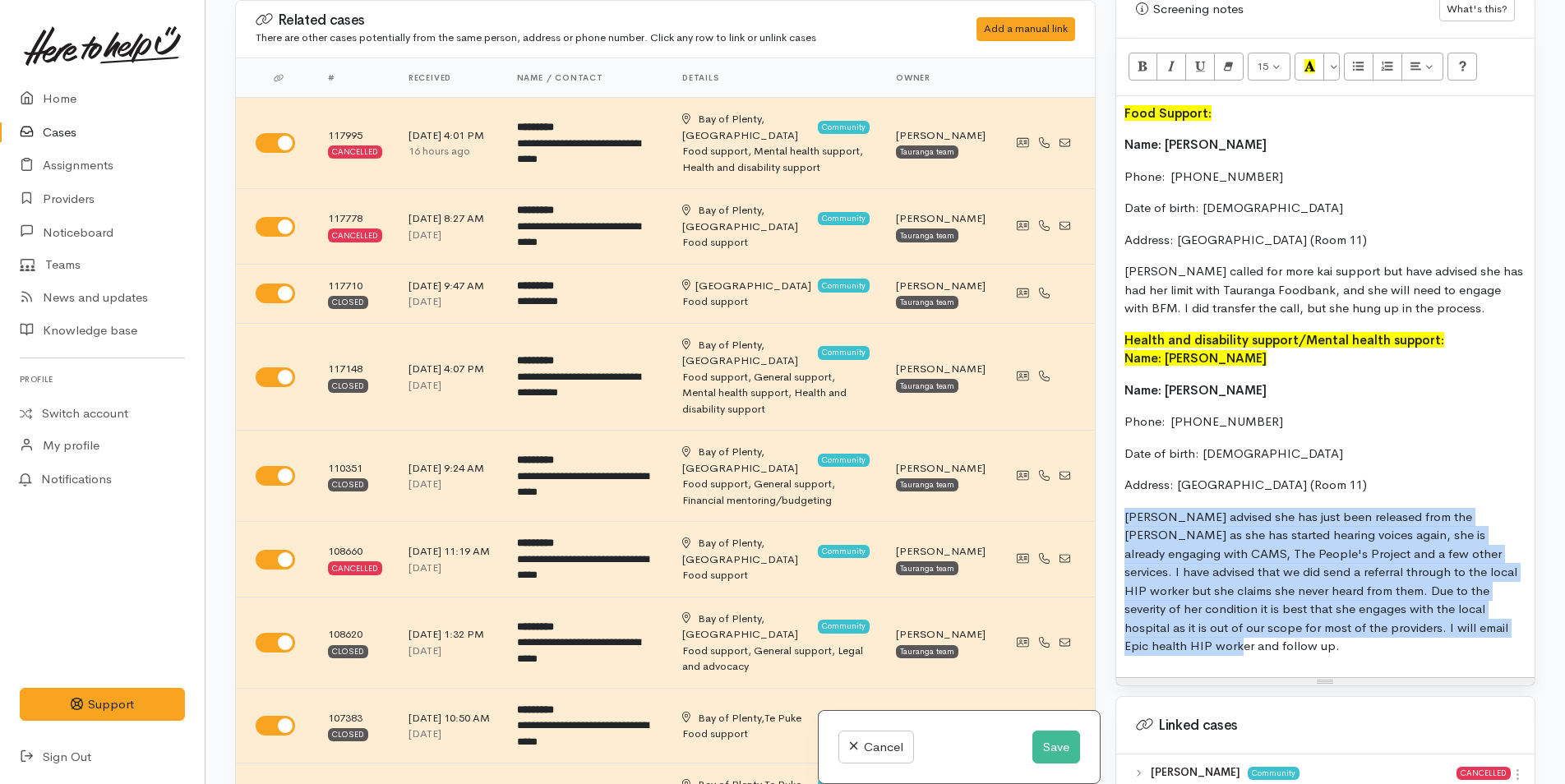
drag, startPoint x: 1273, startPoint y: 521, endPoint x: 1333, endPoint y: 545, distance: 64.6
click at [1272, 519] on p "Susan advised she has just been released from the ward as she has started heari…" at bounding box center [1325, 581] width 402 height 147
click at [1440, 583] on p "Susan advised she has just been released from the ward as she has started heari…" at bounding box center [1325, 581] width 402 height 147
click at [1452, 620] on p "Susan advised she has just been released from the ward as she has started heari…" at bounding box center [1325, 581] width 402 height 147
click at [1460, 620] on div "Food Support: Name: Susan Moy Phone:  0226511449 Date of birth: 01/01/1992 Addr…" at bounding box center [1325, 386] width 418 height 581
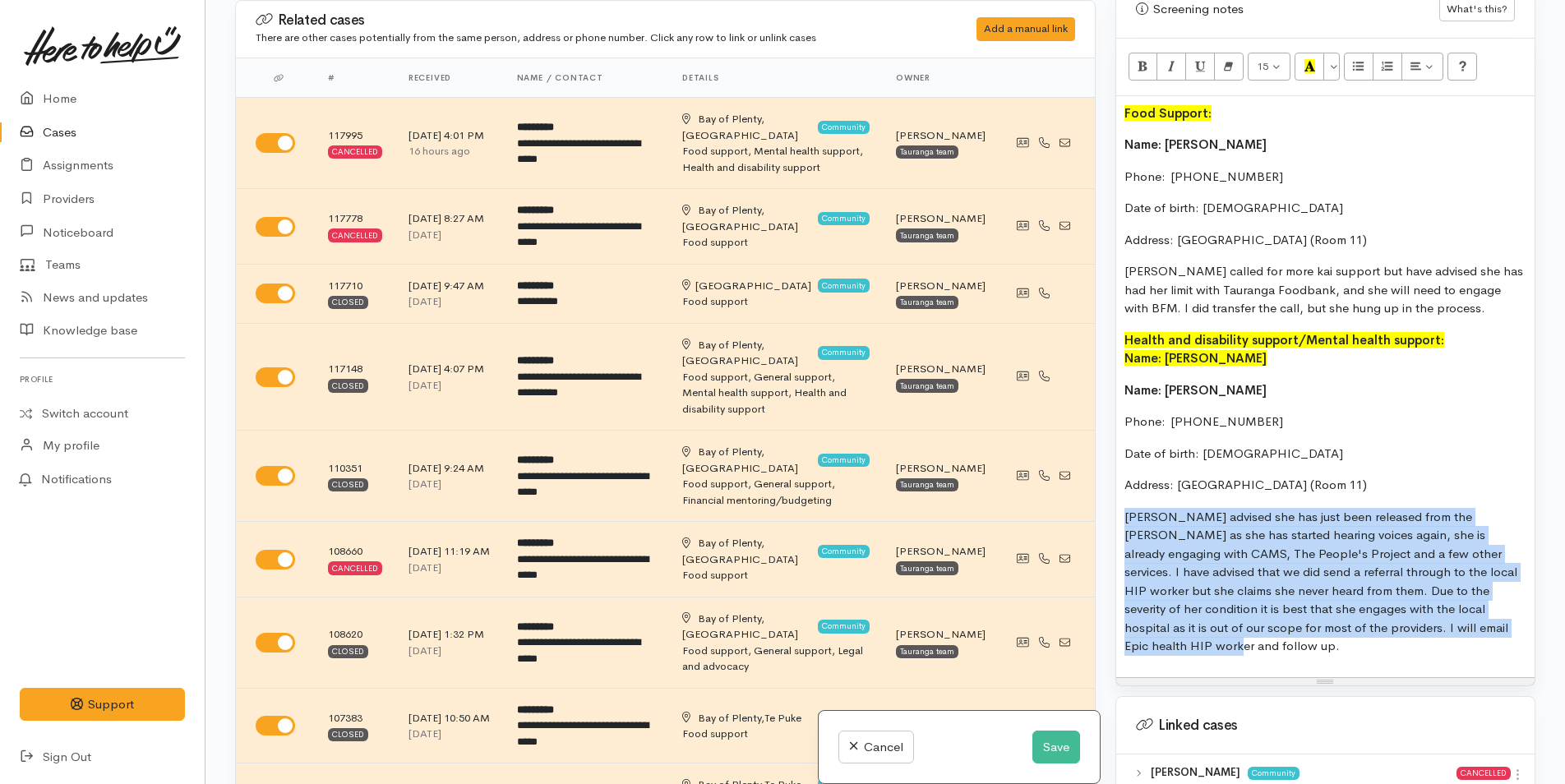
click at [1460, 620] on p "Susan advised she has just been released from the ward as she has started heari…" at bounding box center [1325, 581] width 402 height 147
click at [1461, 615] on p "Susan advised she has just been released from the ward as she has started heari…" at bounding box center [1325, 581] width 402 height 147
drag, startPoint x: 1460, startPoint y: 614, endPoint x: 1106, endPoint y: 492, distance: 374.4
click at [1106, 492] on div "Warnings Add No warnings have been raised against this case Add Warning Title ●…" at bounding box center [1325, 392] width 440 height 784
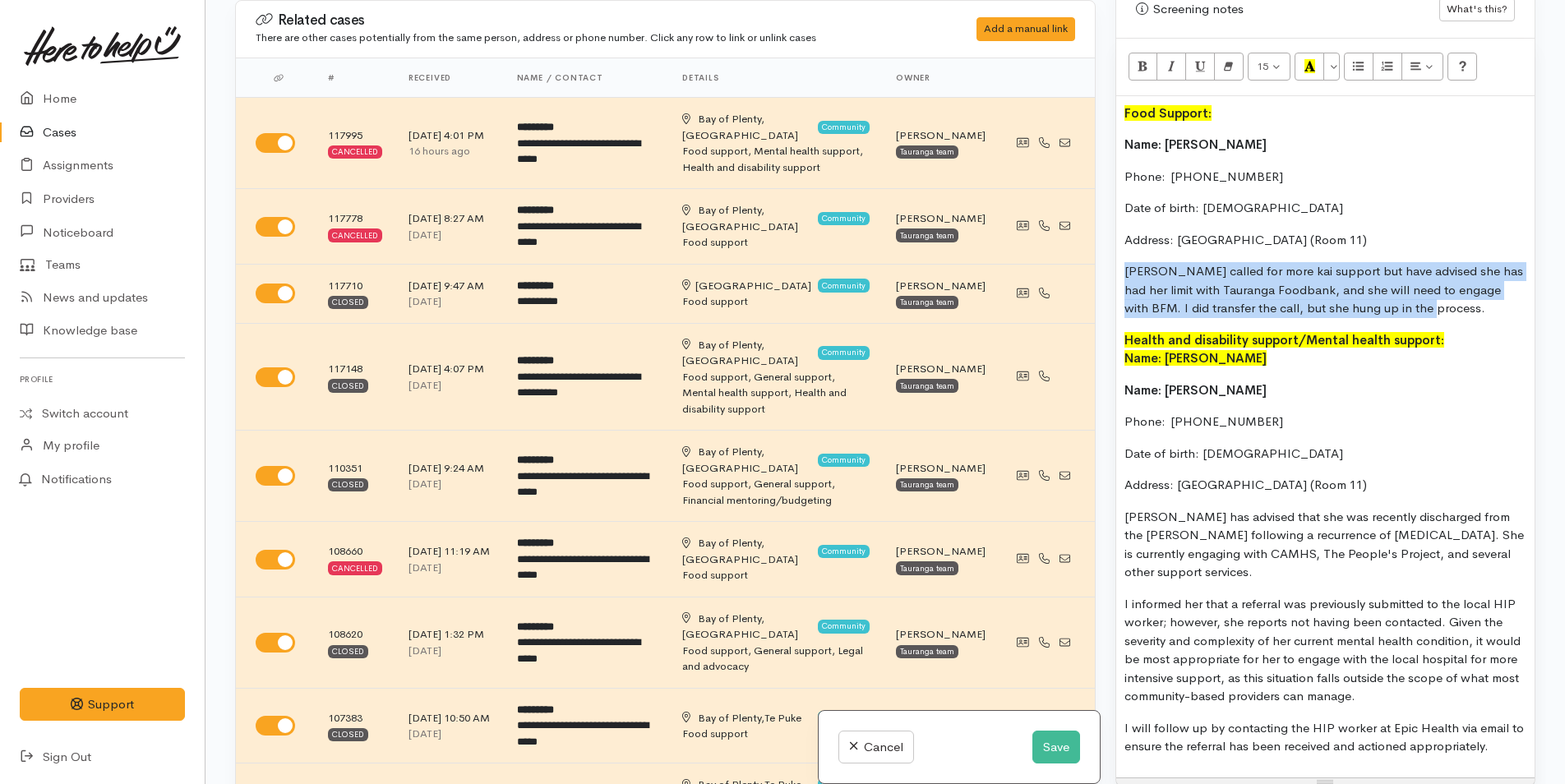
drag, startPoint x: 1284, startPoint y: 274, endPoint x: 1092, endPoint y: 253, distance: 193.1
click at [1092, 253] on div "Related cases There are other cases potentially from the same person, address o…" at bounding box center [884, 392] width 1320 height 784
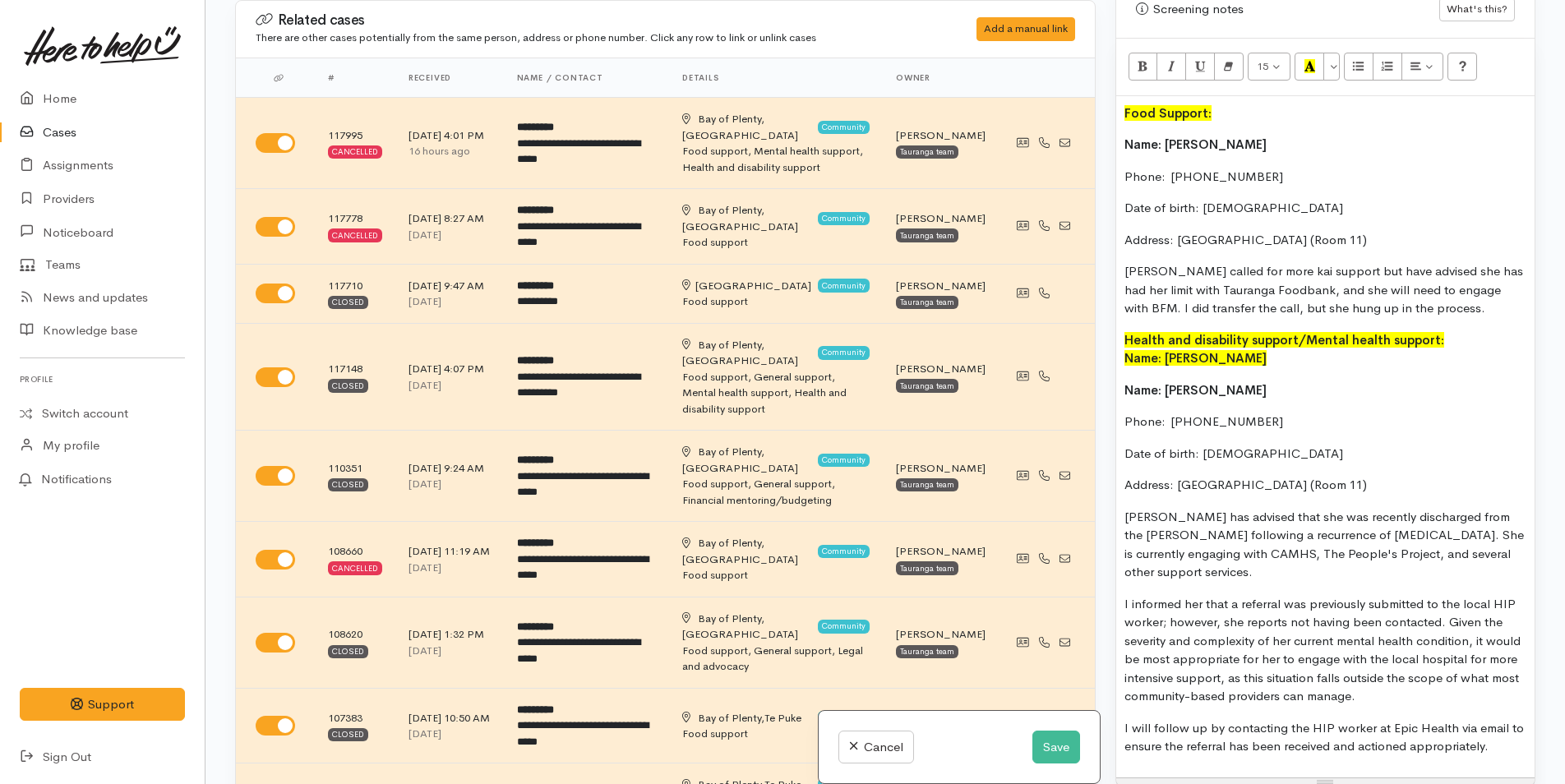
click at [1383, 332] on b "Mental health support:" at bounding box center [1374, 340] width 138 height 16
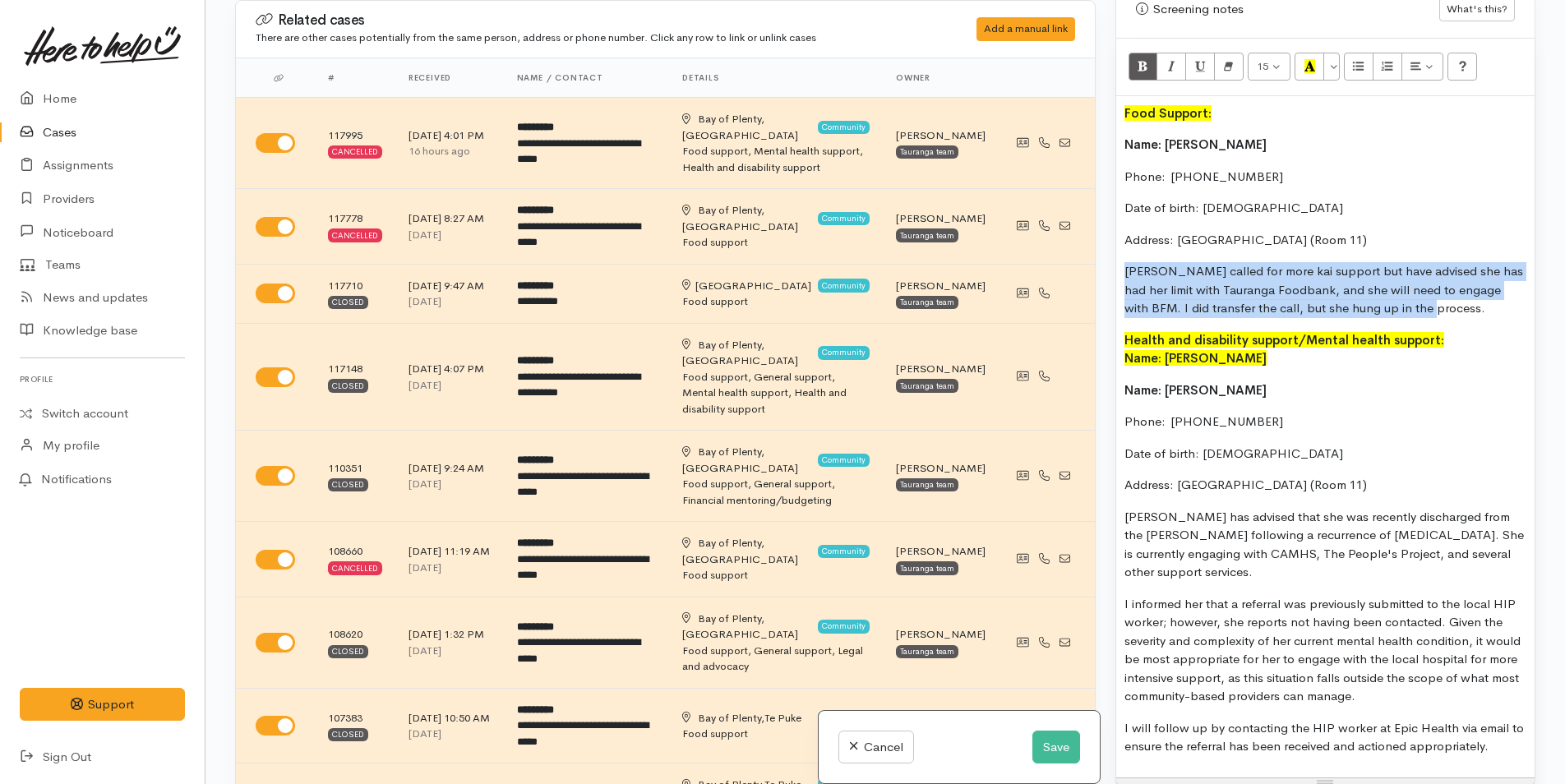
drag, startPoint x: 1408, startPoint y: 291, endPoint x: 1104, endPoint y: 259, distance: 305.7
click at [1104, 259] on div "Related cases There are other cases potentially from the same person, address o…" at bounding box center [884, 392] width 1320 height 784
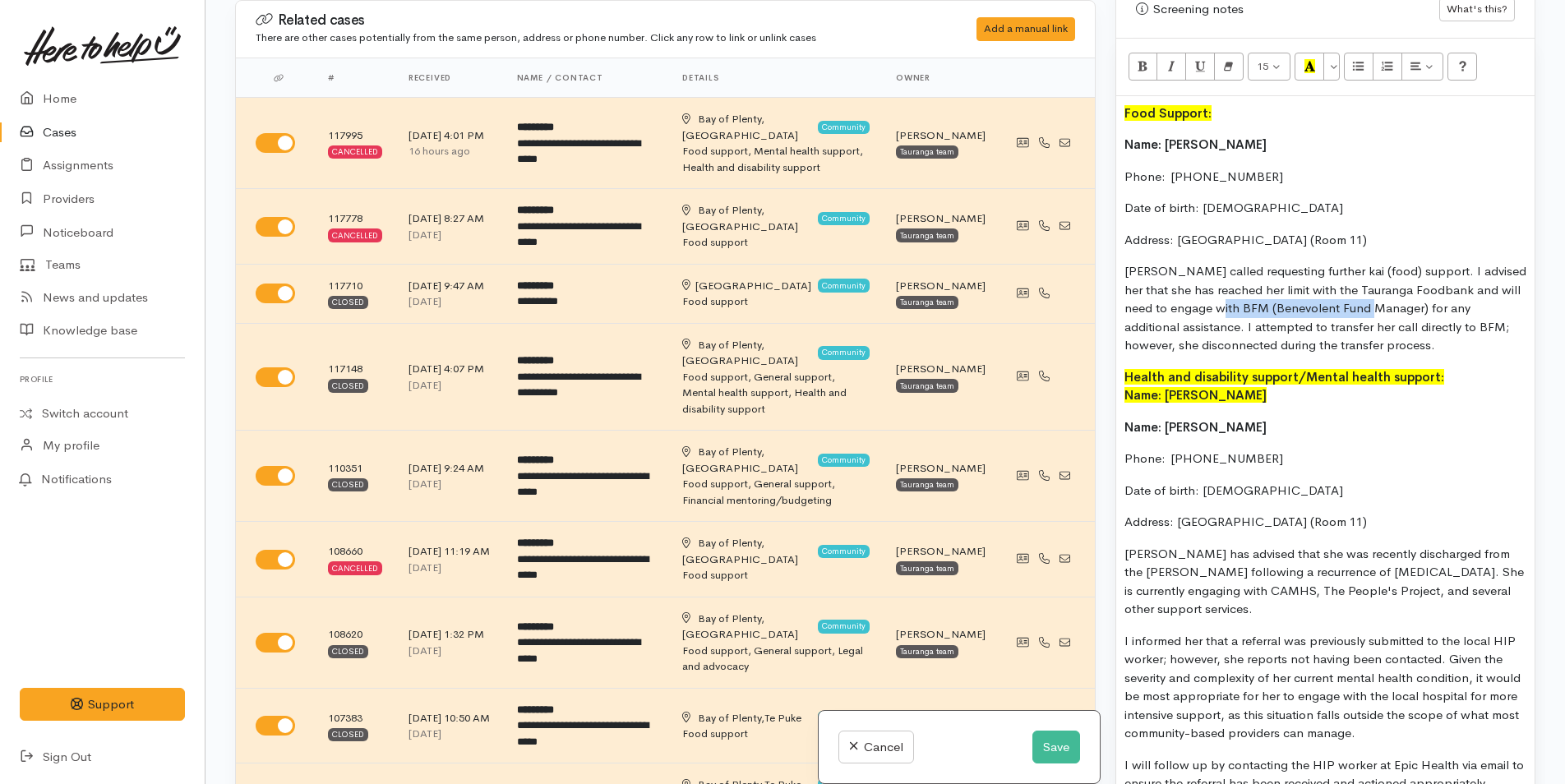
drag, startPoint x: 1377, startPoint y: 294, endPoint x: 1225, endPoint y: 300, distance: 152.1
click at [1225, 300] on p "Susan called requesting further kai (food) support. I advised her that she has …" at bounding box center [1325, 308] width 402 height 93
click at [1256, 309] on p "Susan called requesting further kai (food) support. I advised her that she has …" at bounding box center [1325, 308] width 402 height 93
drag, startPoint x: 1294, startPoint y: 315, endPoint x: 1251, endPoint y: 315, distance: 43.0
click at [1251, 315] on p "Susan called requesting further kai (food) support. I advised her that she has …" at bounding box center [1325, 308] width 402 height 93
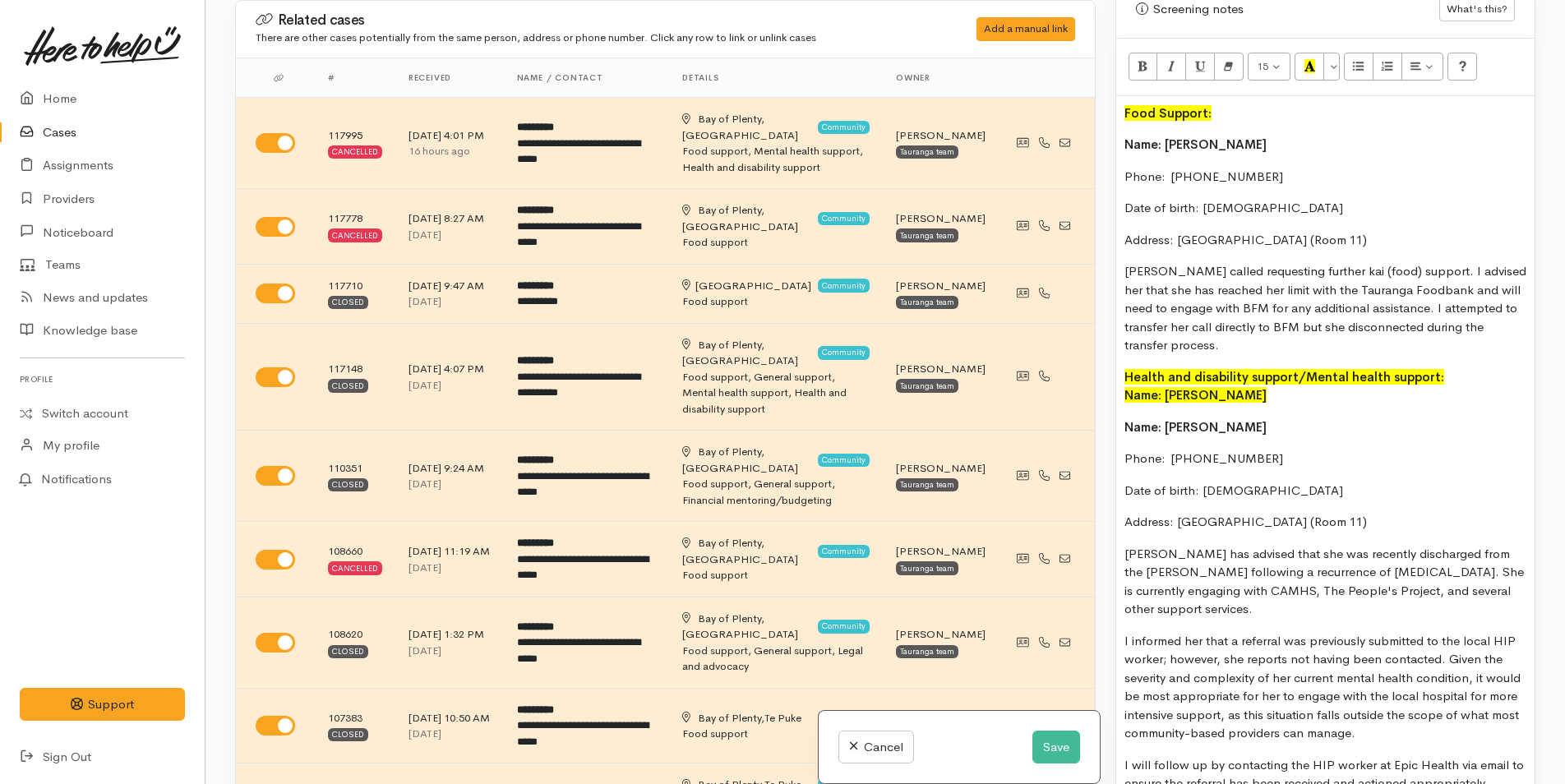
drag, startPoint x: 1224, startPoint y: 306, endPoint x: 1249, endPoint y: 314, distance: 26.2
click at [1225, 306] on p "Susan called requesting further kai (food) support. I advised her that she has …" at bounding box center [1325, 308] width 402 height 93
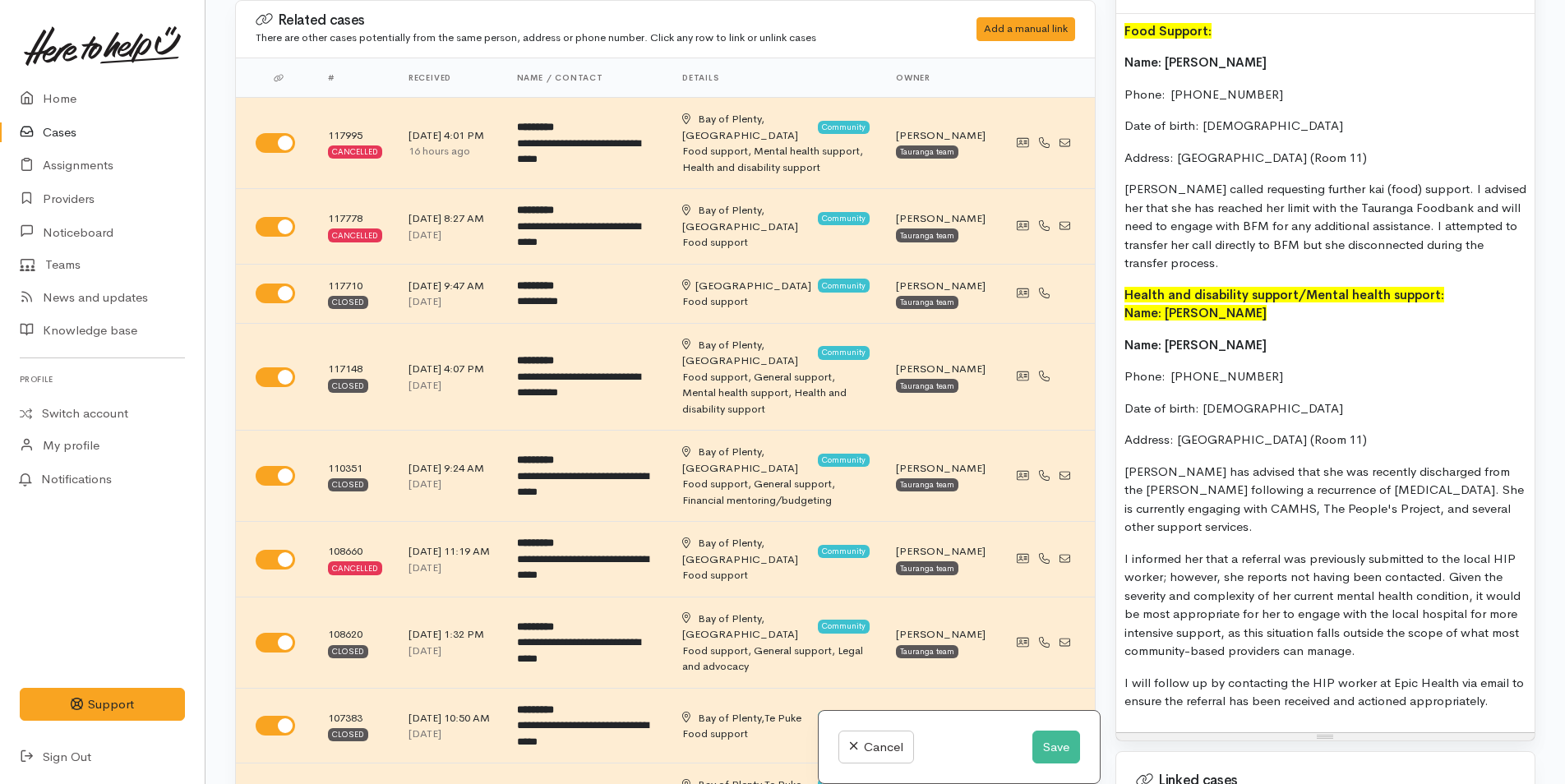
scroll to position [658, 0]
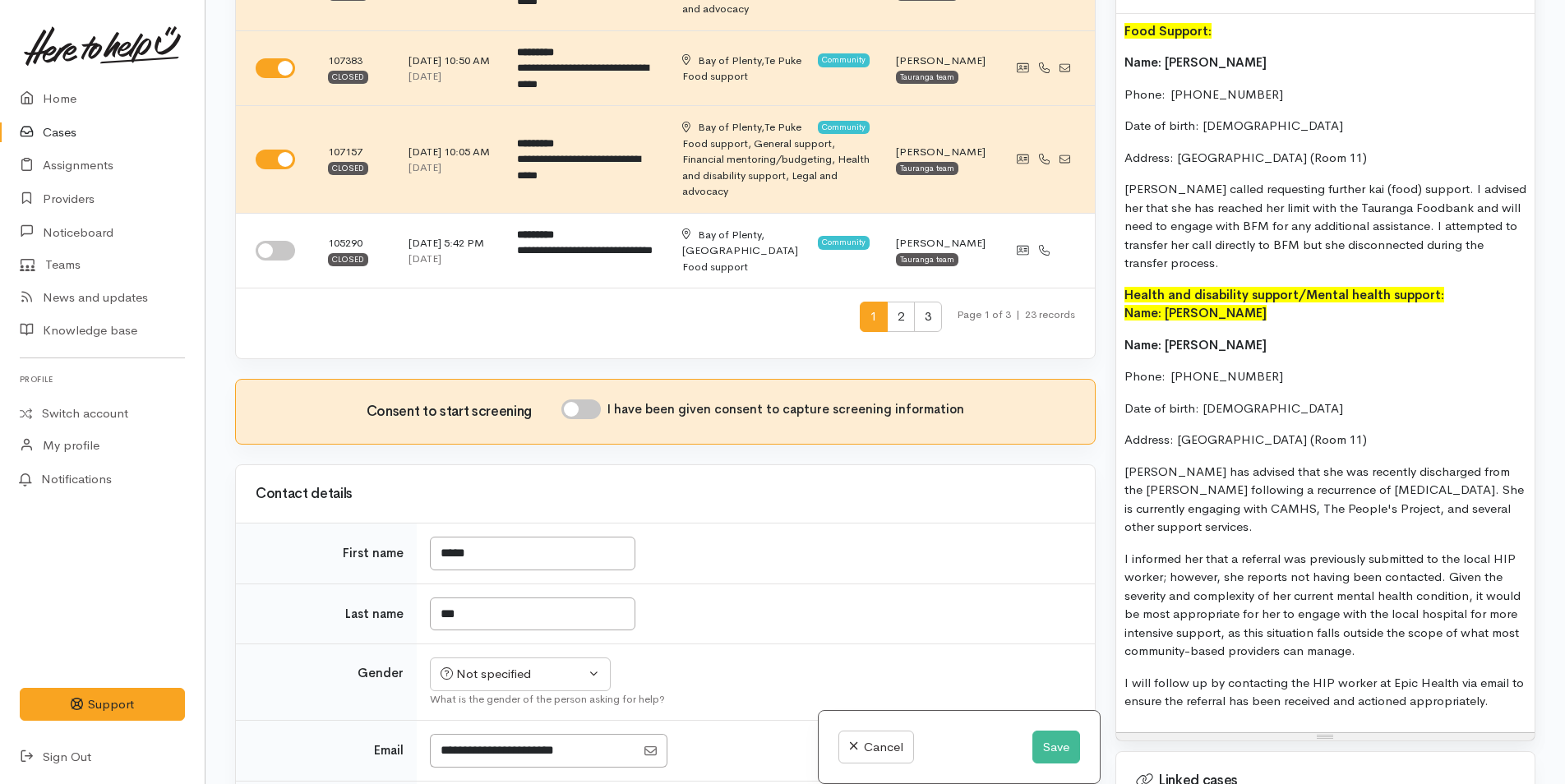
click at [595, 399] on input "I have been given consent to capture screening information" at bounding box center [581, 409] width 40 height 19
checkbox input "true"
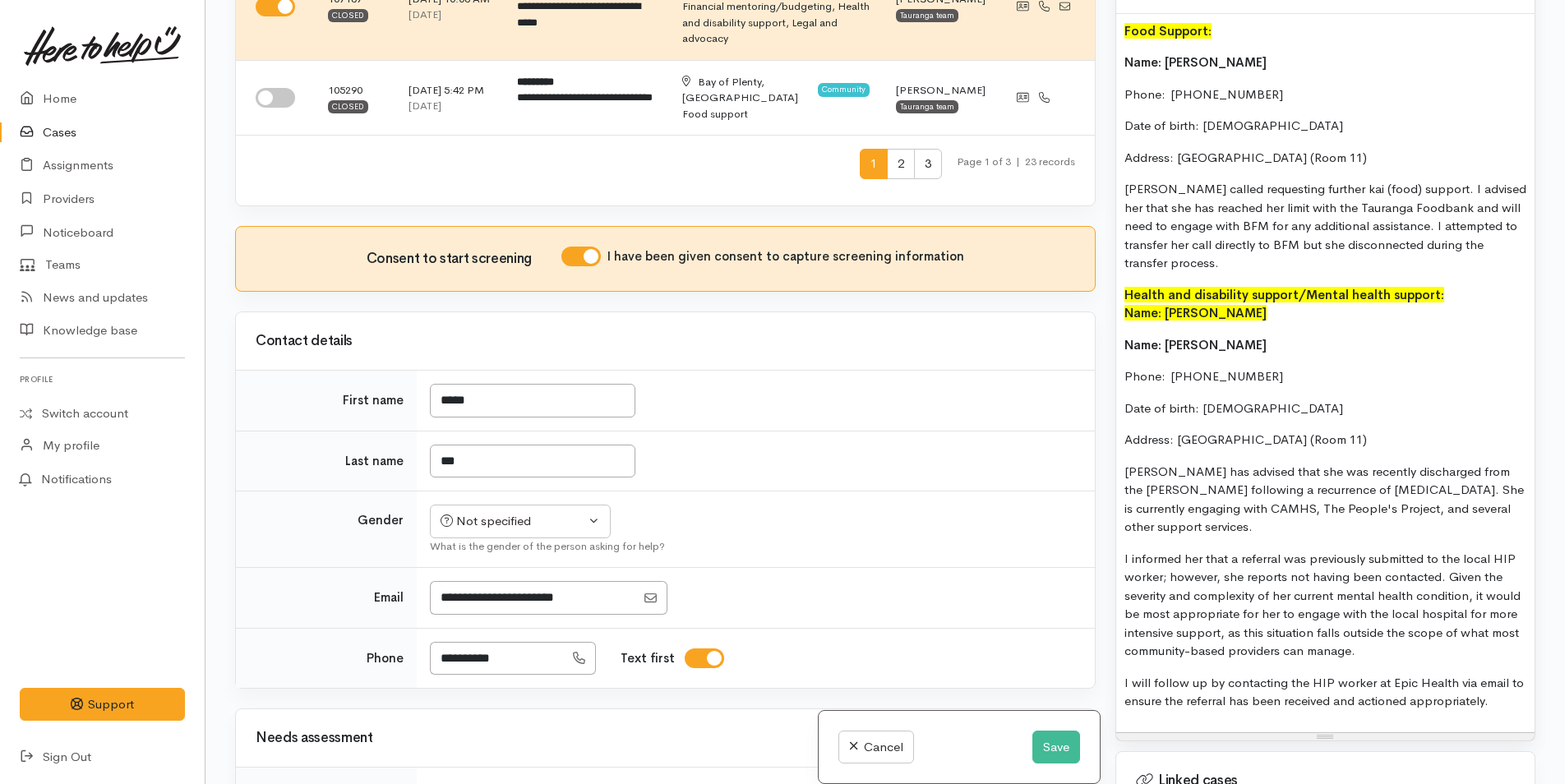
scroll to position [986, 0]
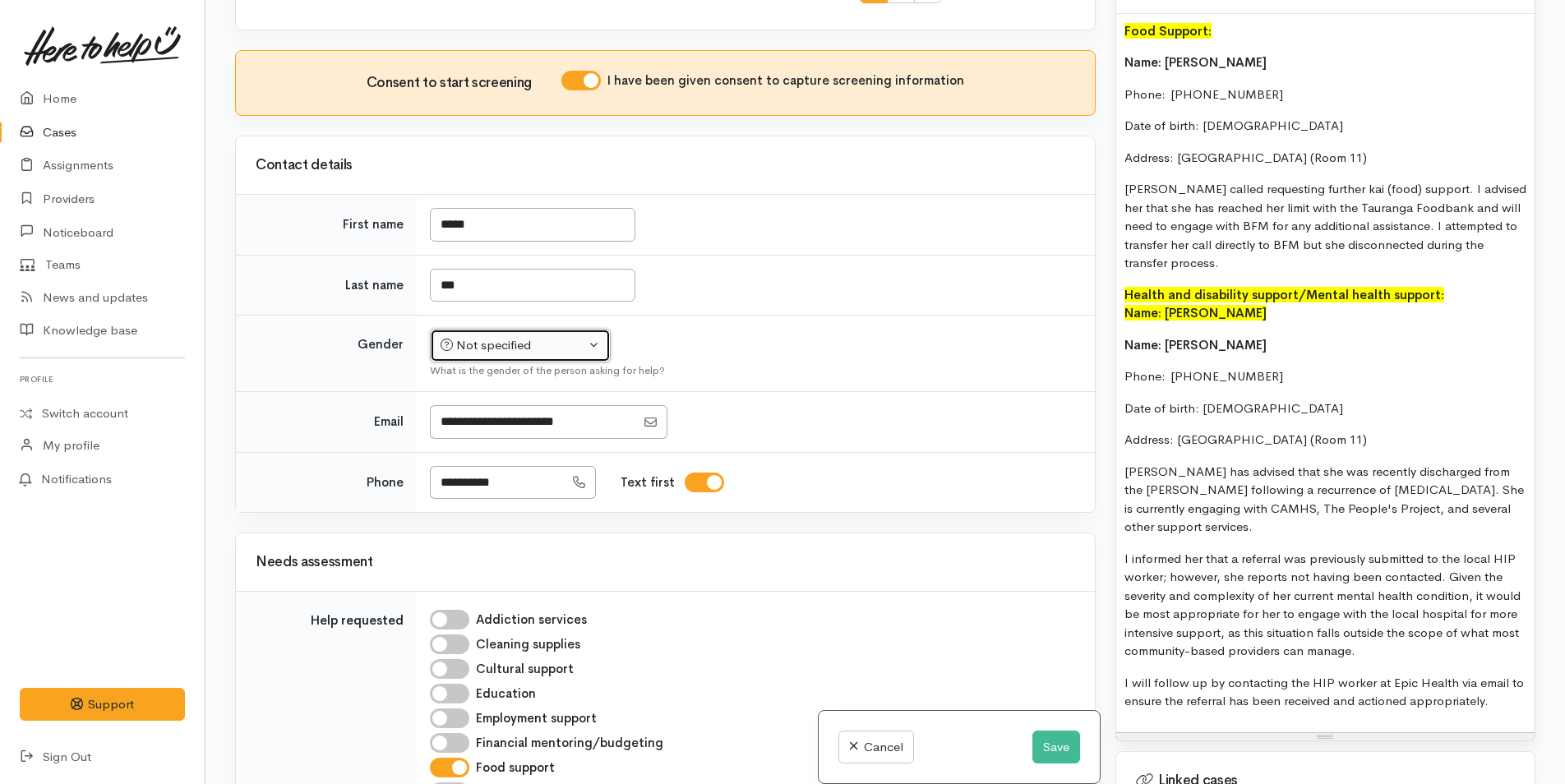
click at [486, 336] on div "Not specified" at bounding box center [513, 346] width 145 height 19
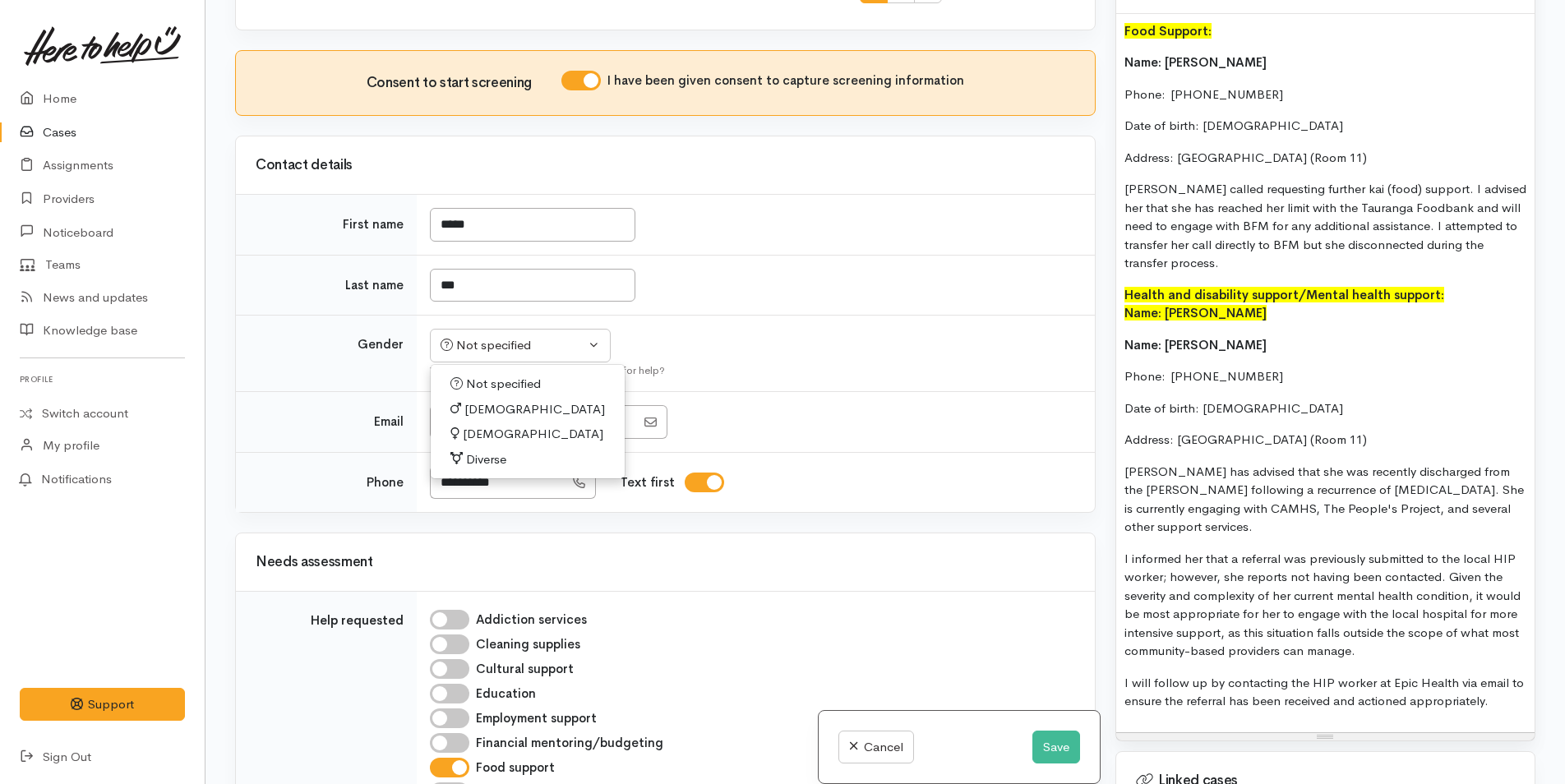
click at [493, 425] on span "[DEMOGRAPHIC_DATA]" at bounding box center [533, 435] width 141 height 19
select select "[DEMOGRAPHIC_DATA]"
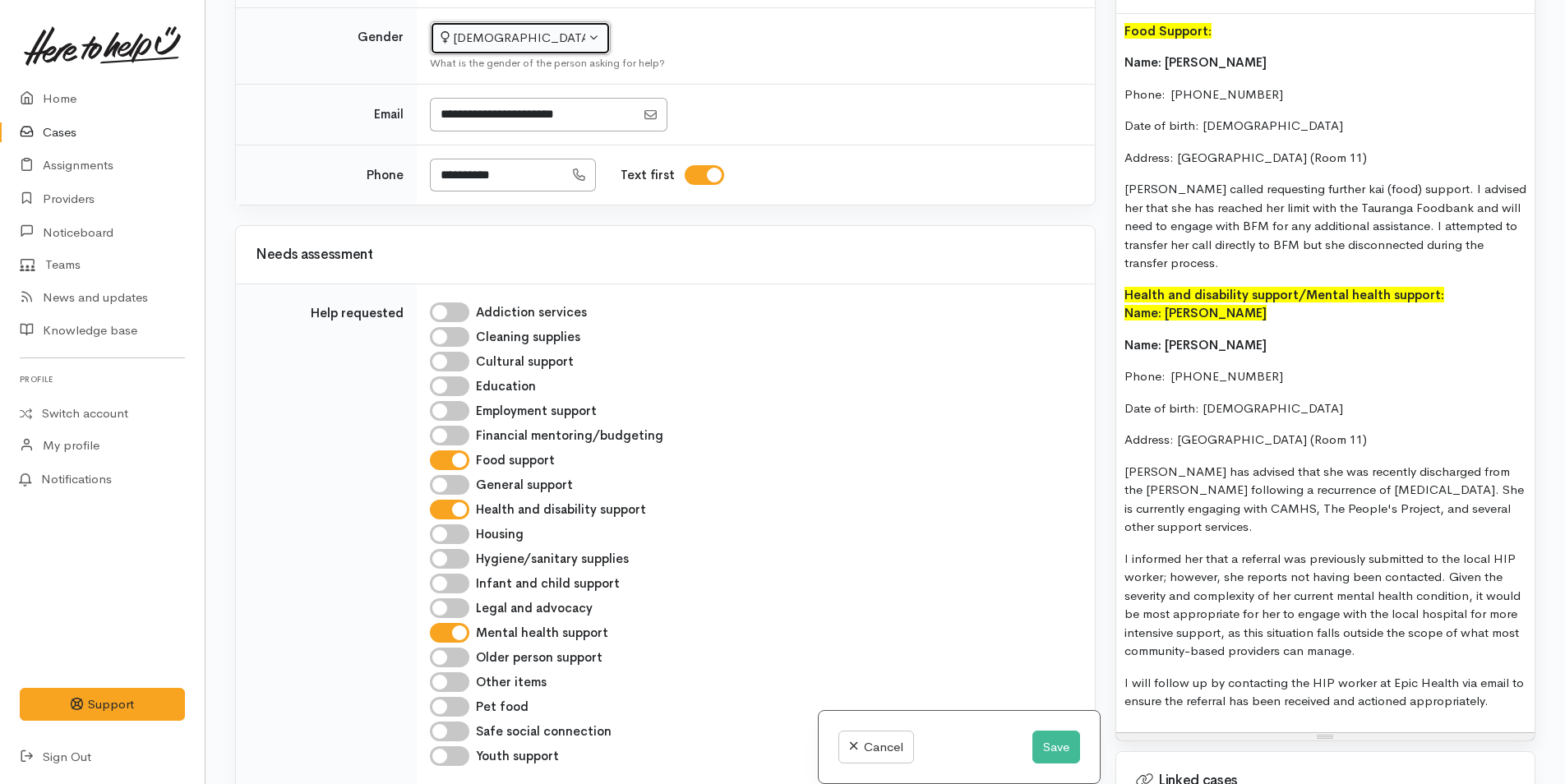
scroll to position [1643, 0]
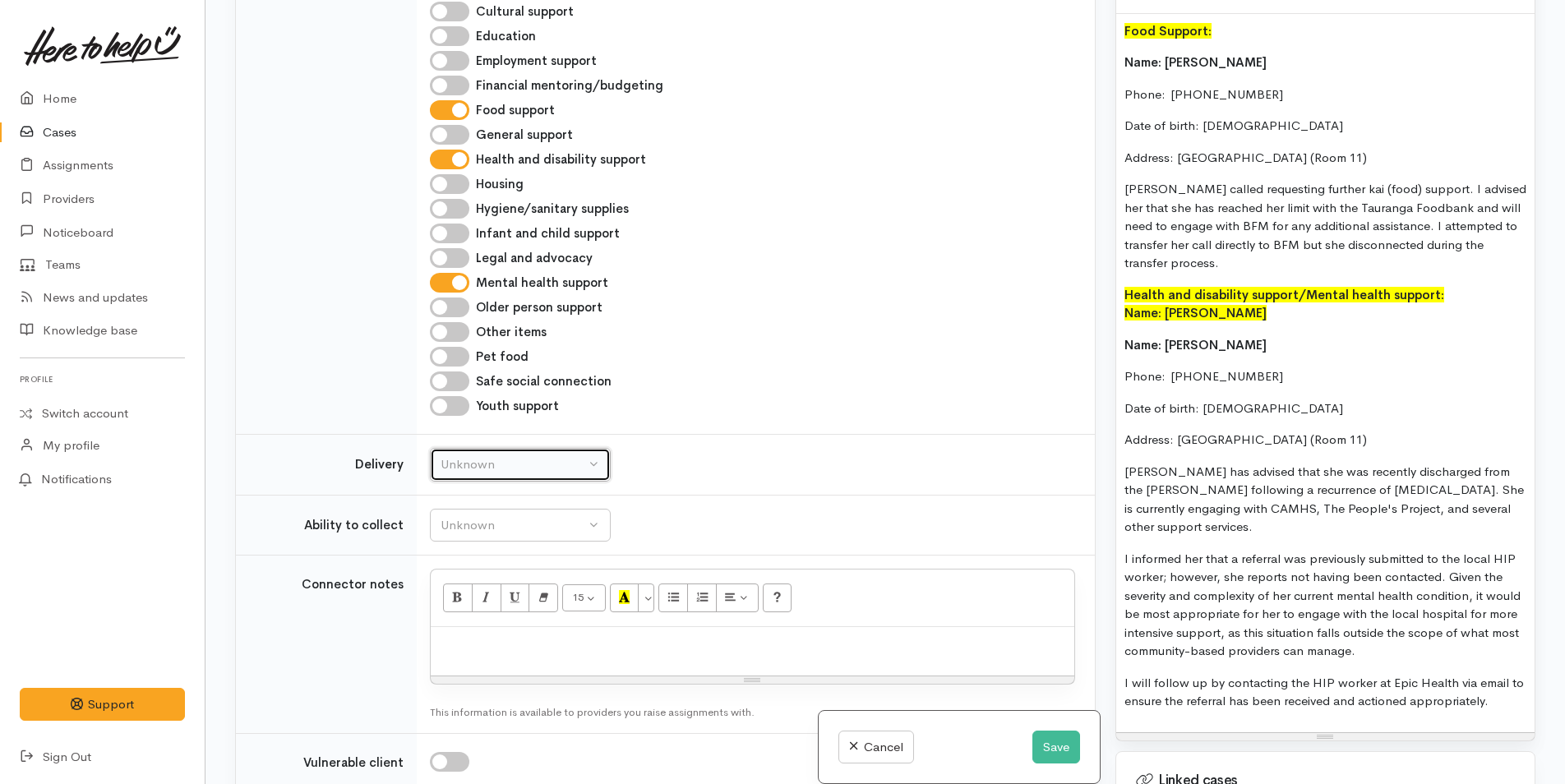
click at [486, 455] on div "Unknown" at bounding box center [513, 464] width 145 height 19
drag, startPoint x: 474, startPoint y: 553, endPoint x: 467, endPoint y: 479, distance: 74.3
click at [472, 606] on link "No" at bounding box center [520, 618] width 179 height 25
select select "1"
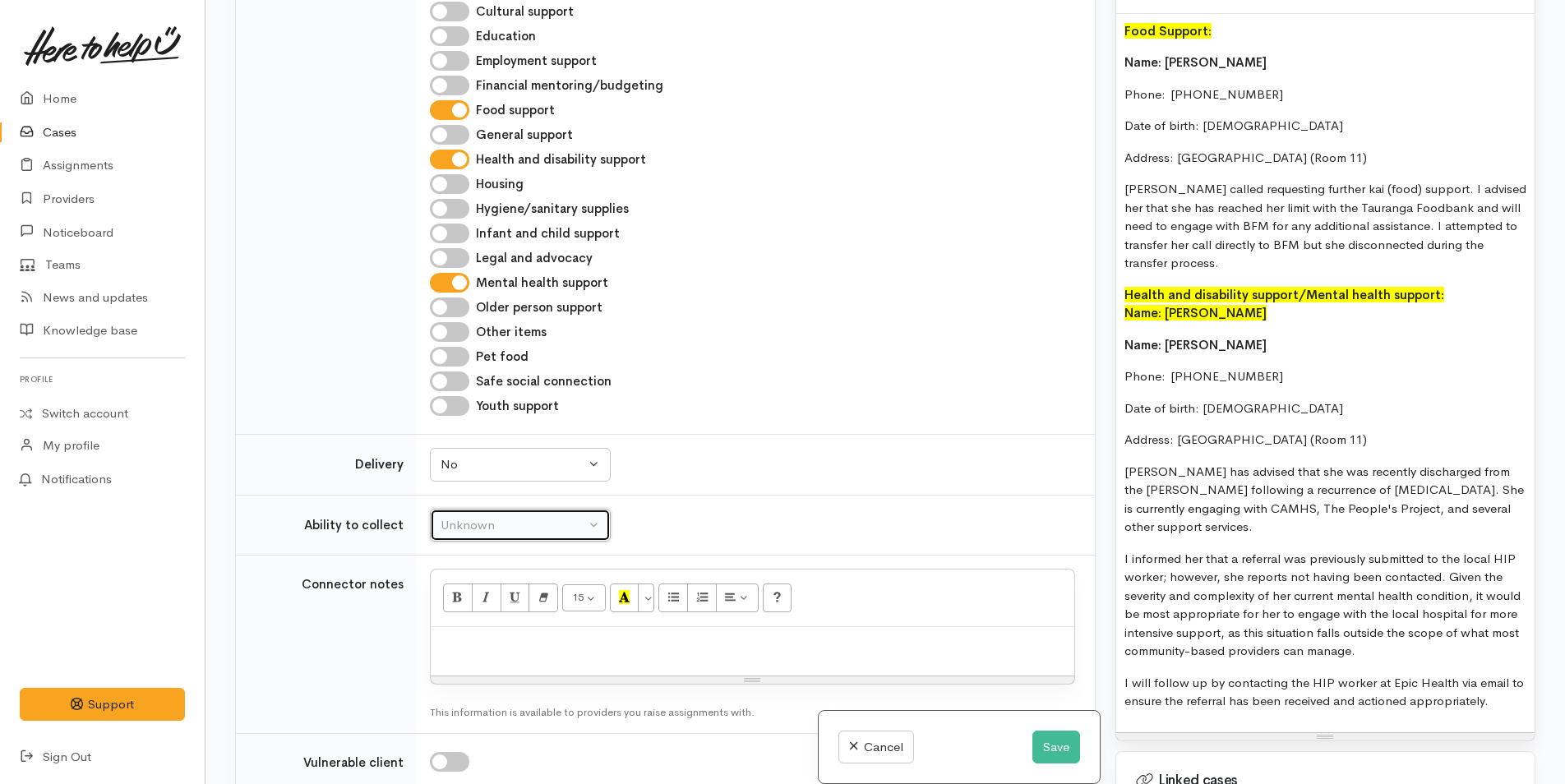
click at [467, 516] on div "Unknown" at bounding box center [513, 526] width 145 height 19
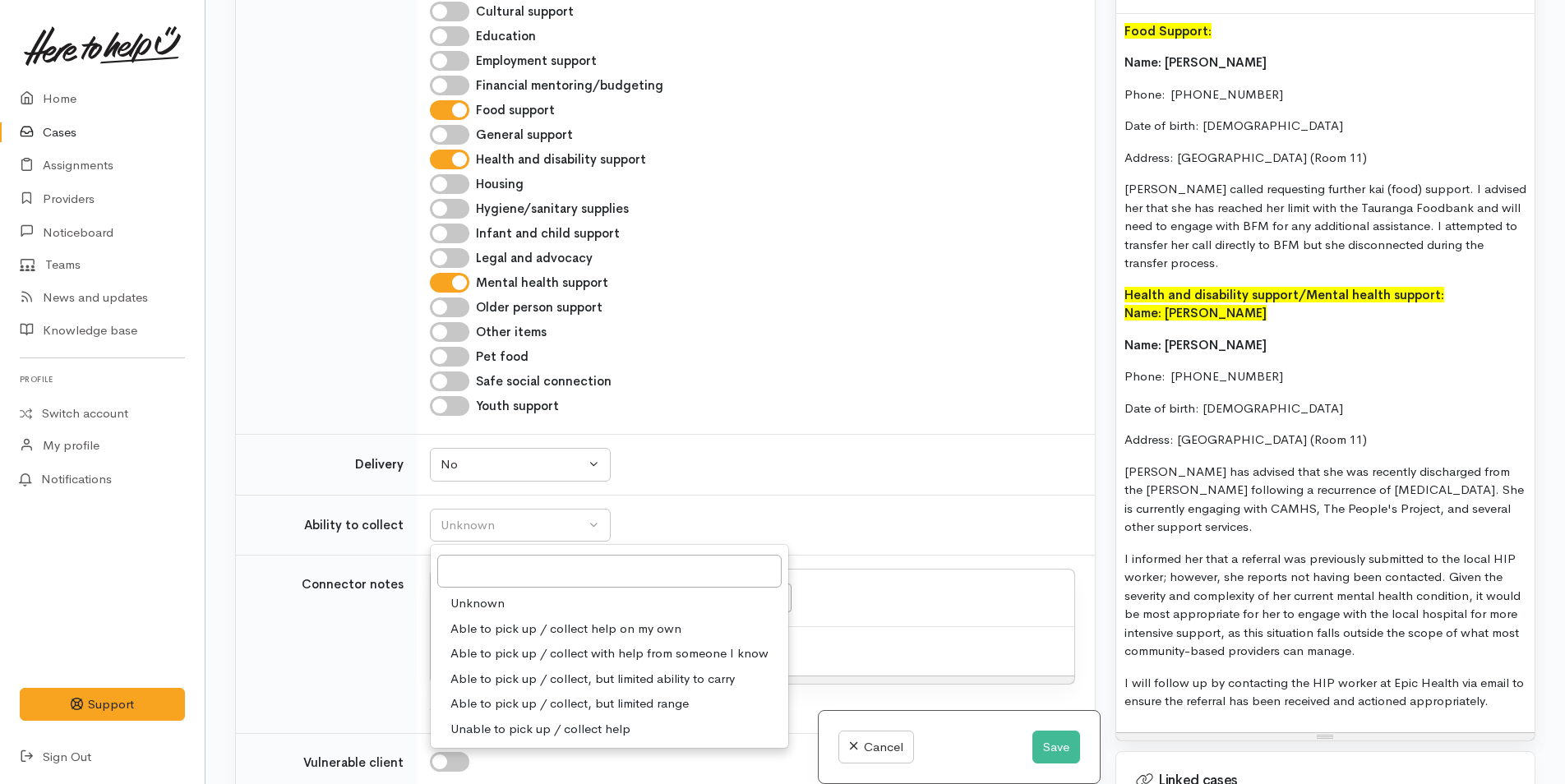
click at [474, 620] on span "Able to pick up / collect help on my own" at bounding box center [566, 629] width 231 height 19
select select "2"
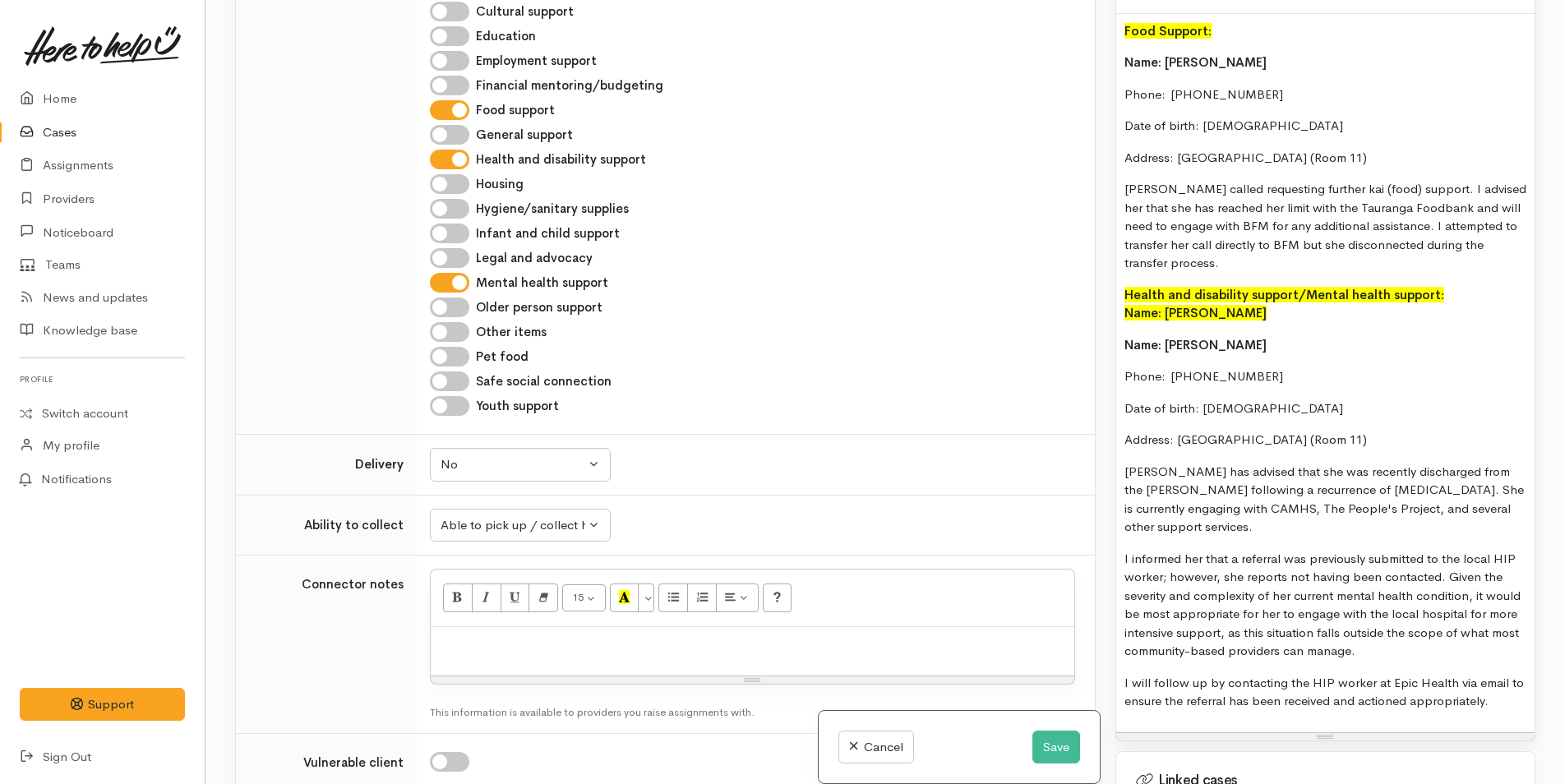
drag, startPoint x: 1466, startPoint y: 422, endPoint x: 1115, endPoint y: 326, distance: 363.9
click at [1116, 326] on div "Food Support: Name: Susan Moy Phone:  0226511449 Date of birth: 01/01/1992 Addr…" at bounding box center [1325, 373] width 418 height 718
copy div "Name: Susan Moy Phone:  0226511449 Date of birth: 01/01/1992 Address: Roselands…"
click at [480, 635] on p at bounding box center [753, 644] width 627 height 19
paste div
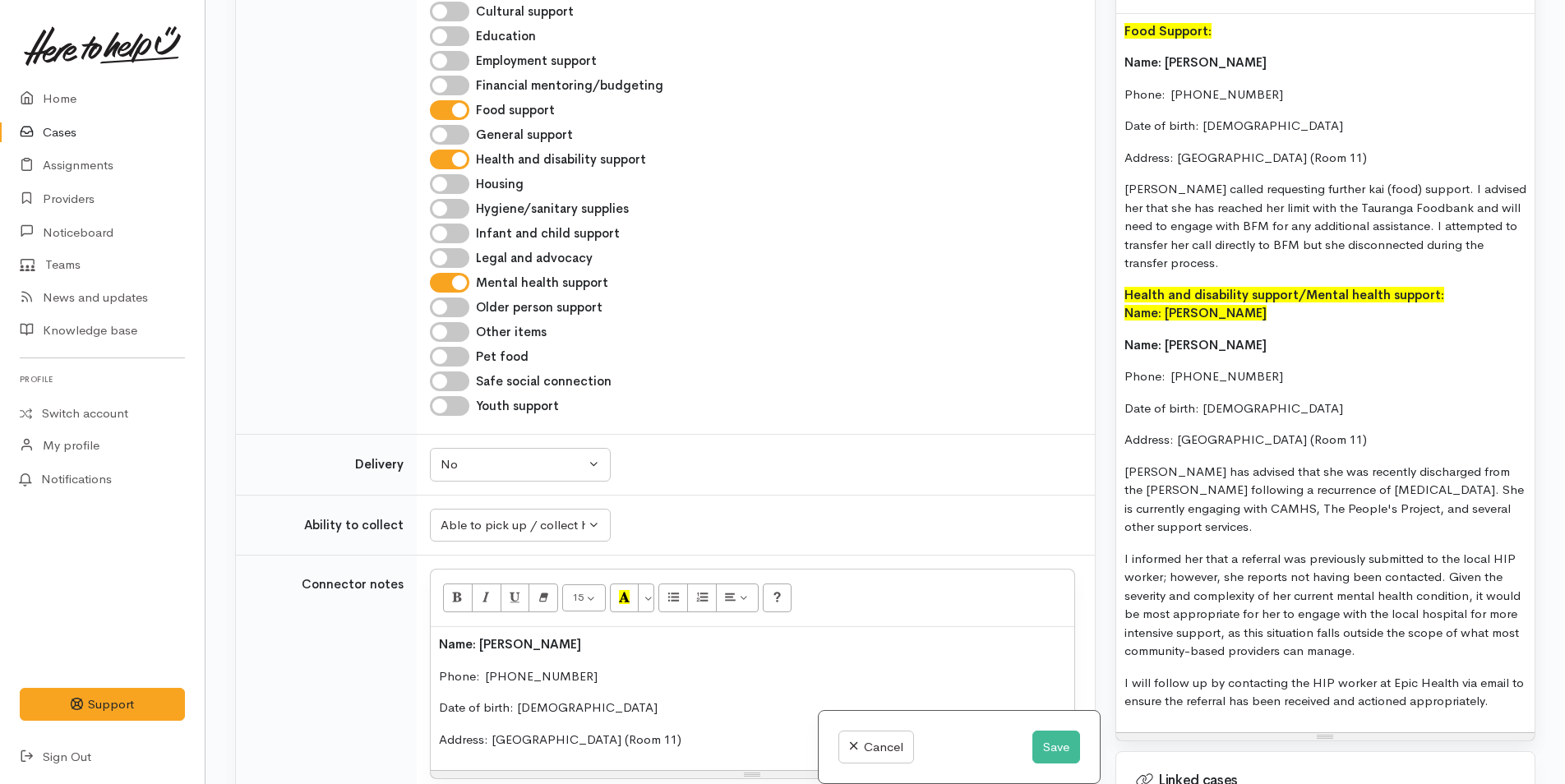
scroll to position [2218, 0]
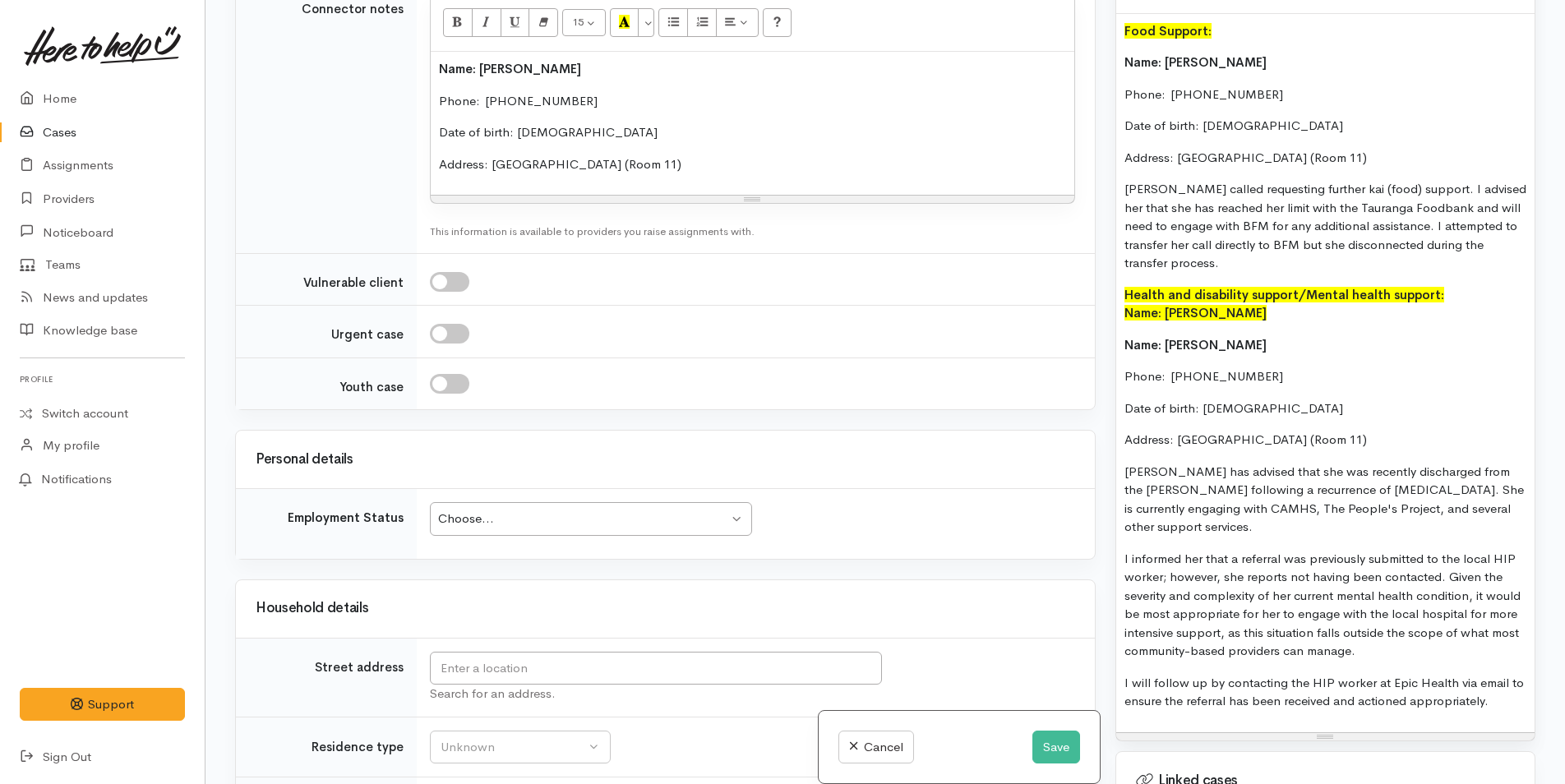
click at [465, 509] on div "Choose..." at bounding box center [583, 519] width 290 height 19
drag, startPoint x: 477, startPoint y: 658, endPoint x: 472, endPoint y: 630, distance: 28.4
click at [472, 651] on input "text" at bounding box center [655, 668] width 452 height 33
type input "Roselands Motel Brown Street, Tauranga, New Zealand"
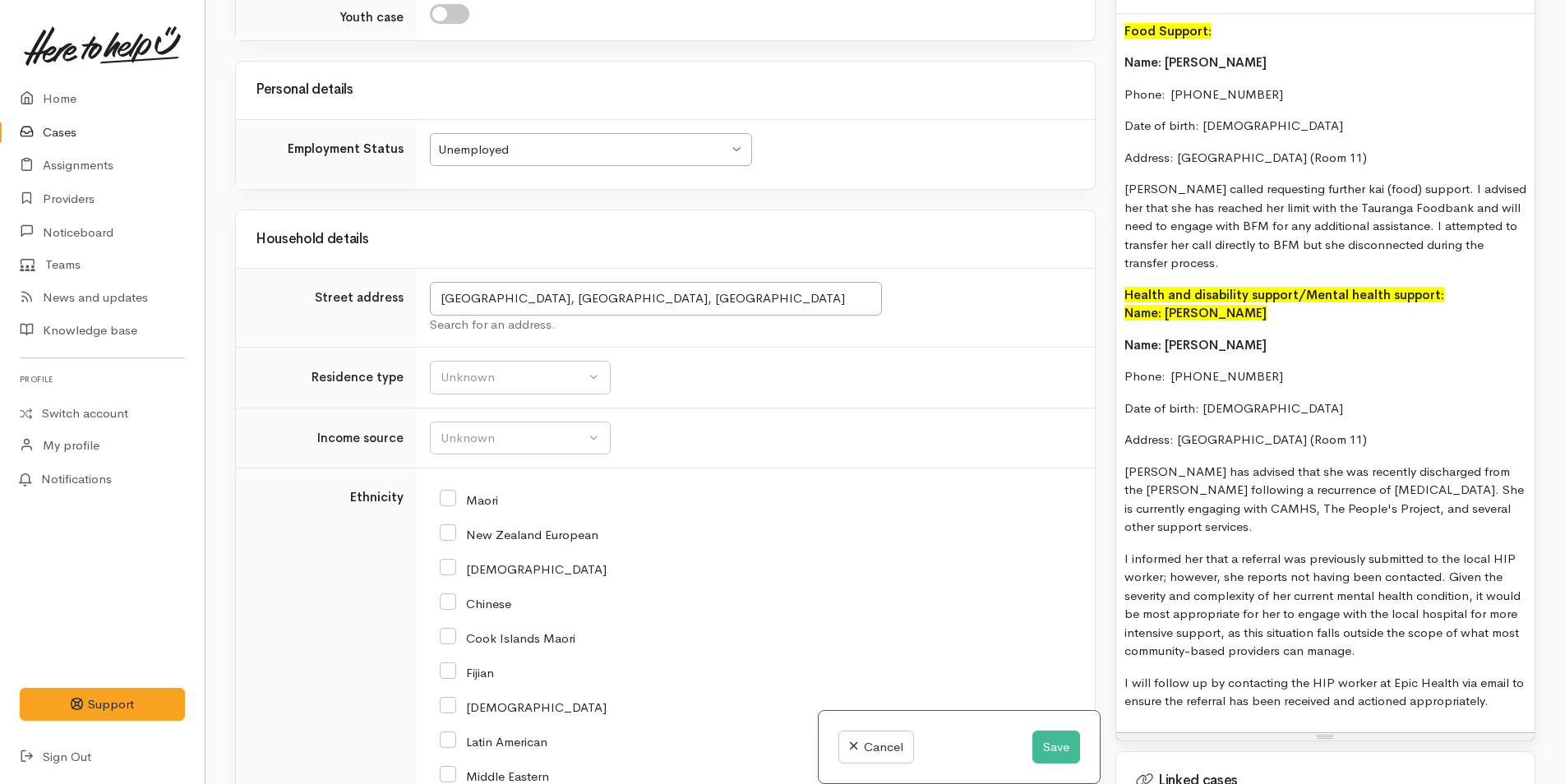
scroll to position [2614, 0]
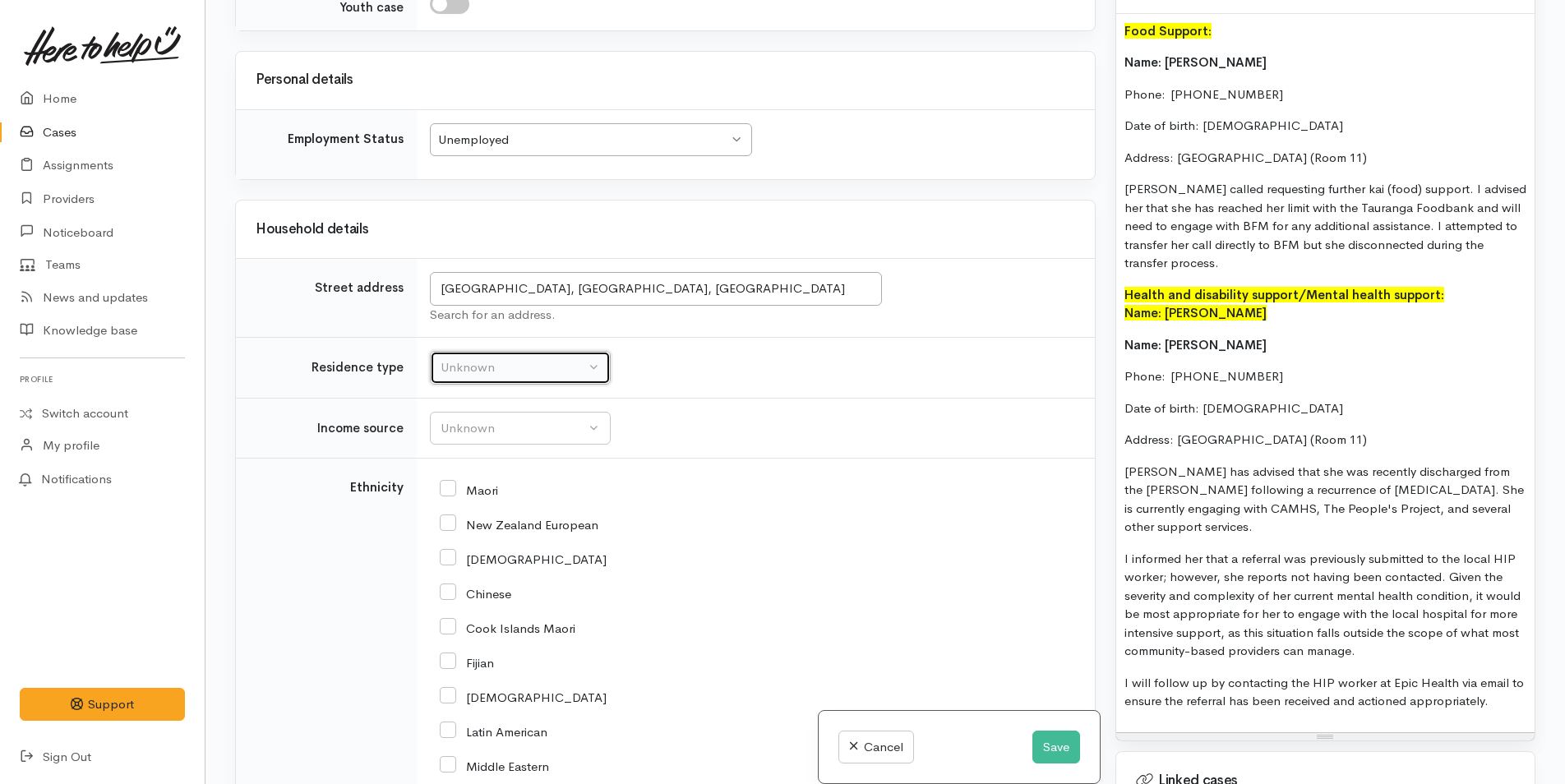
click at [466, 358] on div "Unknown" at bounding box center [513, 368] width 145 height 19
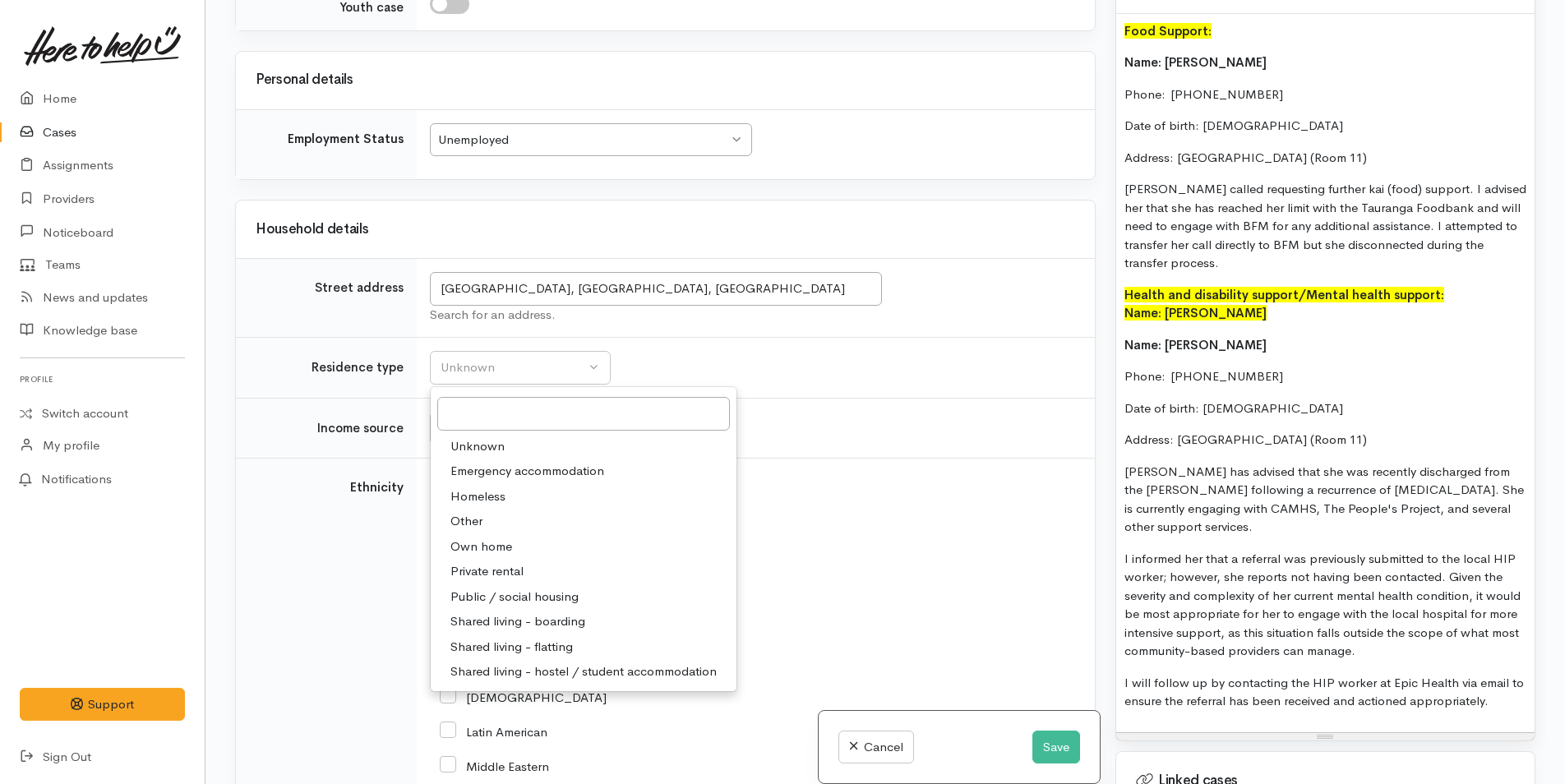
click at [494, 462] on span "Emergency accommodation" at bounding box center [527, 471] width 154 height 19
select select "7"
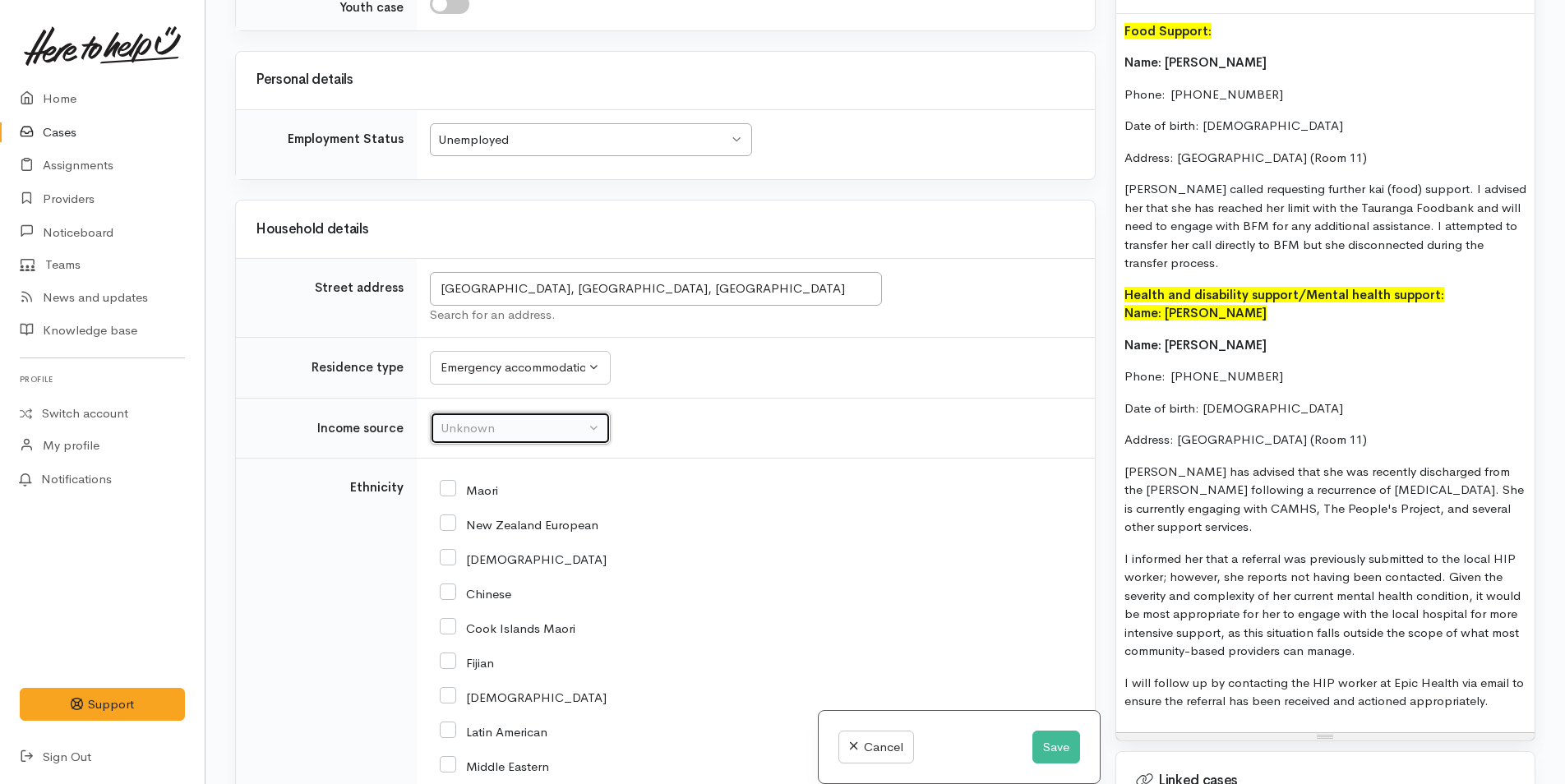
click at [449, 412] on button "Unknown" at bounding box center [520, 428] width 181 height 33
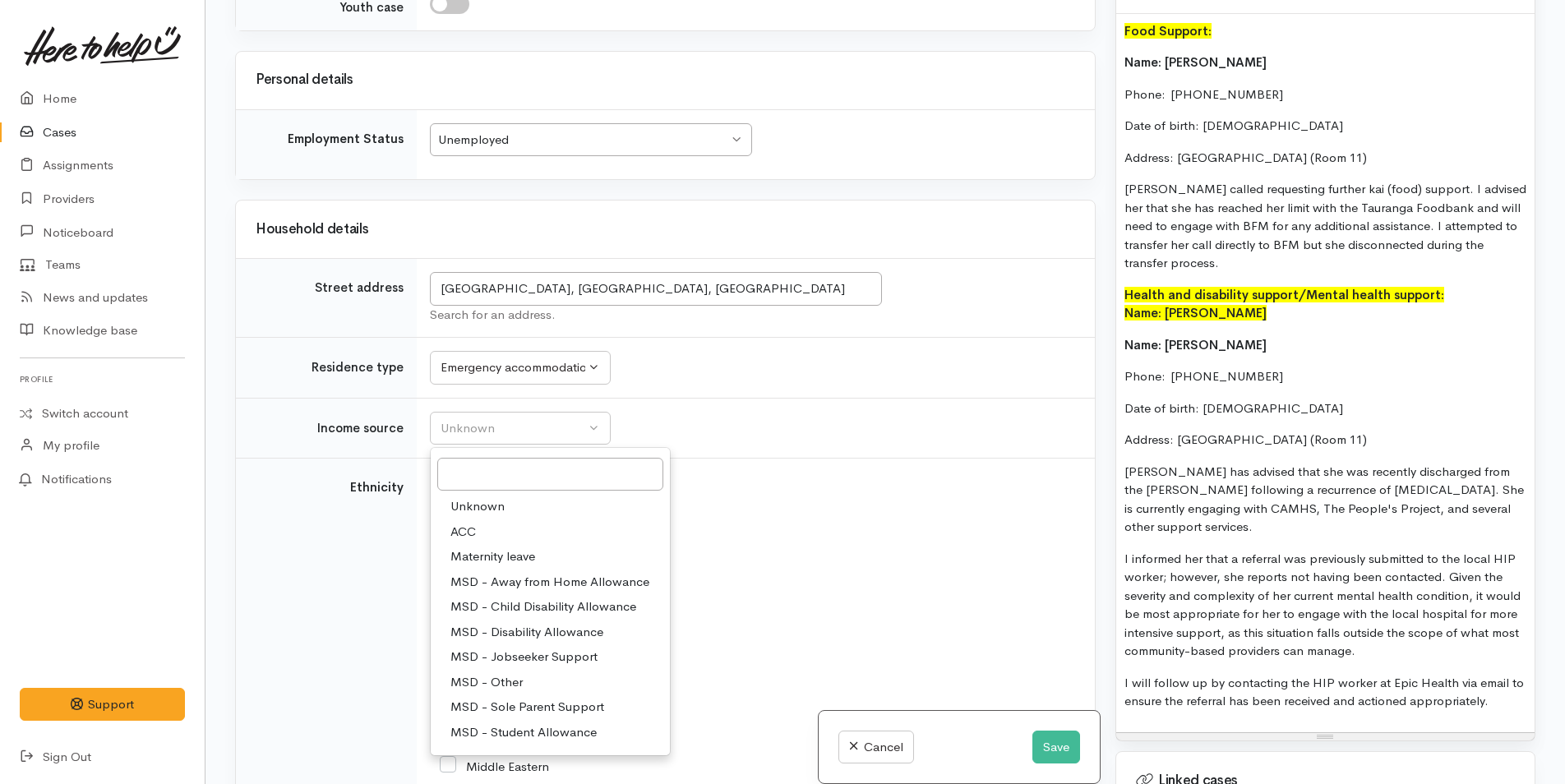
click at [499, 673] on span "MSD - Other" at bounding box center [487, 682] width 72 height 19
select select "6"
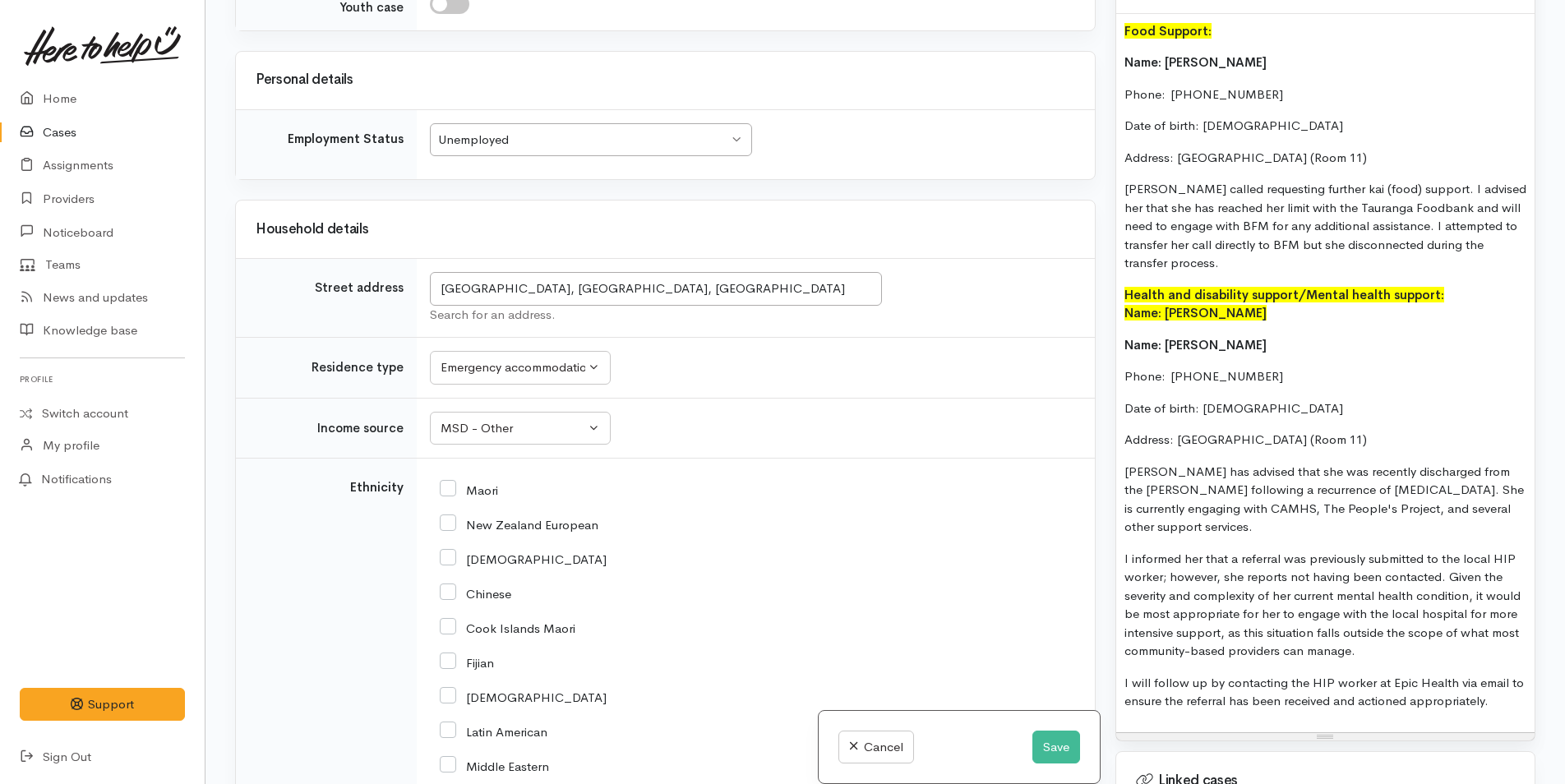
click at [454, 516] on input "New Zealand European" at bounding box center [519, 523] width 159 height 15
checkbox input "true"
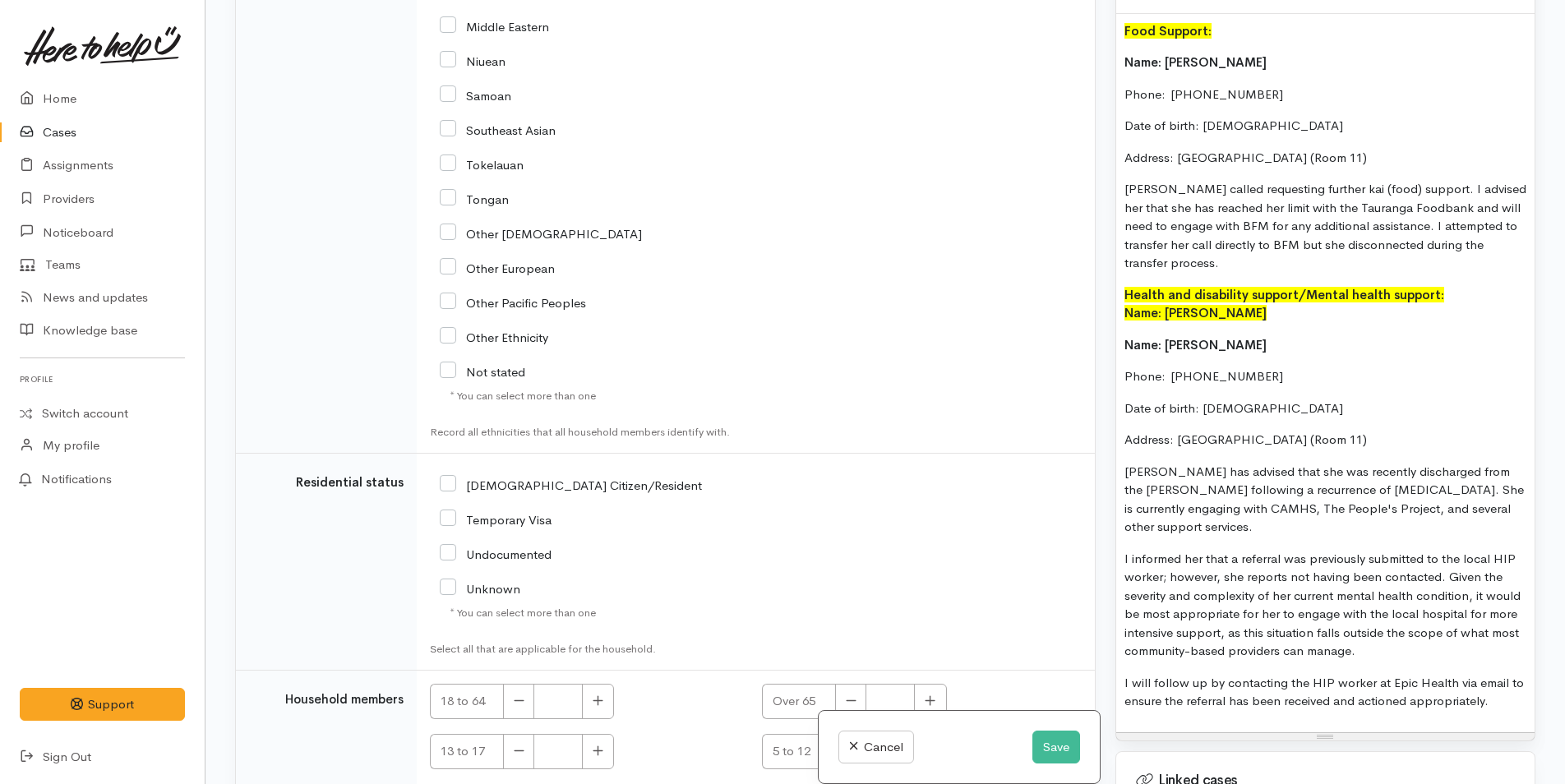
drag, startPoint x: 442, startPoint y: 389, endPoint x: 538, endPoint y: 428, distance: 103.6
click at [443, 477] on input "NZ Citizen/Resident" at bounding box center [571, 484] width 262 height 15
checkbox input "true"
click at [600, 684] on button "button" at bounding box center [597, 701] width 32 height 35
type input "1"
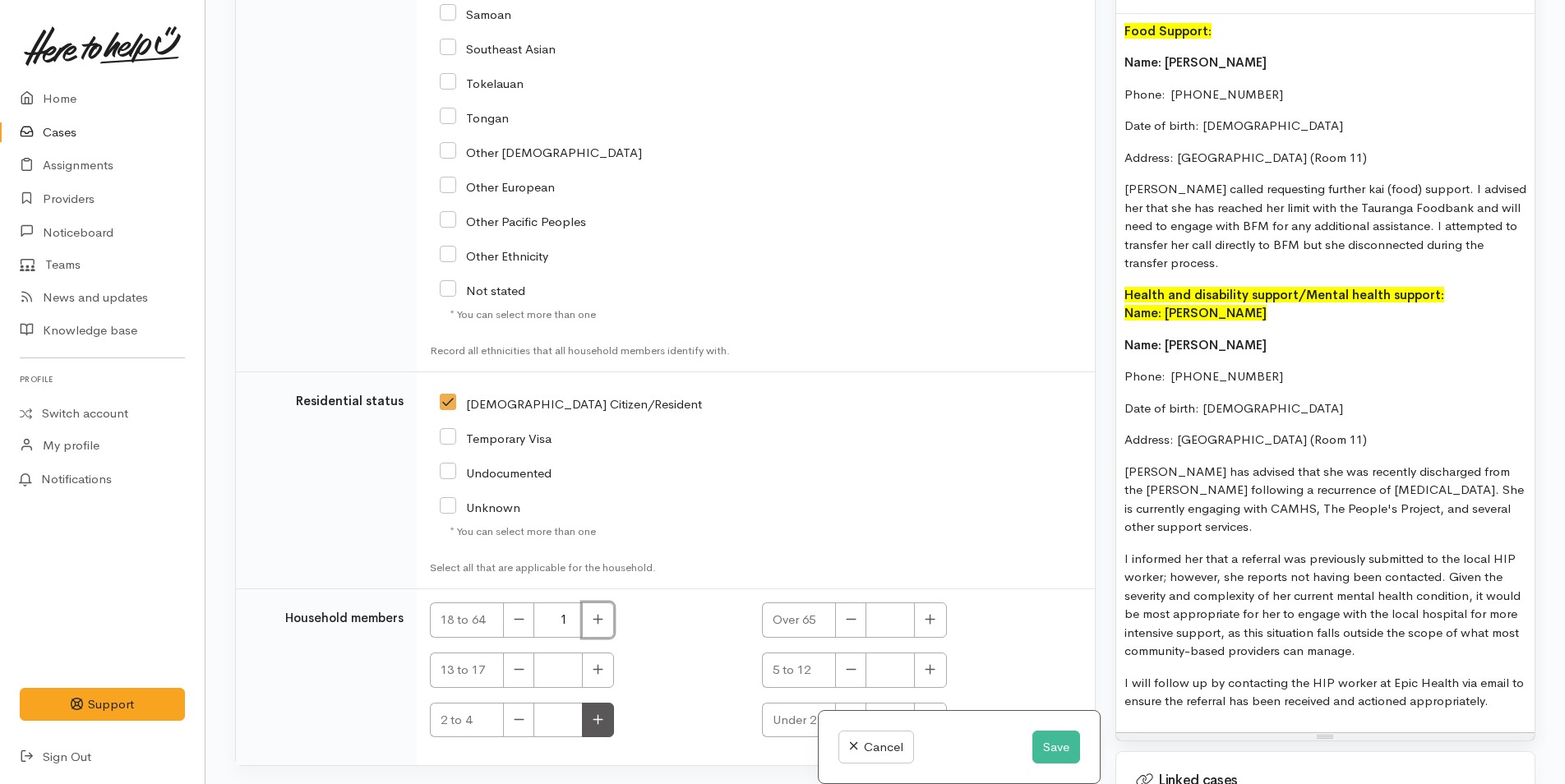
scroll to position [3507, 0]
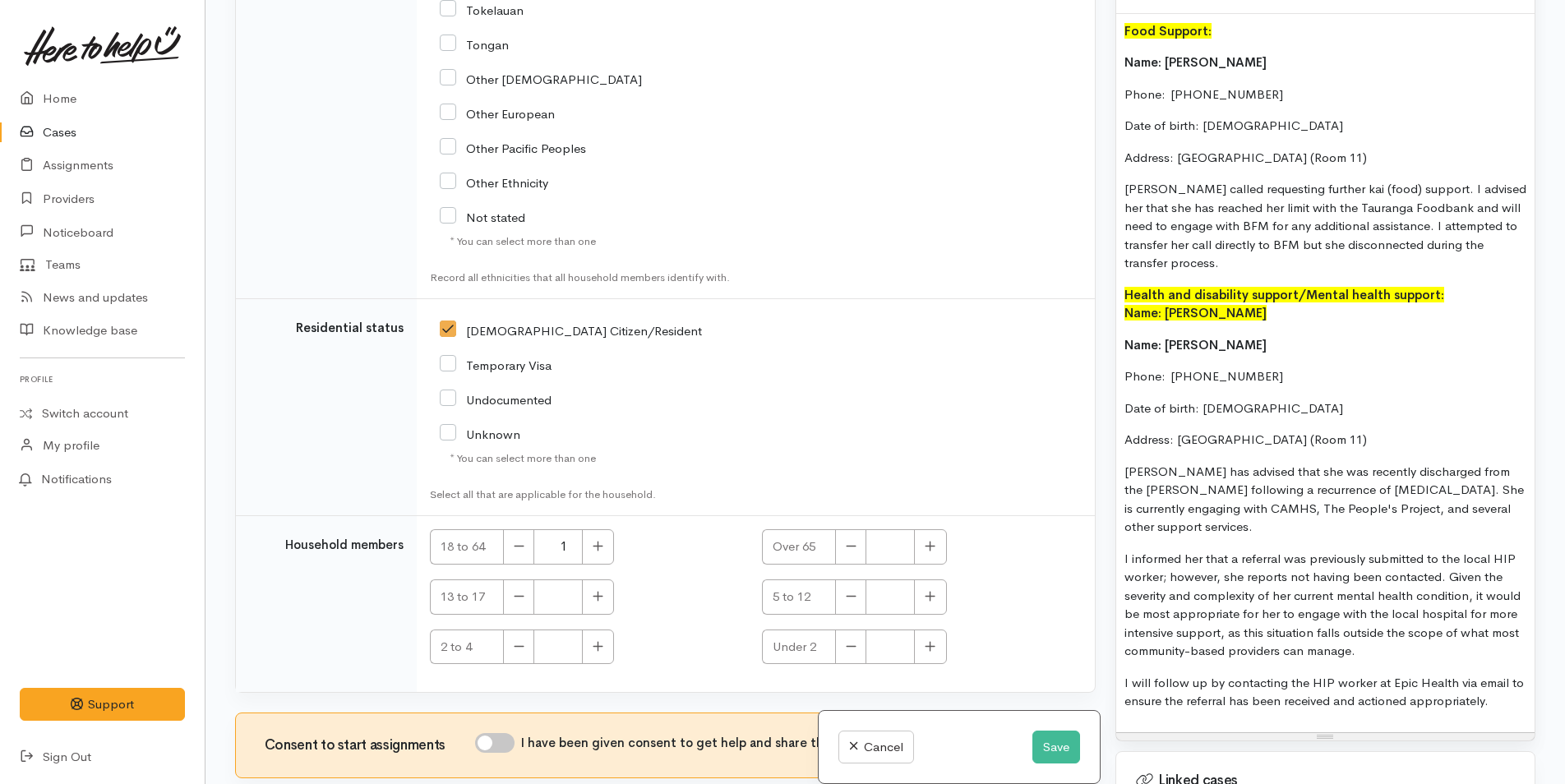
click at [515, 733] on input "I have been given consent to get help and share this information with appropria…" at bounding box center [494, 743] width 40 height 19
checkbox input "true"
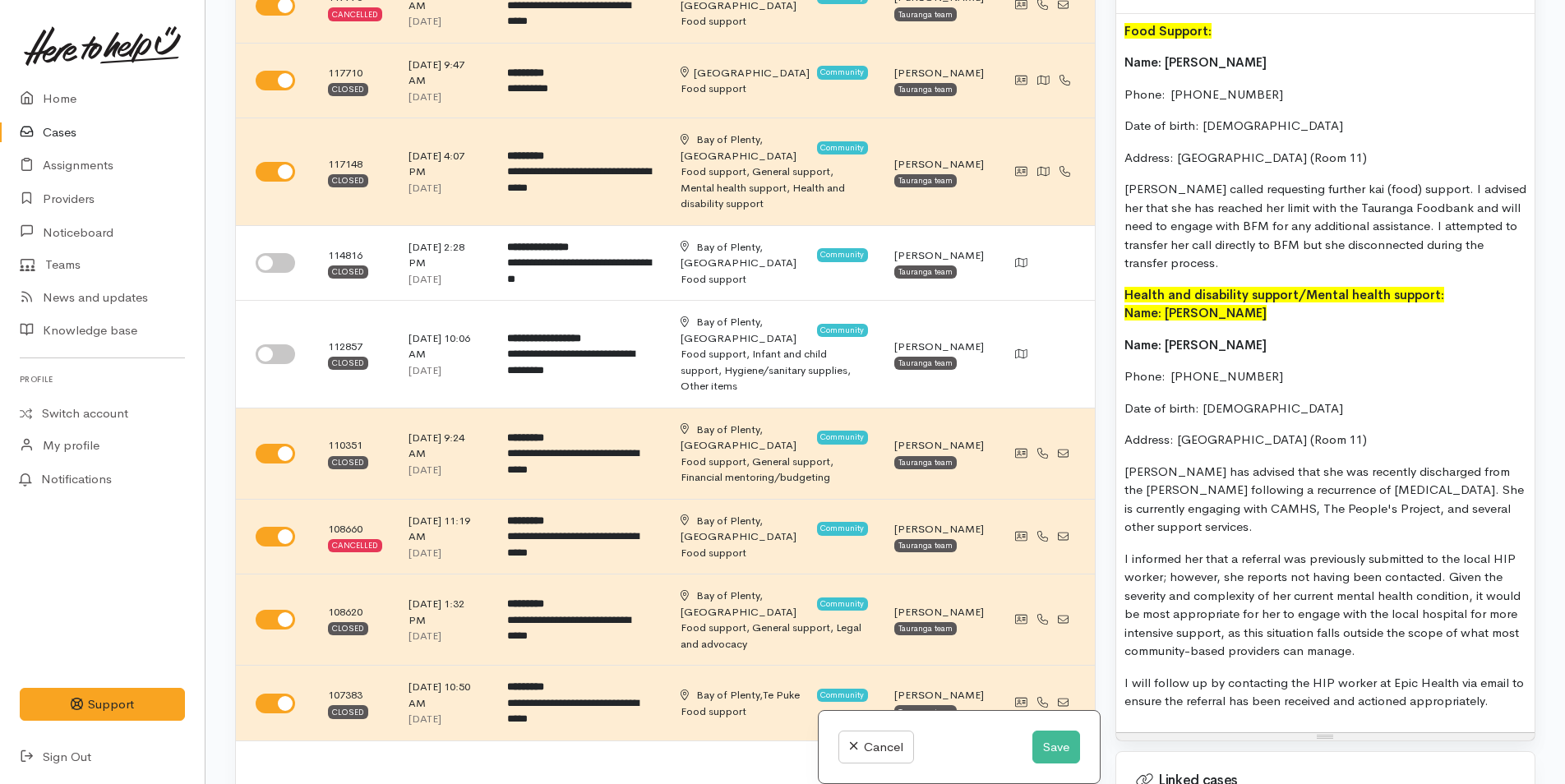
scroll to position [906, 0]
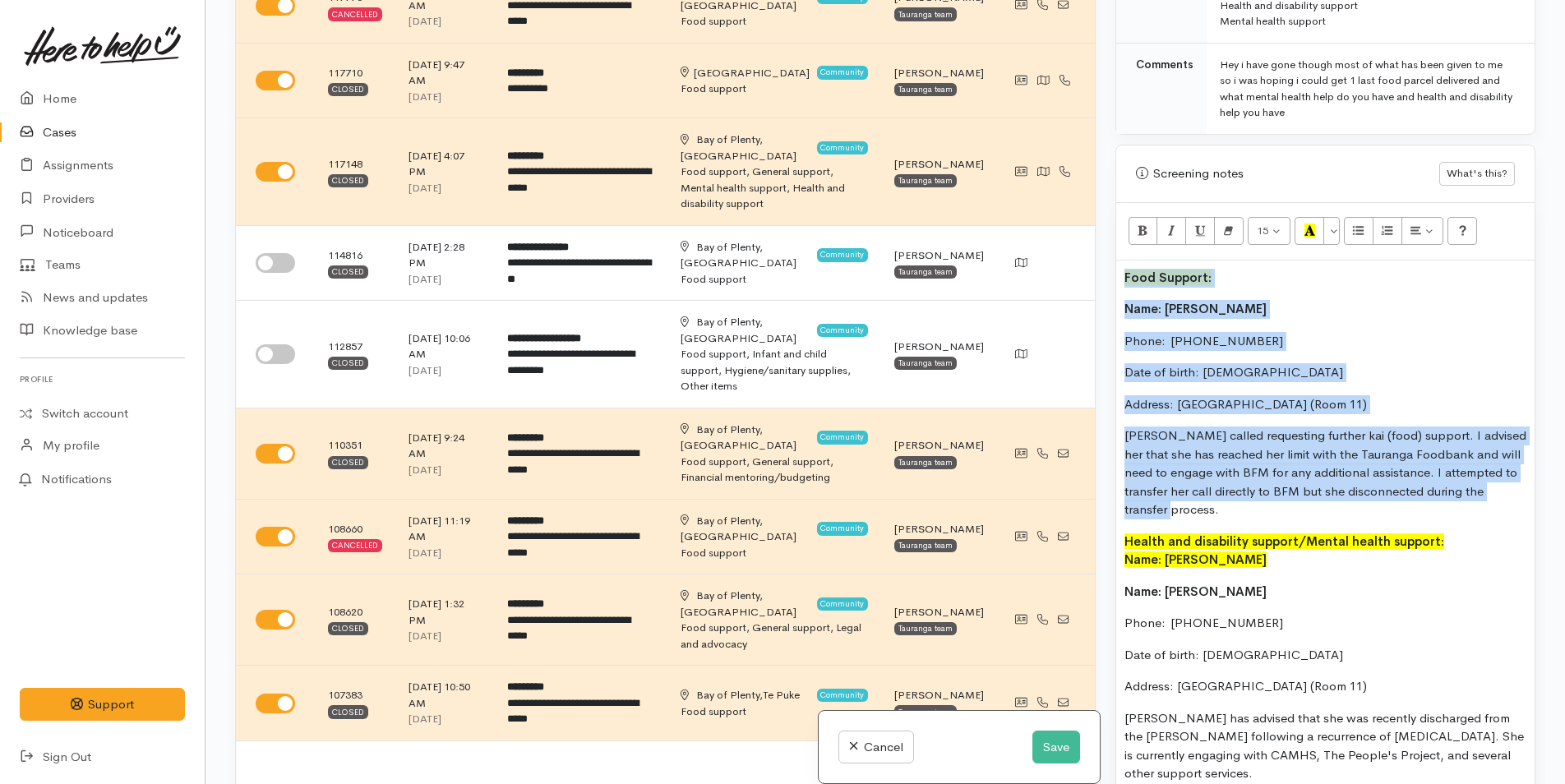
drag, startPoint x: 1180, startPoint y: 493, endPoint x: 1101, endPoint y: 250, distance: 255.5
click at [1101, 250] on div "Related cases There are other cases potentially from the same person, address o…" at bounding box center [884, 392] width 1320 height 784
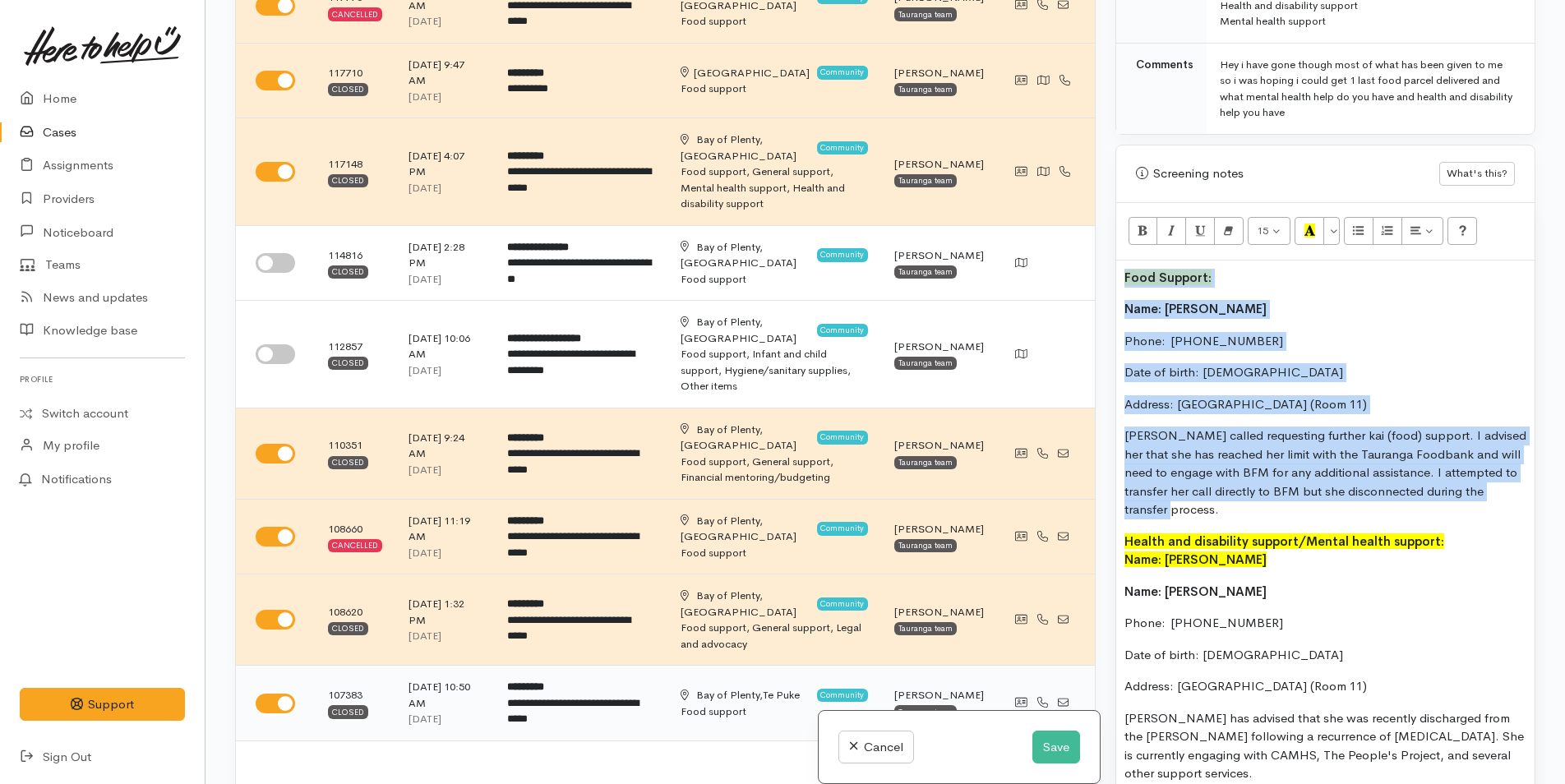
copy div "Food Support: Name: Susan Moy Phone:  0226511449 Date of birth: 01/01/1992 Addr…"
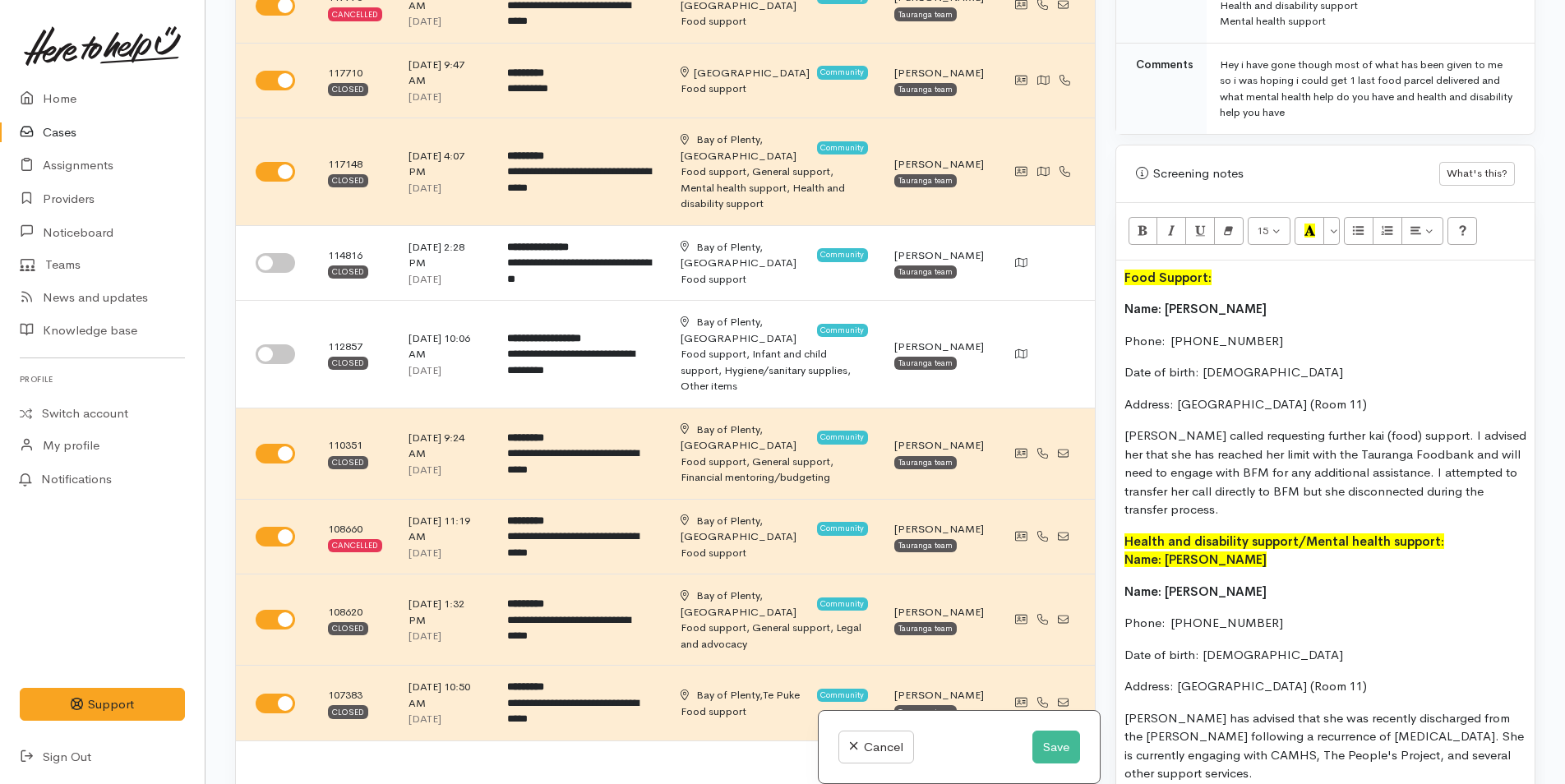
click at [1049, 727] on div "Cancel Save" at bounding box center [958, 746] width 280 height 73
click at [1051, 733] on button "Save" at bounding box center [1056, 747] width 47 height 33
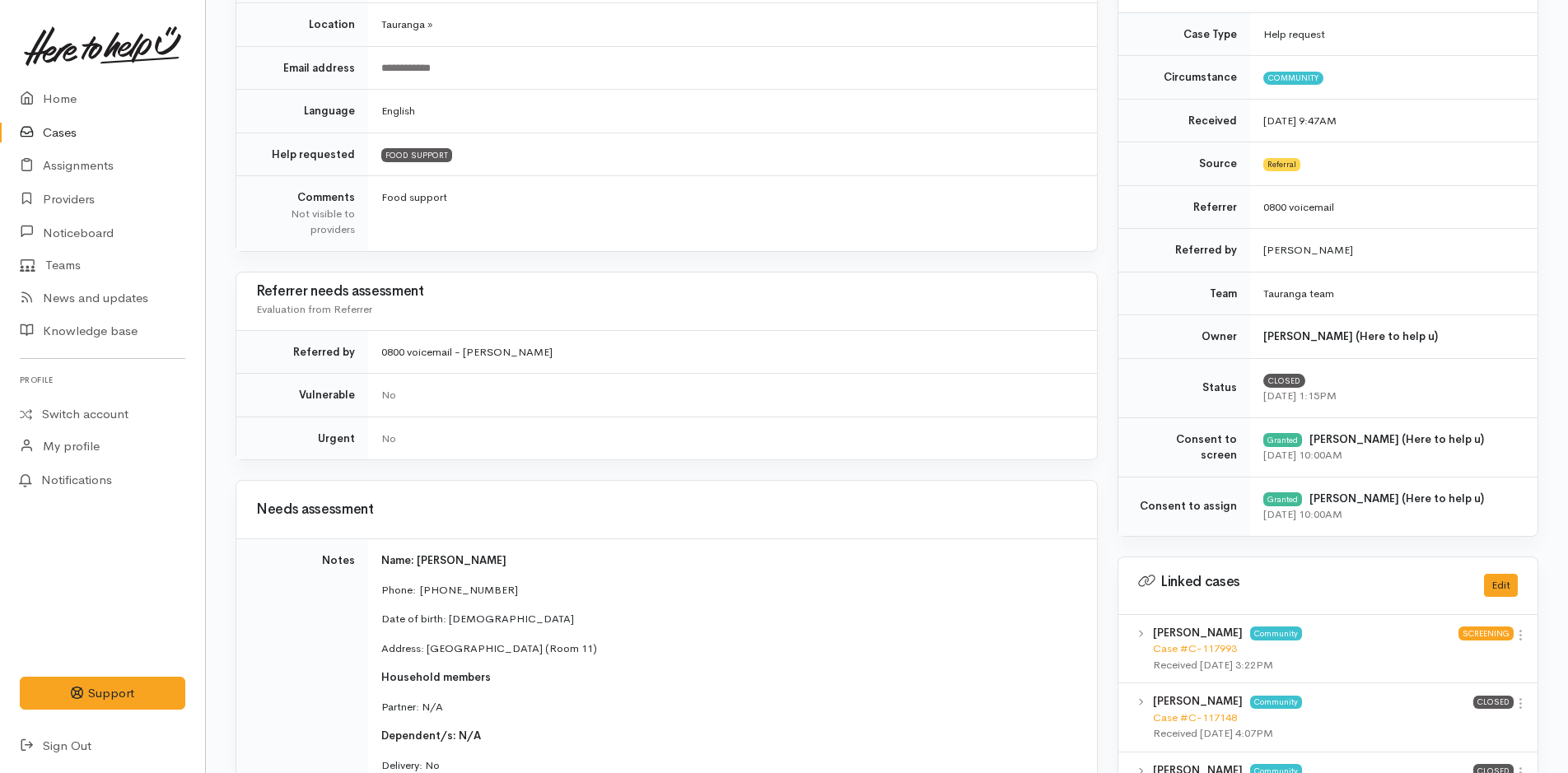
scroll to position [751, 0]
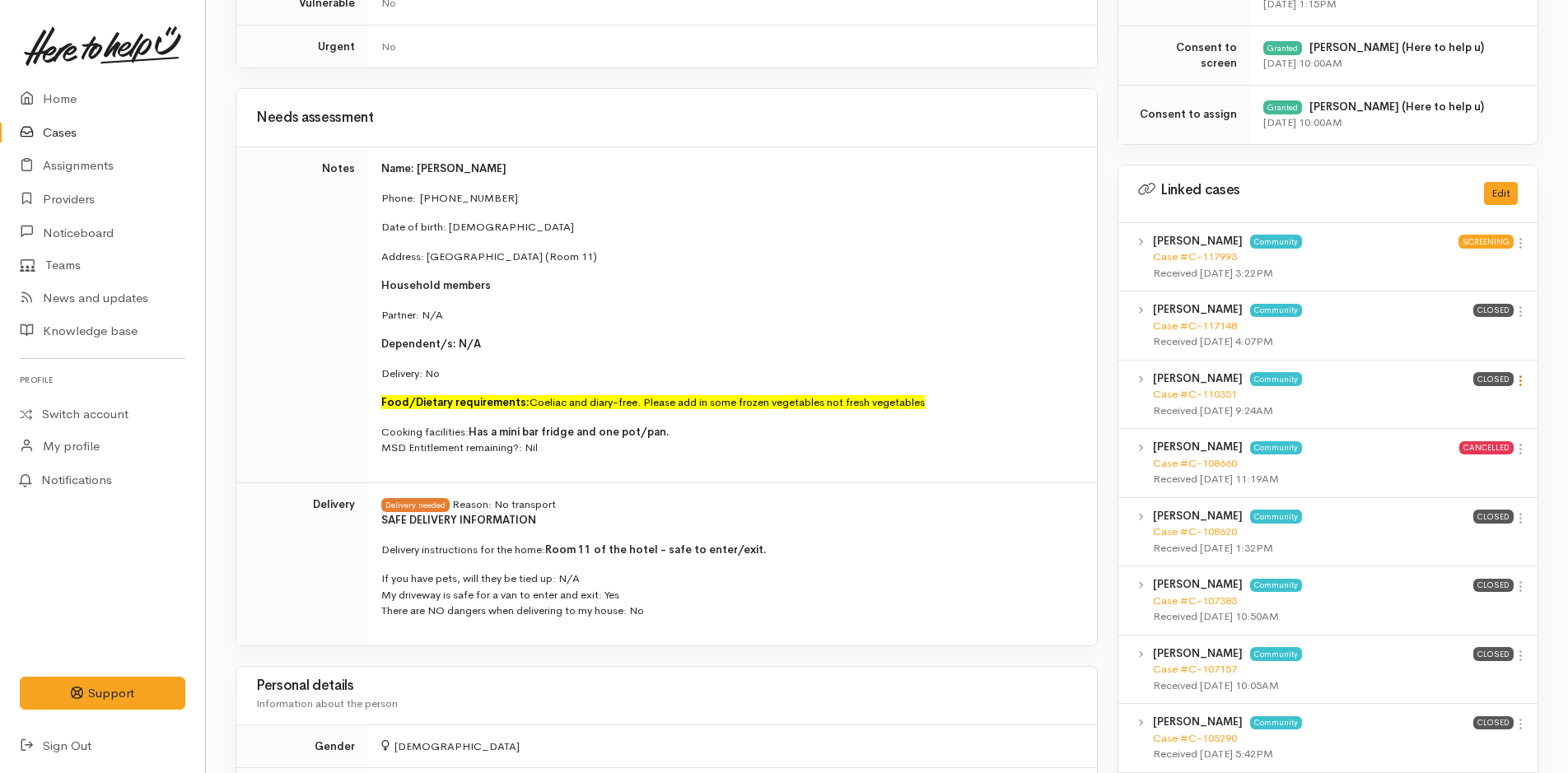
click at [1524, 386] on icon at bounding box center [1520, 381] width 14 height 14
click at [1466, 412] on link "View case" at bounding box center [1462, 412] width 130 height 26
click at [1520, 524] on icon at bounding box center [1520, 518] width 14 height 14
click at [1488, 545] on link "View case" at bounding box center [1462, 550] width 130 height 26
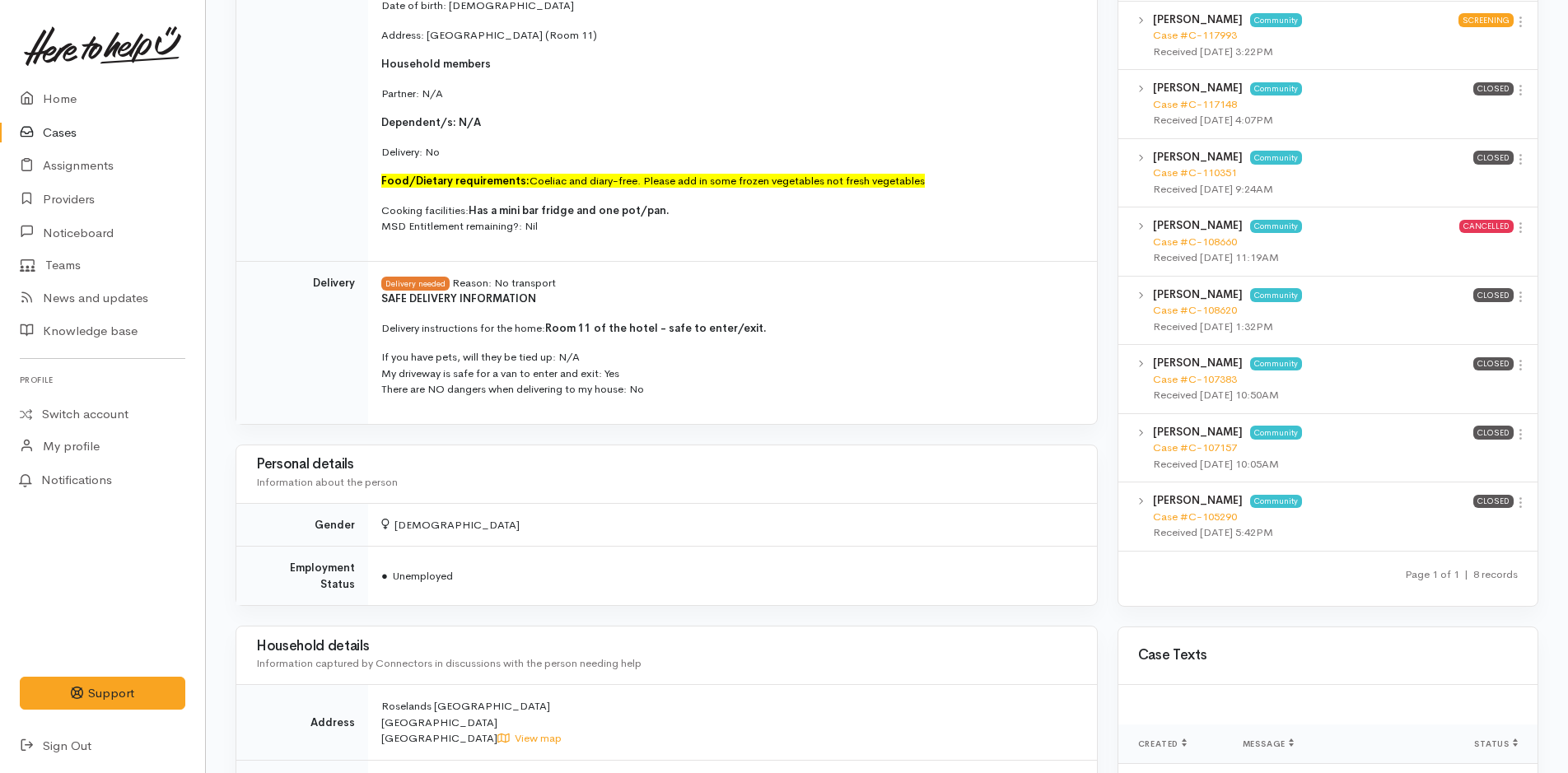
scroll to position [669, 0]
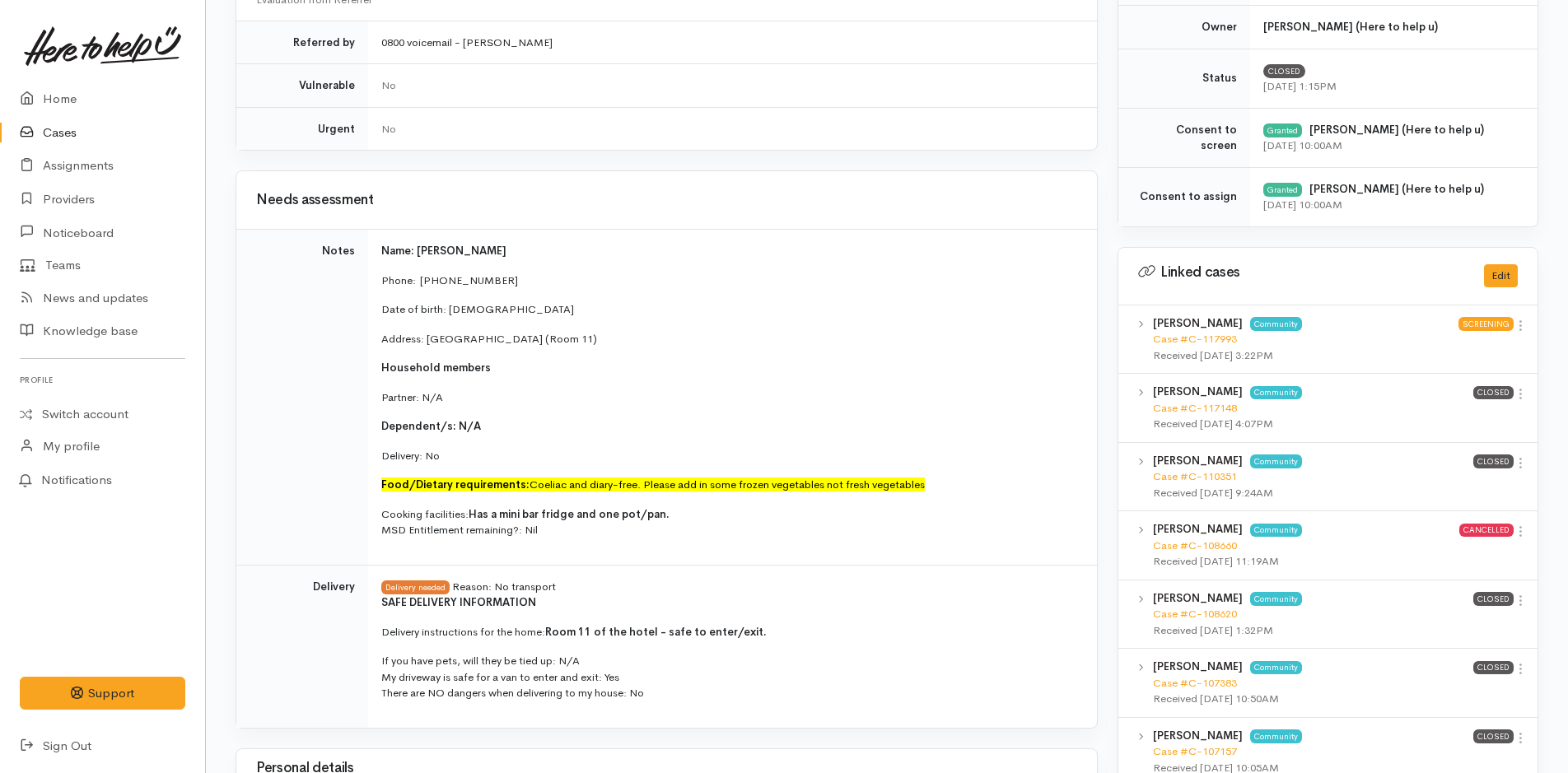
drag, startPoint x: 677, startPoint y: 331, endPoint x: 365, endPoint y: 238, distance: 325.6
click at [365, 238] on tr "Notes Name: [PERSON_NAME] Phone:  [PHONE_NUMBER] Date of birth: [DEMOGRAPHIC_DA…" at bounding box center [667, 397] width 861 height 336
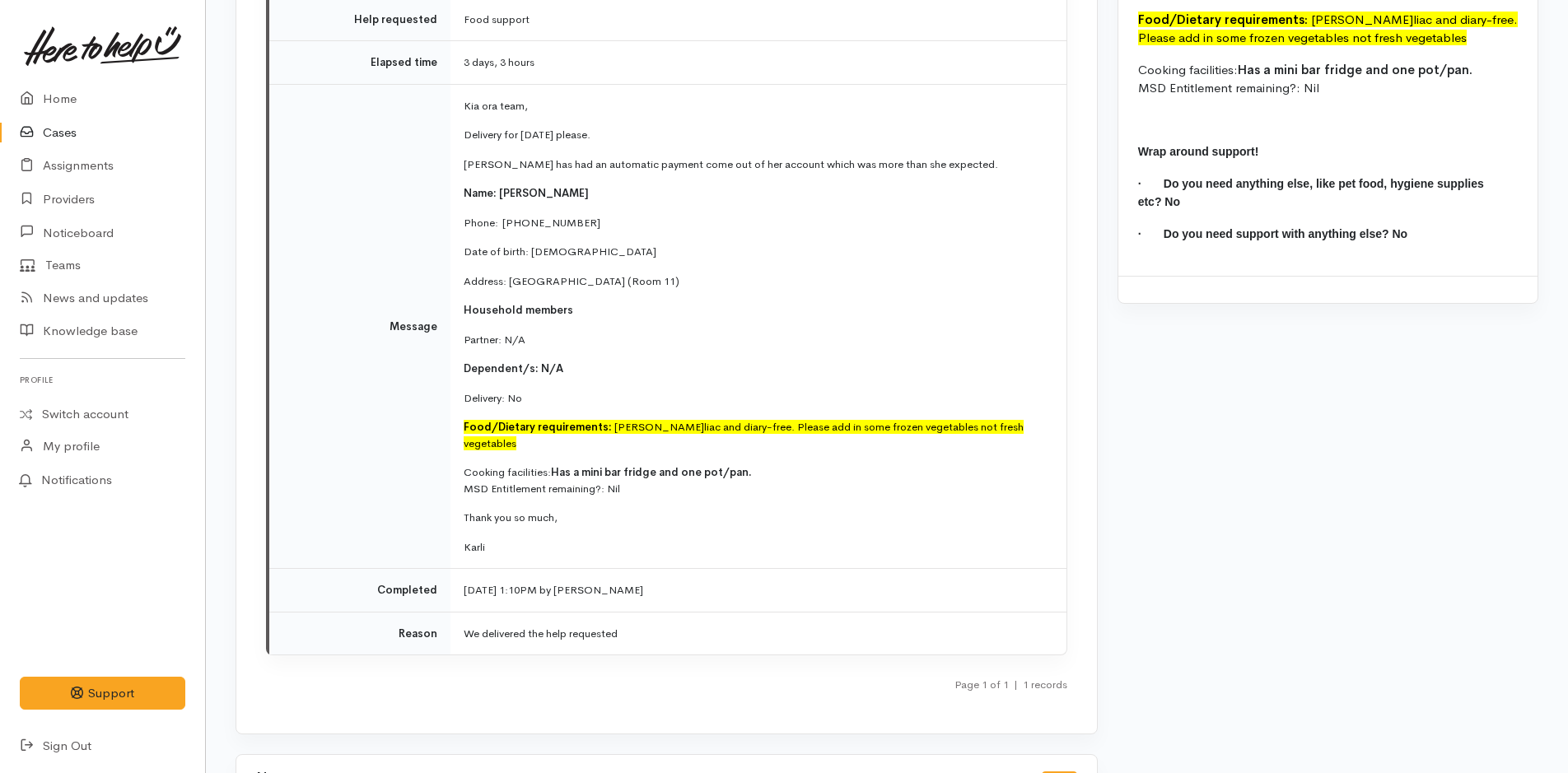
scroll to position [2315, 0]
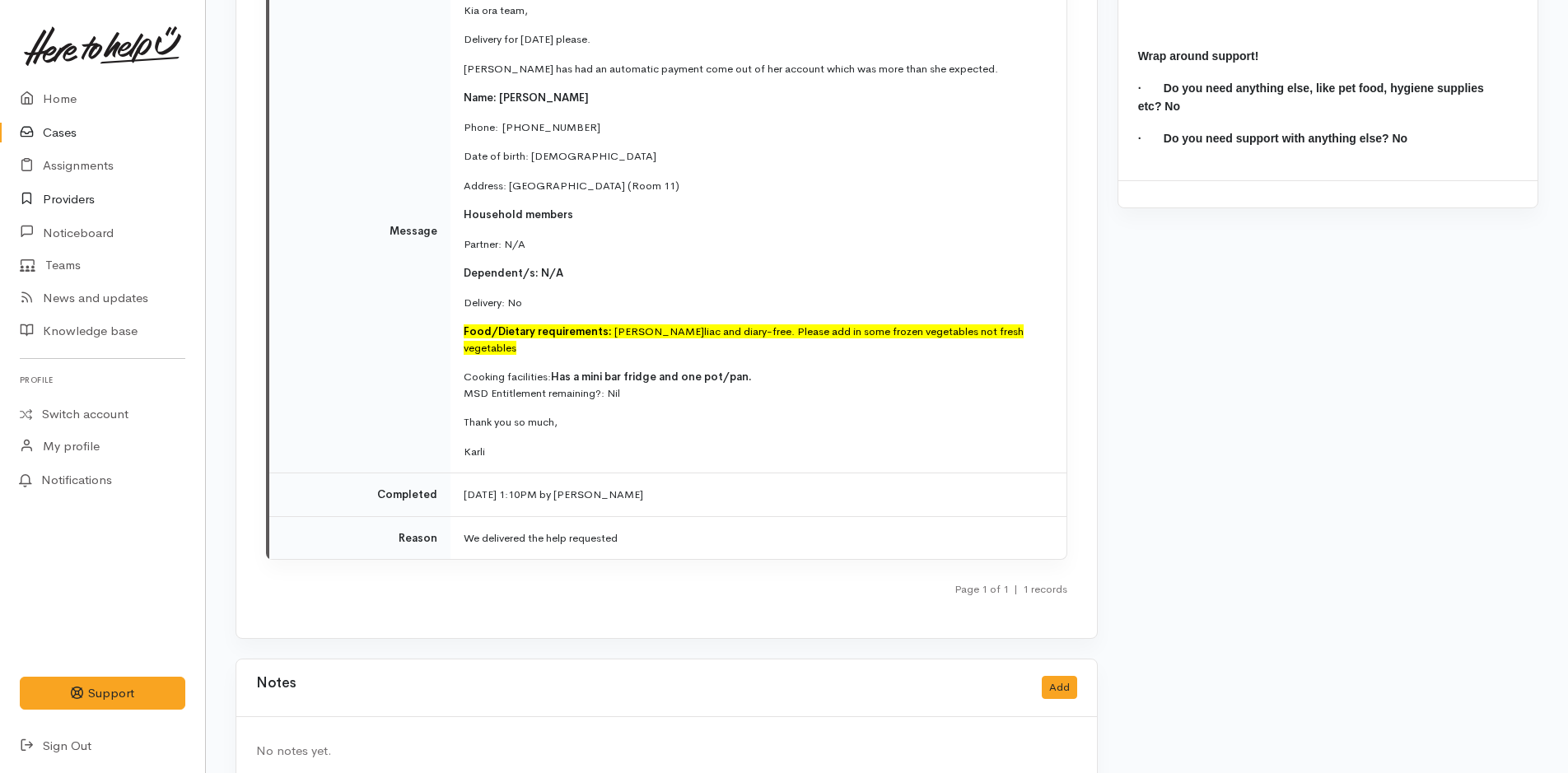
click at [68, 192] on link "Providers" at bounding box center [102, 200] width 205 height 33
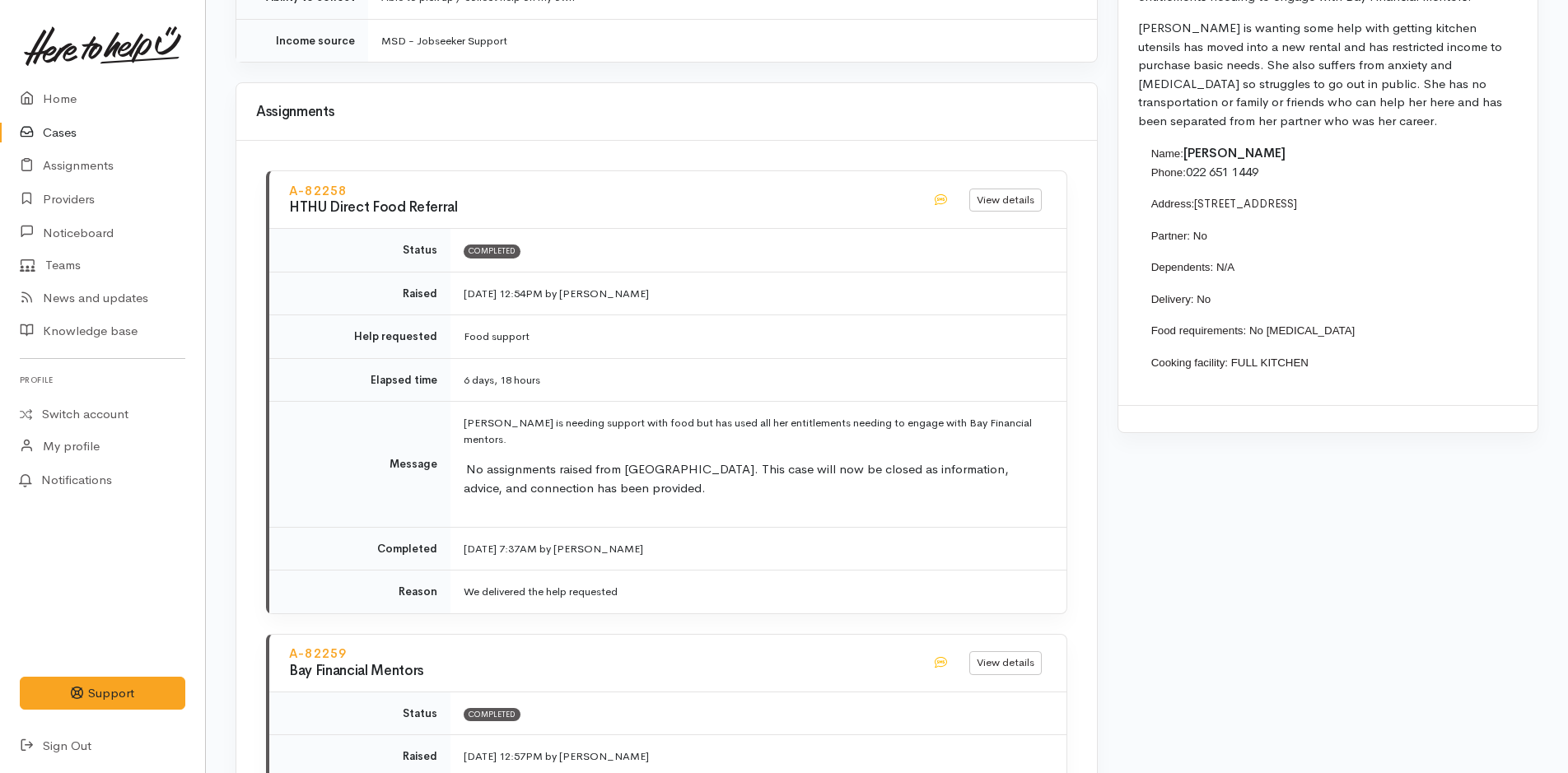
scroll to position [1235, 0]
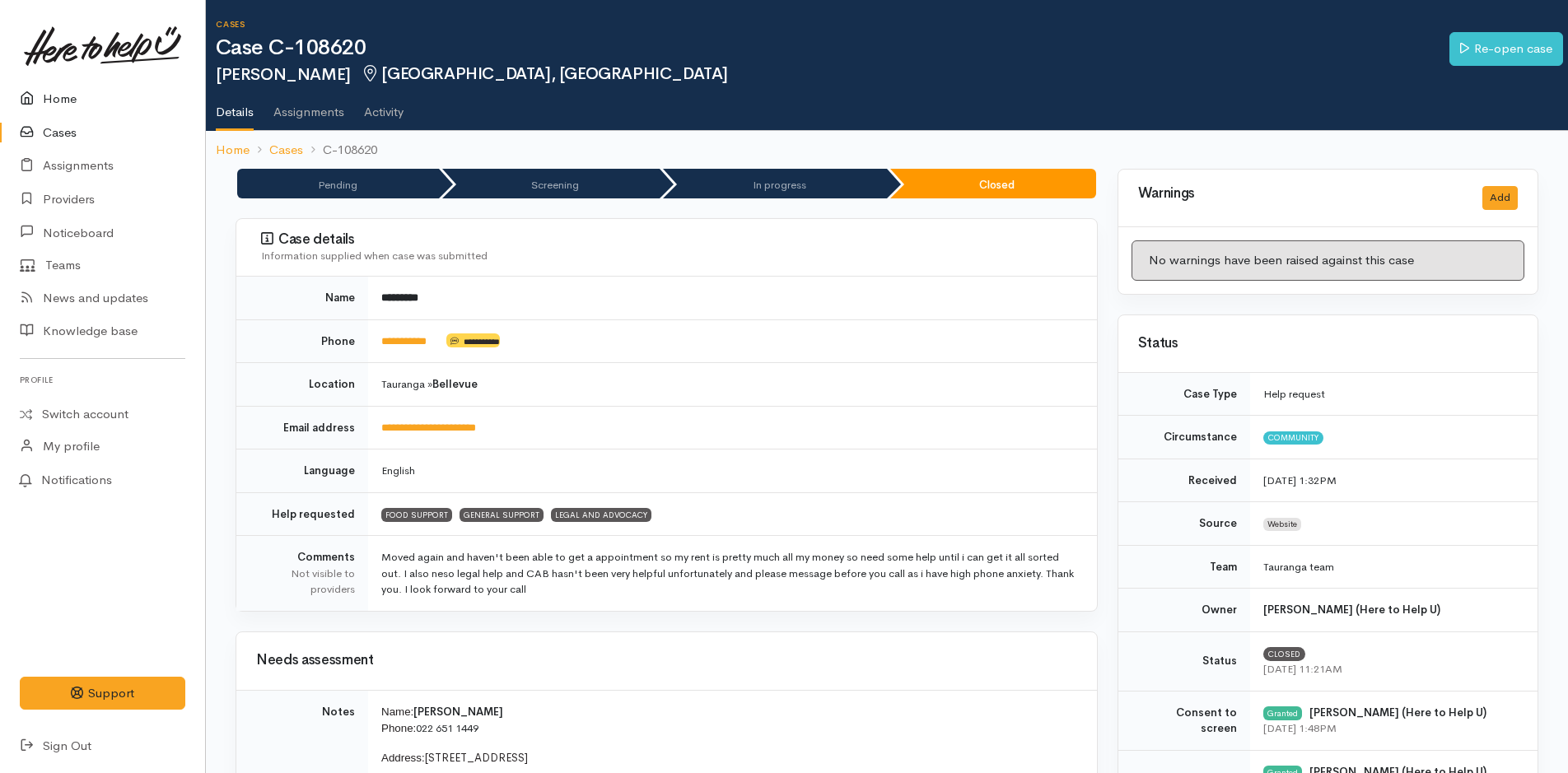
click at [67, 96] on link "Home" at bounding box center [102, 99] width 205 height 33
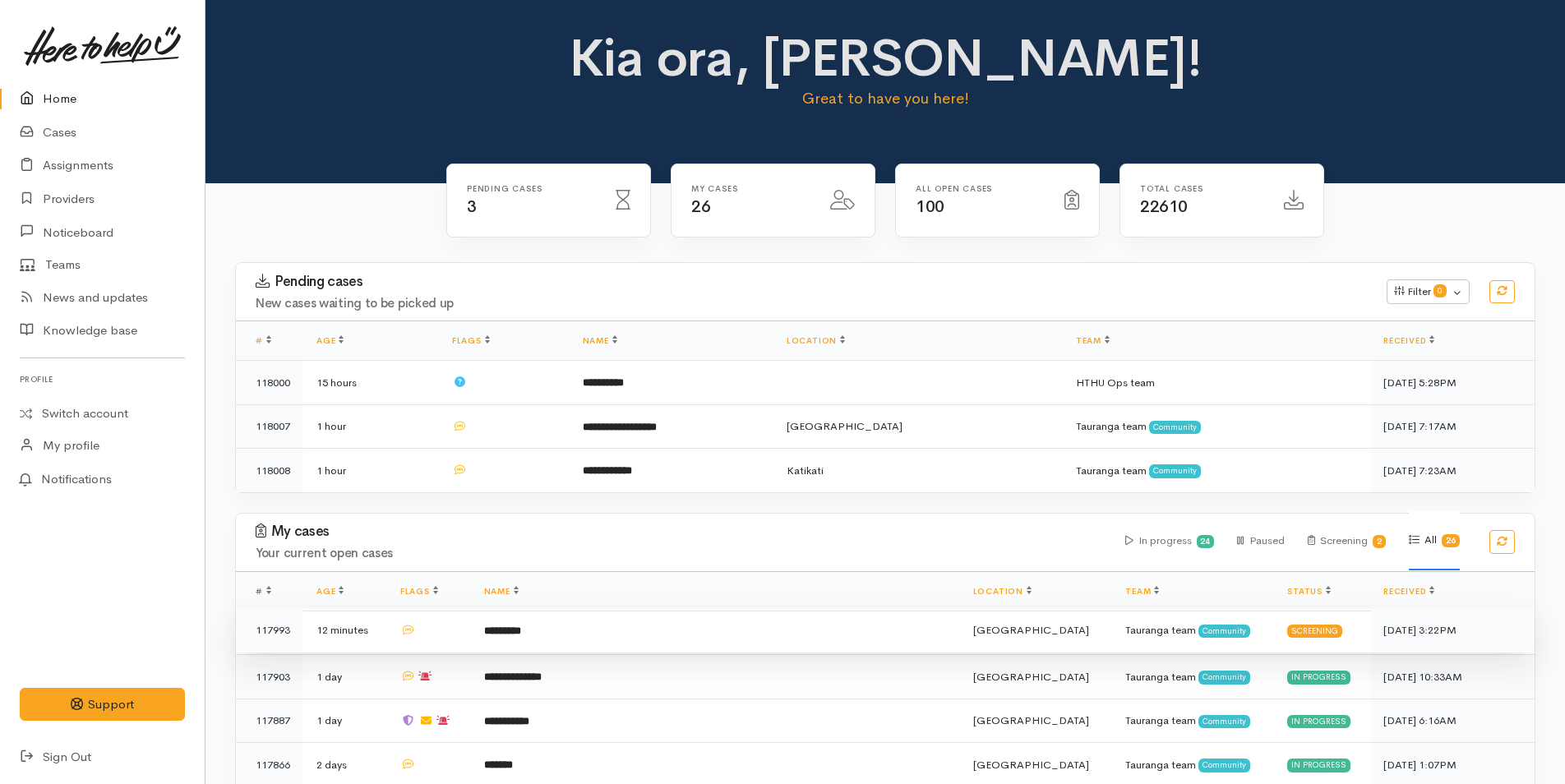
click at [627, 625] on td "*********" at bounding box center [715, 629] width 489 height 45
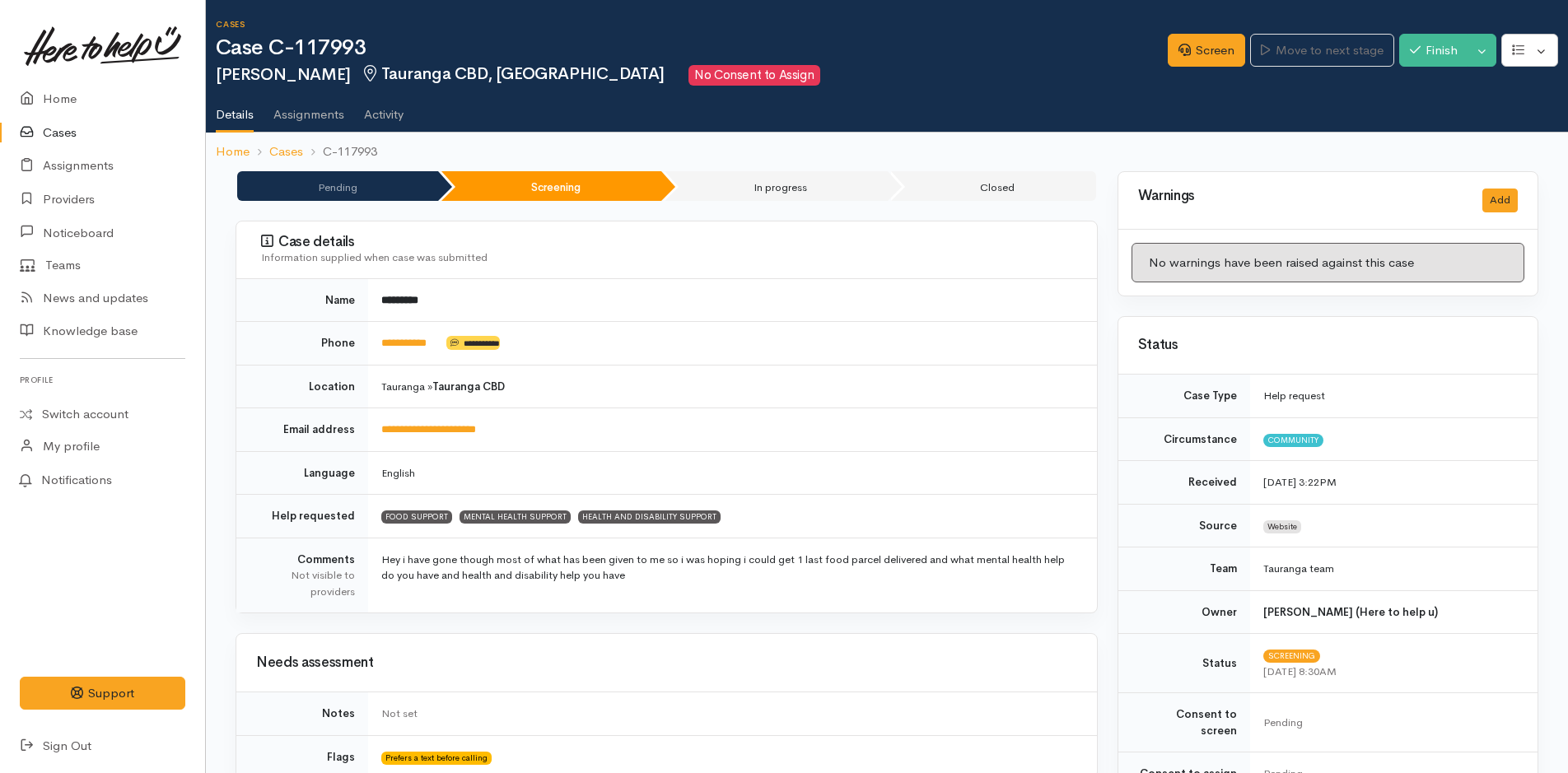
scroll to position [740, 0]
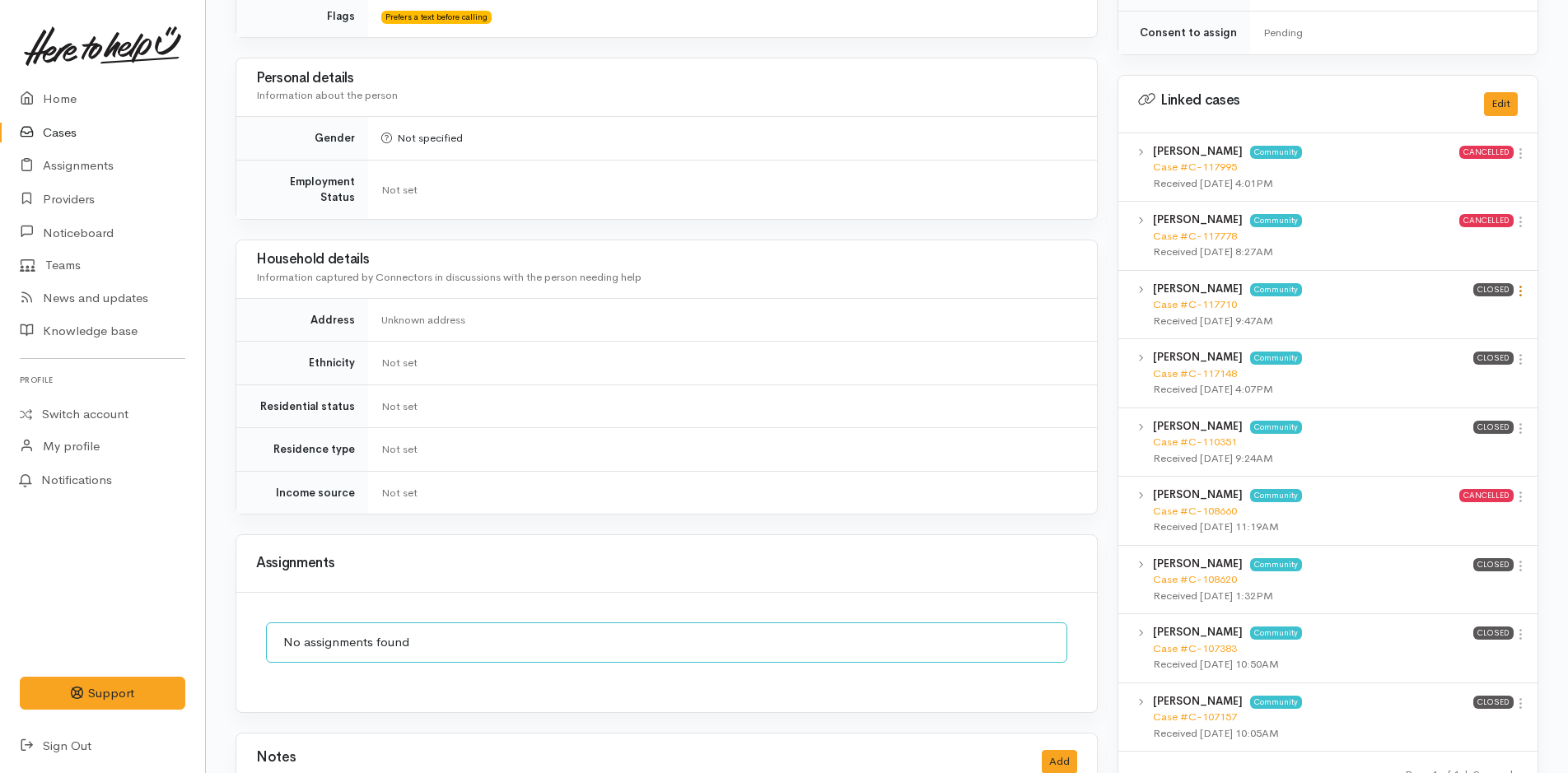
click at [1522, 284] on icon at bounding box center [1520, 291] width 14 height 14
click at [1441, 310] on link "View case" at bounding box center [1462, 323] width 130 height 26
drag, startPoint x: 1518, startPoint y: 345, endPoint x: 1492, endPoint y: 362, distance: 31.1
click at [1518, 352] on icon at bounding box center [1520, 359] width 14 height 14
click at [1471, 378] on link "View case" at bounding box center [1462, 390] width 130 height 26
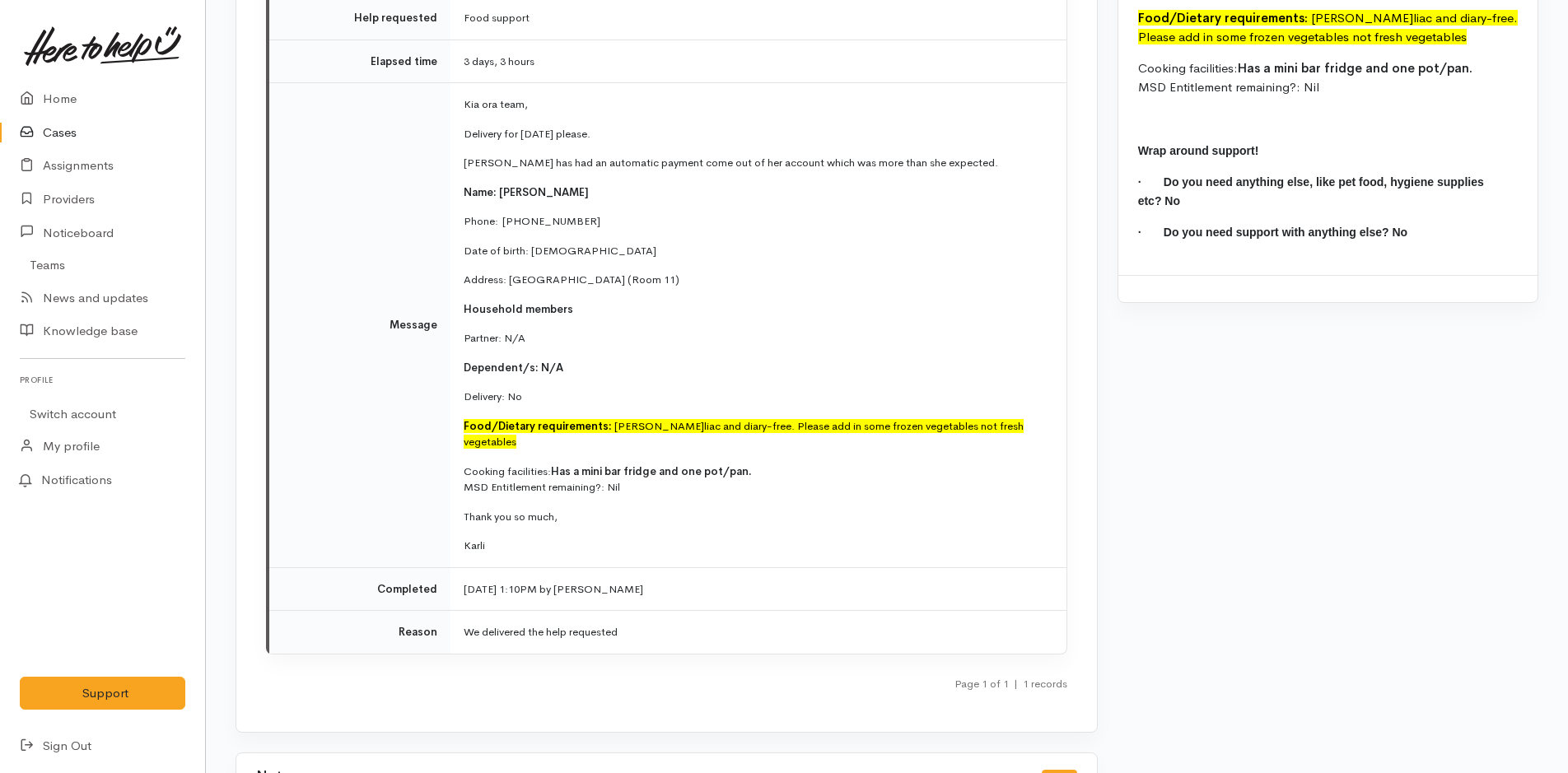
scroll to position [2315, 0]
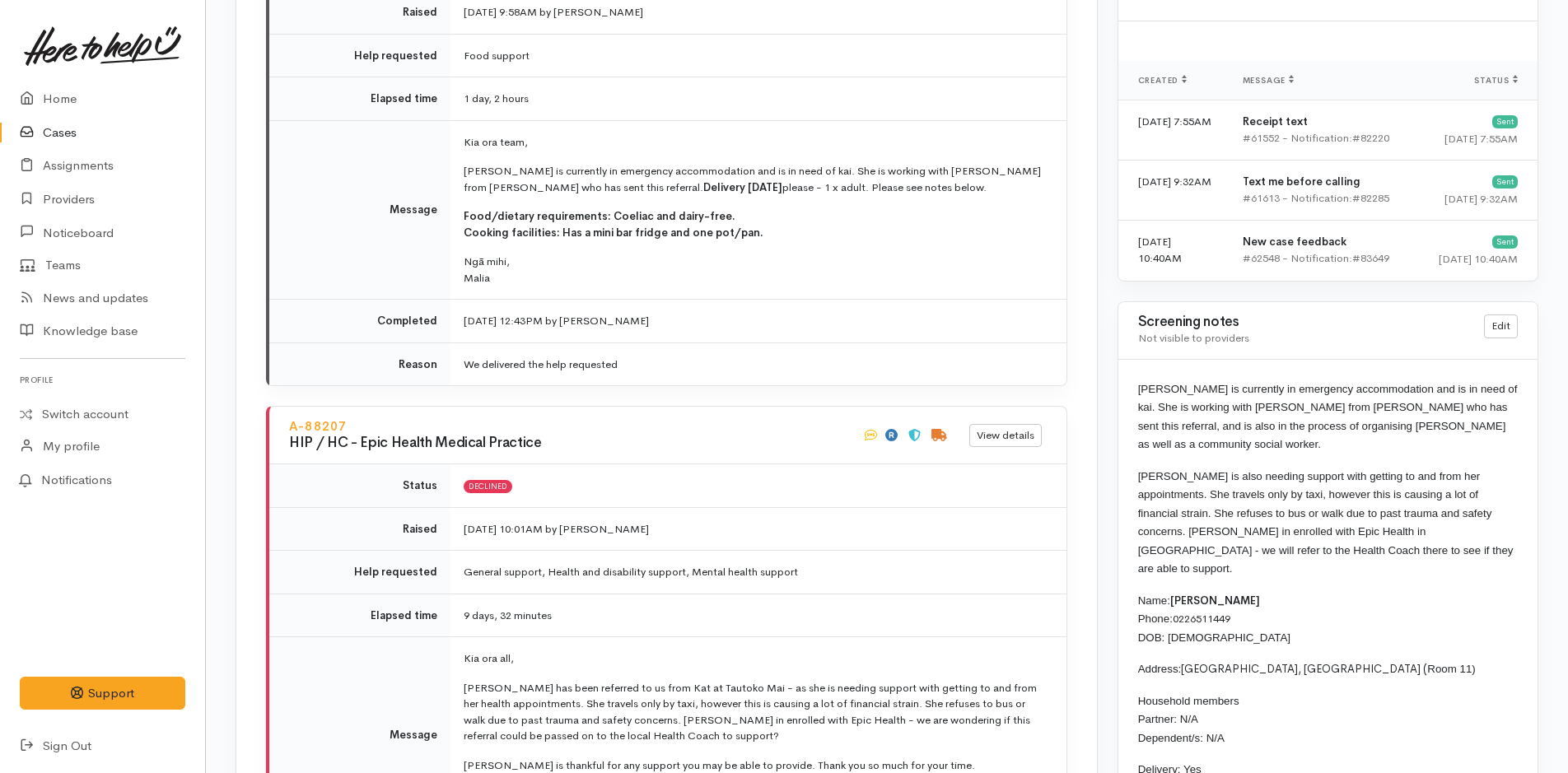
scroll to position [2633, 0]
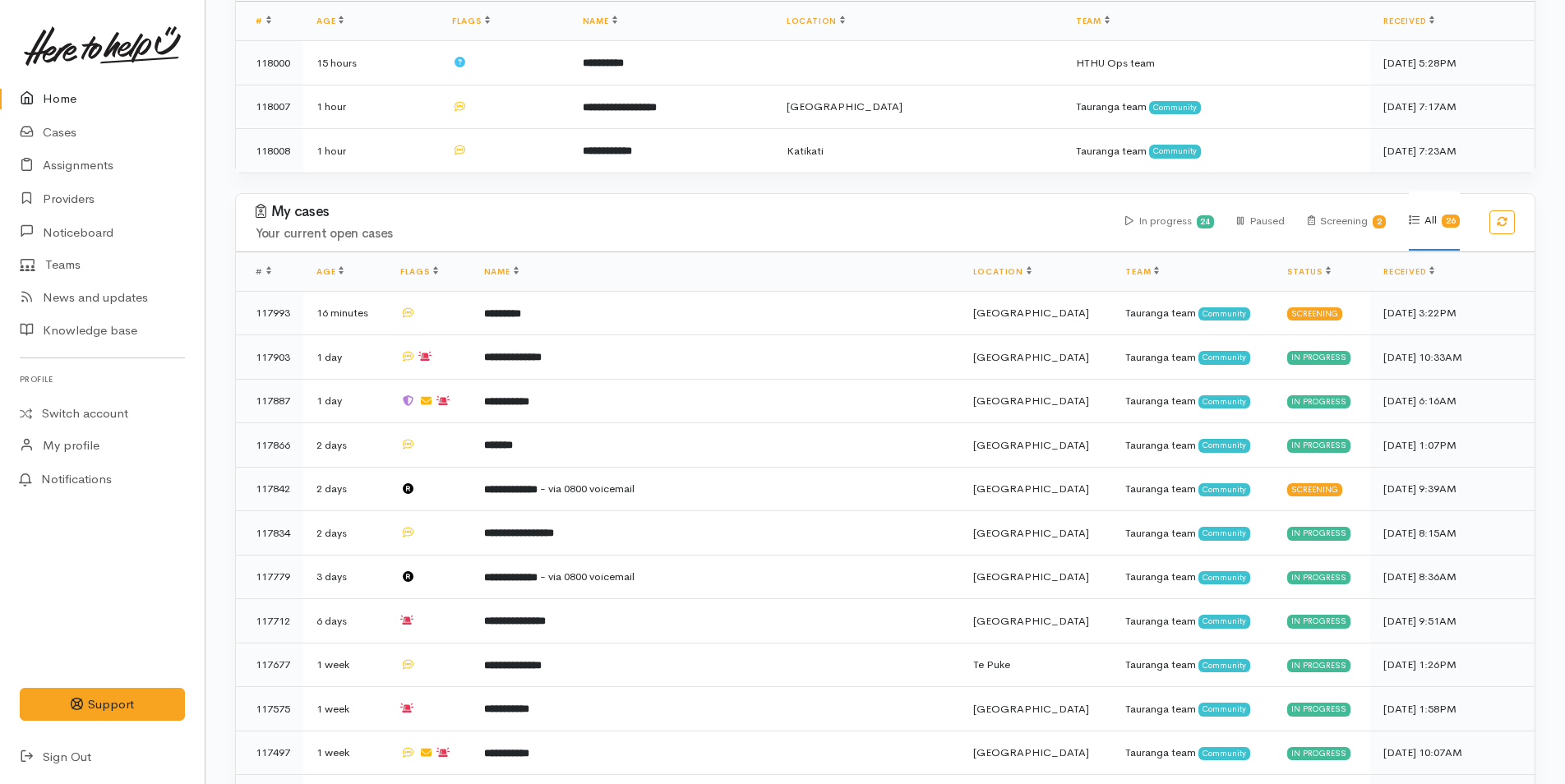
scroll to position [328, 0]
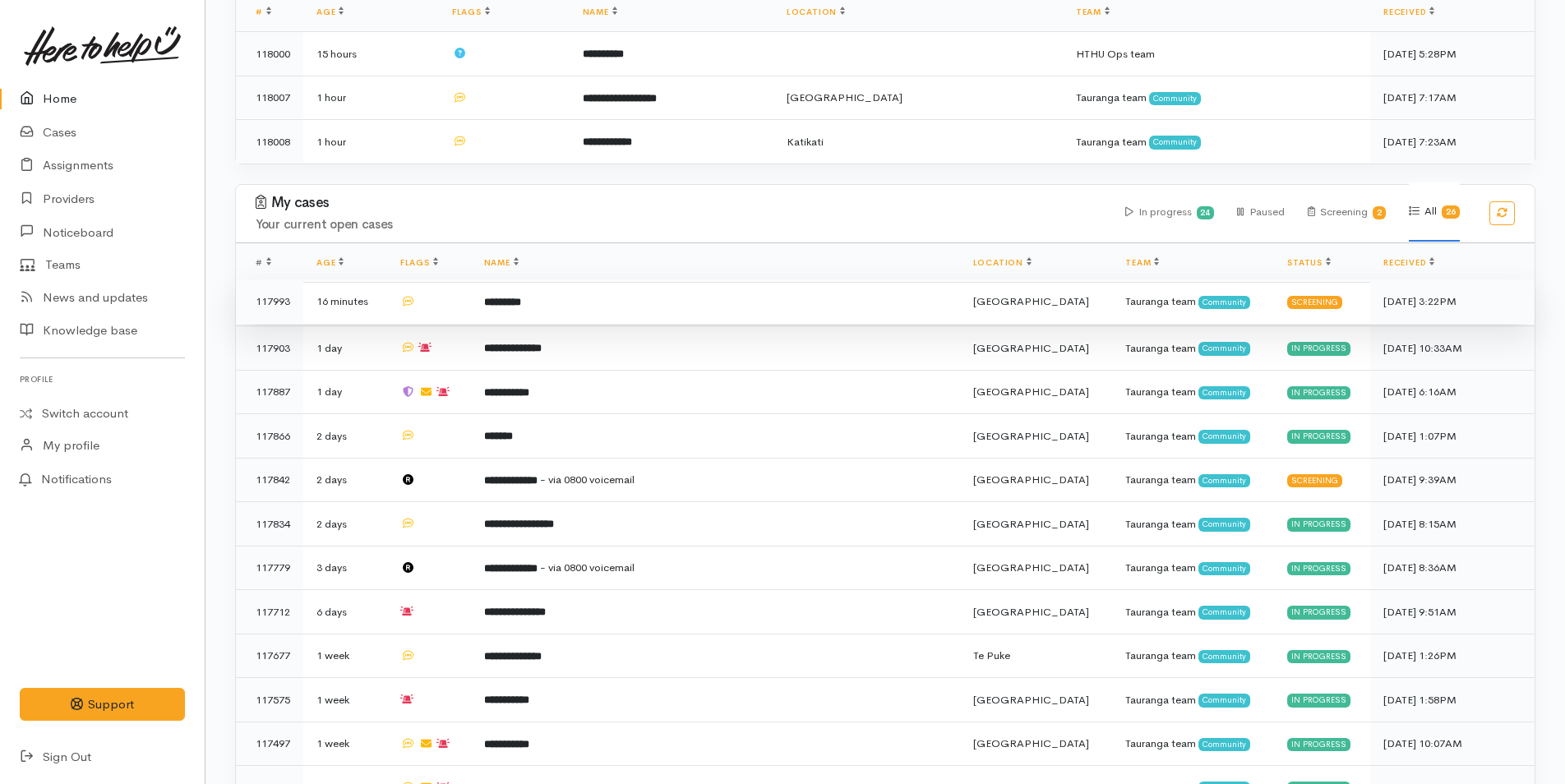
click at [569, 290] on td "*********" at bounding box center [715, 301] width 489 height 45
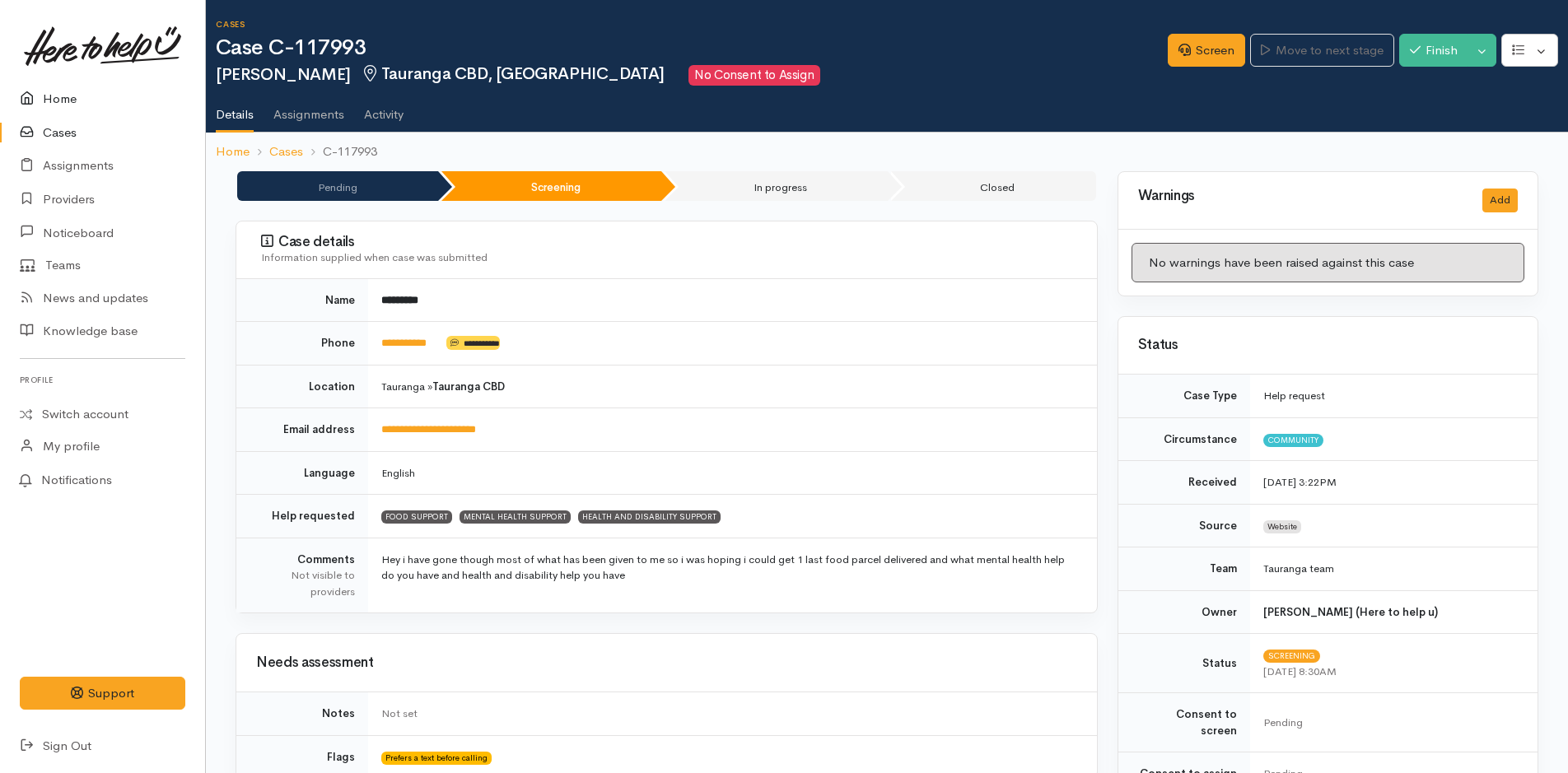
click at [48, 98] on link "Home" at bounding box center [102, 99] width 205 height 33
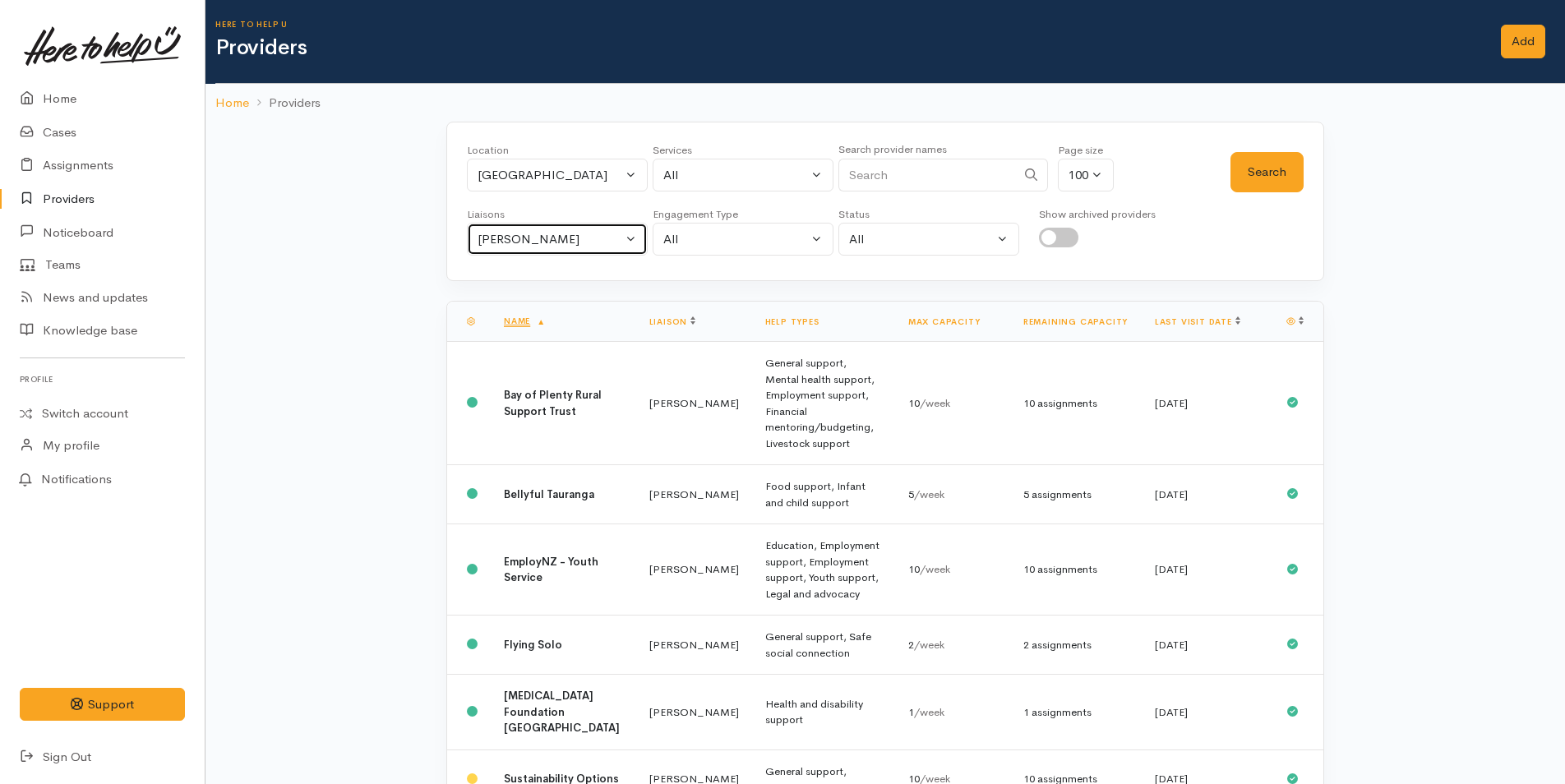
click at [533, 254] on button "[PERSON_NAME]" at bounding box center [557, 240] width 181 height 33
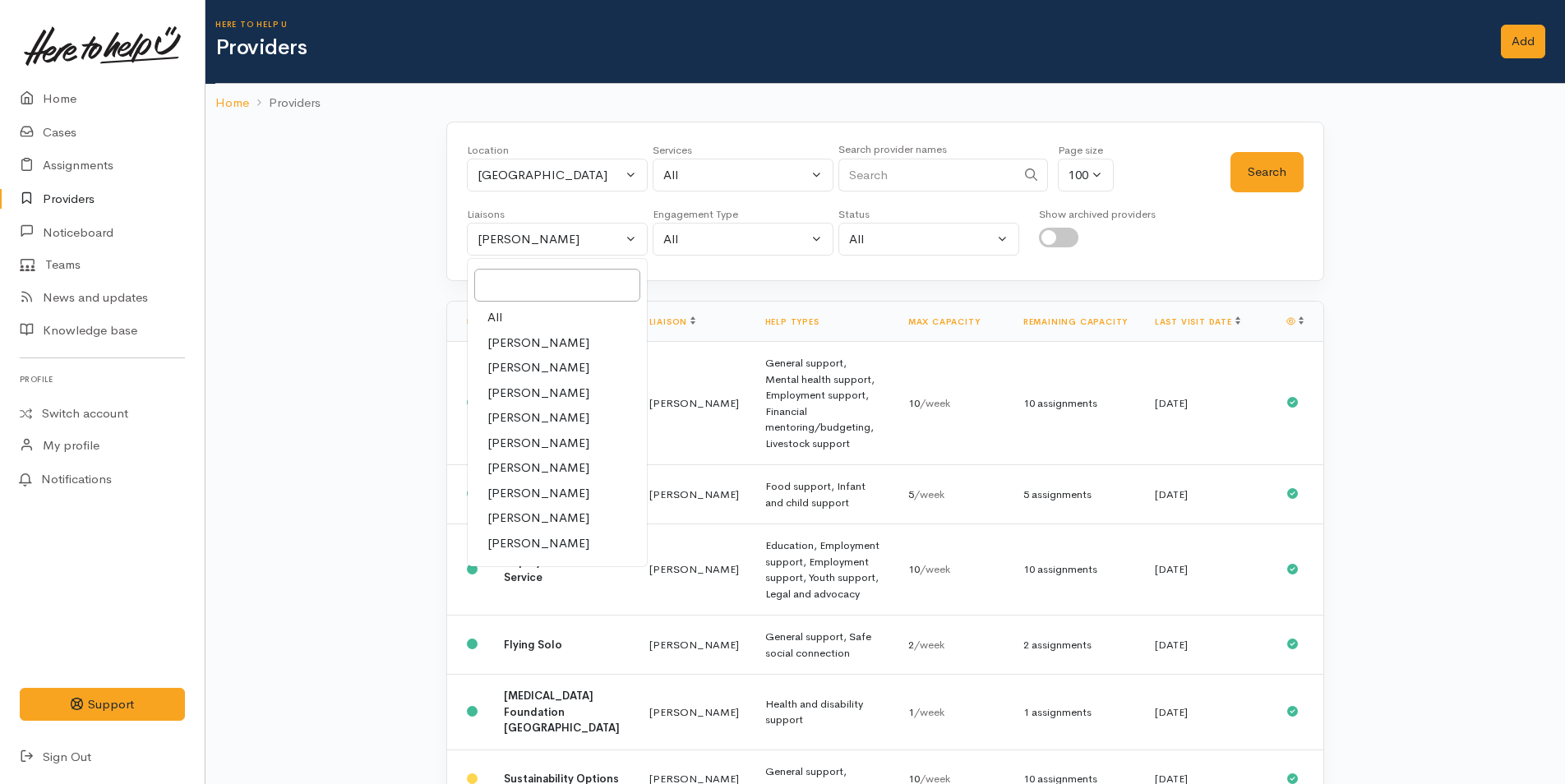
click at [508, 315] on link "All" at bounding box center [557, 317] width 179 height 25
select select "null"
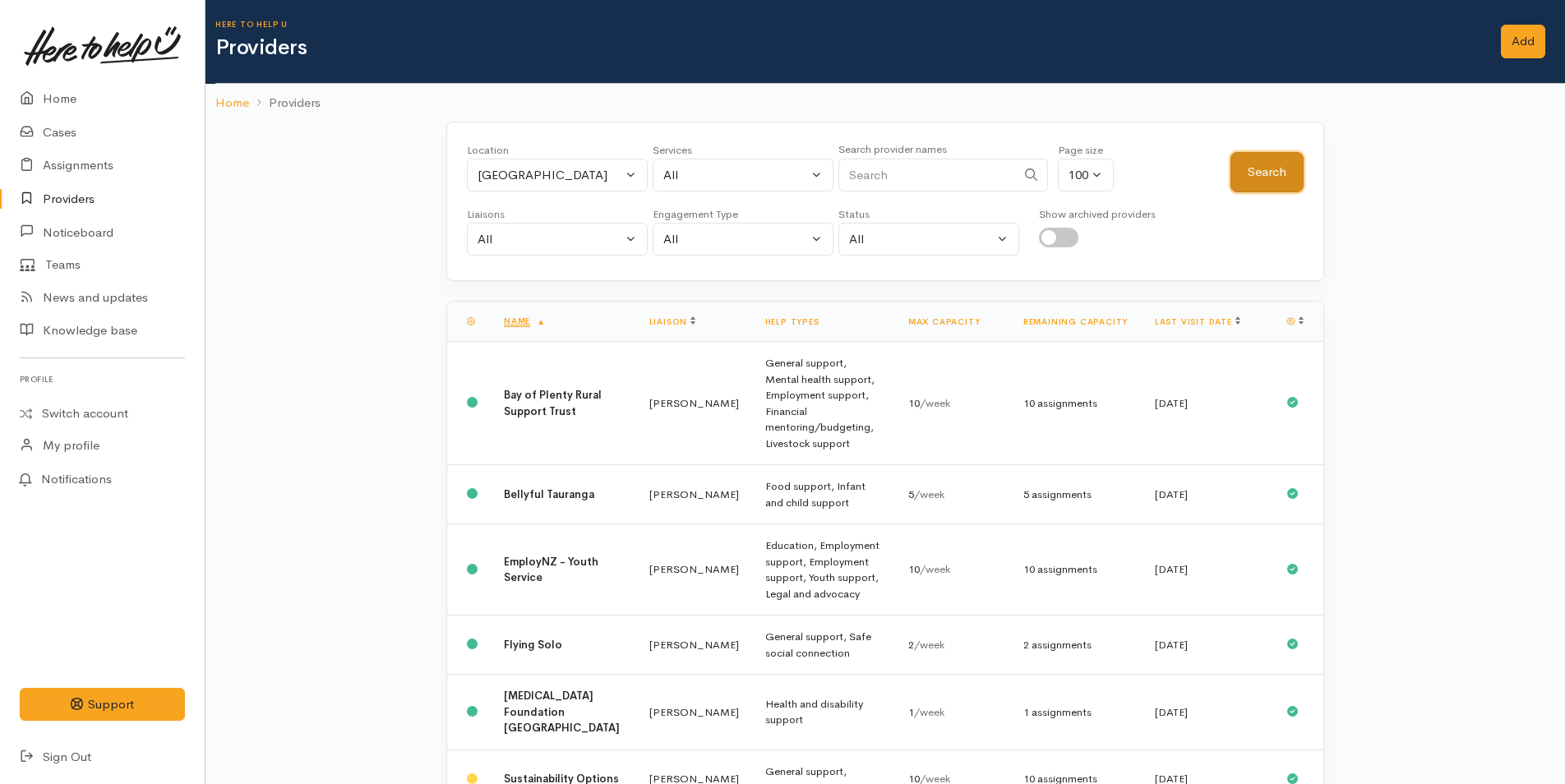
click at [1264, 170] on button "Search" at bounding box center [1266, 172] width 73 height 40
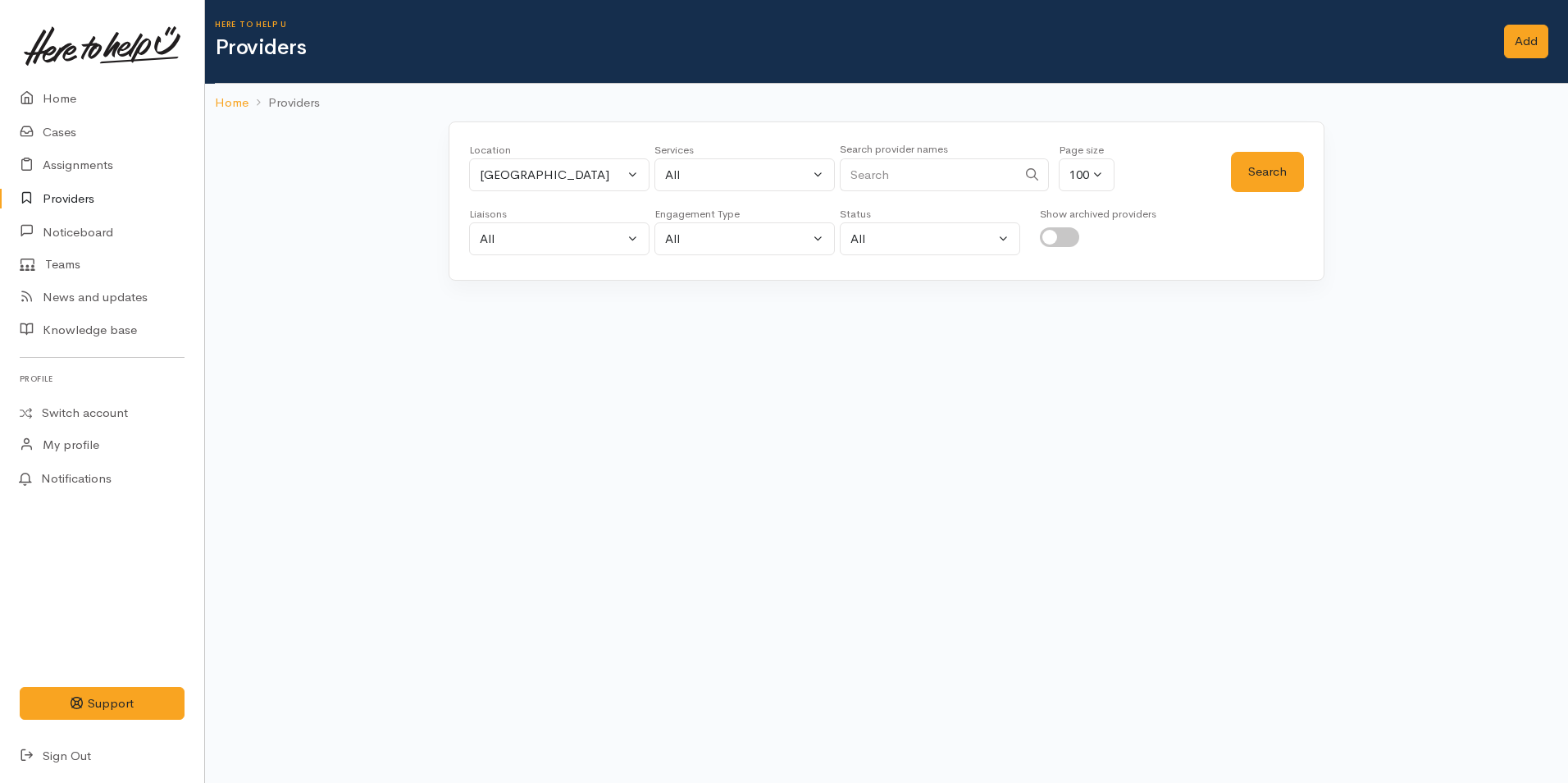
drag, startPoint x: 867, startPoint y: 167, endPoint x: 843, endPoint y: 134, distance: 40.8
click at [868, 167] on input "Search" at bounding box center [928, 175] width 177 height 33
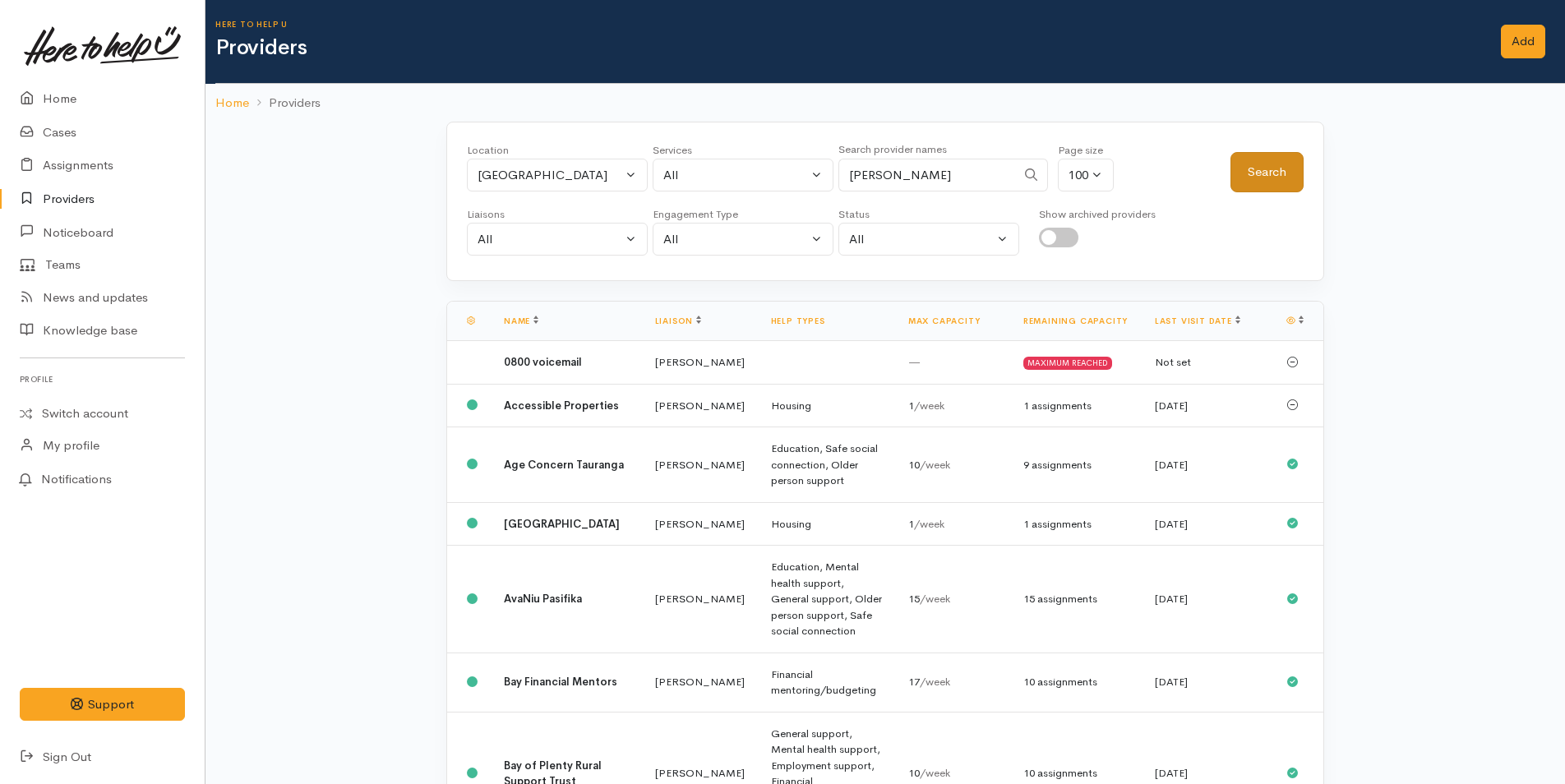
type input "kasey"
click at [1285, 176] on button "Search" at bounding box center [1266, 172] width 73 height 40
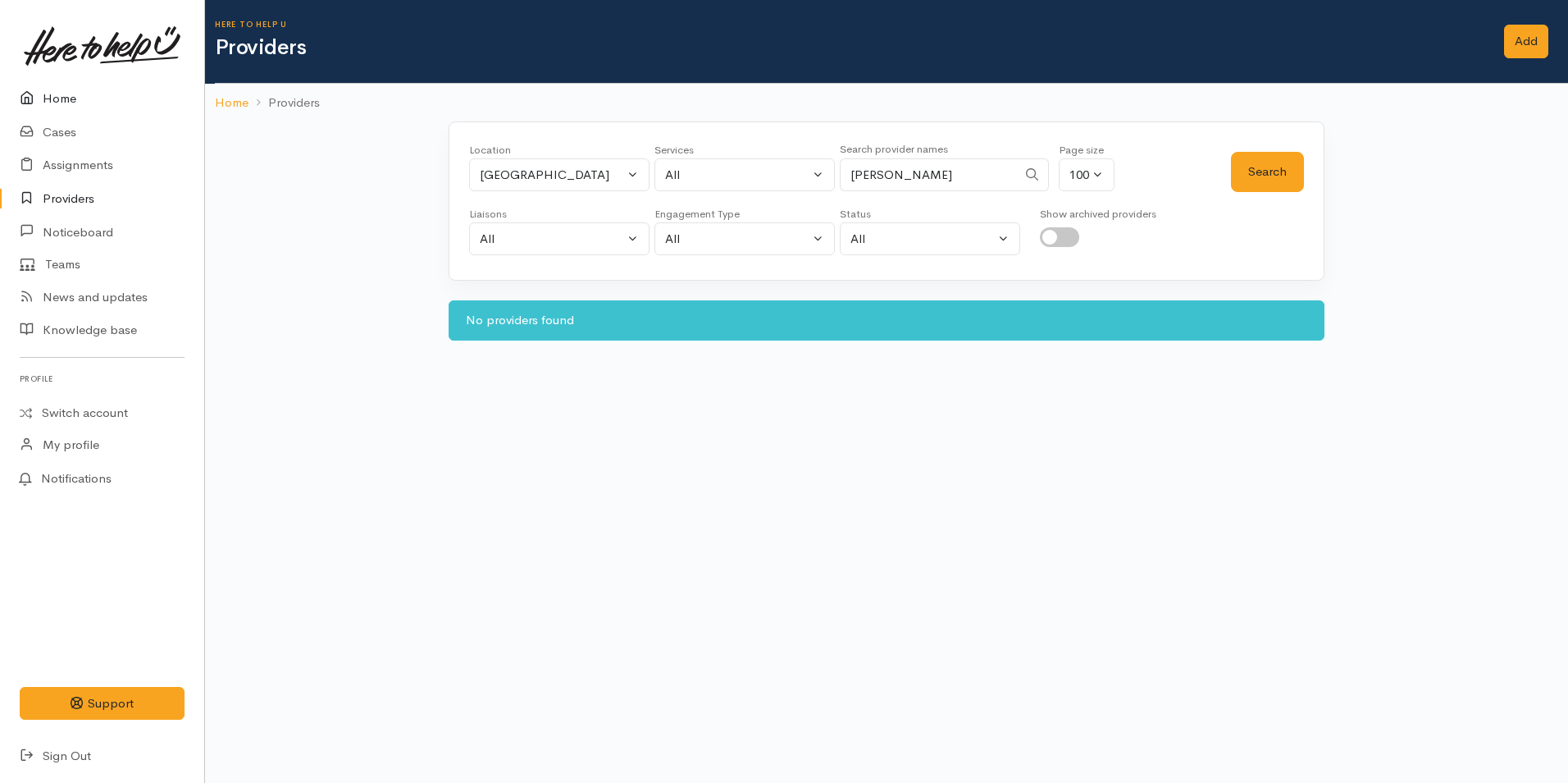
click at [60, 100] on link "Home" at bounding box center [102, 99] width 204 height 33
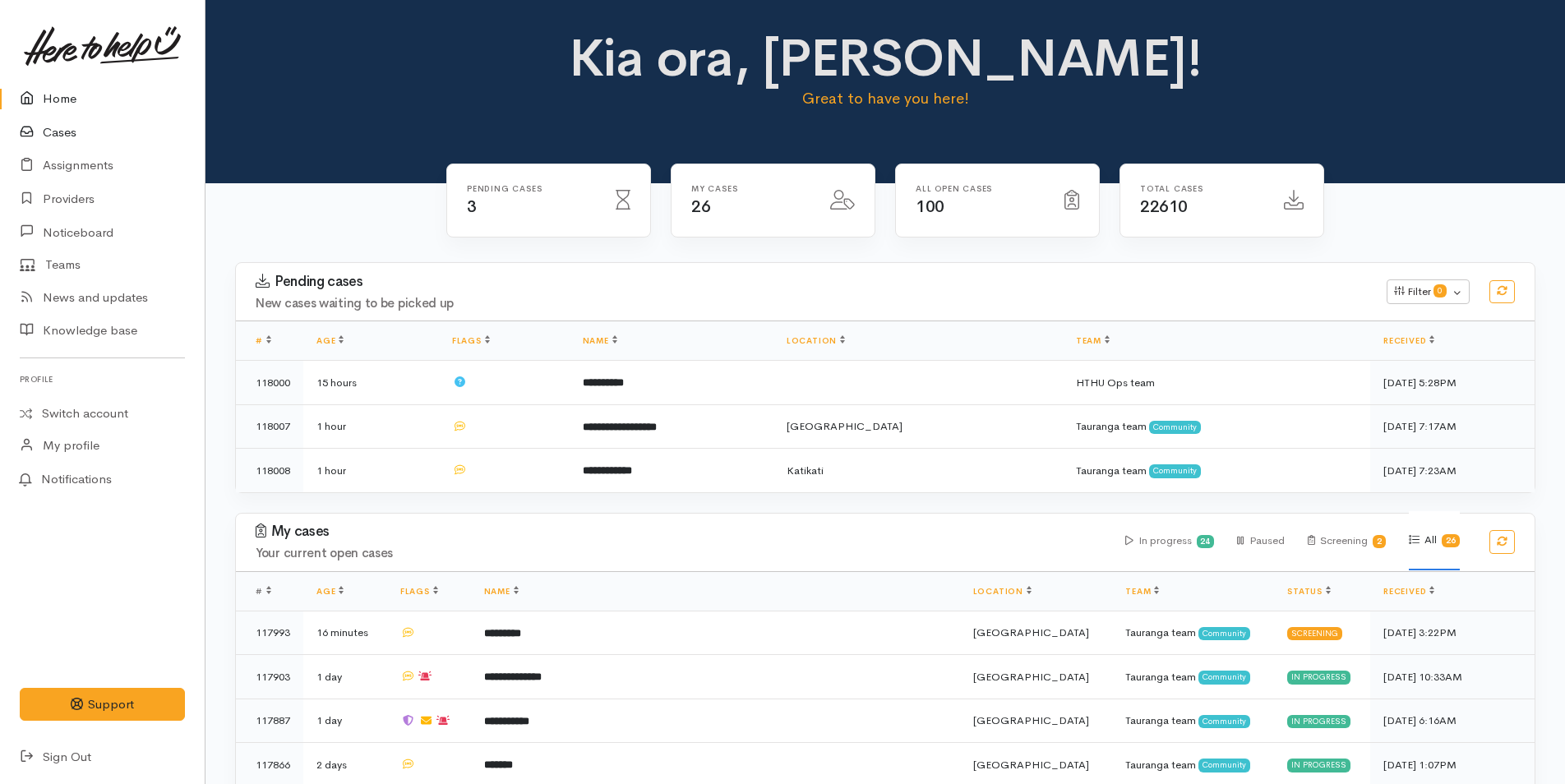
click at [43, 120] on link "Cases" at bounding box center [102, 133] width 205 height 33
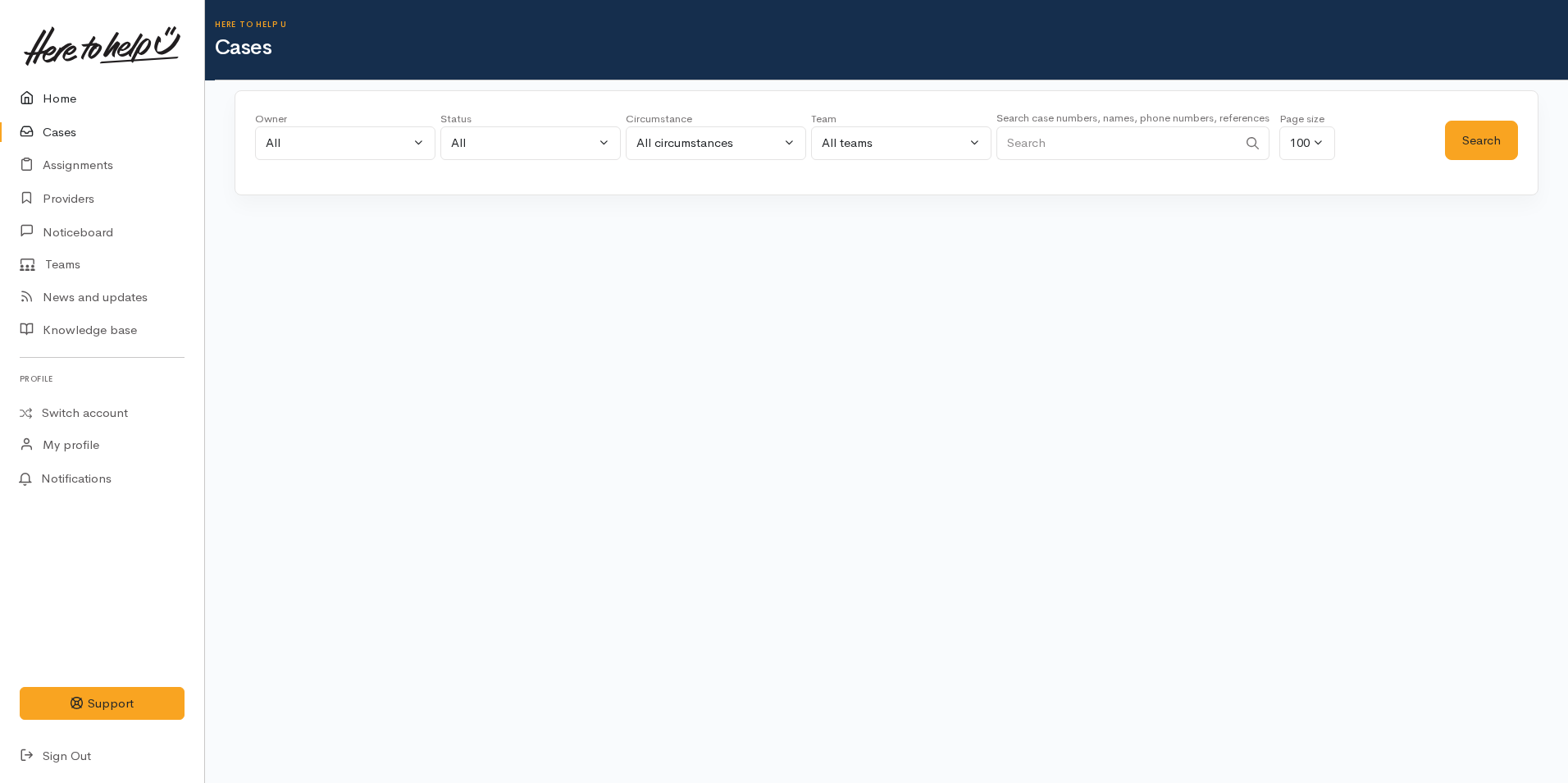
click at [89, 100] on link "Home" at bounding box center [102, 99] width 204 height 33
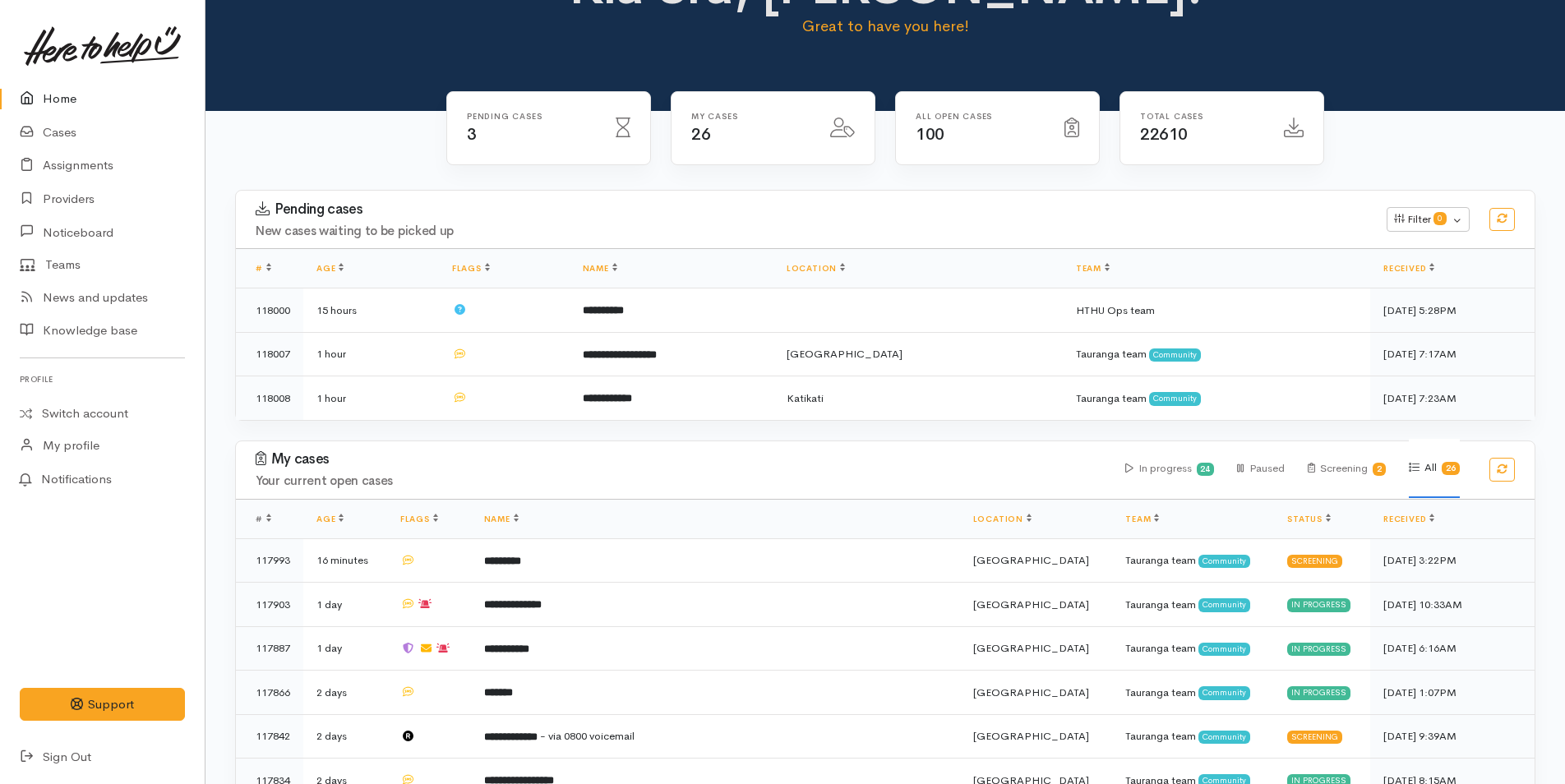
scroll to position [328, 0]
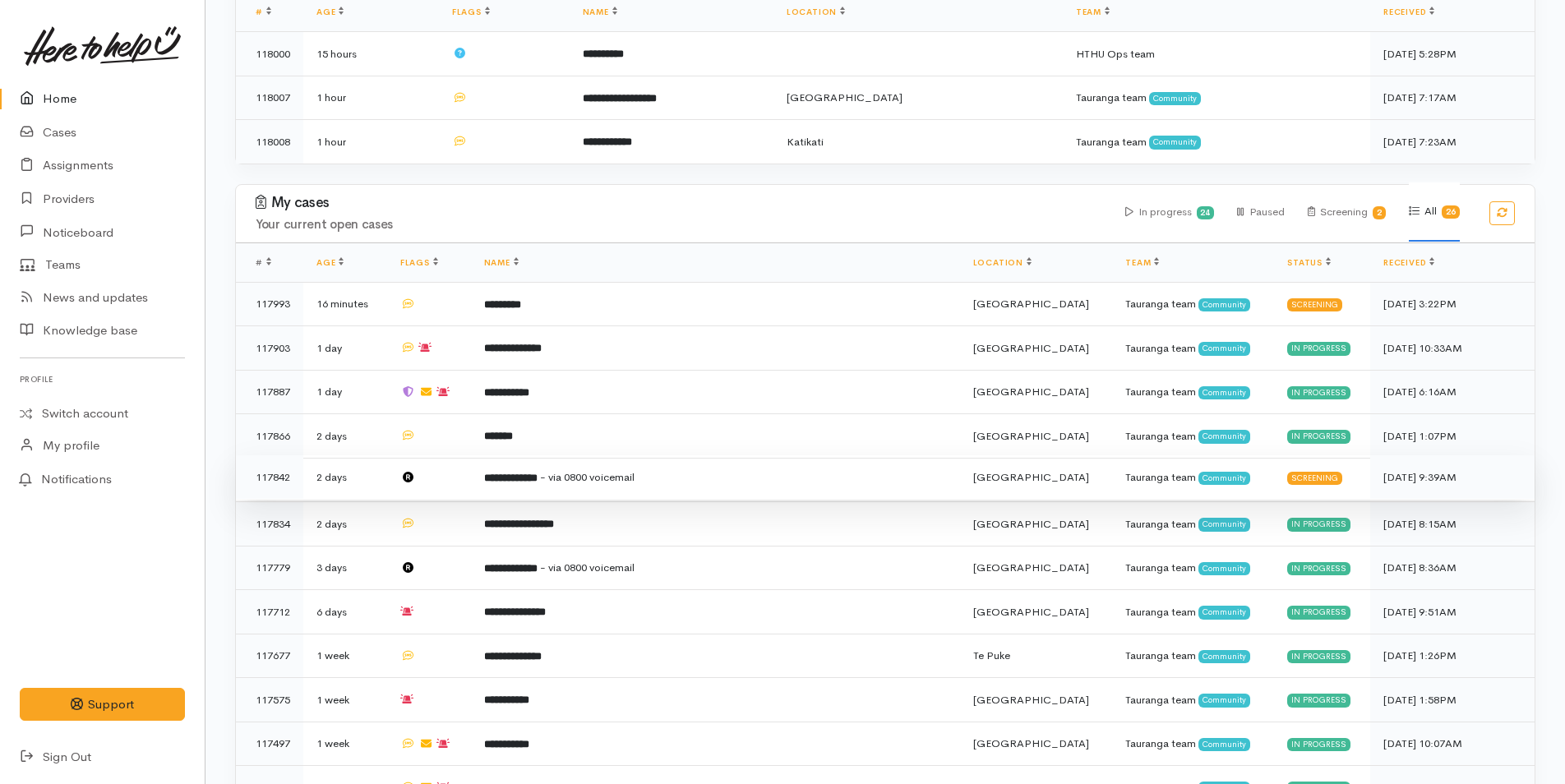
click at [547, 488] on td "**********" at bounding box center [715, 477] width 489 height 45
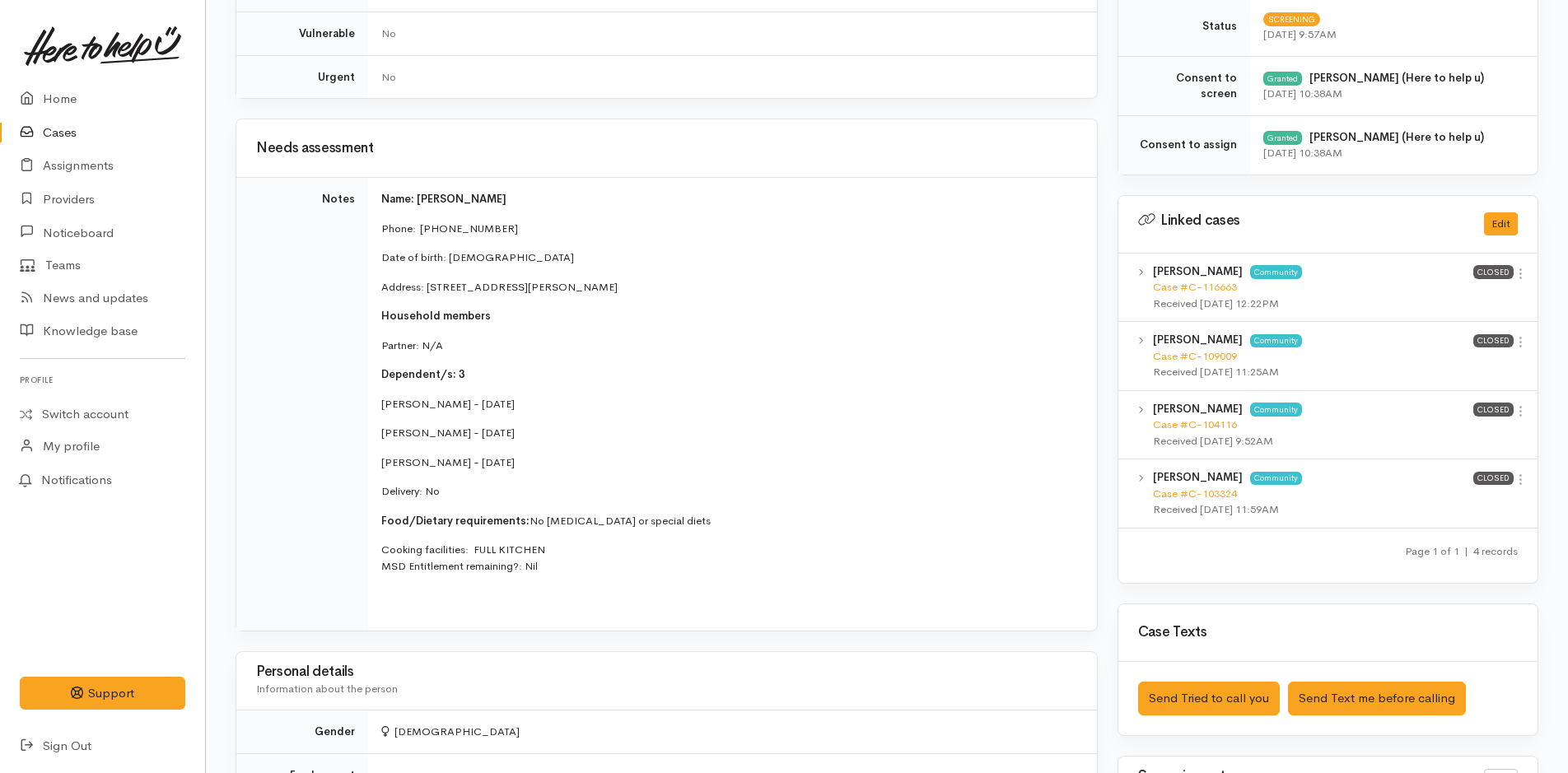
scroll to position [740, 0]
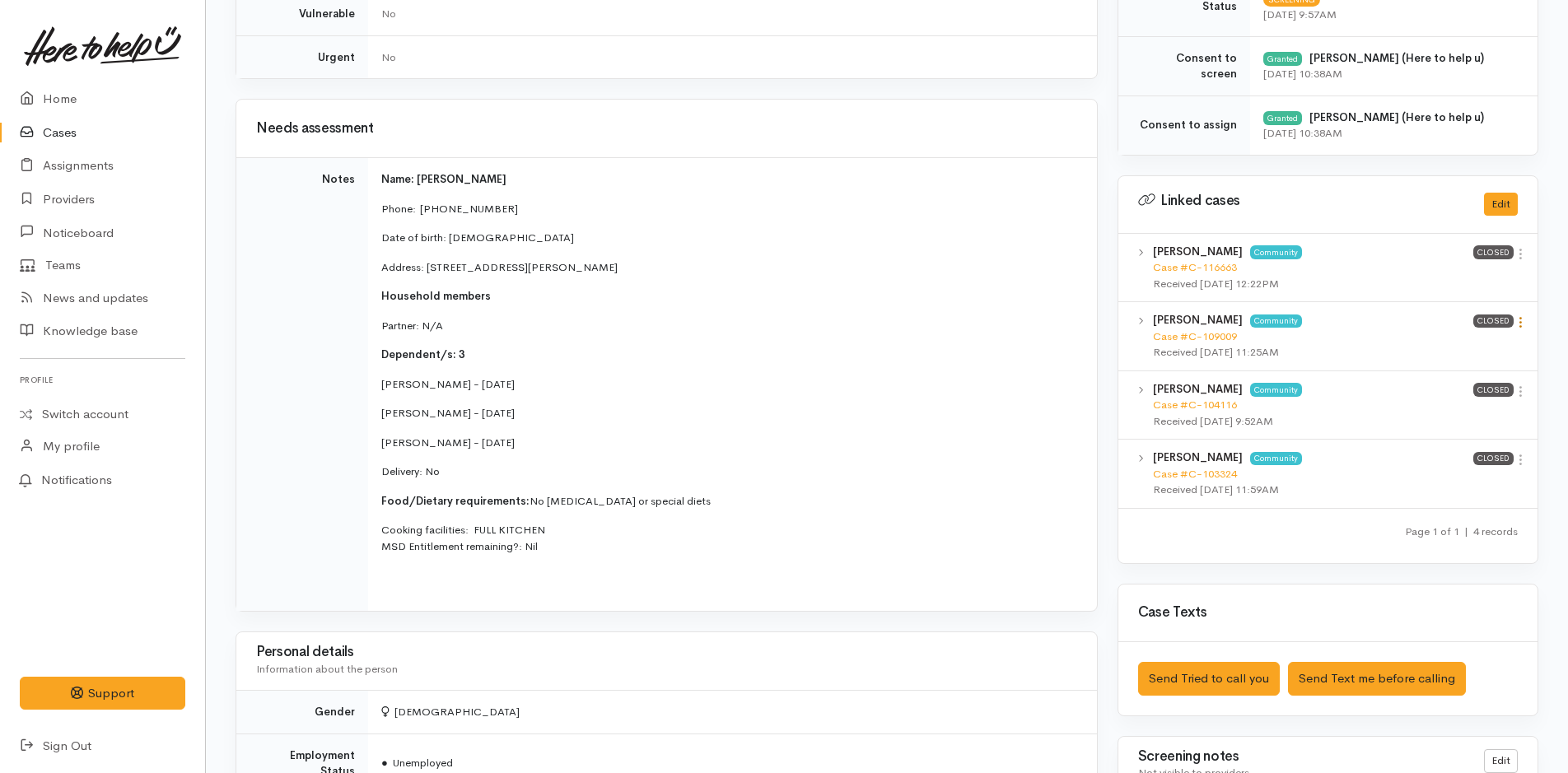
click at [1524, 331] on link at bounding box center [1520, 324] width 14 height 18
click at [1485, 346] on link "View case" at bounding box center [1462, 354] width 130 height 26
click at [1524, 398] on link at bounding box center [1520, 393] width 14 height 18
click at [1473, 420] on link "View case" at bounding box center [1462, 423] width 130 height 26
click at [1518, 466] on icon at bounding box center [1520, 460] width 14 height 14
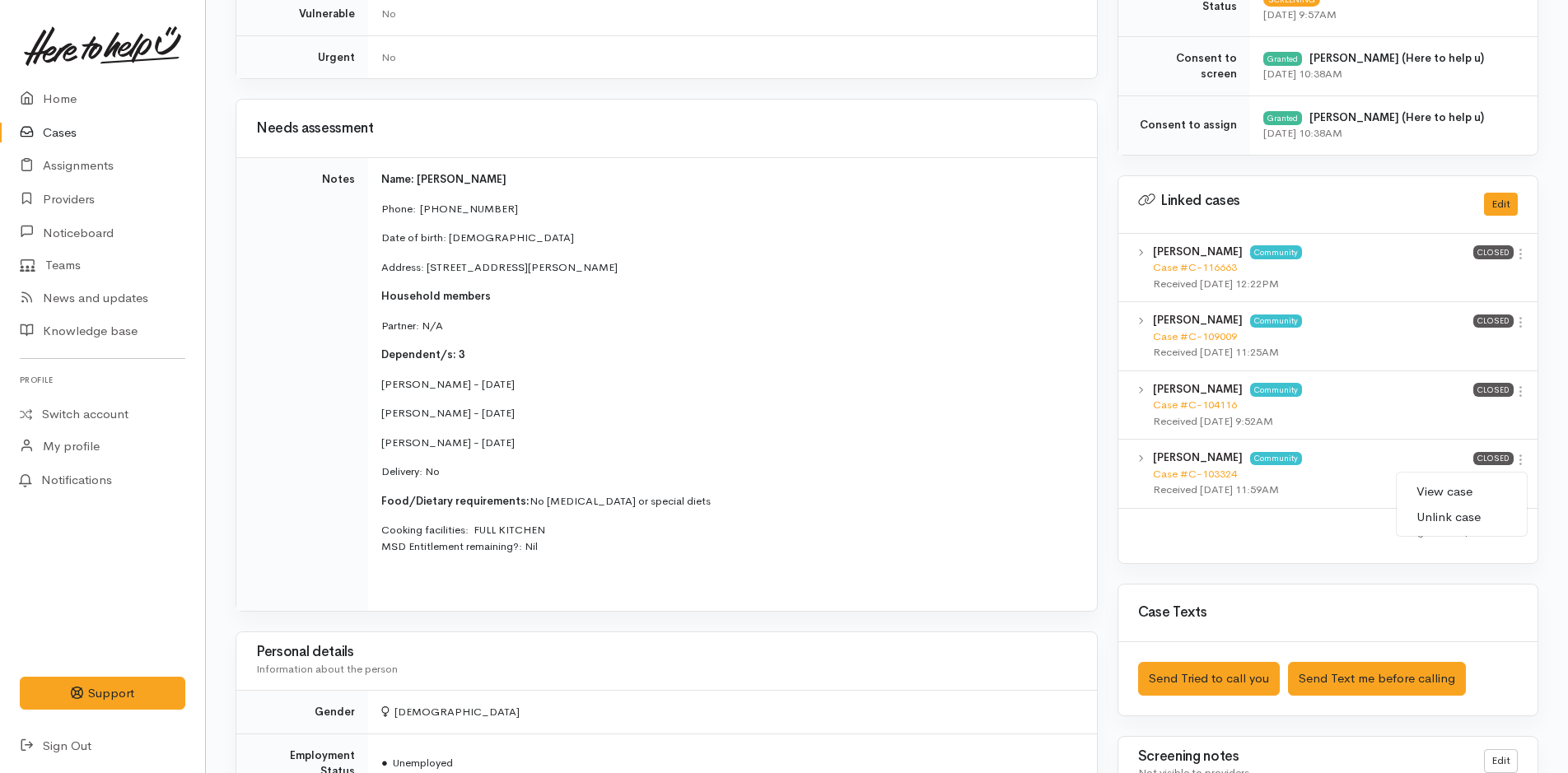
click at [1476, 486] on link "View case" at bounding box center [1462, 492] width 130 height 26
click at [1526, 393] on icon at bounding box center [1520, 391] width 14 height 14
click at [1454, 413] on link "View case" at bounding box center [1462, 423] width 130 height 26
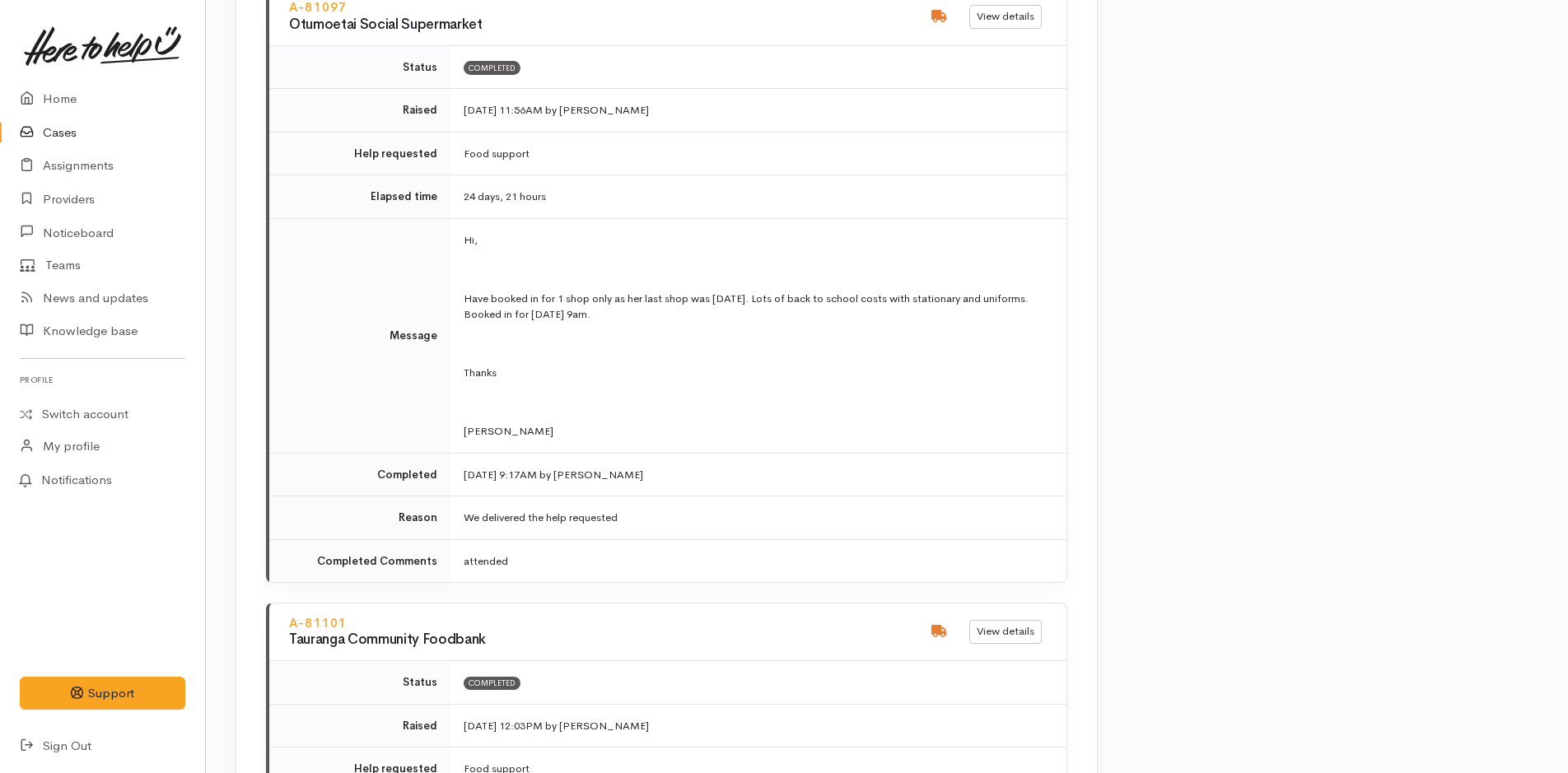
scroll to position [1937, 0]
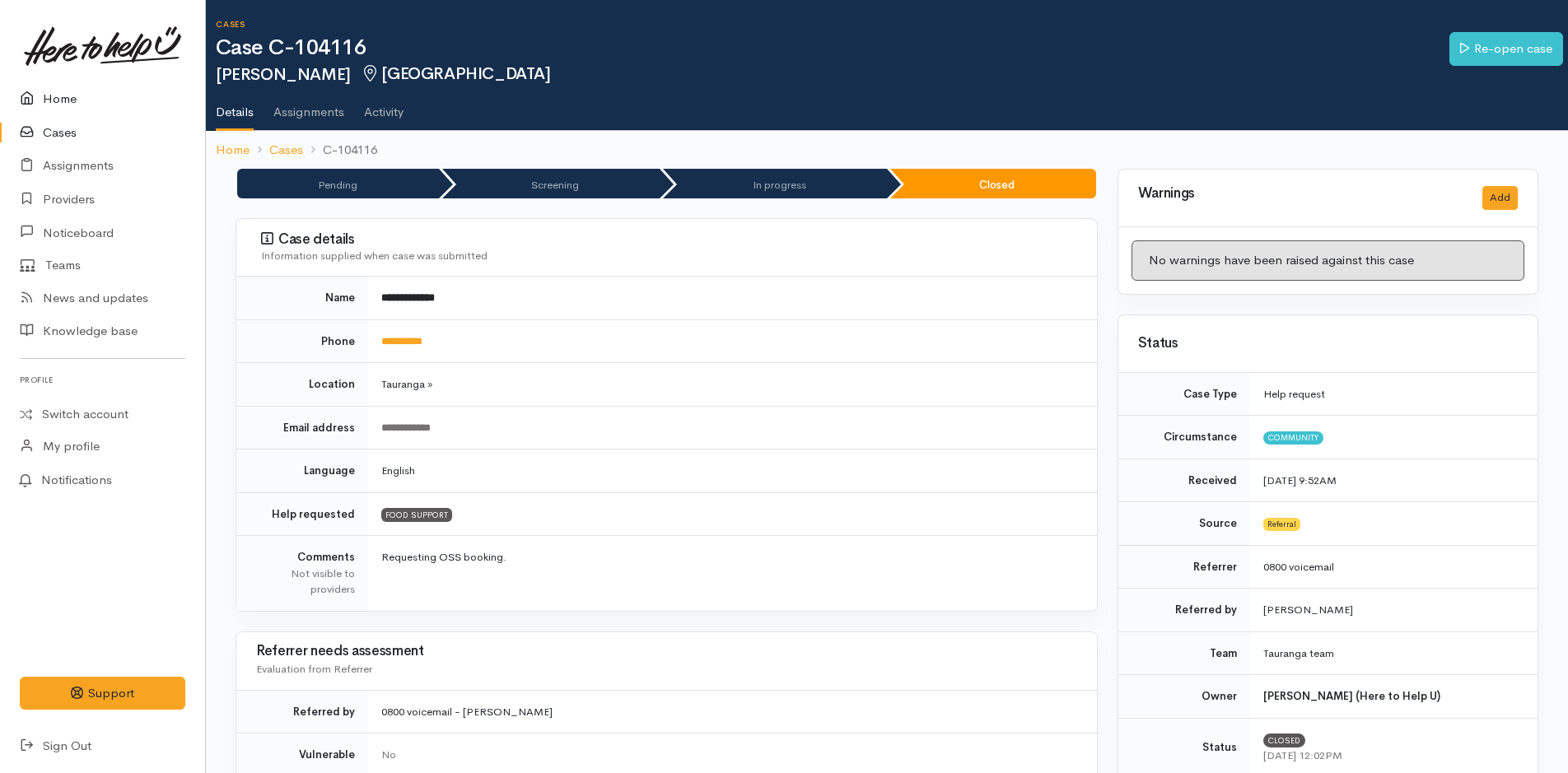
click at [85, 83] on div "KM Settings Sign out Home Cases Assignments Providers" at bounding box center [102, 386] width 165 height 753
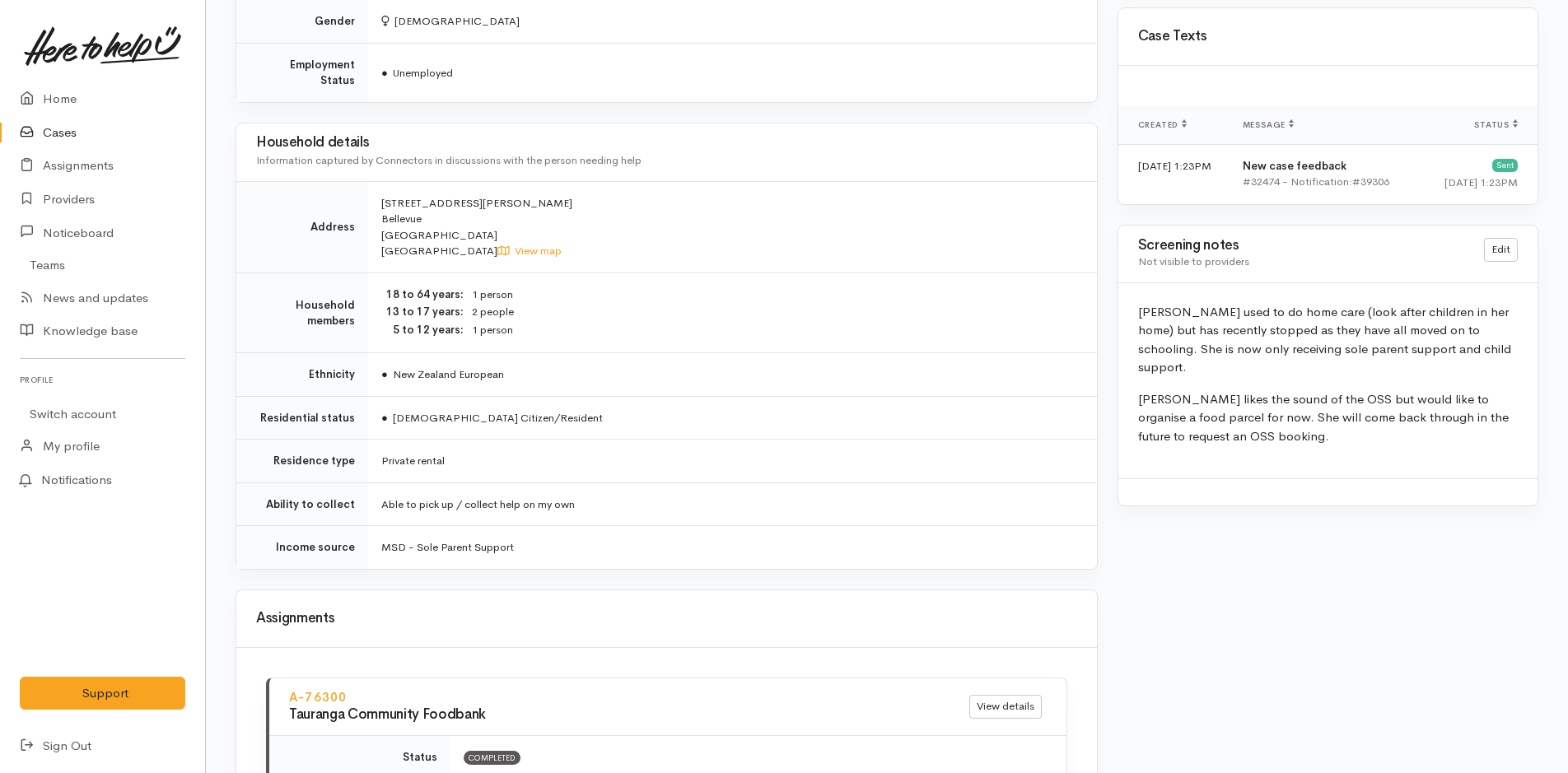
scroll to position [1317, 0]
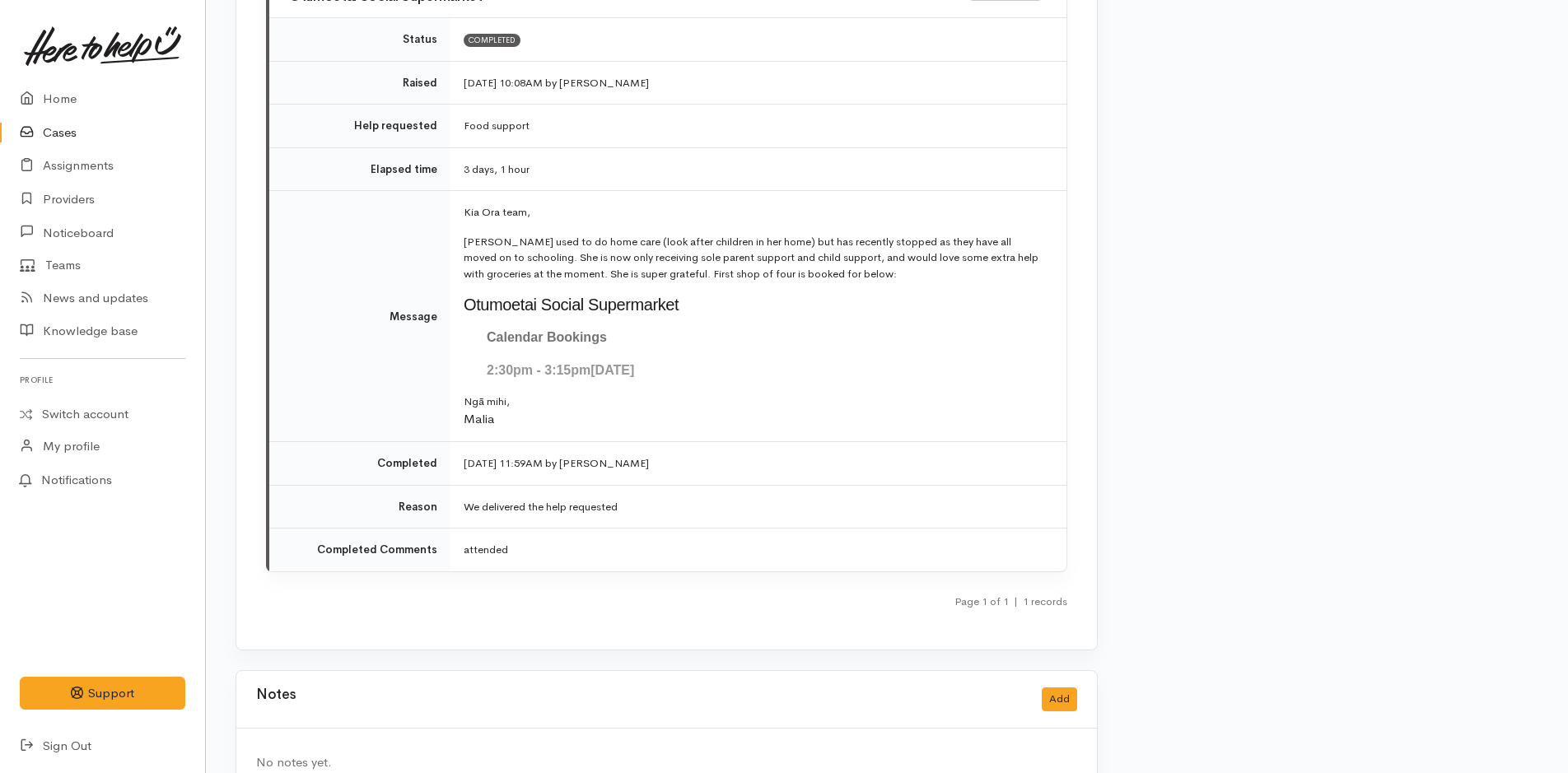
scroll to position [2003, 0]
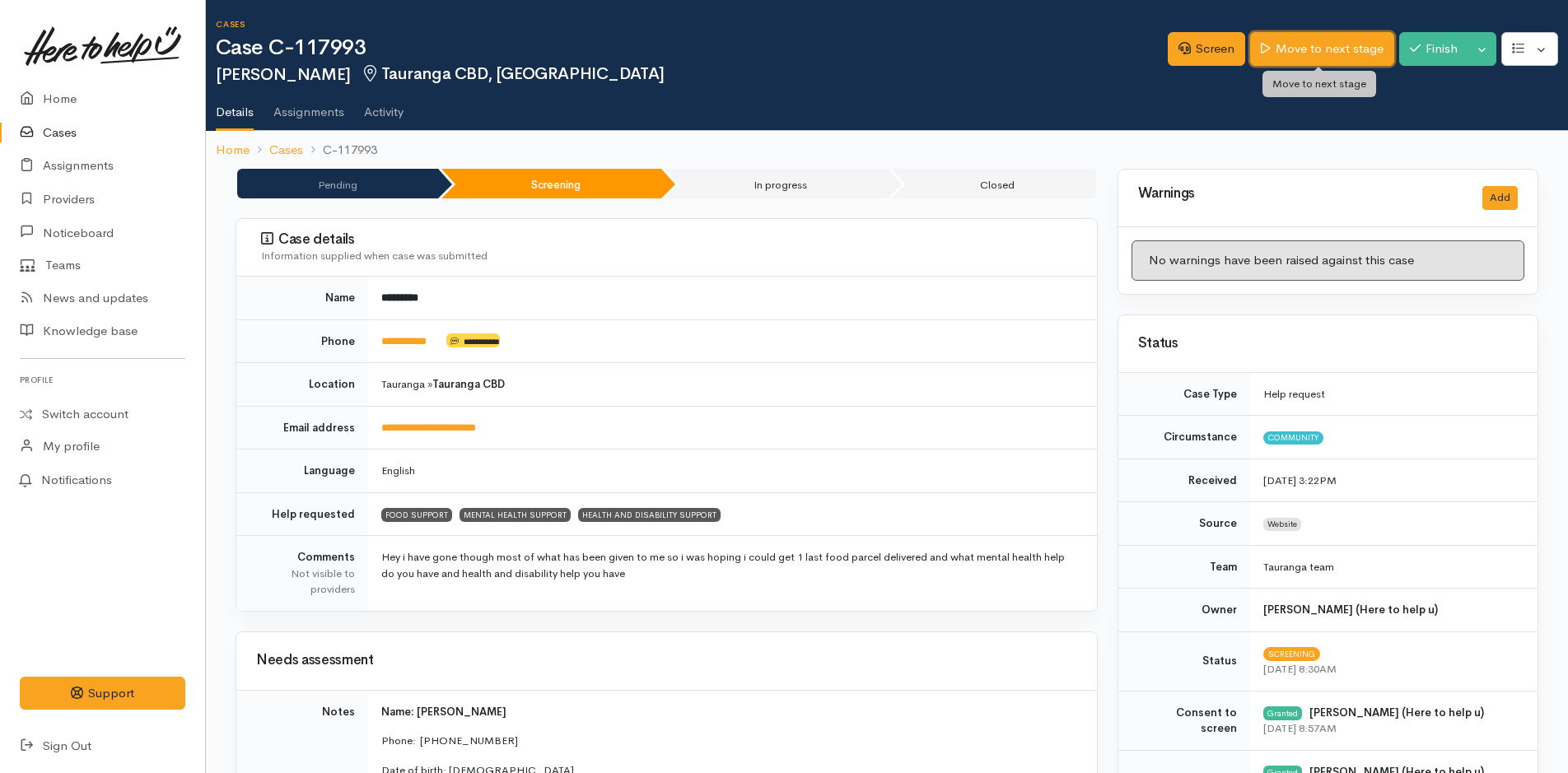
click at [1329, 47] on link "Move to next stage" at bounding box center [1321, 48] width 143 height 33
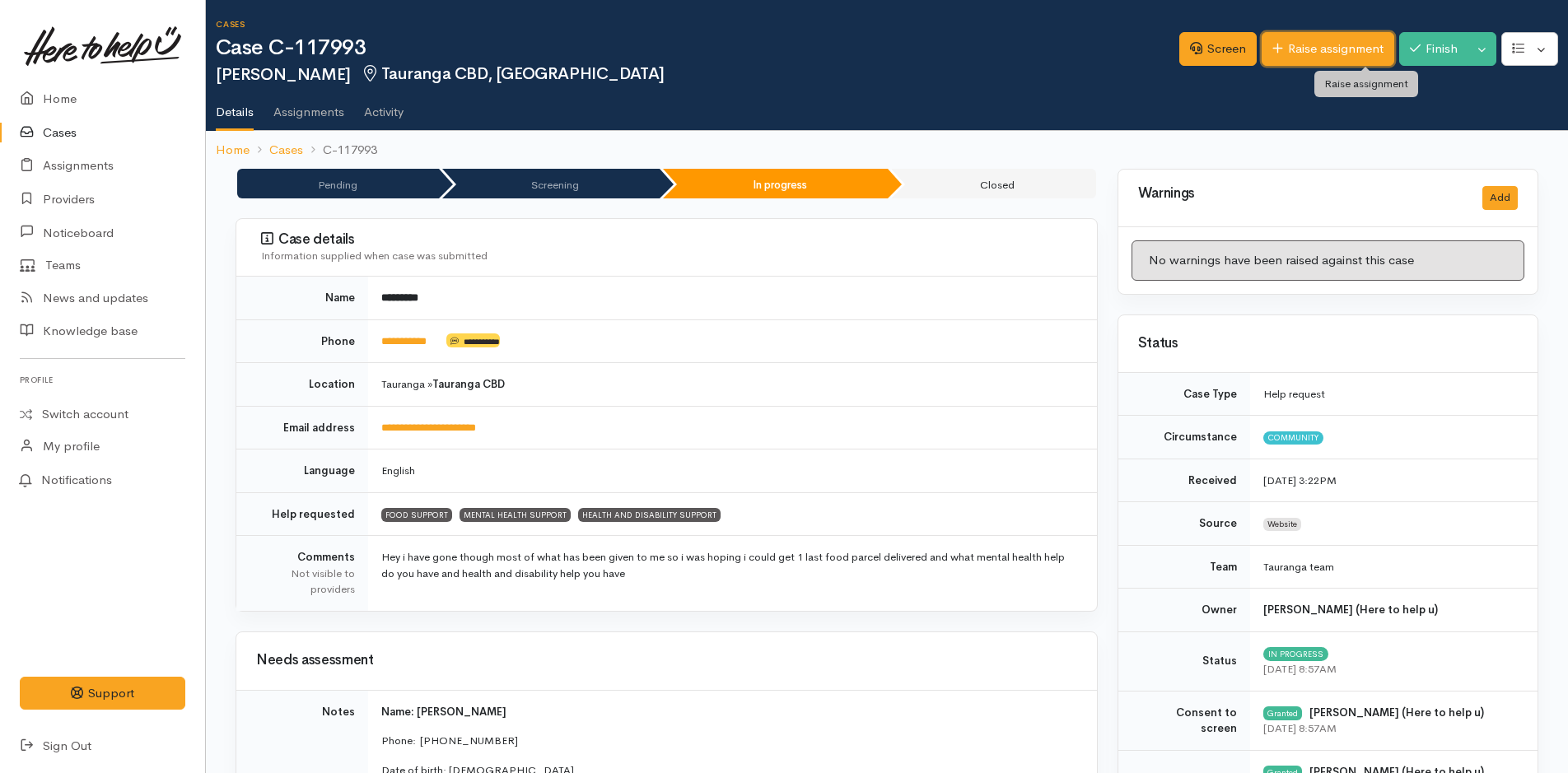
click at [1326, 51] on link "Raise assignment" at bounding box center [1328, 48] width 133 height 33
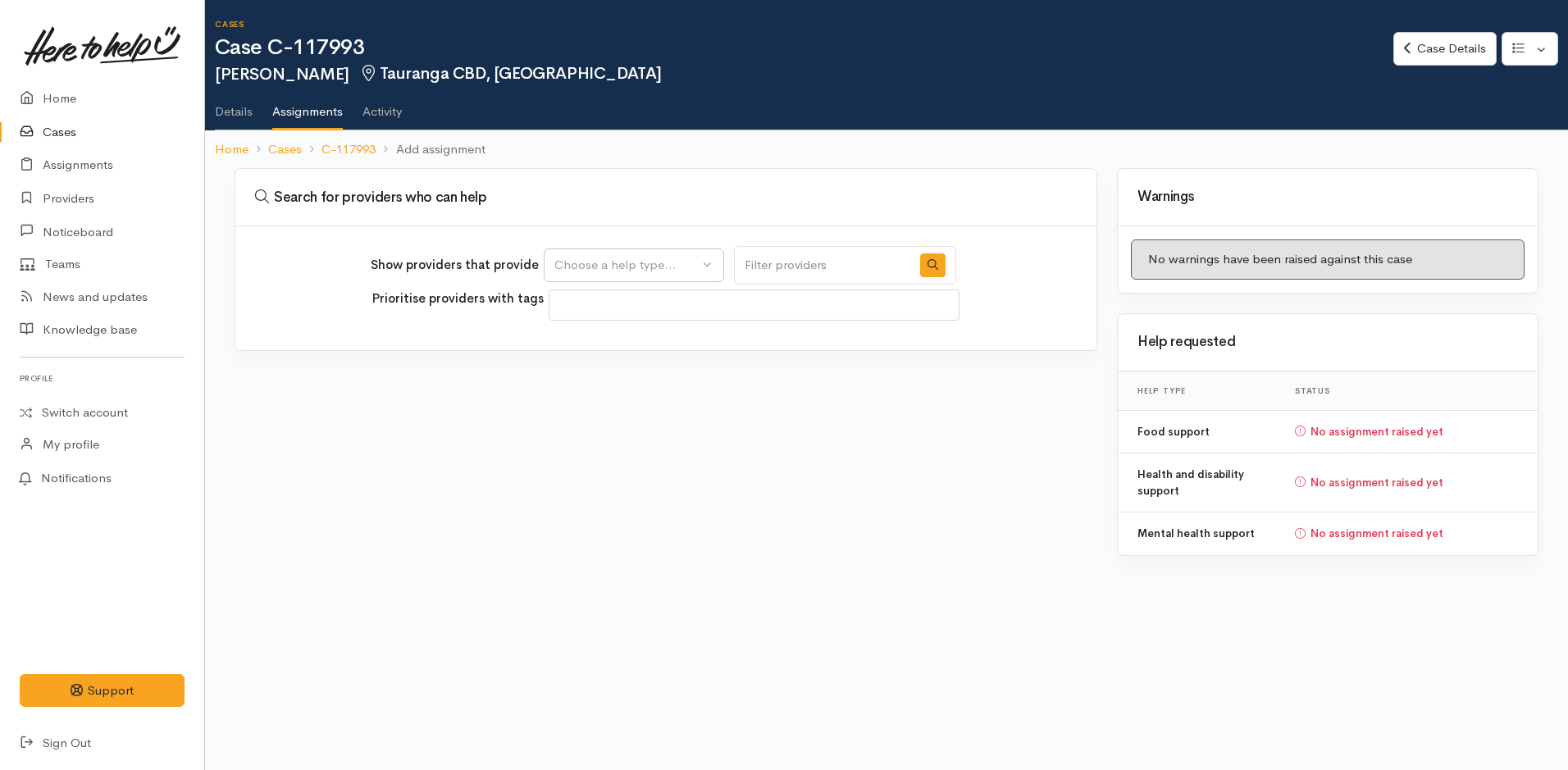
select select
click at [593, 277] on button "Choose a help type..." at bounding box center [634, 265] width 181 height 33
click at [602, 342] on span "Food support" at bounding box center [602, 344] width 76 height 19
select select "3"
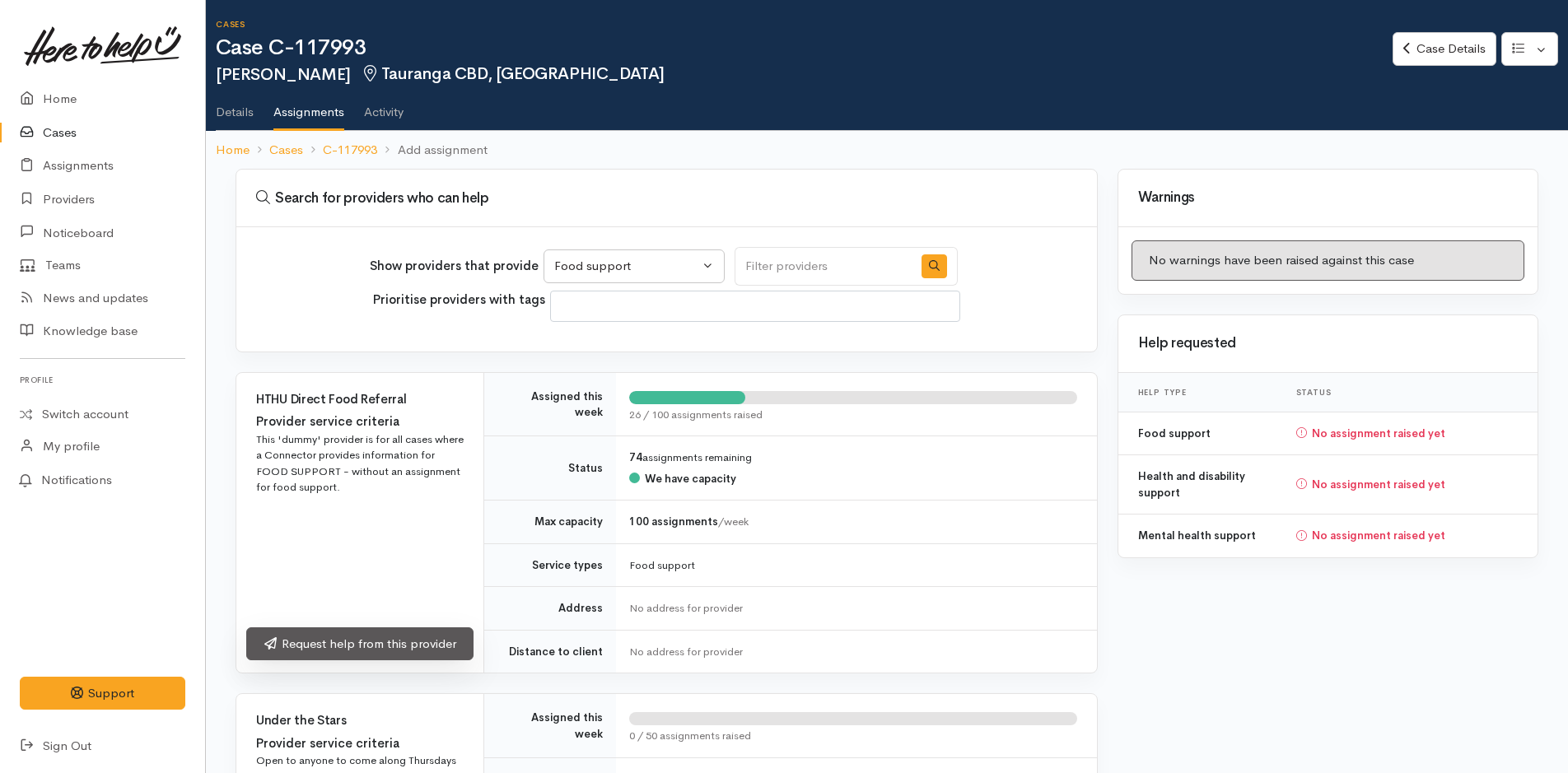
click at [336, 646] on link "Request help from this provider" at bounding box center [360, 644] width 227 height 33
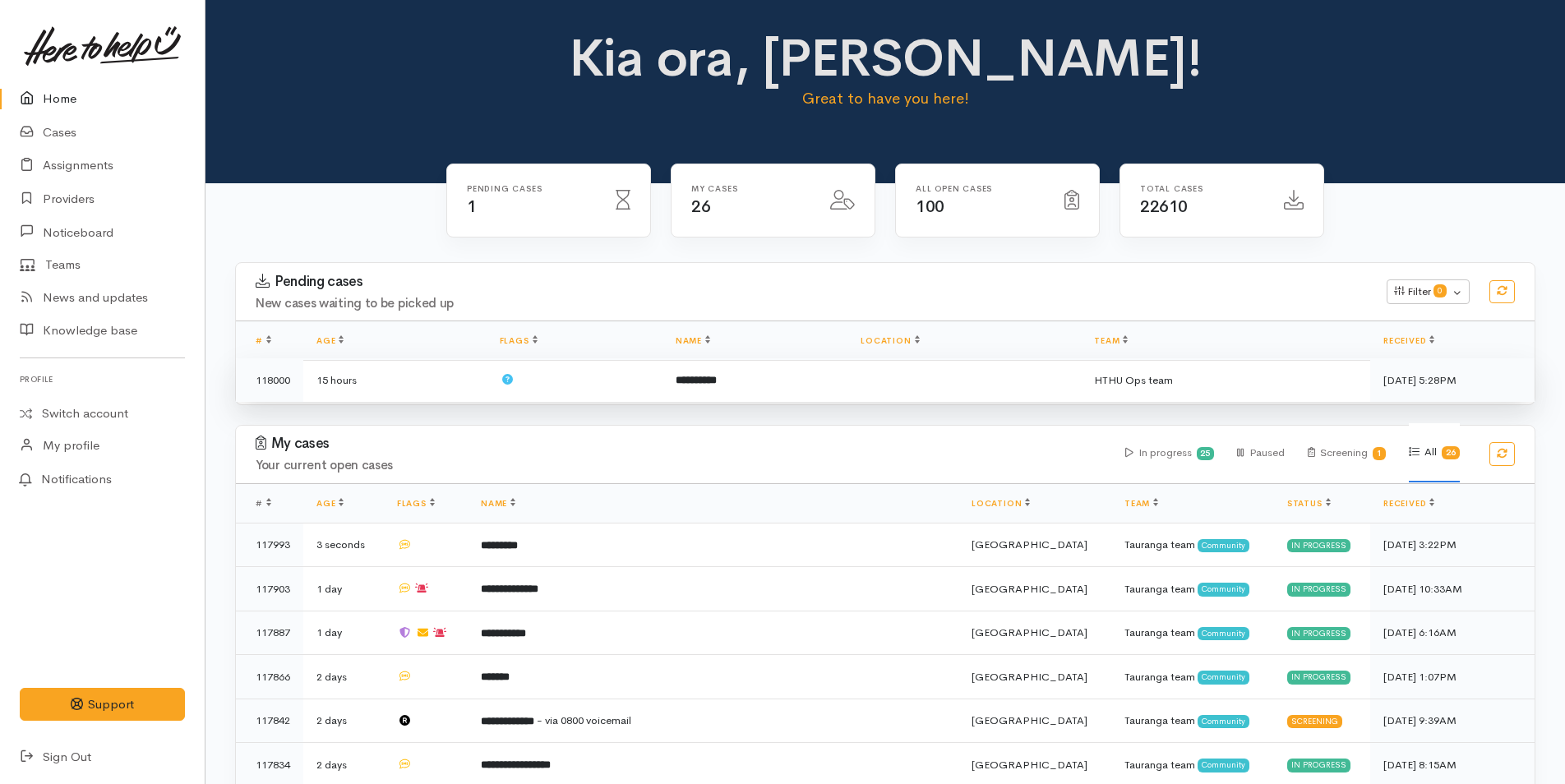
click at [645, 382] on td at bounding box center [574, 380] width 176 height 44
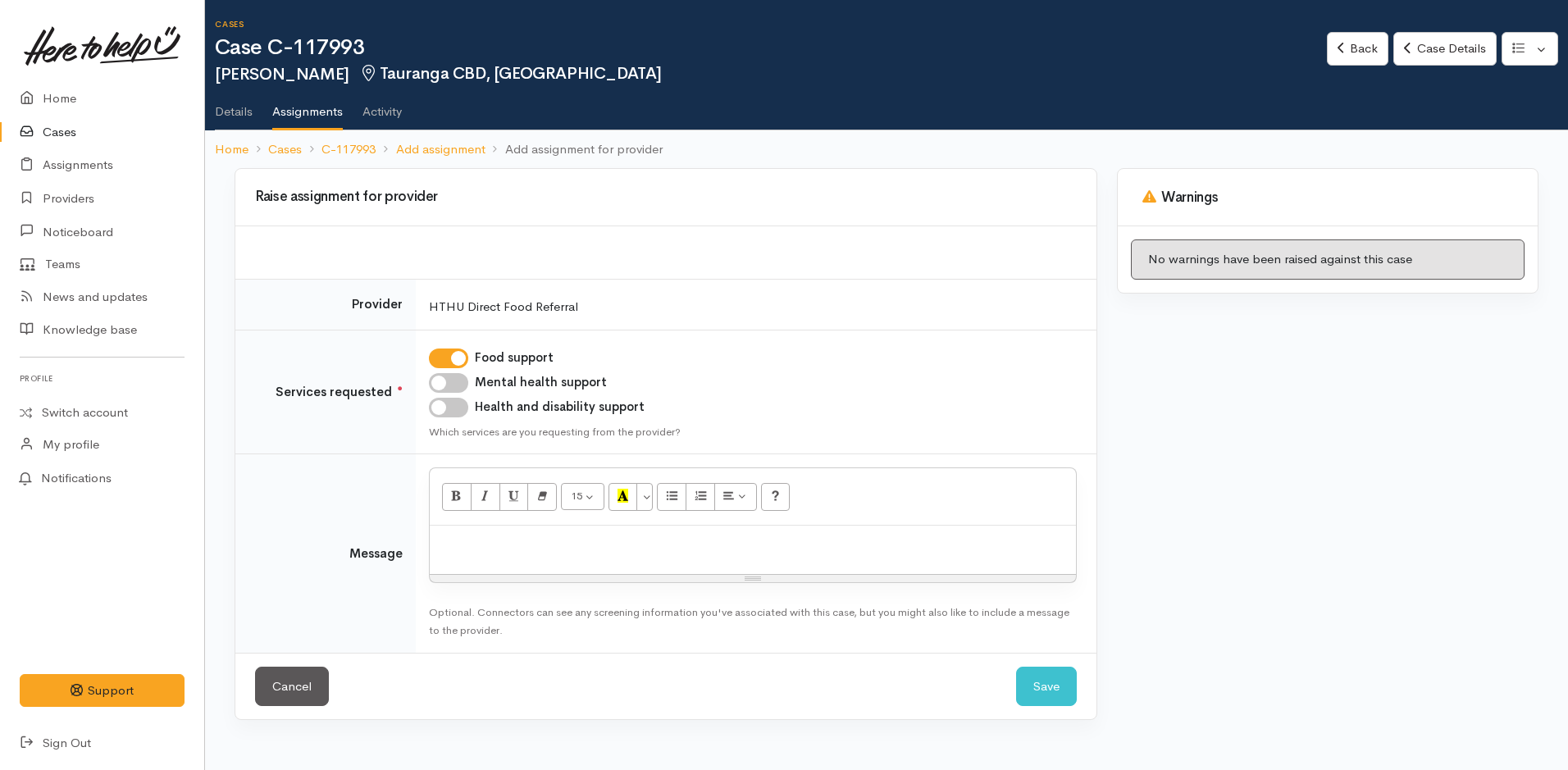
click at [500, 538] on p at bounding box center [753, 543] width 630 height 19
paste div
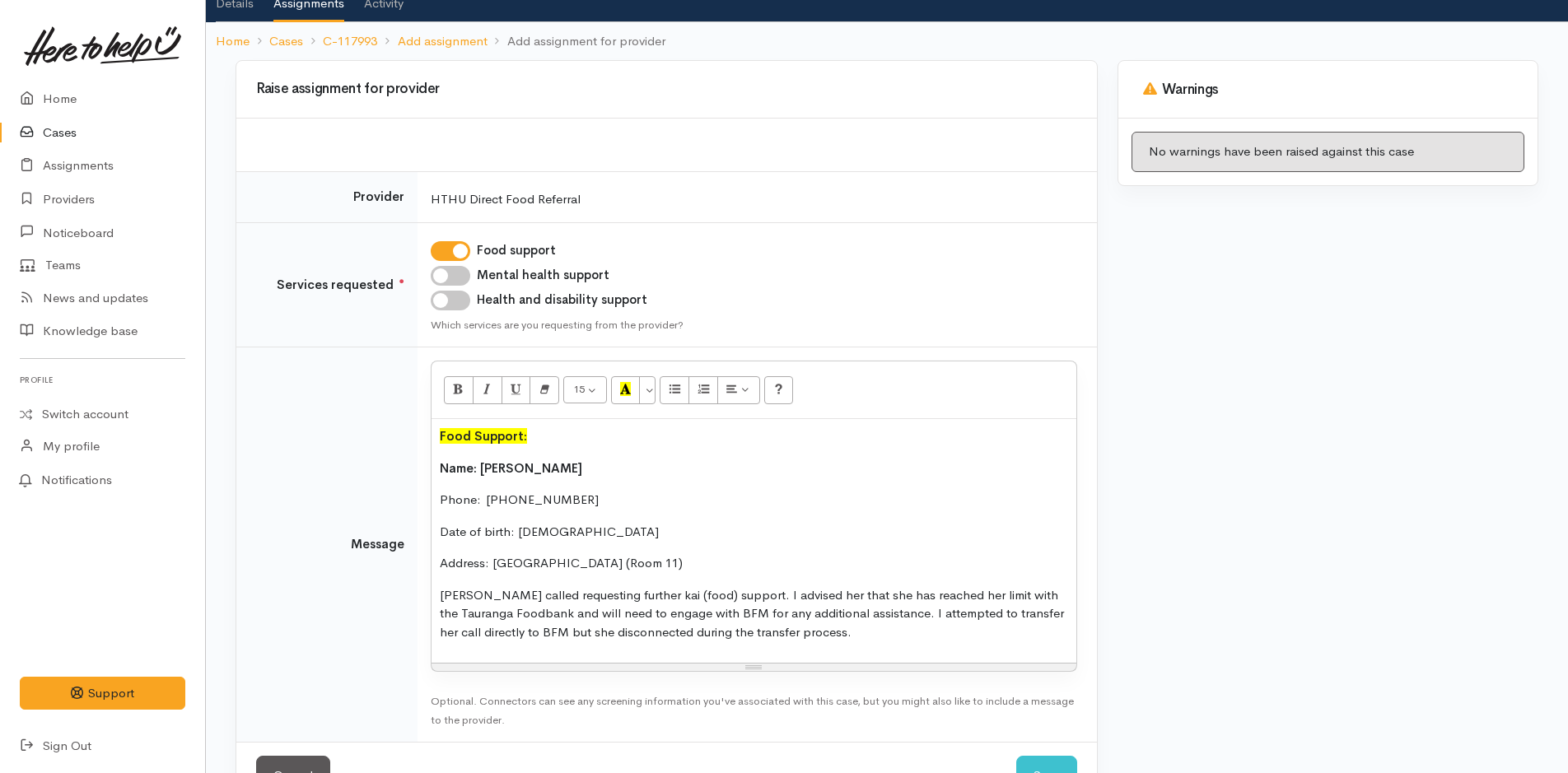
scroll to position [165, 0]
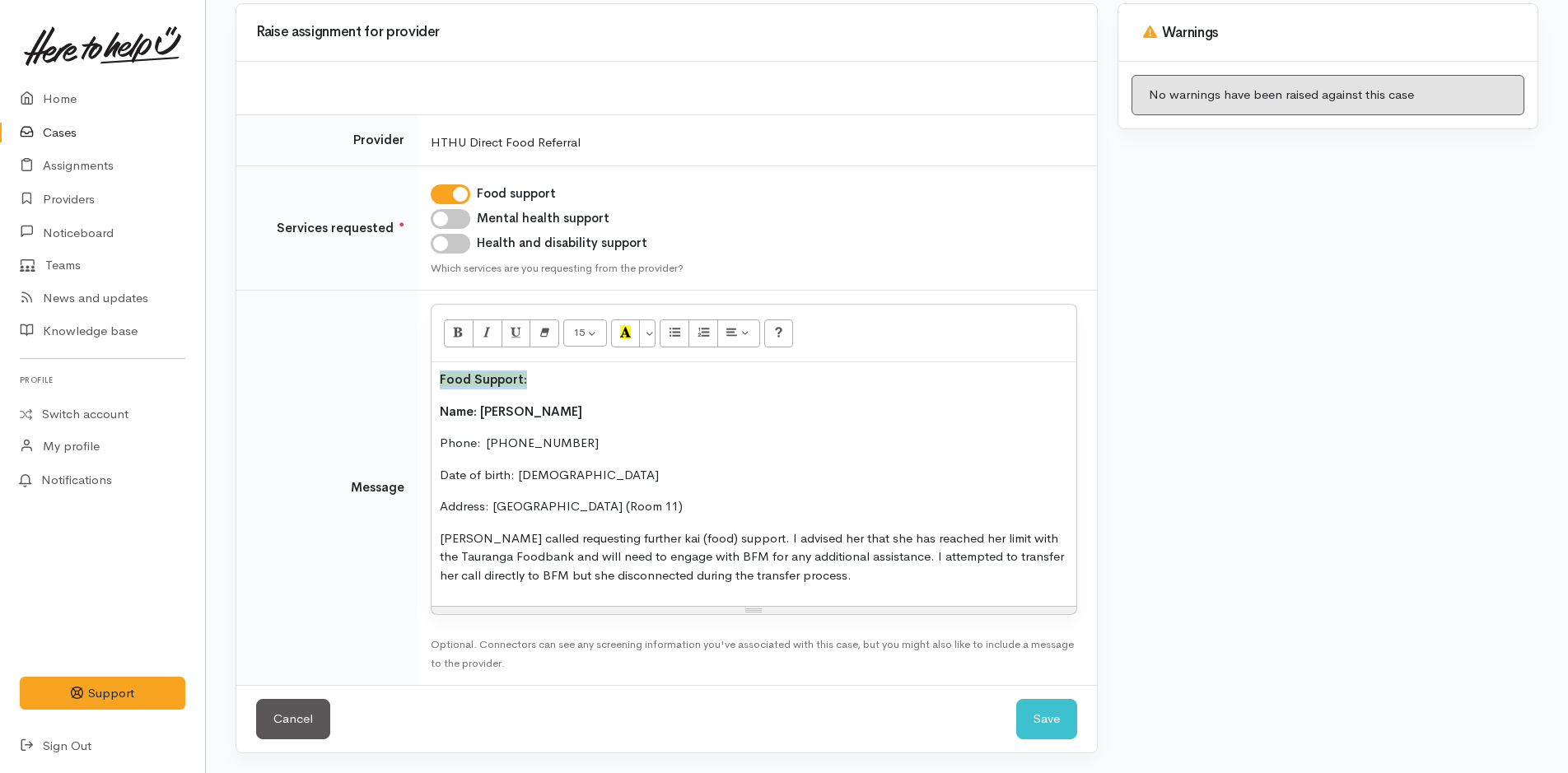
drag, startPoint x: 546, startPoint y: 377, endPoint x: 401, endPoint y: 361, distance: 145.9
click at [401, 361] on tr "Message <p><span style="font-weight: 600; background-color: rgb(255, 255, 0);">…" at bounding box center [667, 487] width 861 height 395
click at [1063, 720] on button "Save" at bounding box center [1046, 718] width 61 height 40
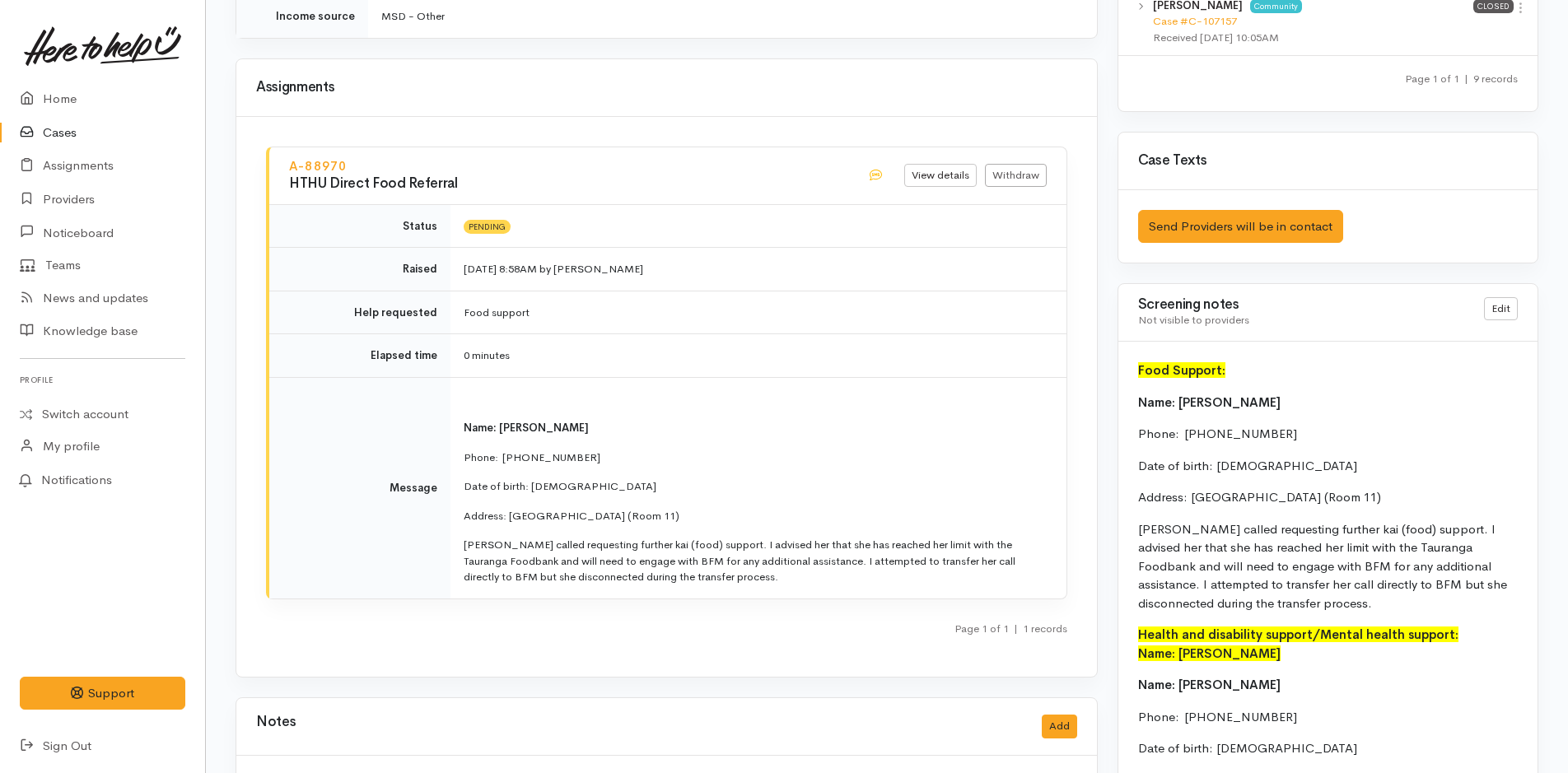
scroll to position [1809, 0]
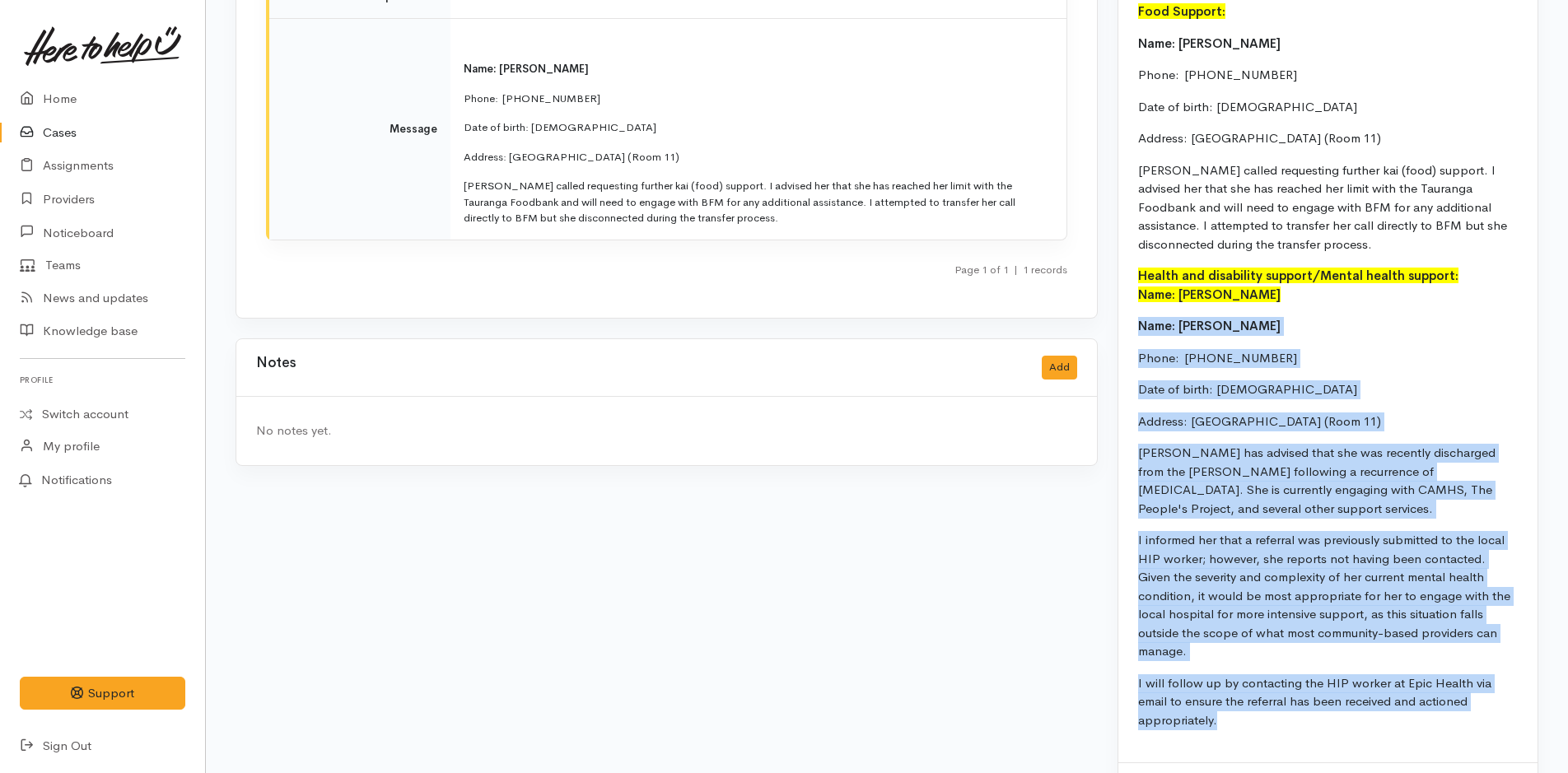
drag, startPoint x: 1523, startPoint y: 682, endPoint x: 1131, endPoint y: 328, distance: 528.2
click at [1131, 328] on div "Food Support: Name: [PERSON_NAME] Phone:  [PHONE_NUMBER] Date of birth: [DEMOGR…" at bounding box center [1328, 372] width 419 height 779
copy div "Name: [PERSON_NAME] Phone:  [PHONE_NUMBER] Date of birth: [DEMOGRAPHIC_DATA] Ad…"
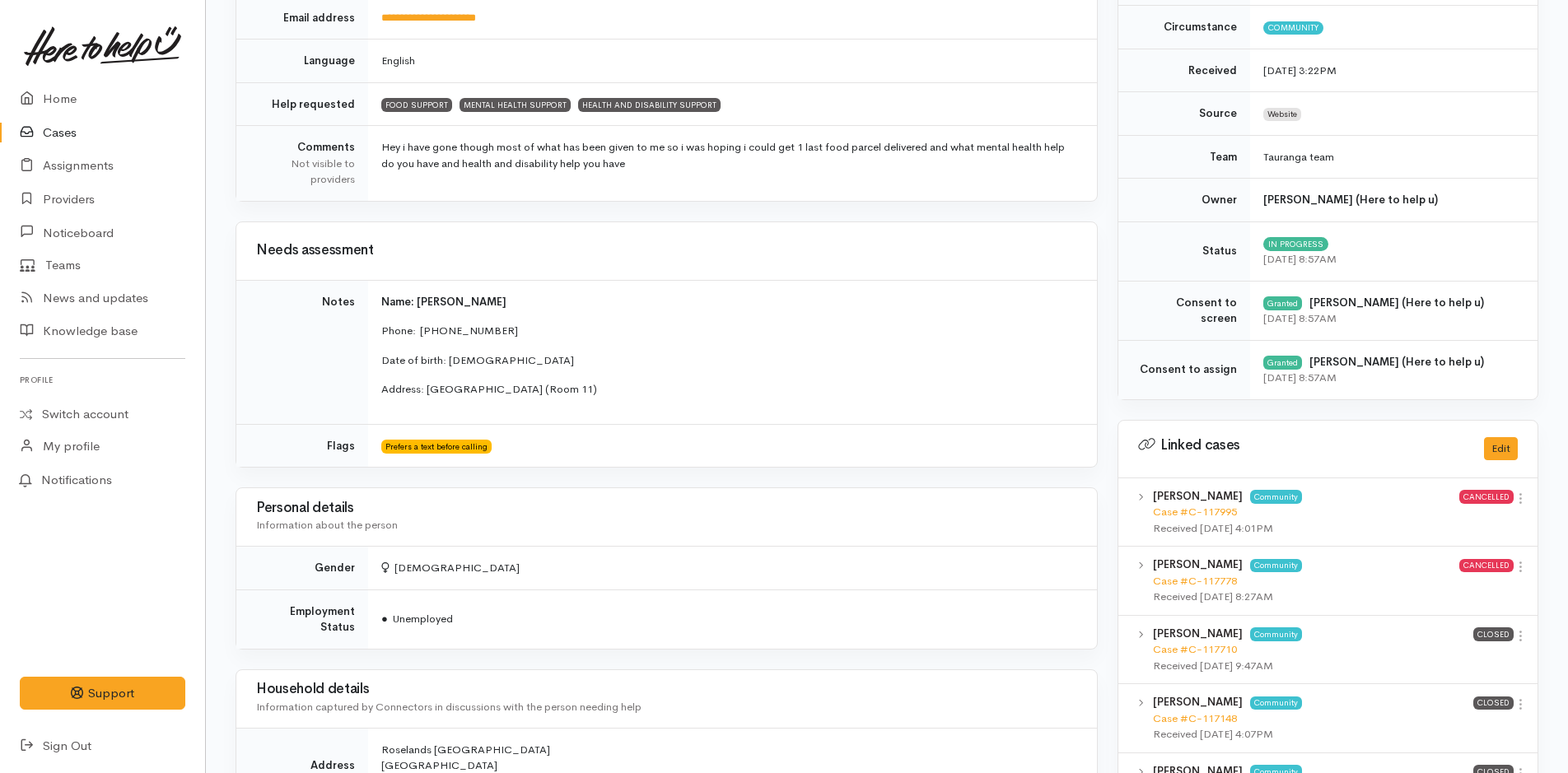
scroll to position [0, 0]
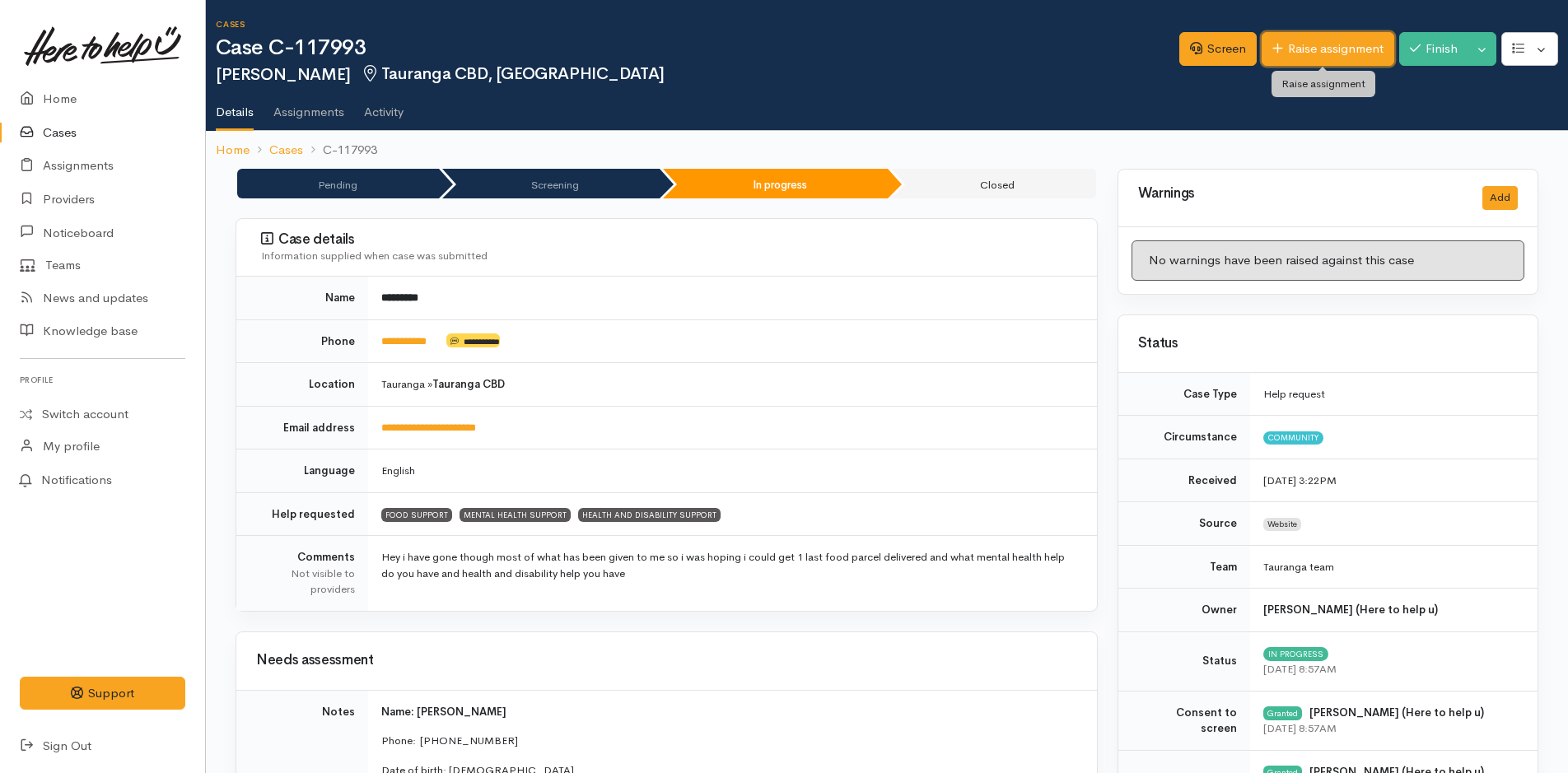
click at [1313, 57] on link "Raise assignment" at bounding box center [1328, 48] width 133 height 33
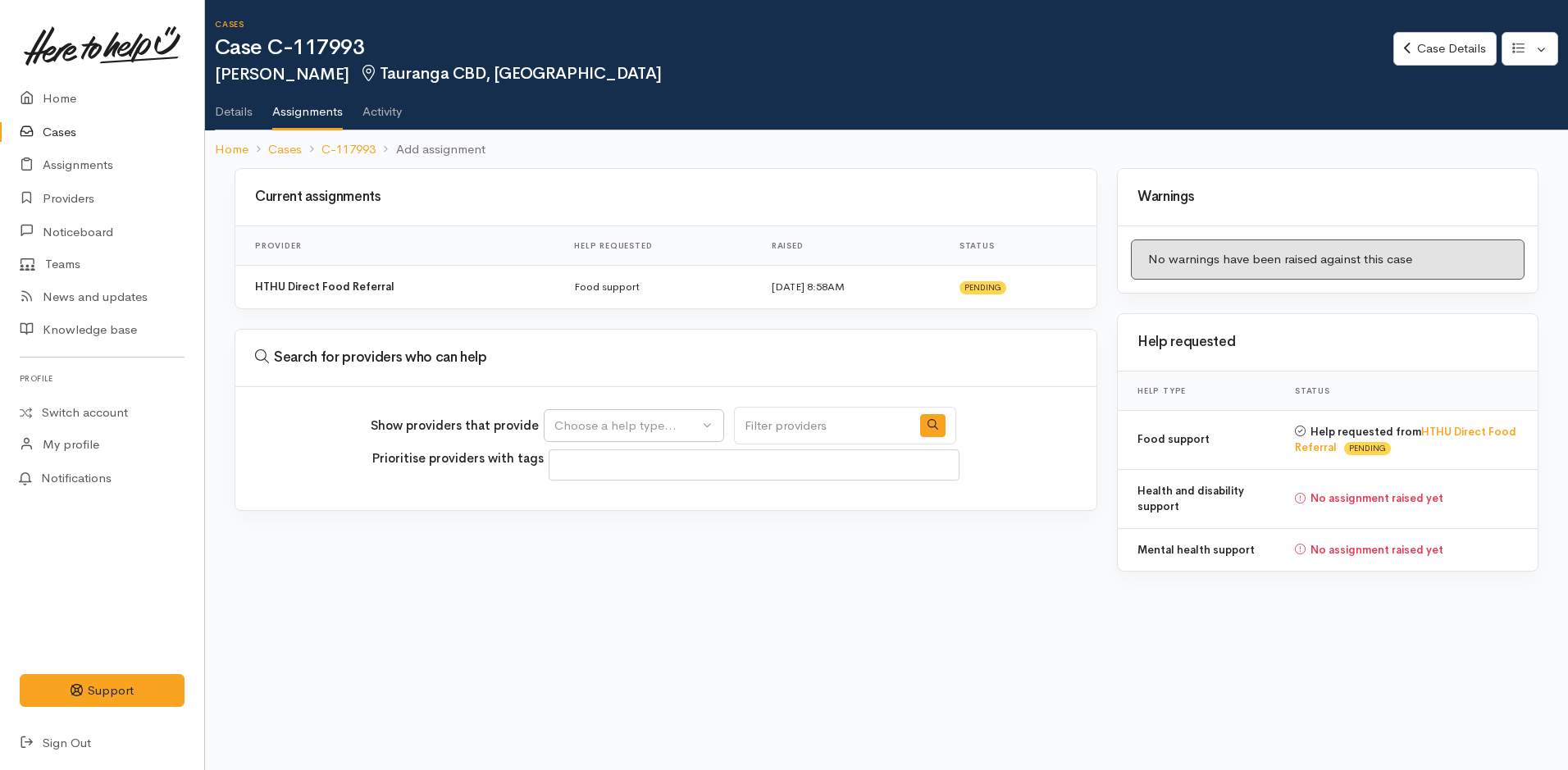
select select
click at [597, 421] on div "Choose a help type..." at bounding box center [627, 426] width 145 height 19
click at [593, 530] on span "Mental health support" at bounding box center [627, 529] width 125 height 19
select select "5"
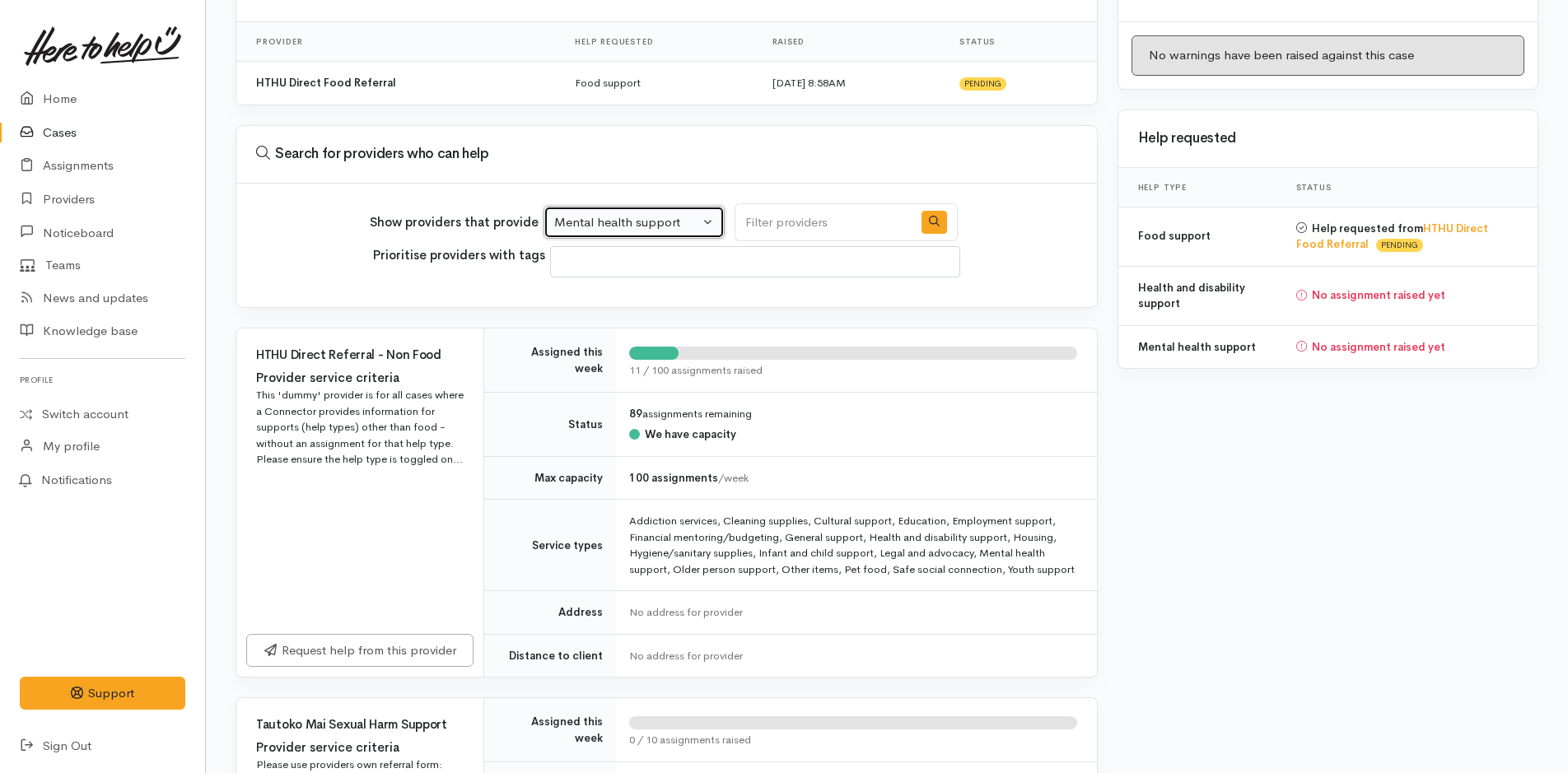
scroll to position [329, 0]
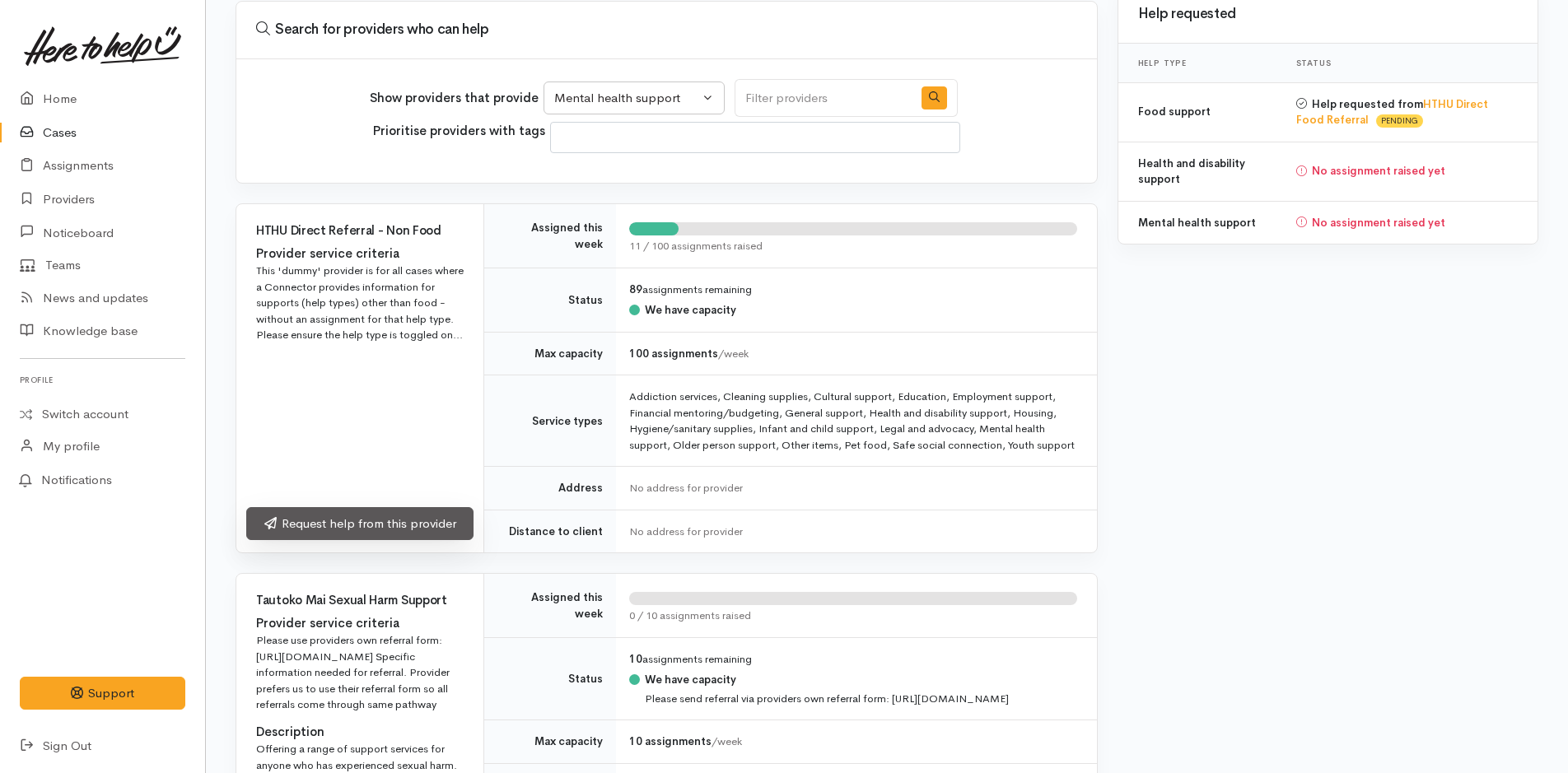
click at [355, 537] on link "Request help from this provider" at bounding box center [360, 523] width 227 height 33
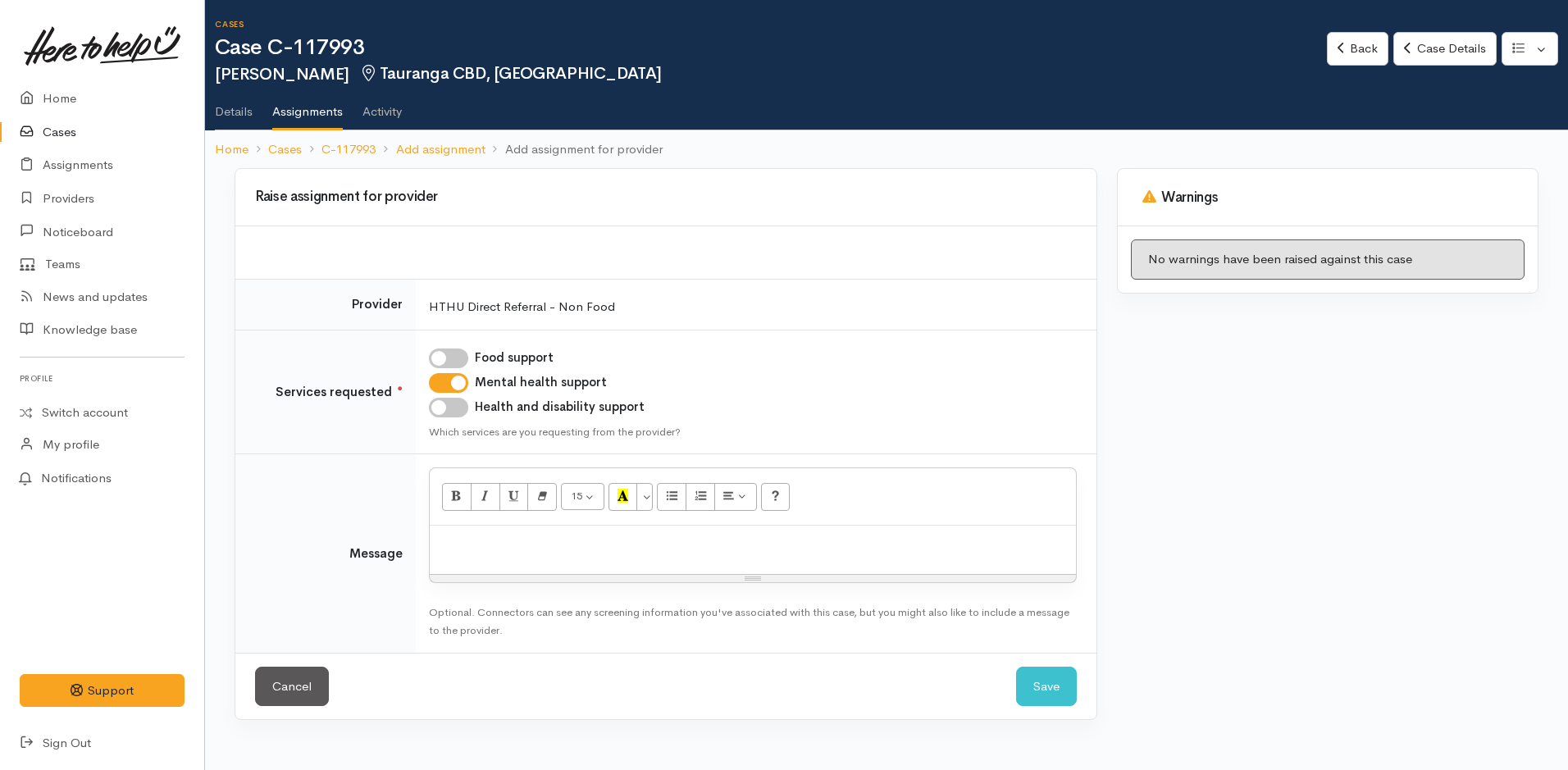
click at [450, 410] on input "Health and disability support" at bounding box center [448, 407] width 39 height 19
checkbox input "true"
click at [472, 540] on p at bounding box center [753, 543] width 630 height 19
paste div
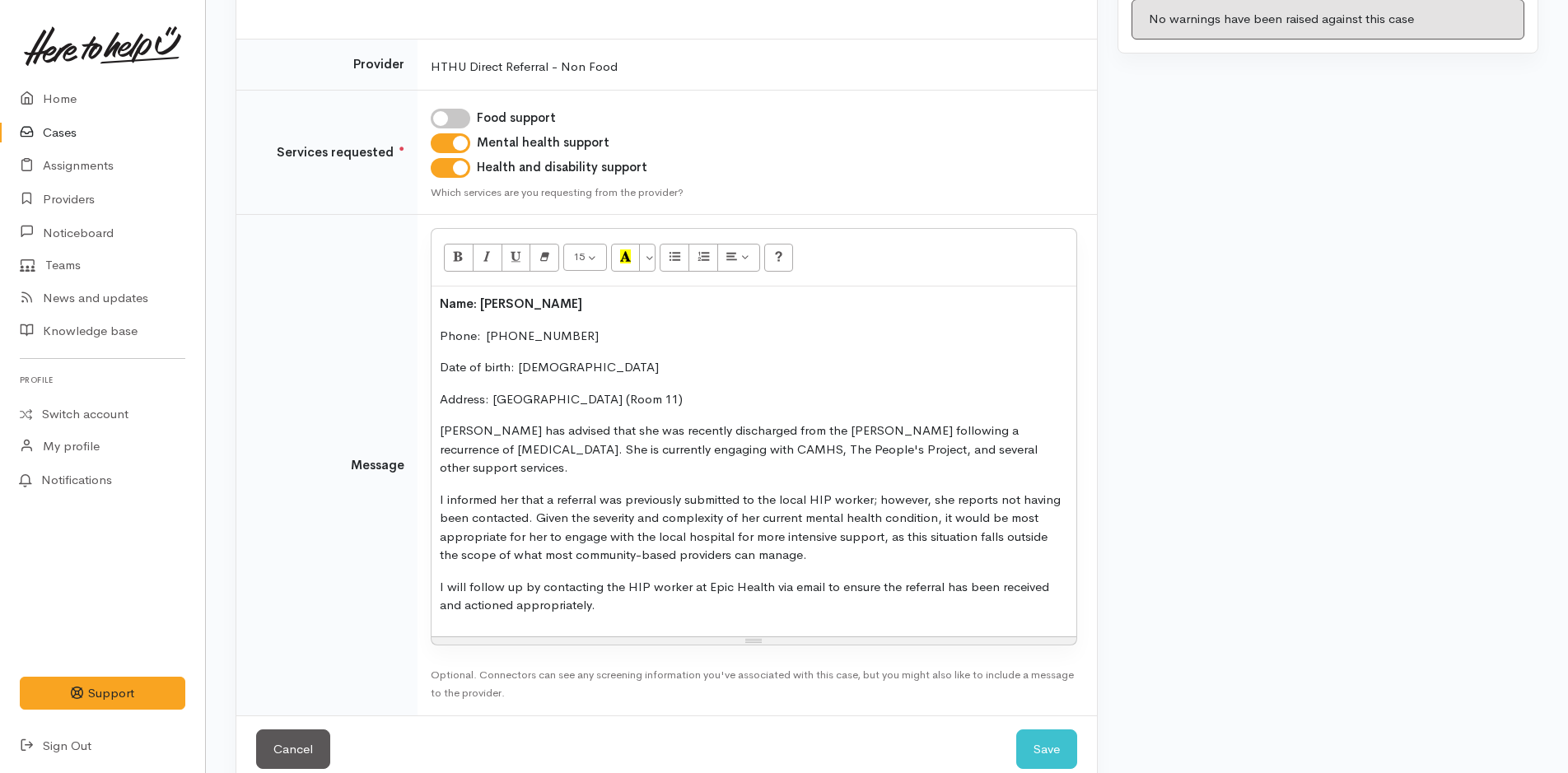
scroll to position [252, 0]
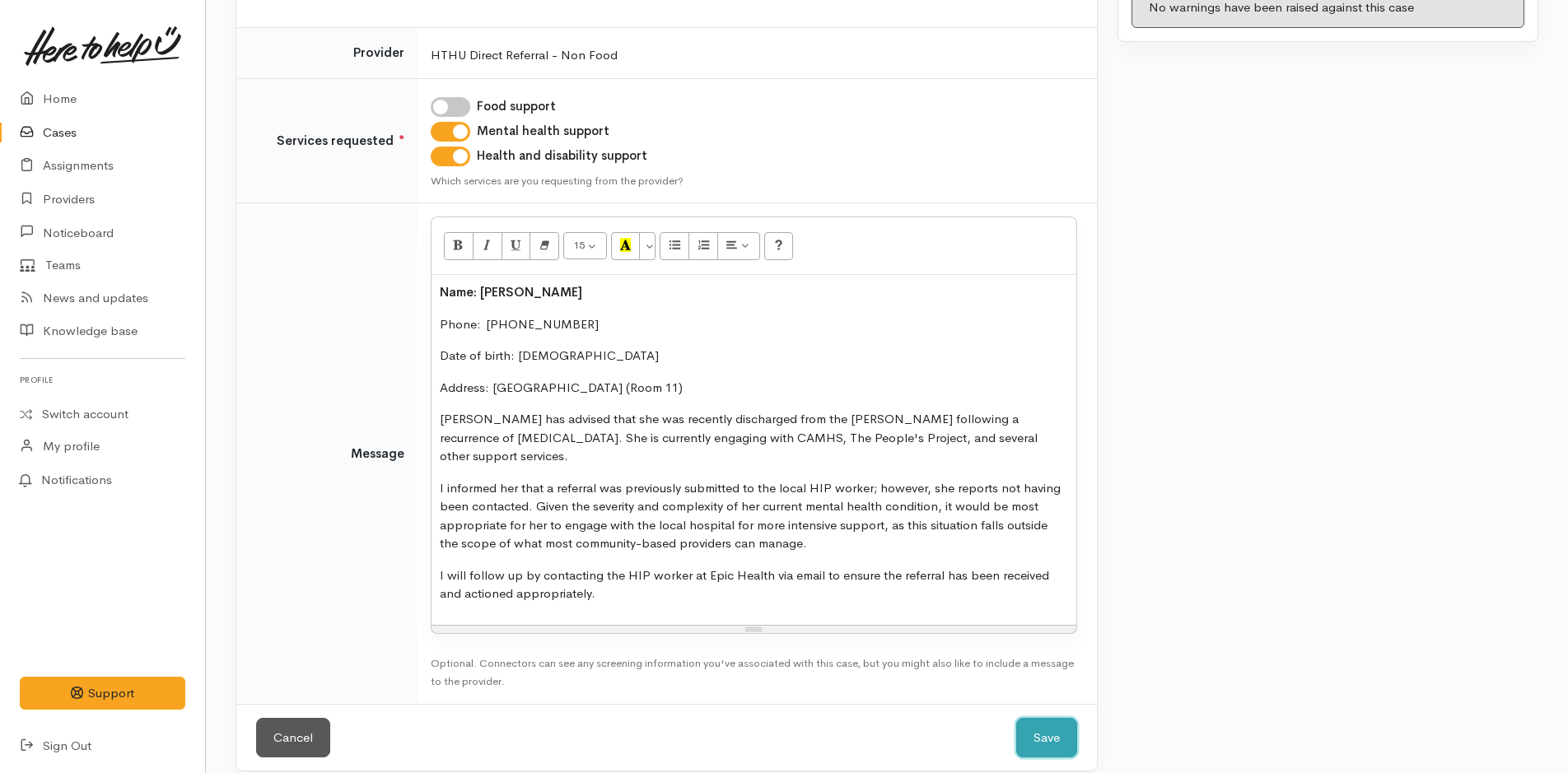
click at [1037, 718] on button "Save" at bounding box center [1046, 738] width 61 height 40
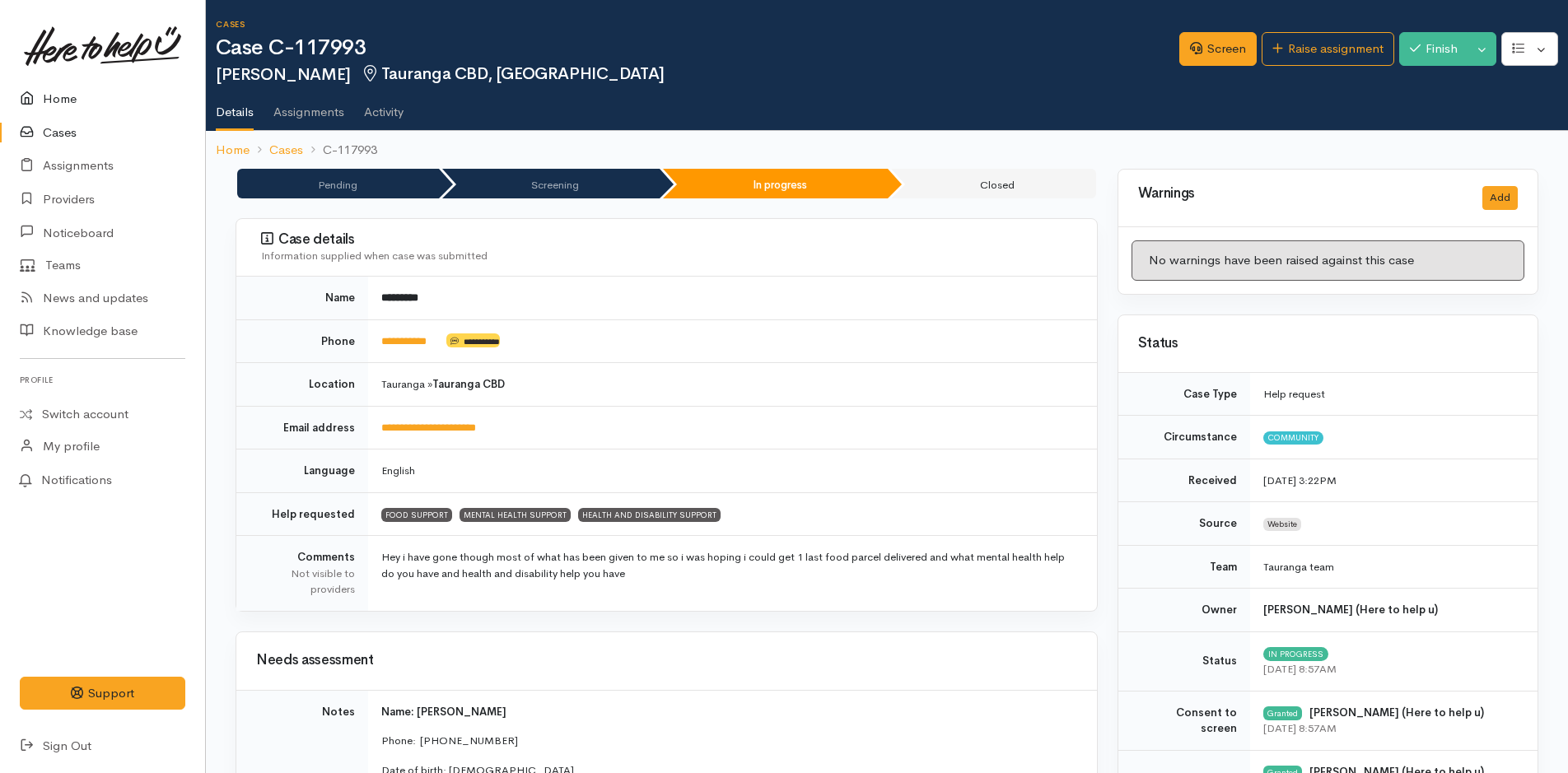
click at [58, 104] on link "Home" at bounding box center [102, 99] width 205 height 33
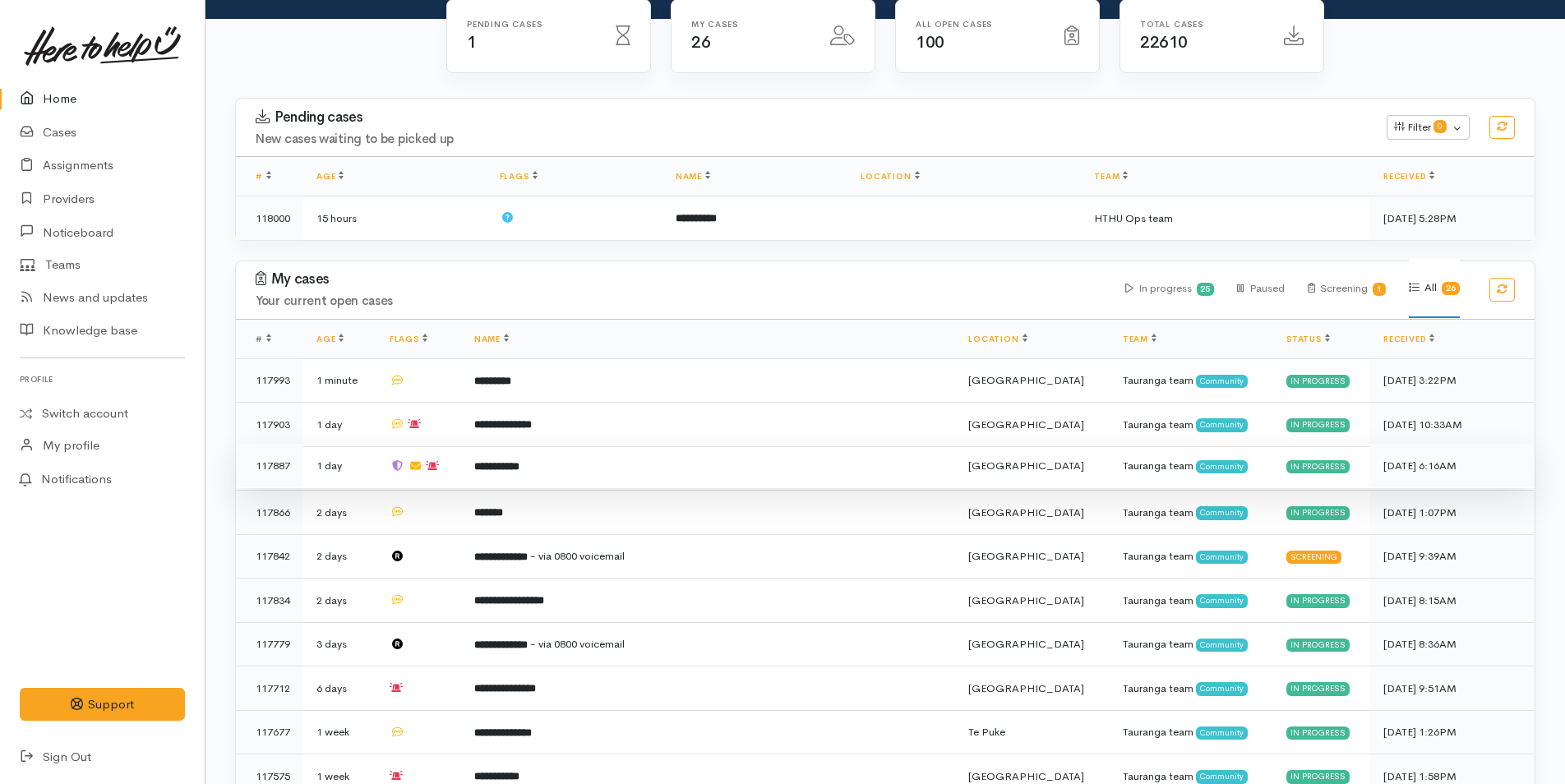
scroll to position [493, 0]
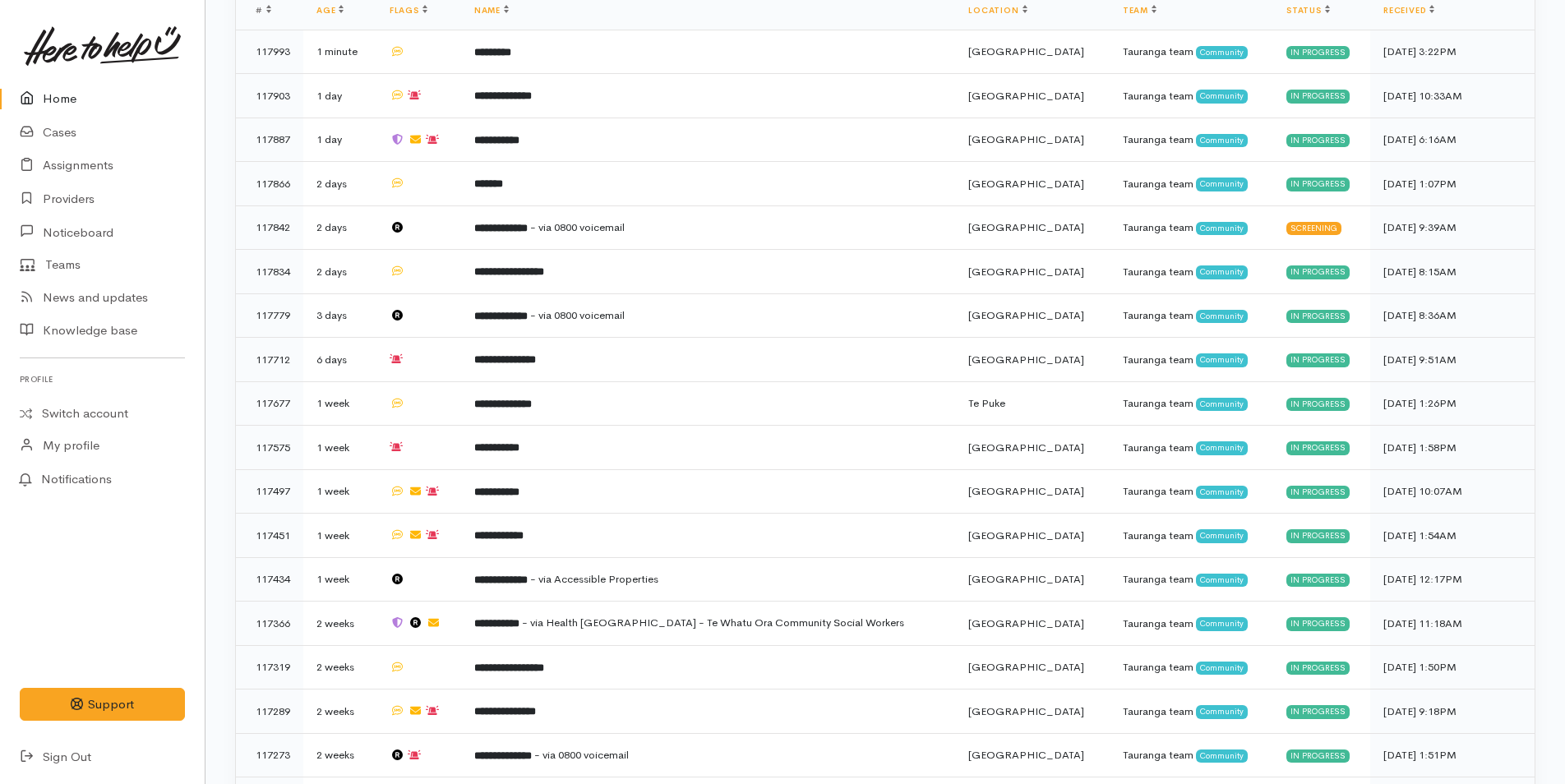
click at [68, 96] on link "Home" at bounding box center [102, 99] width 205 height 33
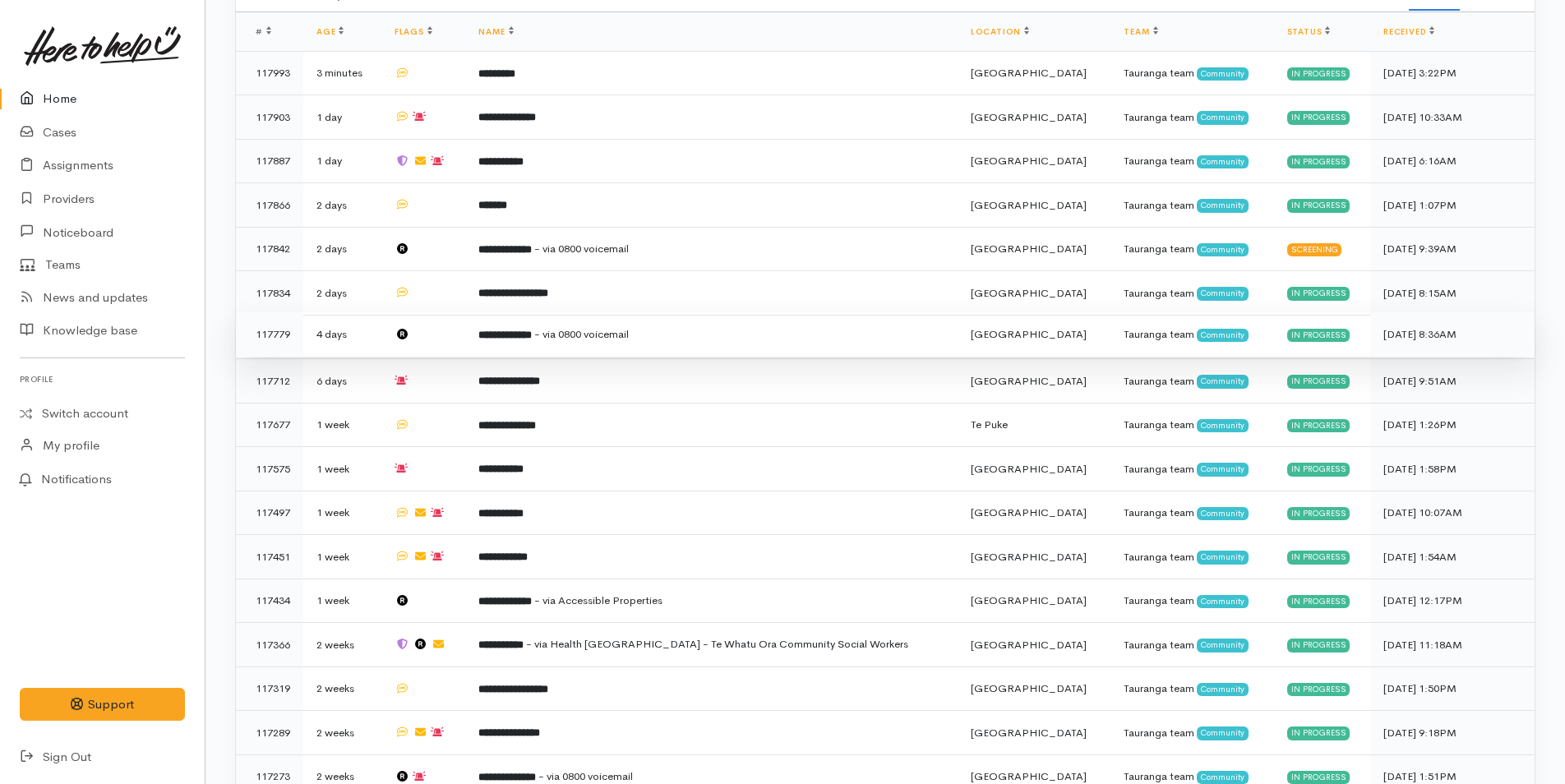
scroll to position [328, 0]
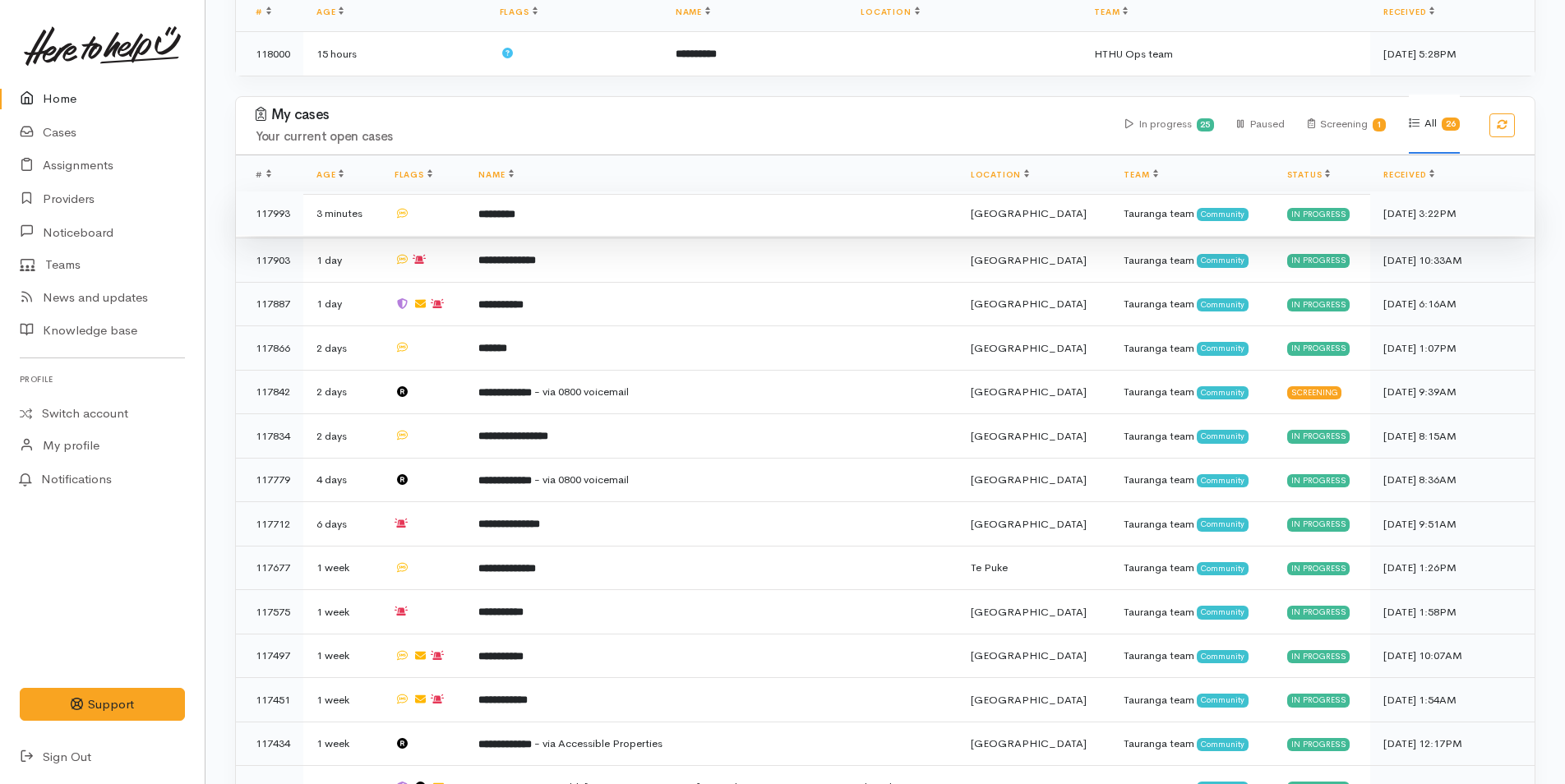
click at [516, 211] on b "*********" at bounding box center [497, 214] width 37 height 11
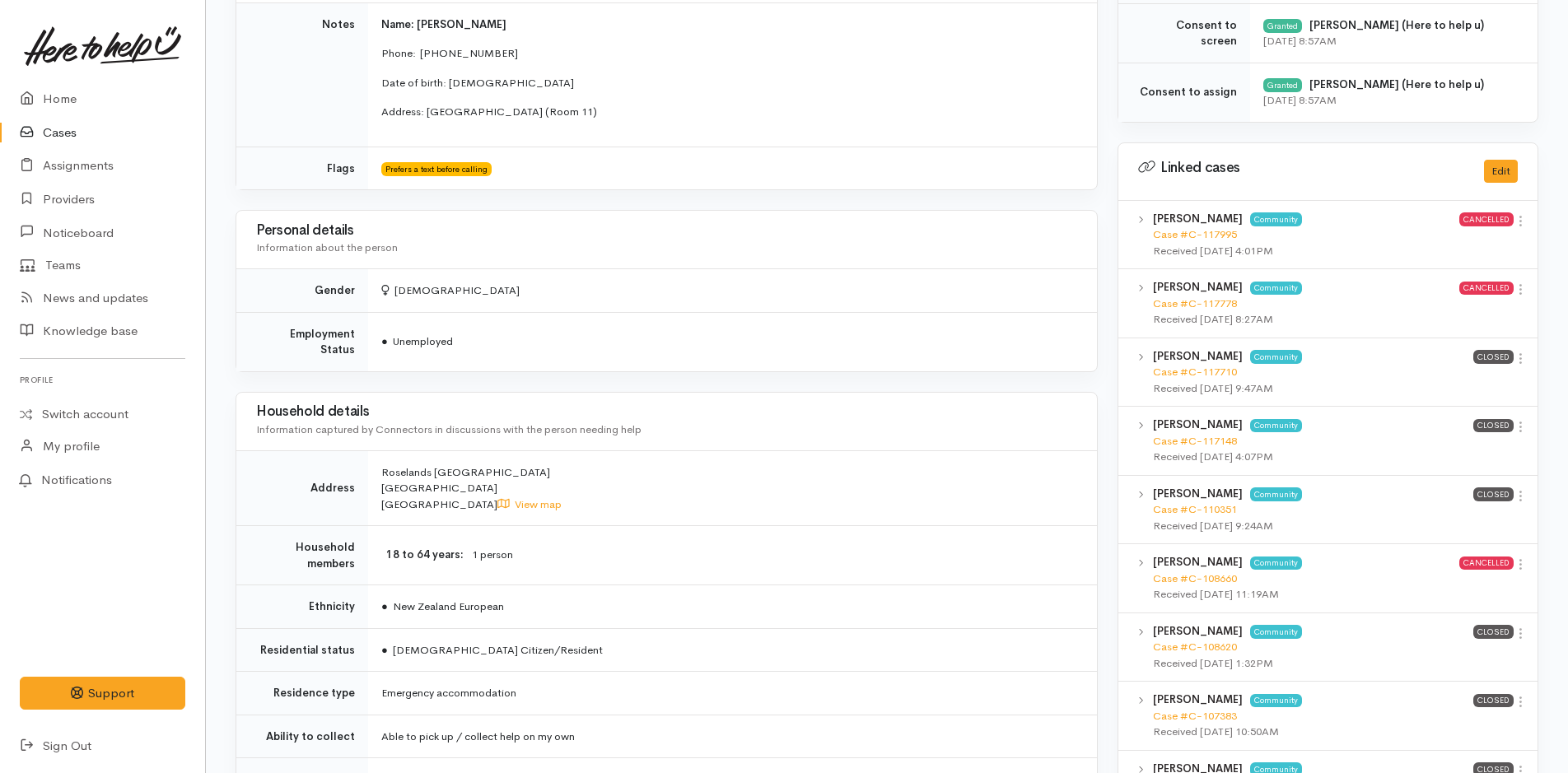
scroll to position [659, 0]
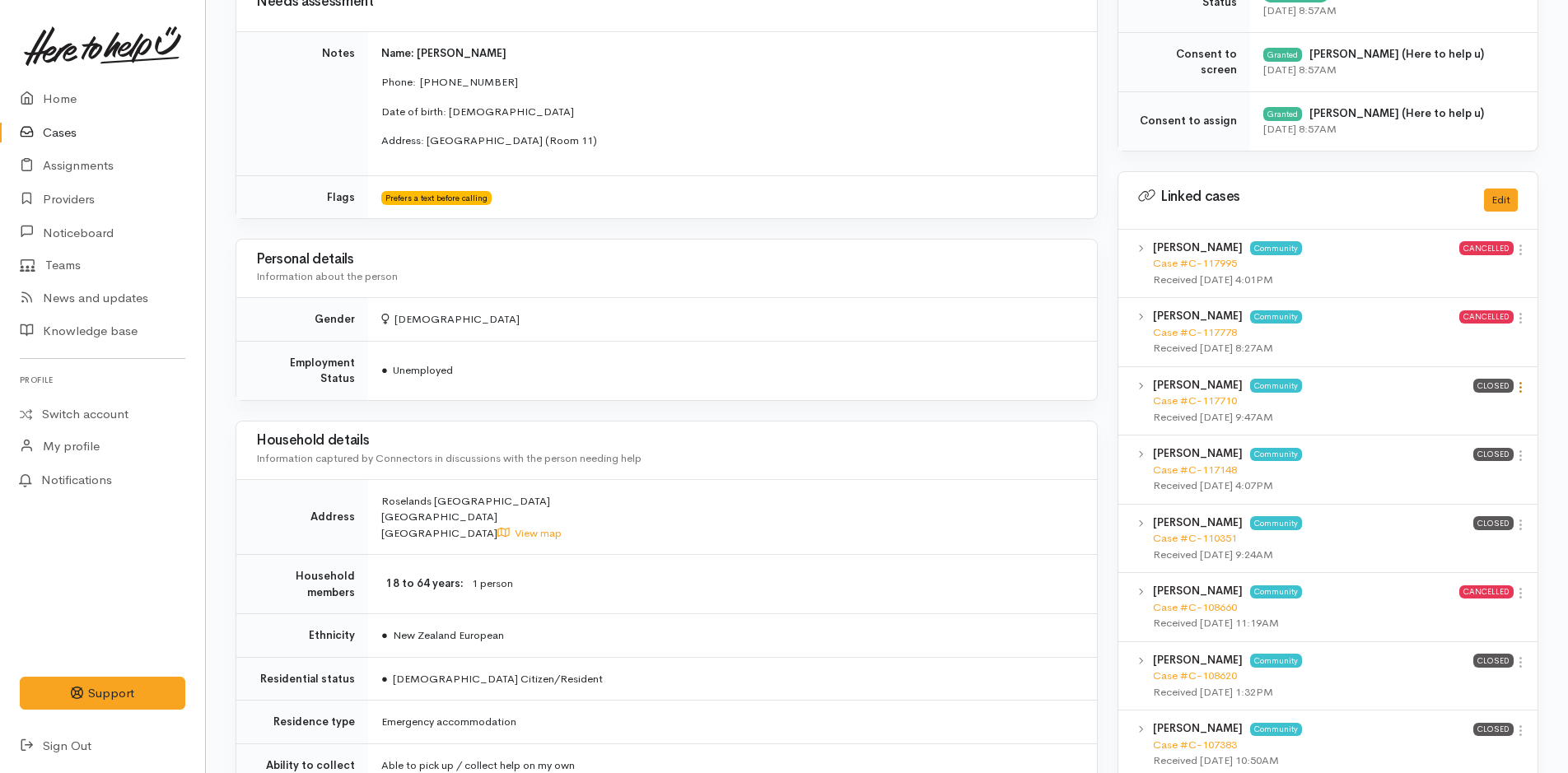
click at [1518, 388] on icon at bounding box center [1520, 387] width 14 height 14
click at [1490, 419] on link "View case" at bounding box center [1462, 419] width 130 height 26
click at [1519, 457] on icon at bounding box center [1520, 456] width 14 height 14
click at [1463, 478] on link "View case" at bounding box center [1462, 487] width 130 height 26
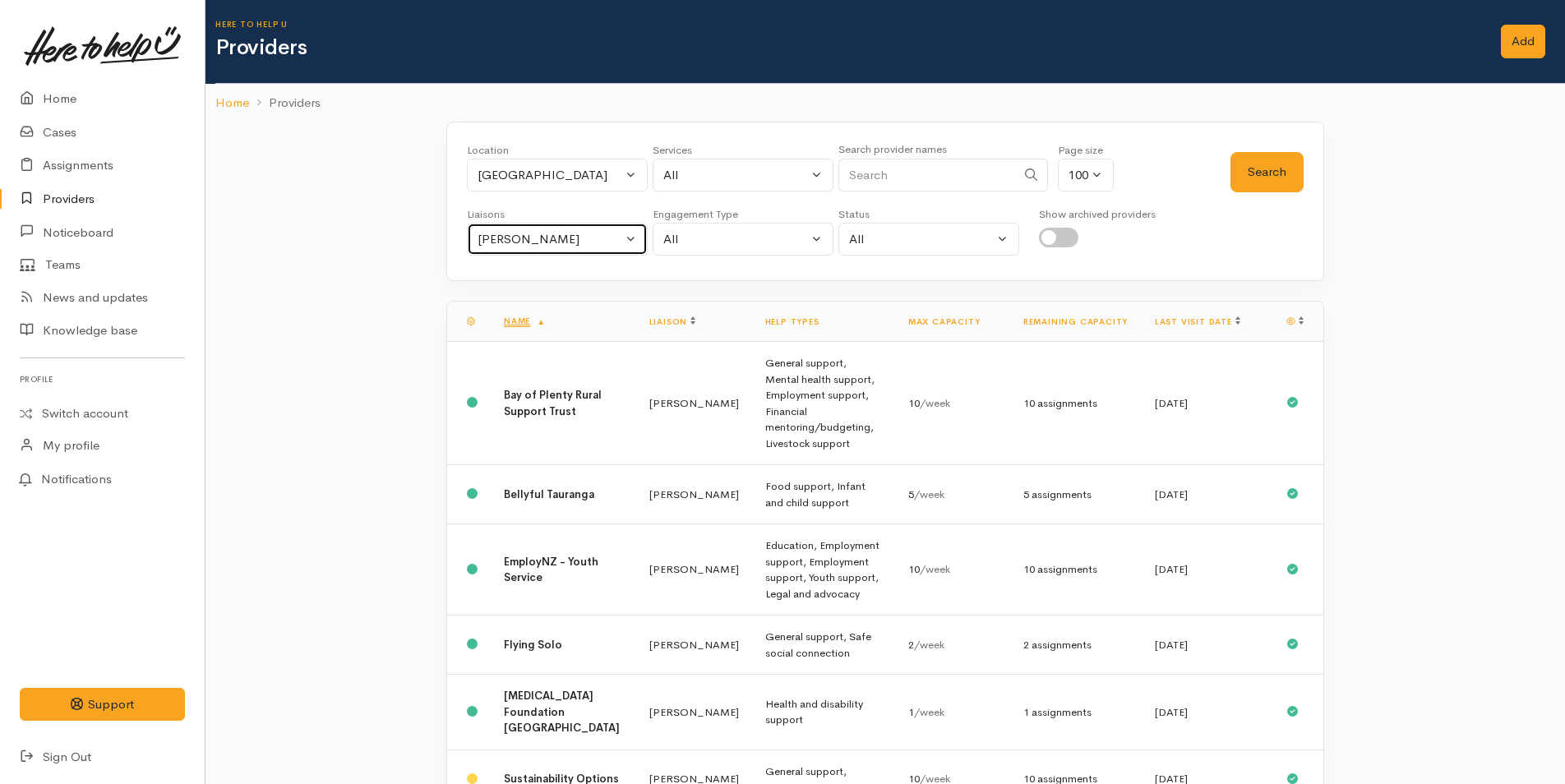
click at [489, 241] on div "[PERSON_NAME]" at bounding box center [550, 240] width 145 height 19
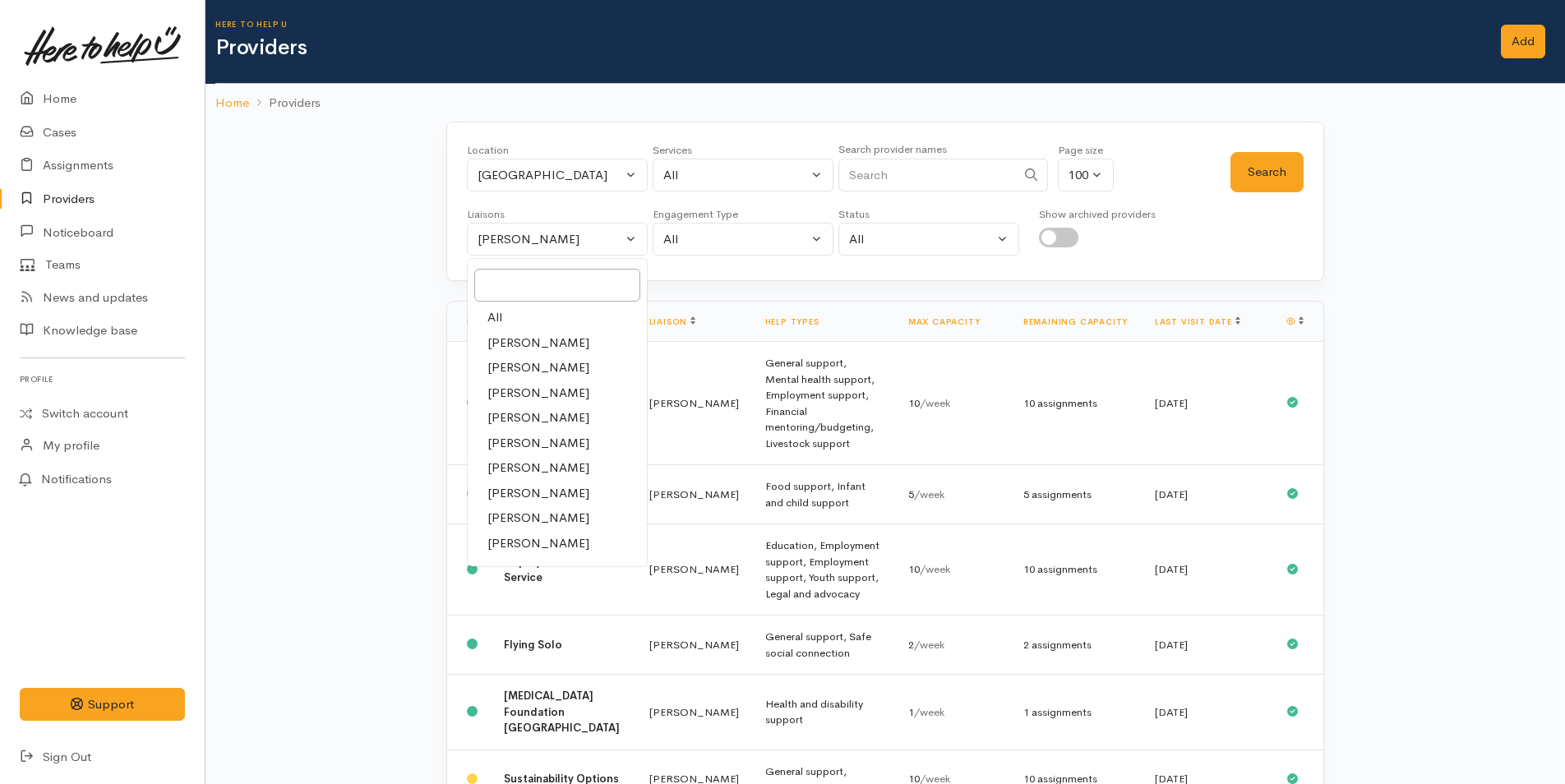
click at [501, 321] on span "All" at bounding box center [494, 318] width 15 height 19
select select "null"
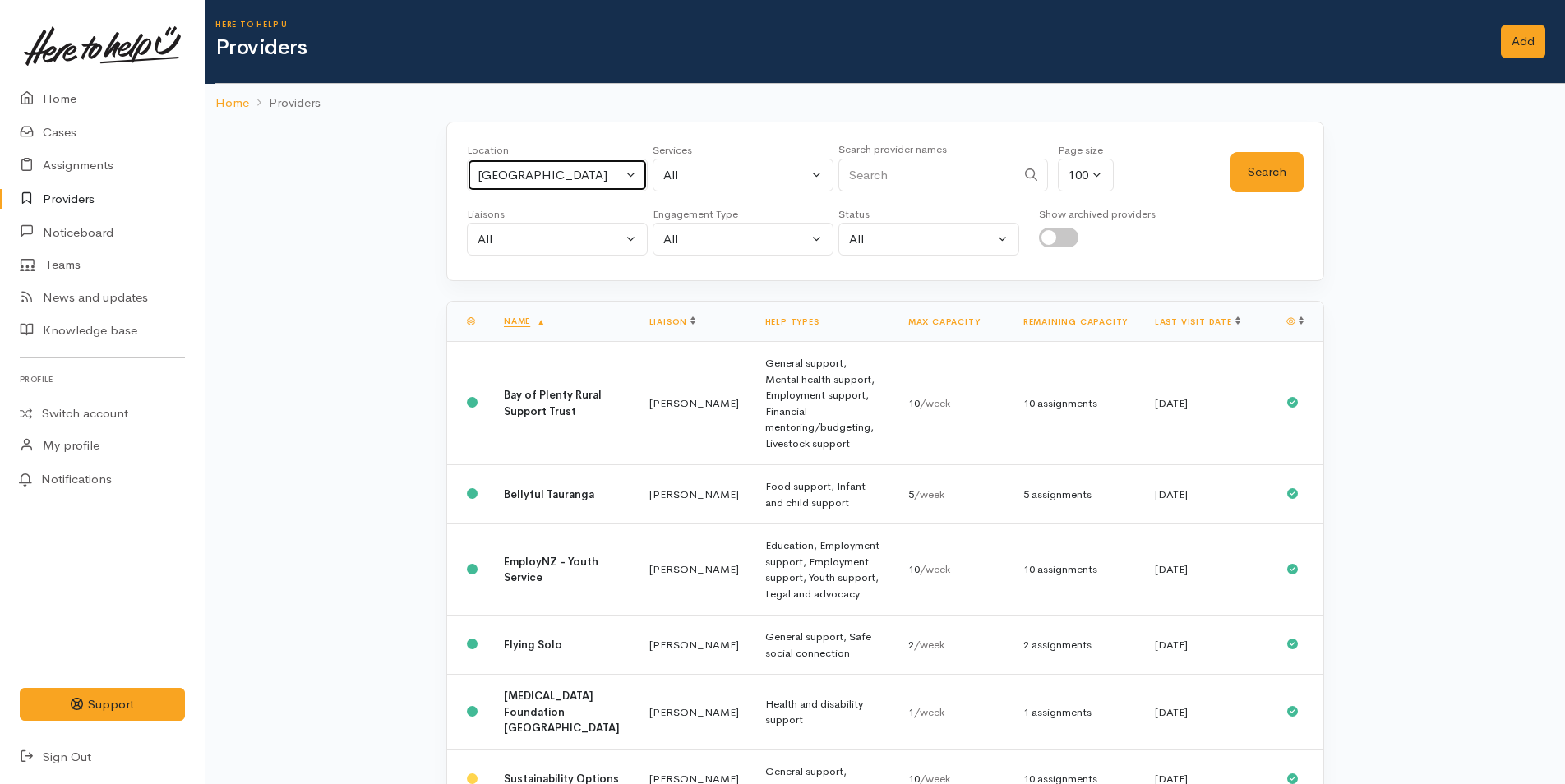
click at [499, 173] on div "[GEOGRAPHIC_DATA]" at bounding box center [550, 176] width 145 height 19
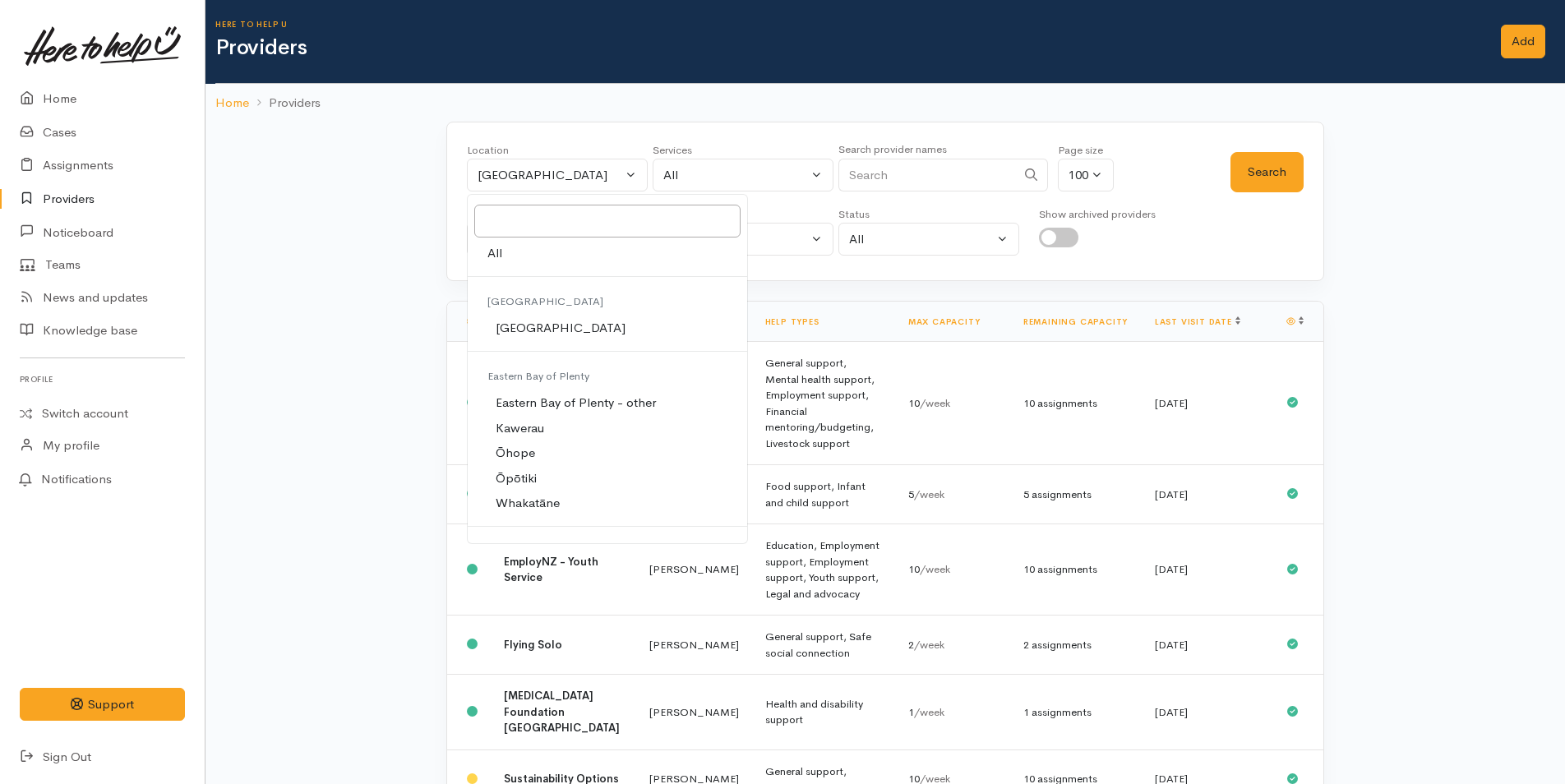
click at [492, 245] on span "All" at bounding box center [494, 254] width 15 height 19
select select "-1"
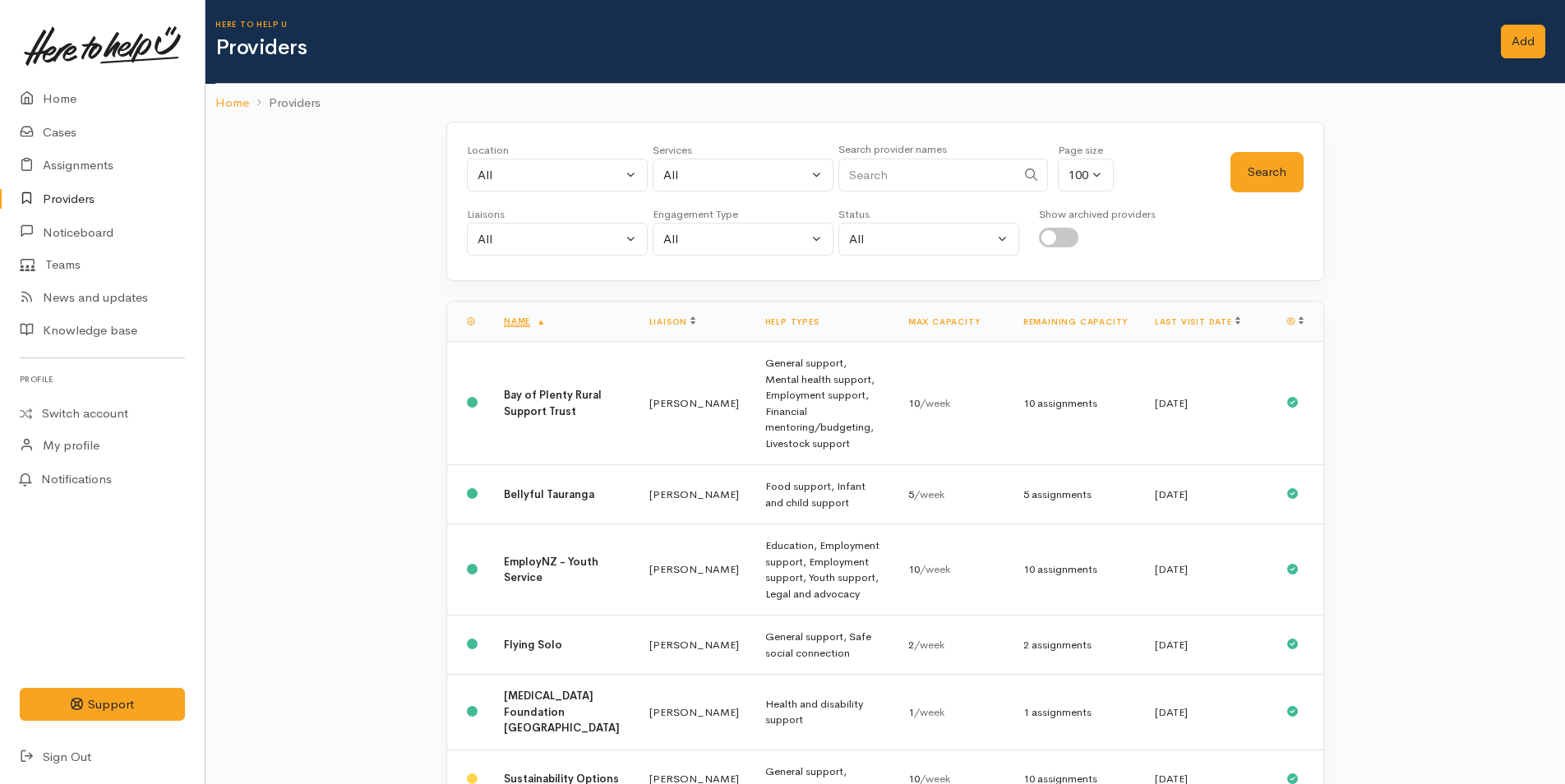
click at [855, 174] on input "Search" at bounding box center [927, 176] width 177 height 33
type input "epic"
click at [1292, 176] on button "Search" at bounding box center [1266, 172] width 73 height 40
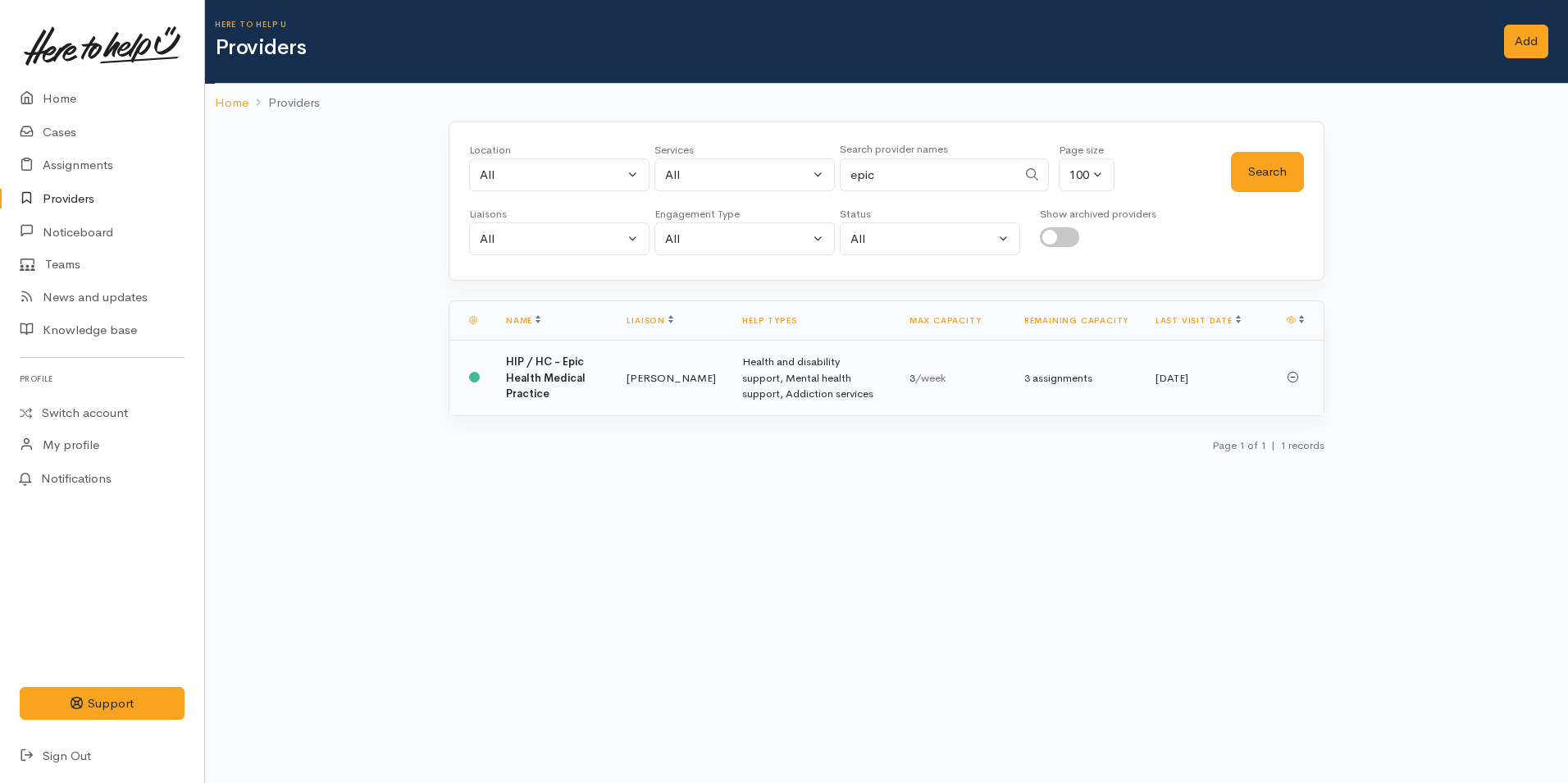
click at [729, 389] on td "Health and disability support, Mental health support, Addiction services" at bounding box center [812, 377] width 167 height 75
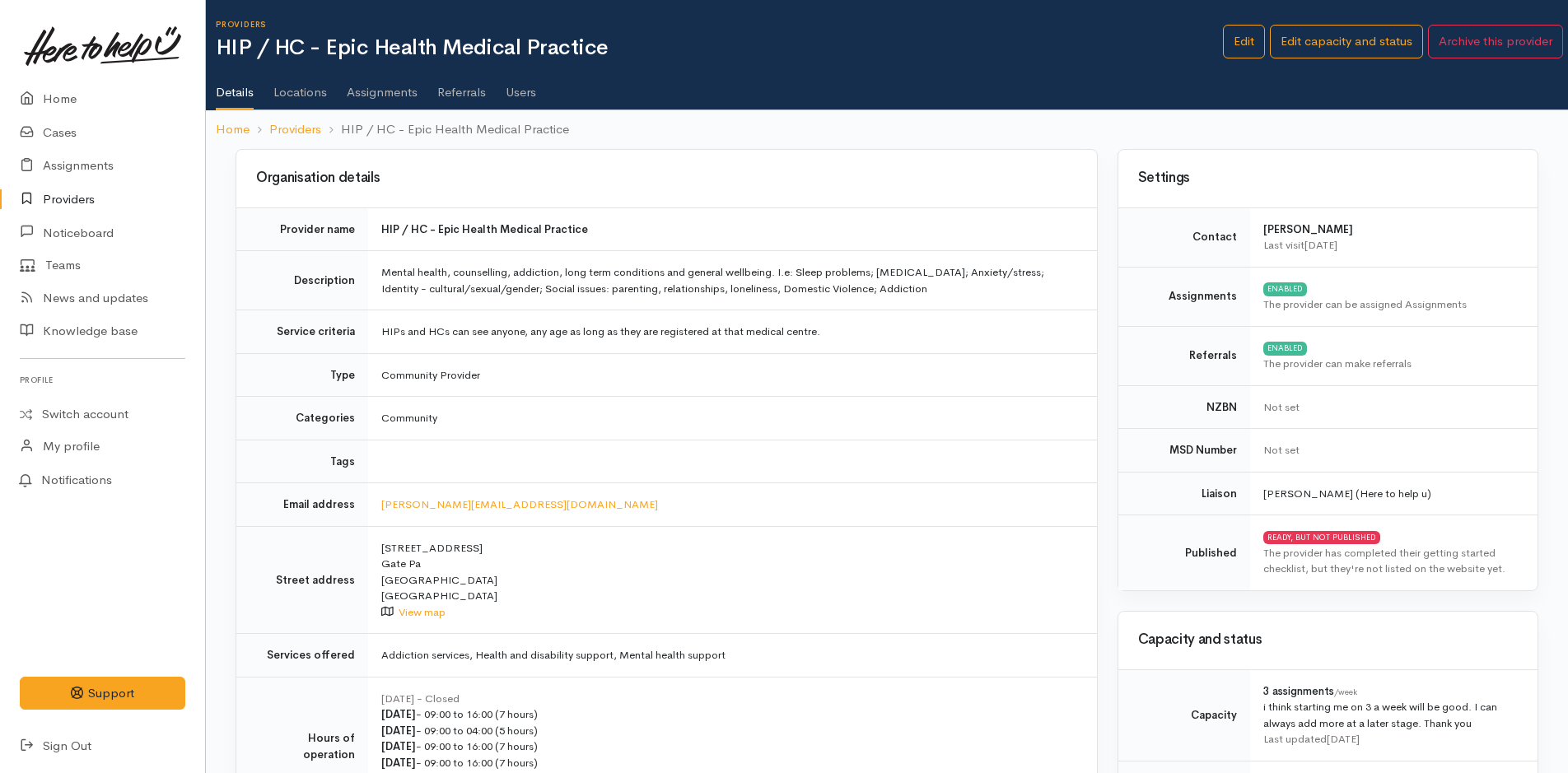
click at [524, 95] on link "Users" at bounding box center [521, 86] width 31 height 46
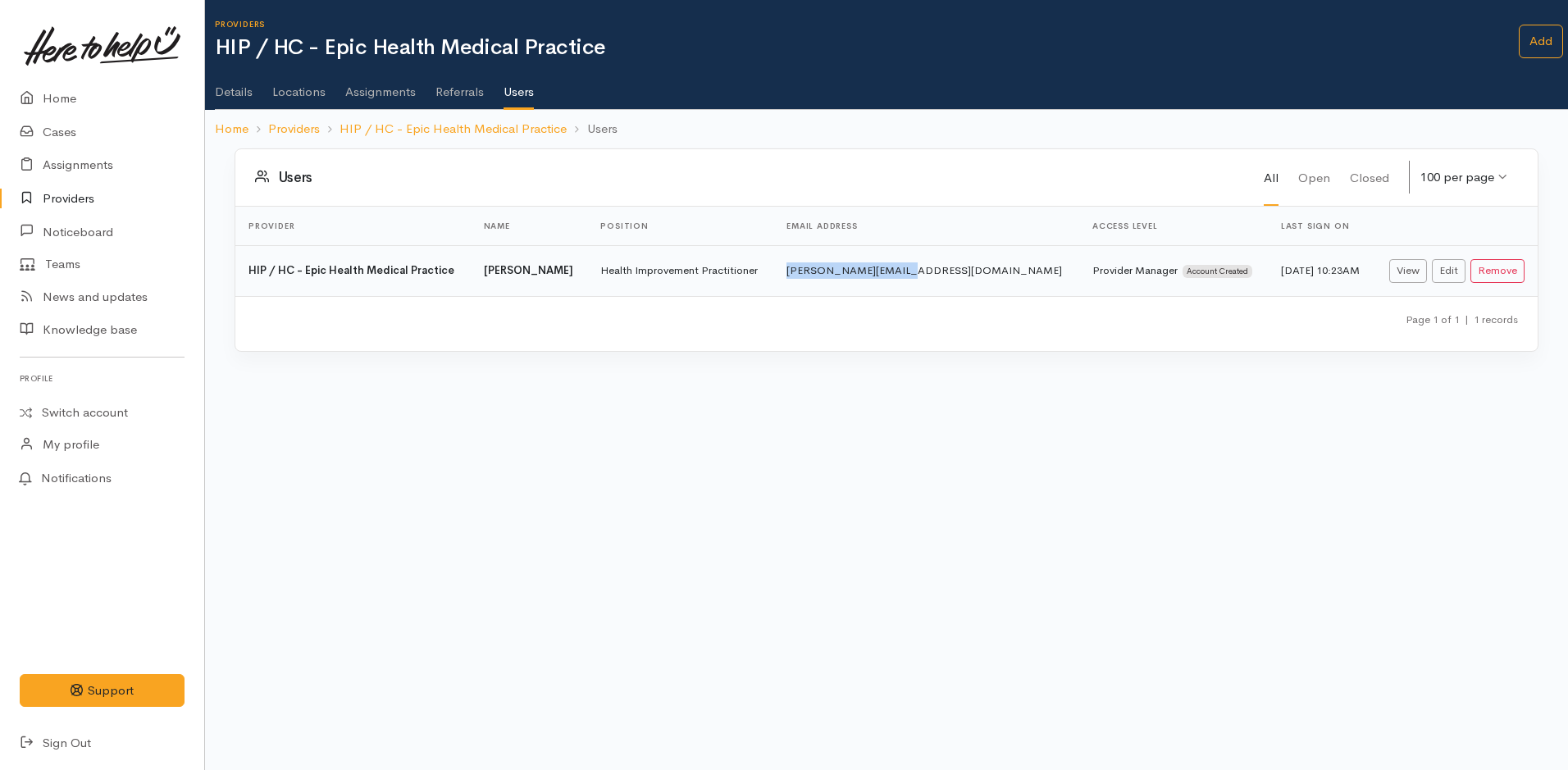
drag, startPoint x: 940, startPoint y: 267, endPoint x: 838, endPoint y: 262, distance: 102.1
click at [838, 262] on td "[PERSON_NAME][EMAIL_ADDRESS][DOMAIN_NAME]" at bounding box center [926, 271] width 306 height 51
copy td "[PERSON_NAME][EMAIL_ADDRESS][DOMAIN_NAME]"
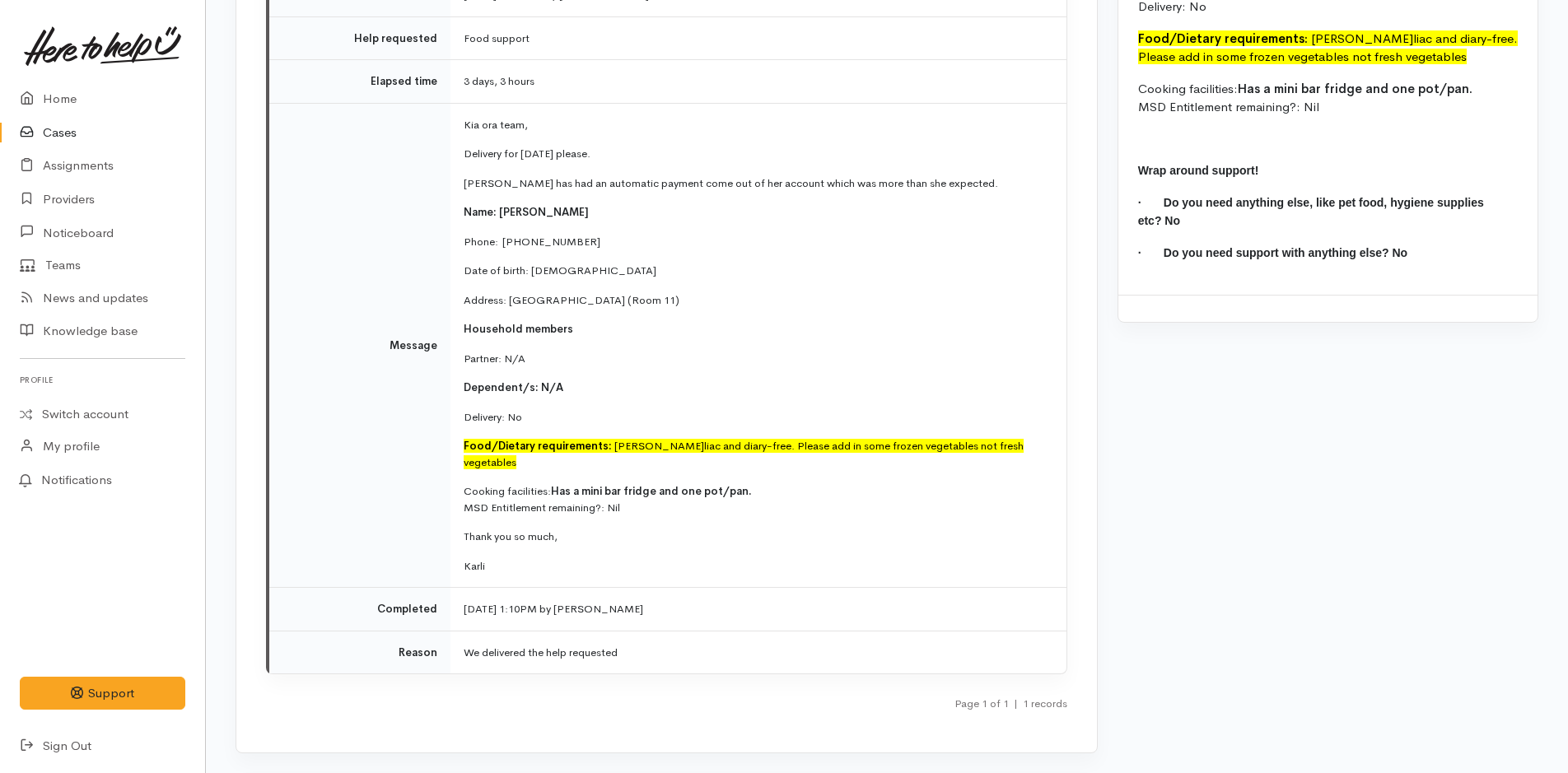
scroll to position [2315, 0]
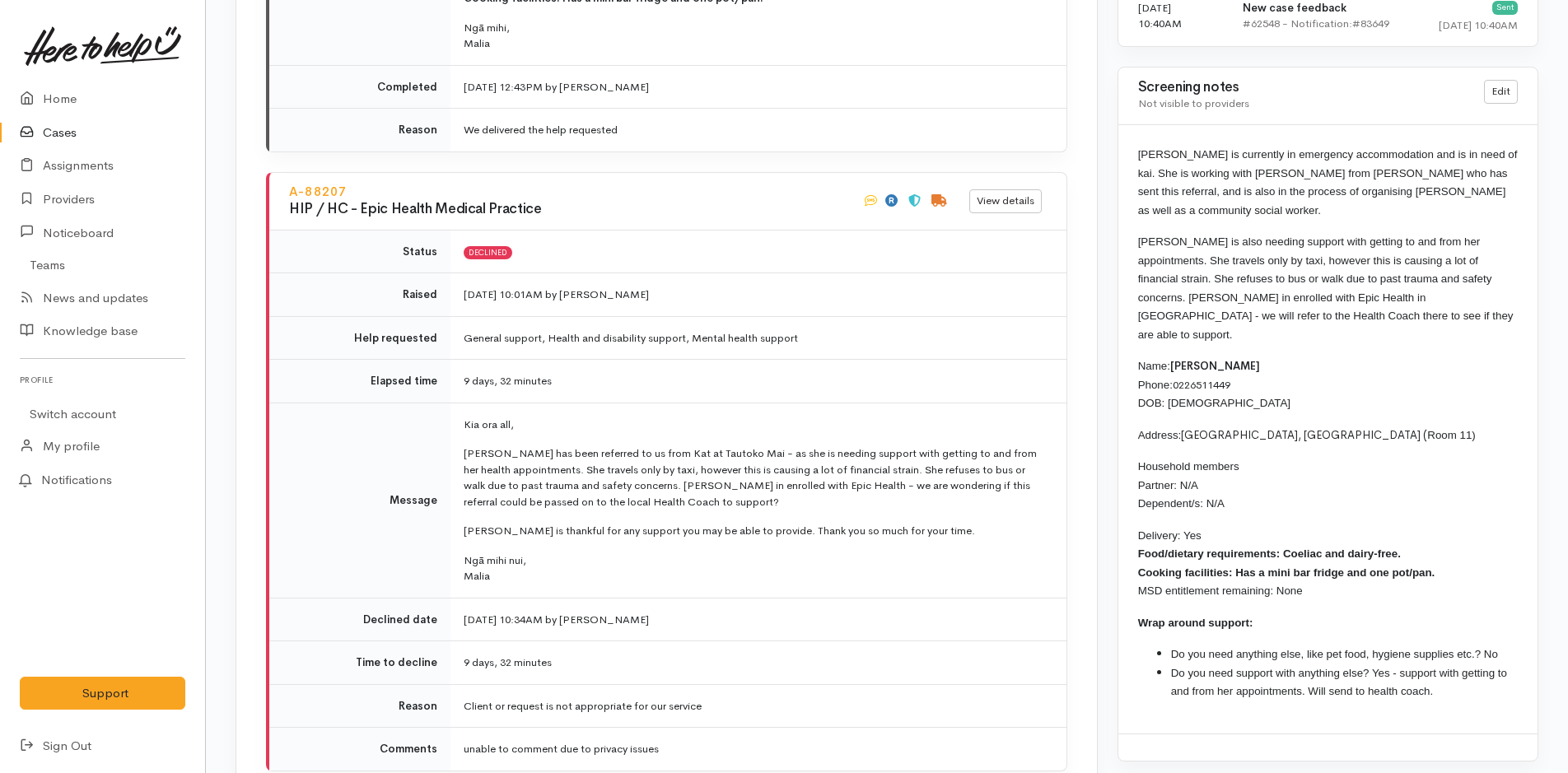
scroll to position [2716, 0]
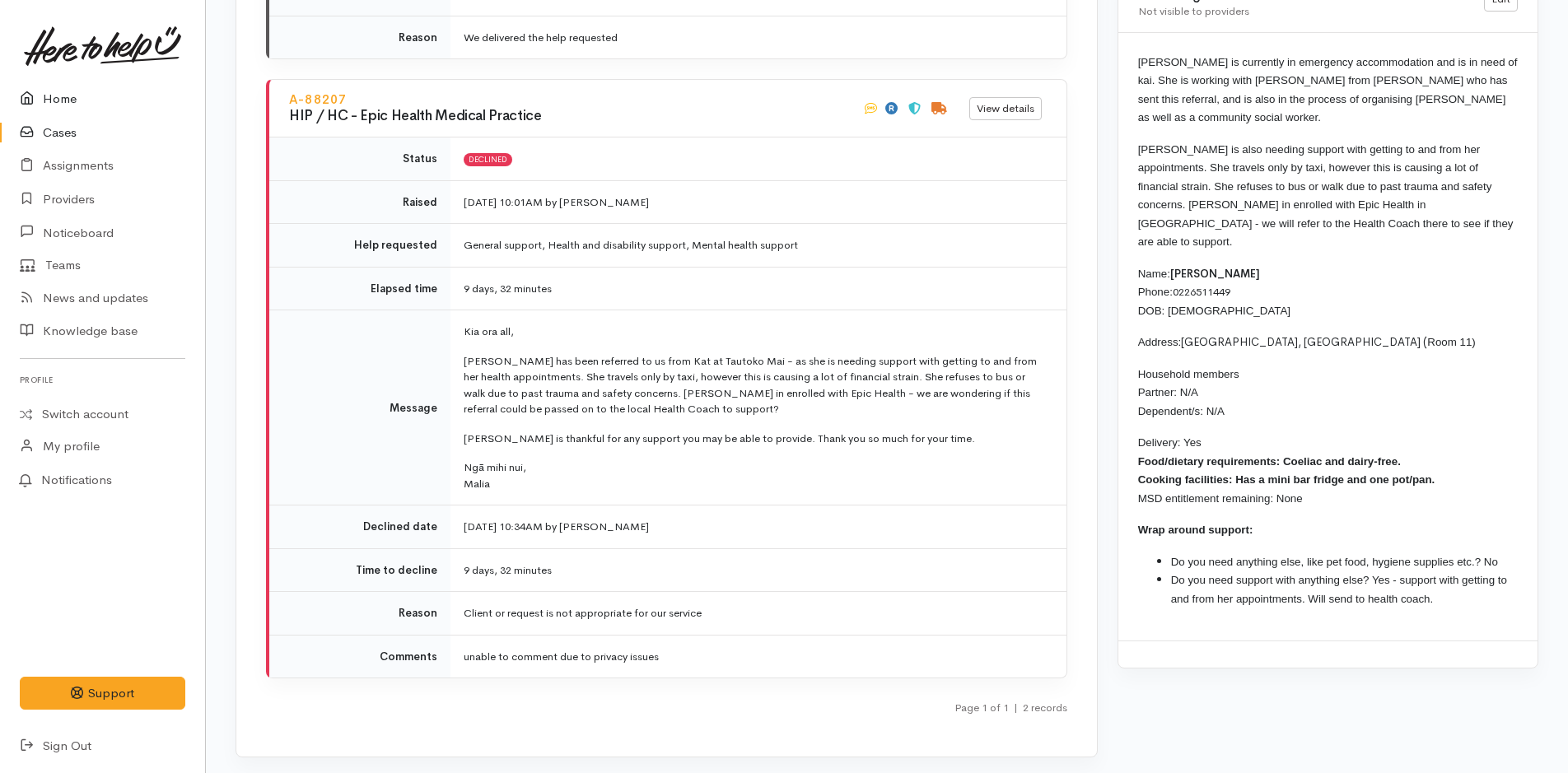
click at [61, 98] on link "Home" at bounding box center [102, 99] width 205 height 33
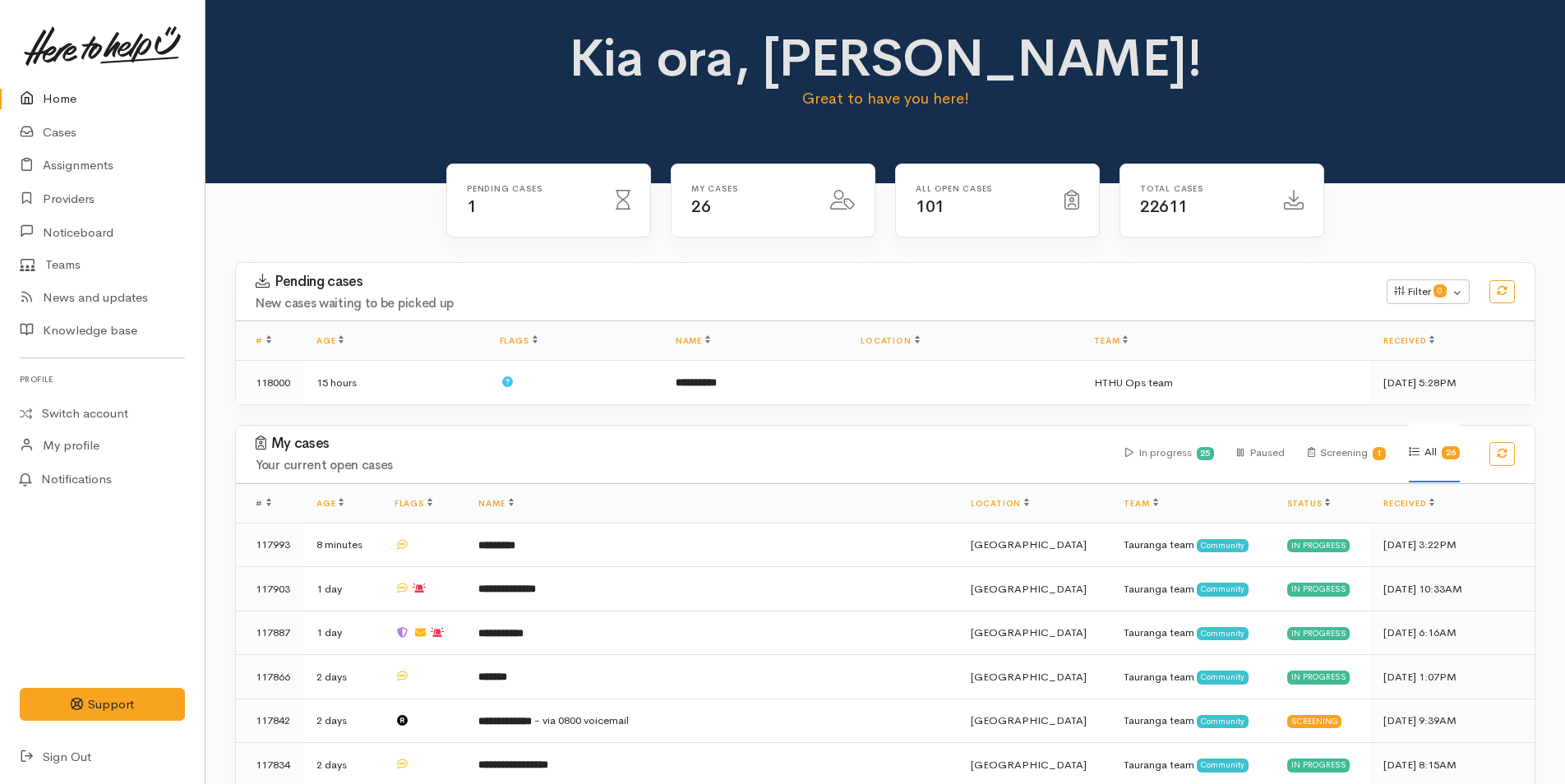
click at [68, 104] on link "Home" at bounding box center [102, 99] width 205 height 33
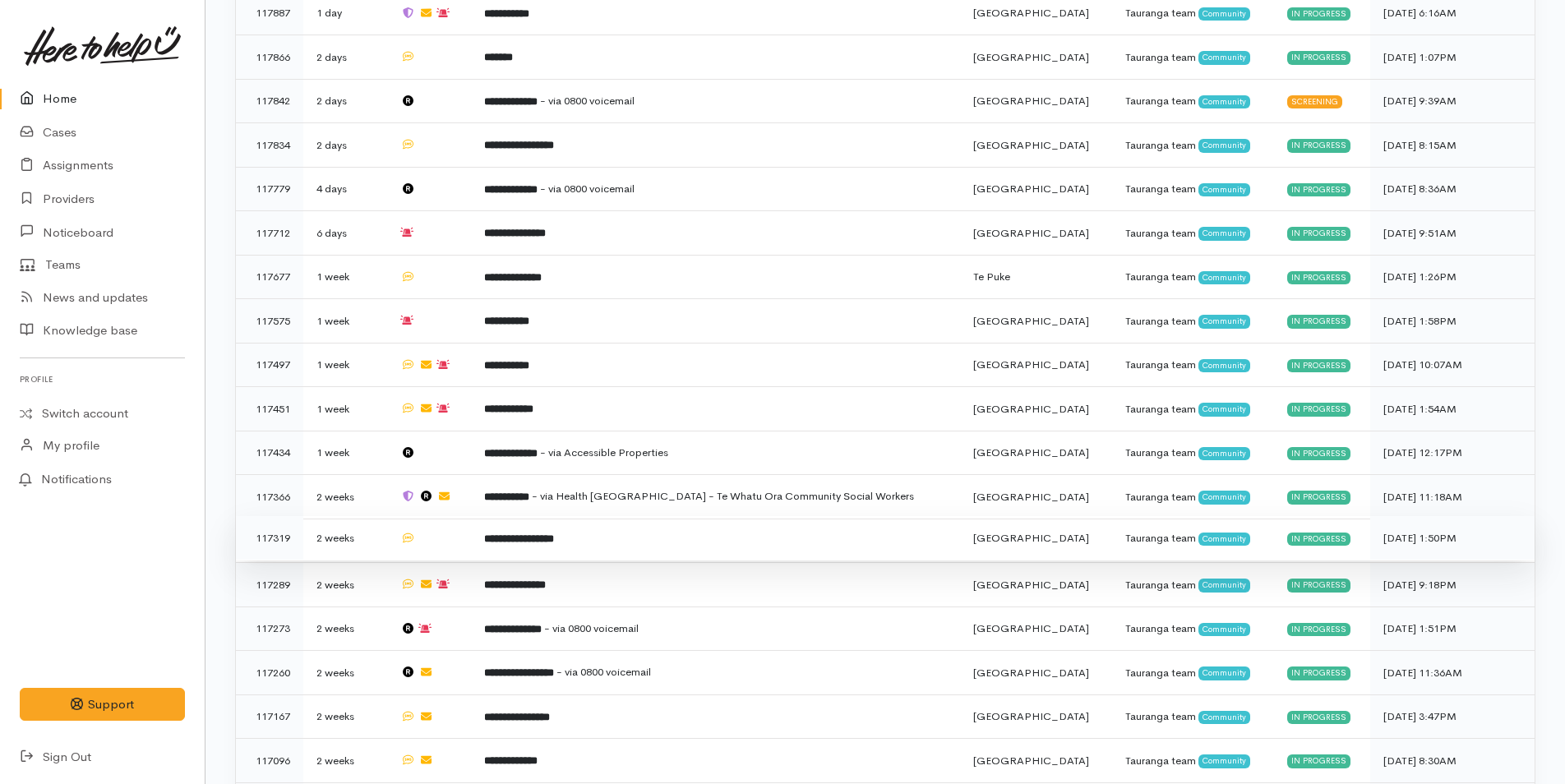
scroll to position [347, 0]
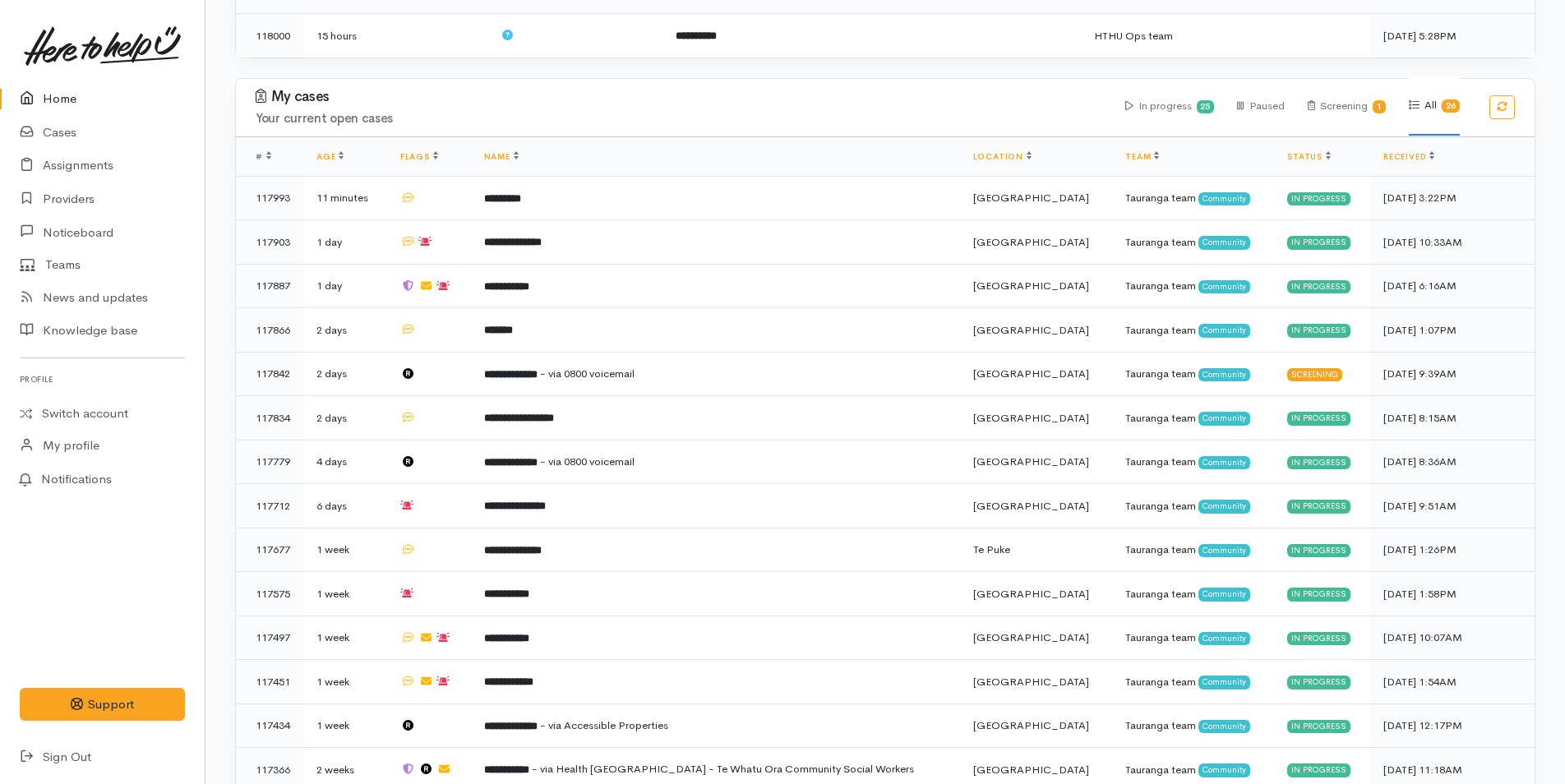
click at [58, 92] on link "Home" at bounding box center [102, 99] width 205 height 33
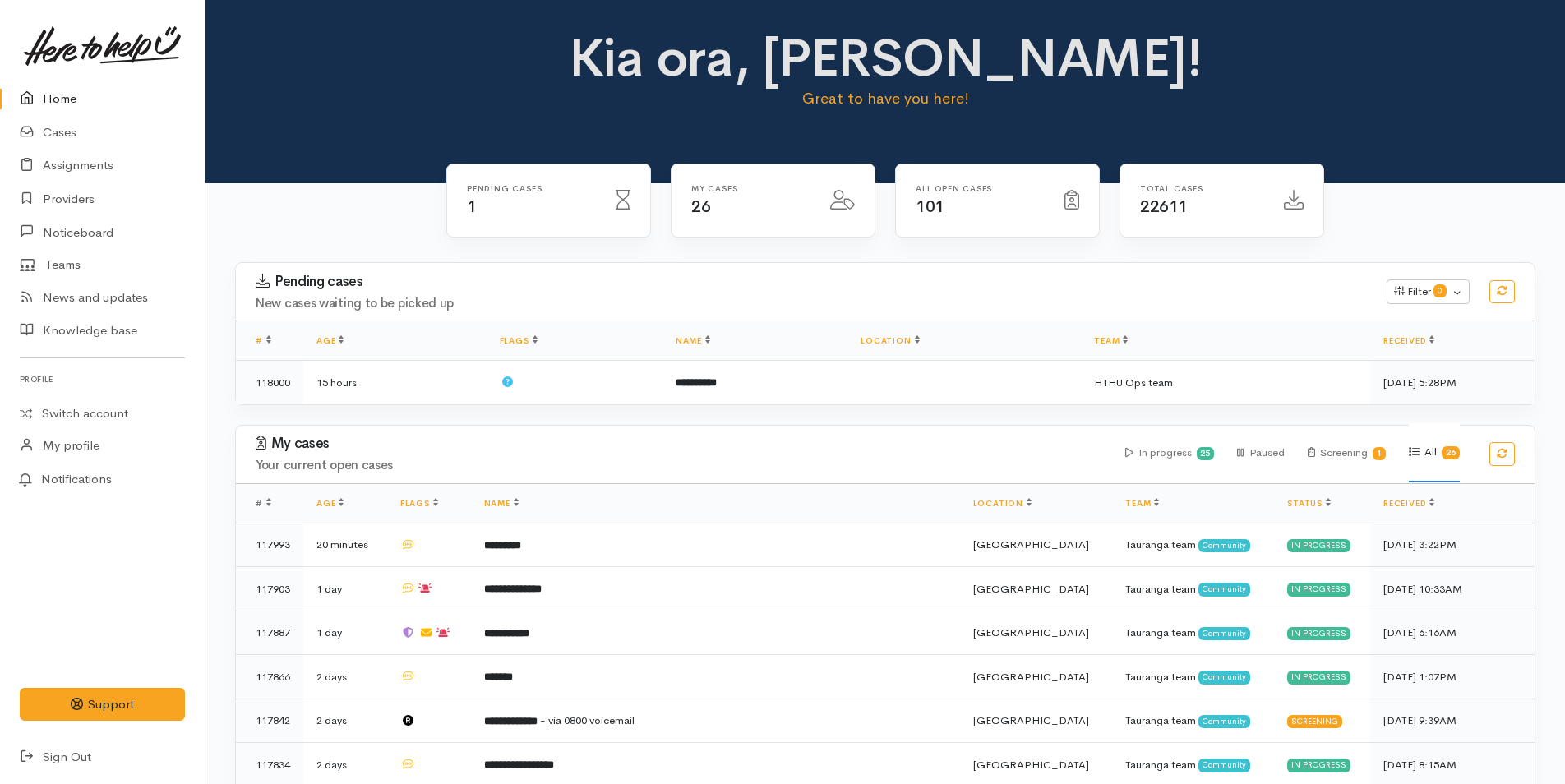
click at [86, 104] on link "Home" at bounding box center [102, 99] width 205 height 33
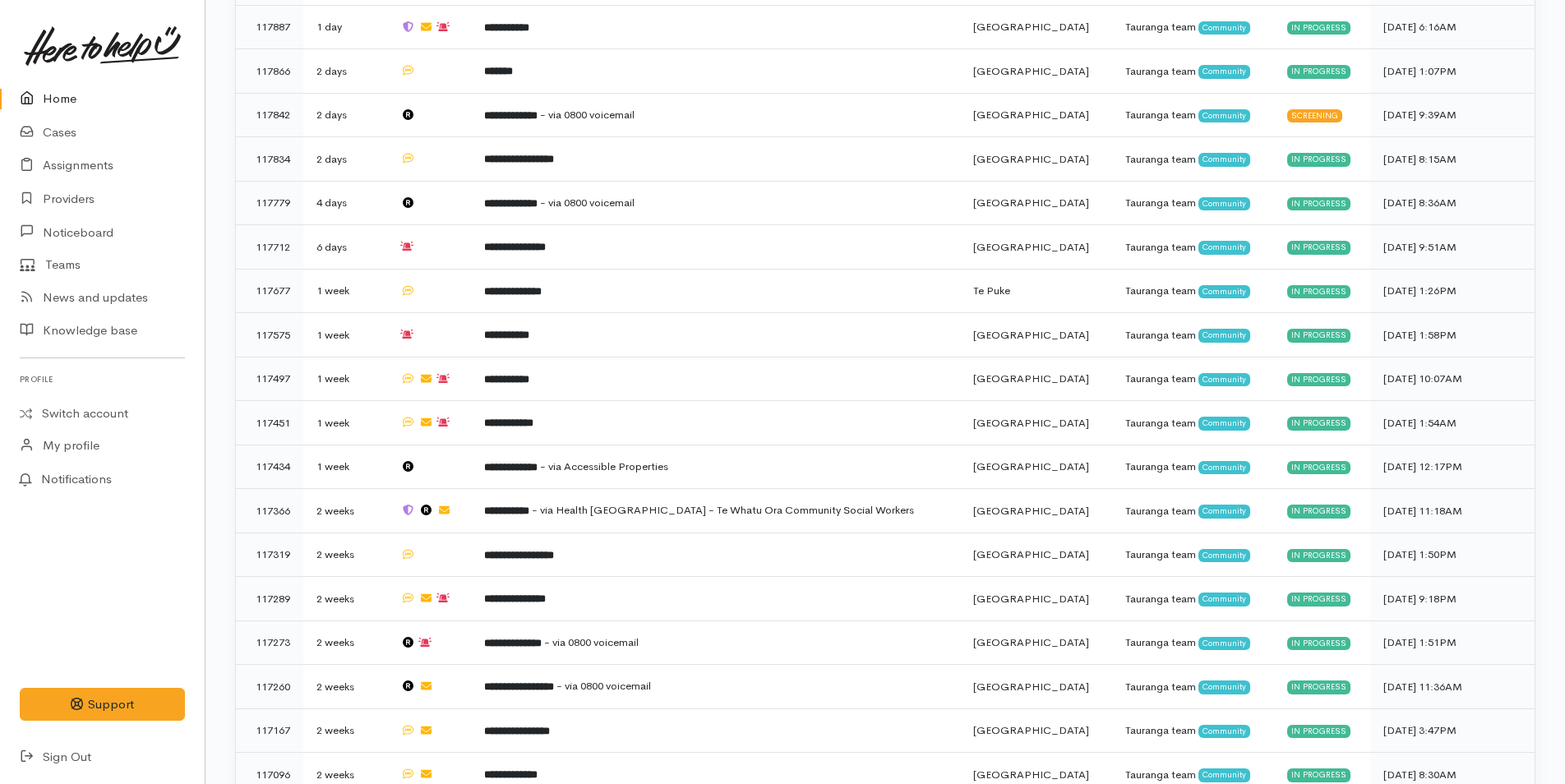
scroll to position [593, 0]
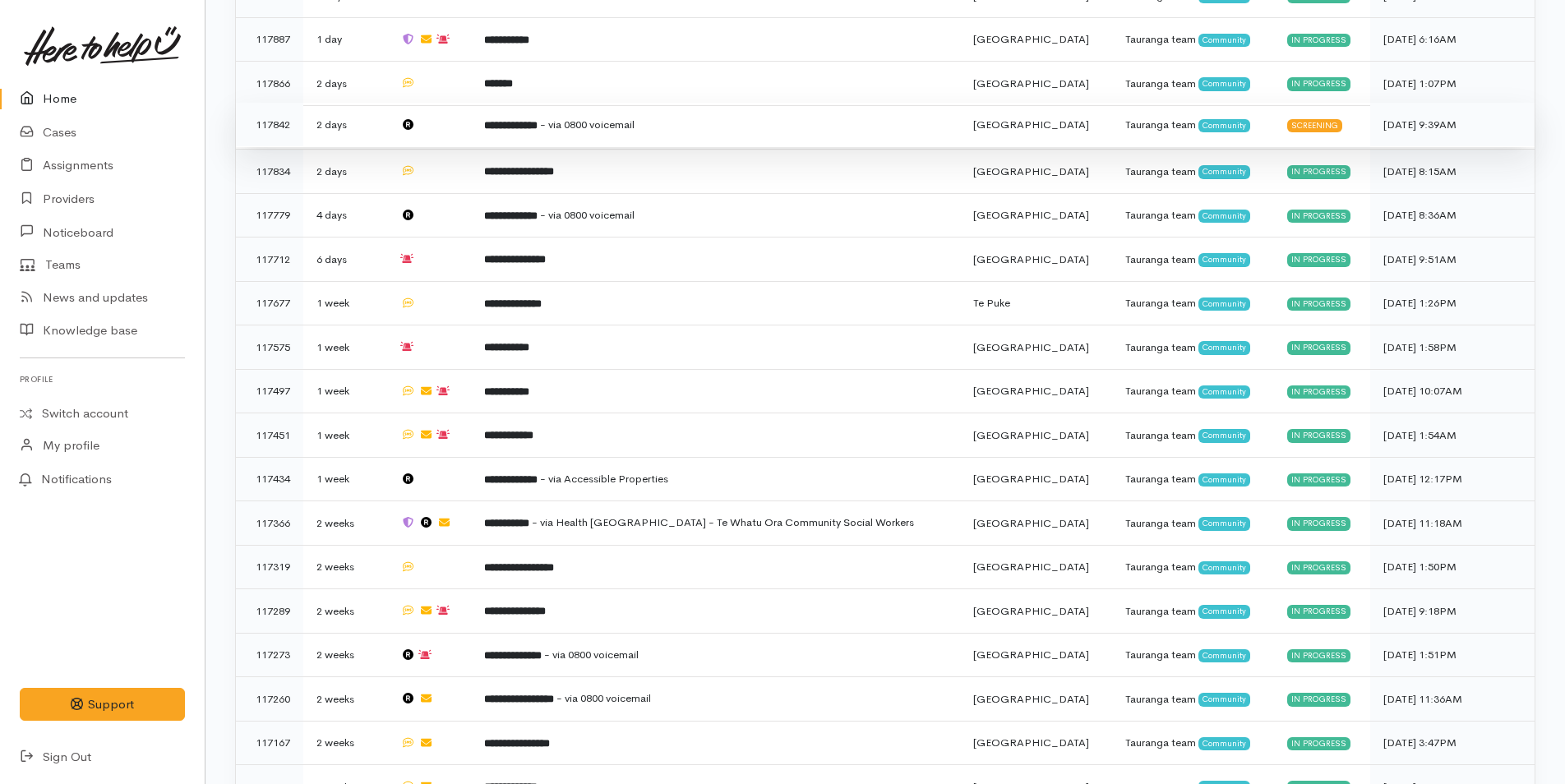
click at [555, 129] on td "**********" at bounding box center [715, 125] width 489 height 45
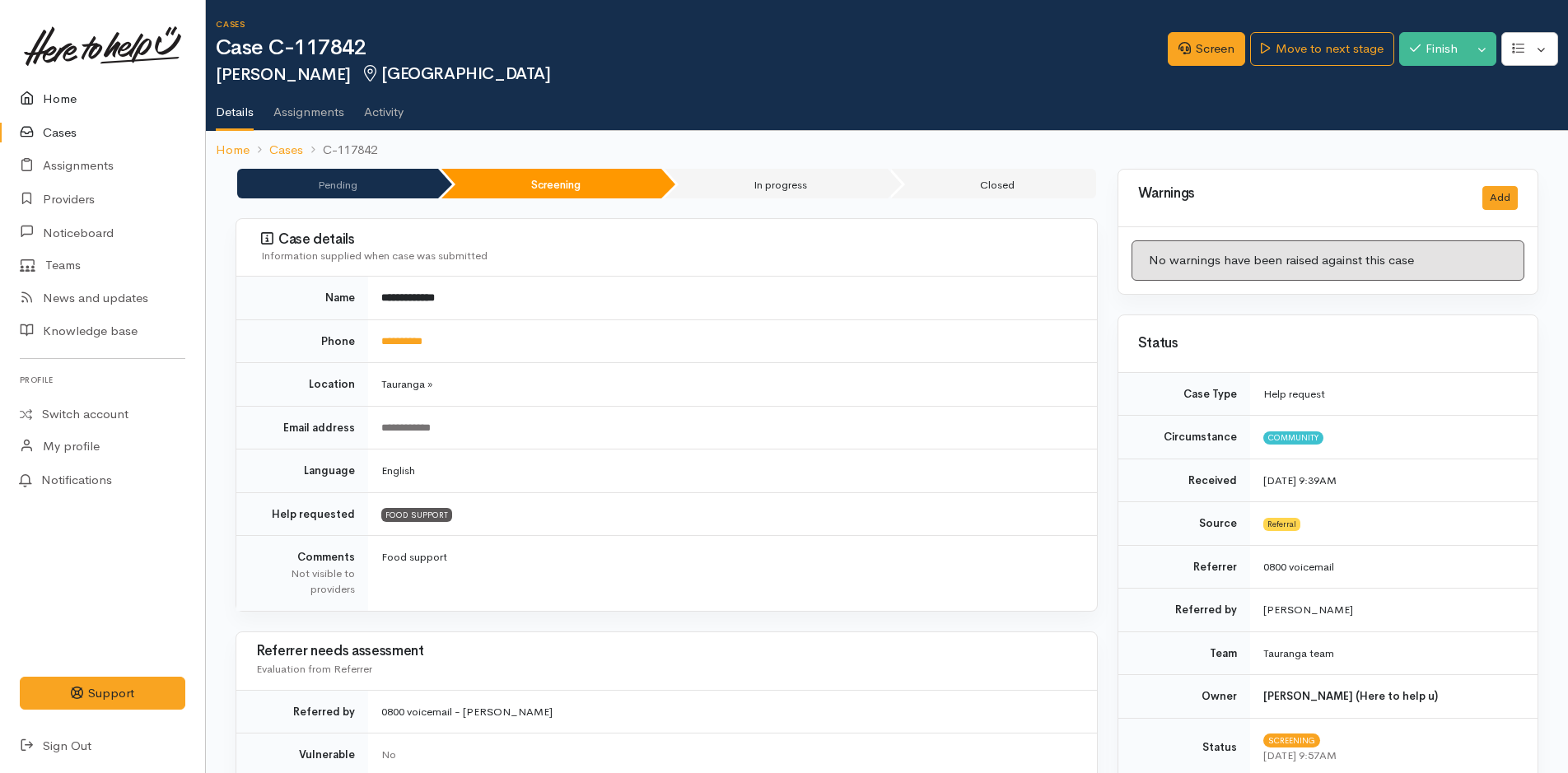
click at [86, 84] on link "Home" at bounding box center [102, 99] width 205 height 33
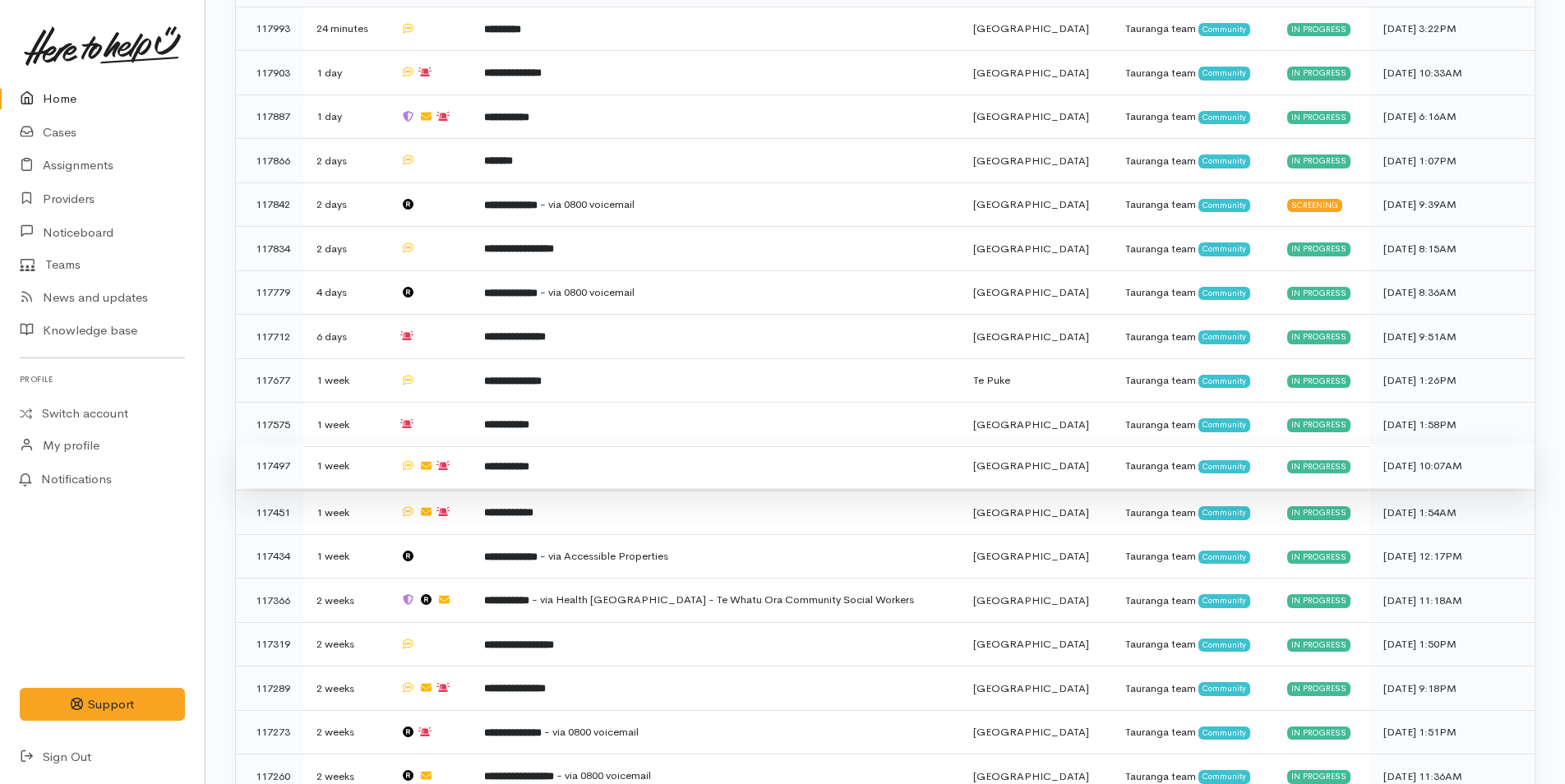
scroll to position [100, 0]
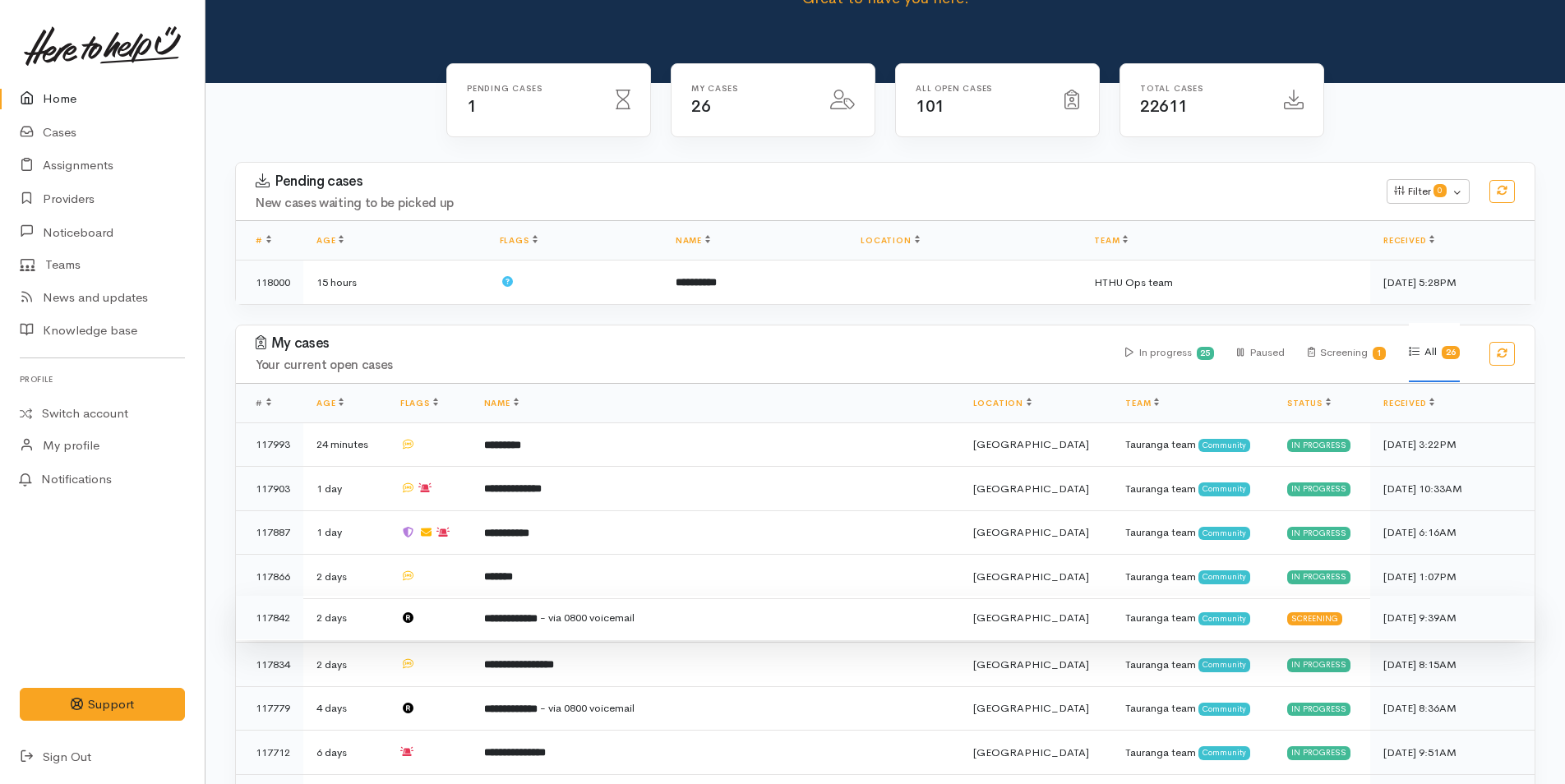
click at [528, 613] on b "**********" at bounding box center [510, 618] width 54 height 11
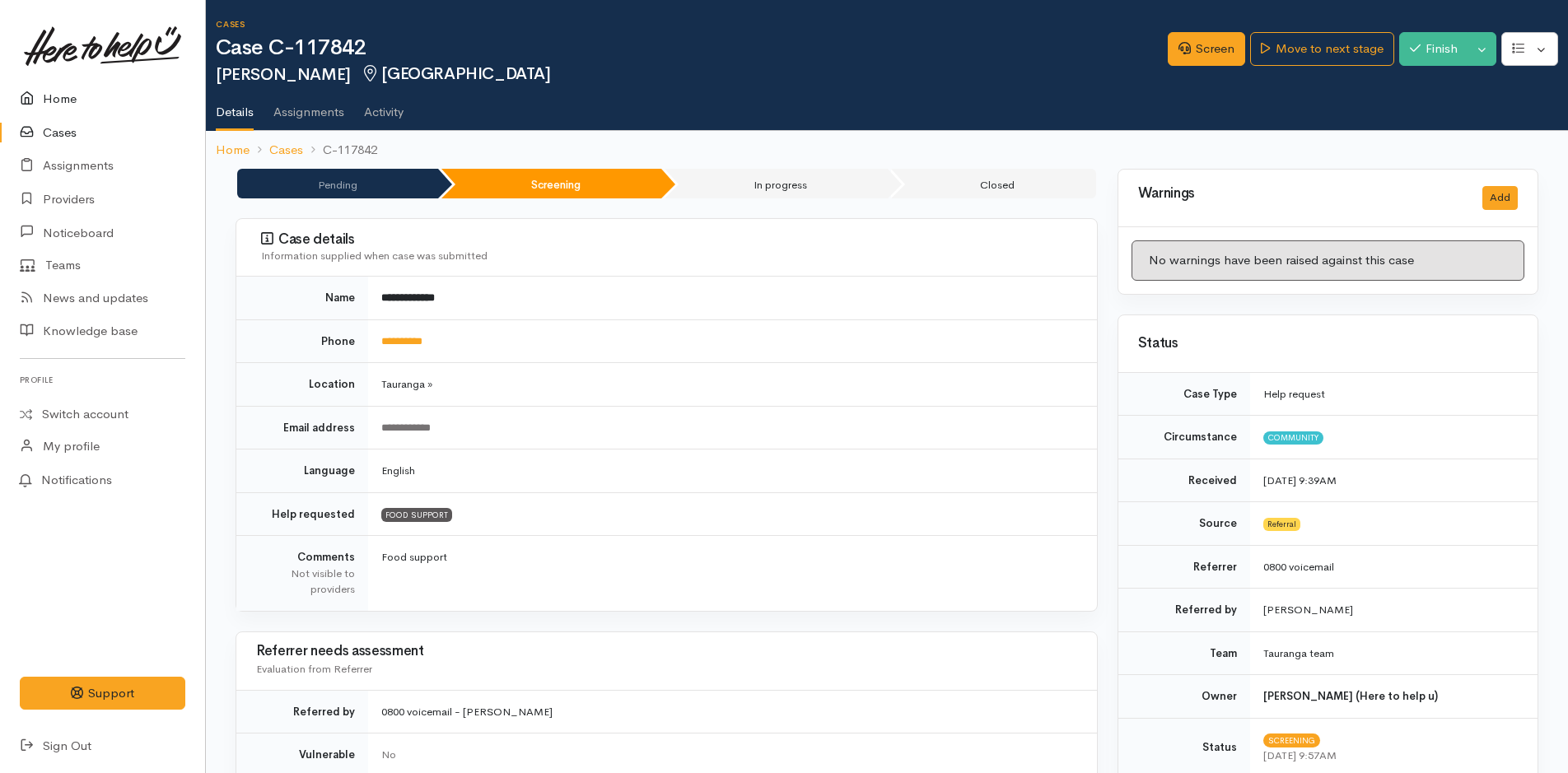
click at [80, 94] on link "Home" at bounding box center [102, 99] width 205 height 33
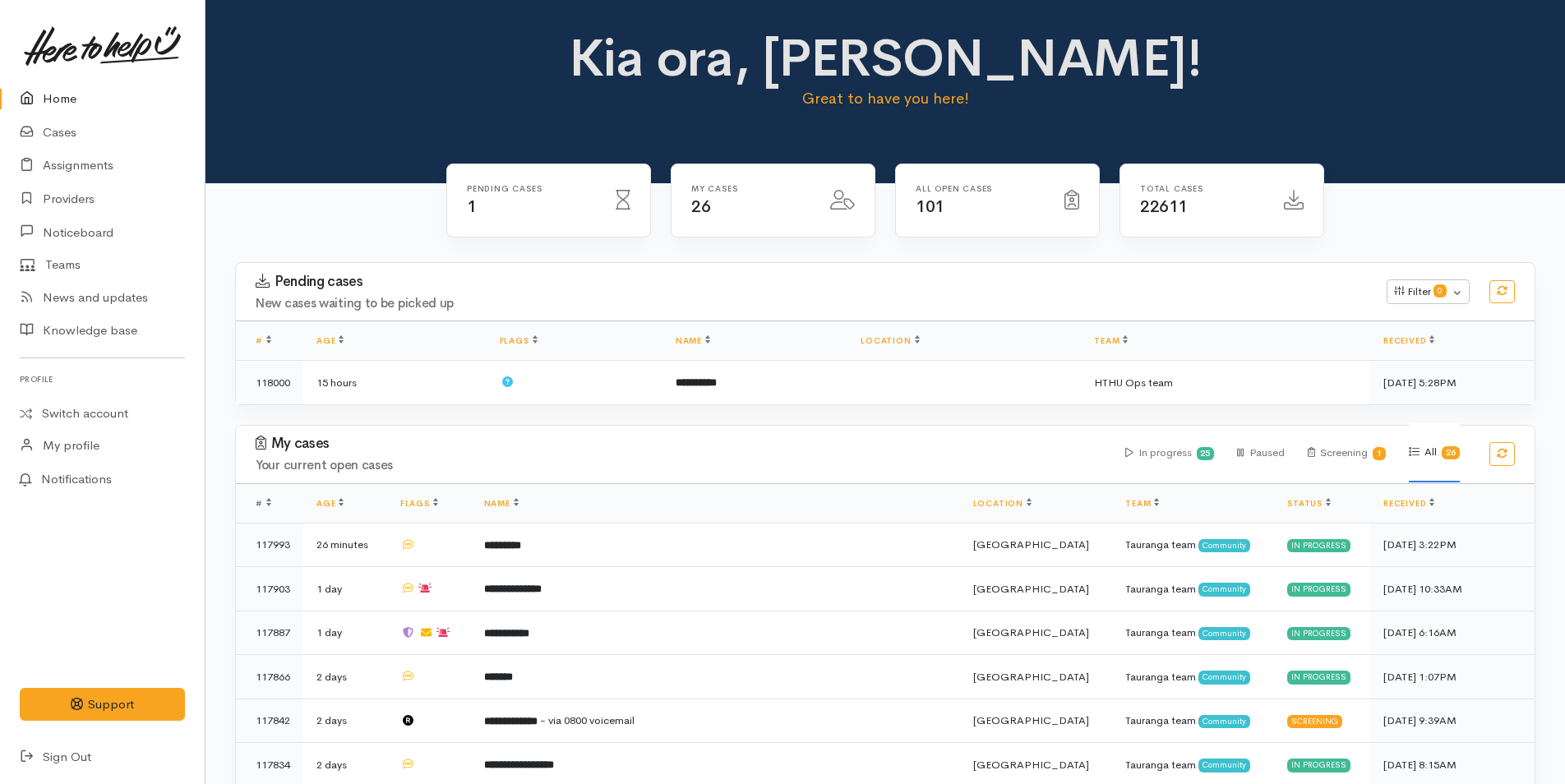
click at [90, 88] on link "Home" at bounding box center [102, 99] width 205 height 33
